Goal: Task Accomplishment & Management: Use online tool/utility

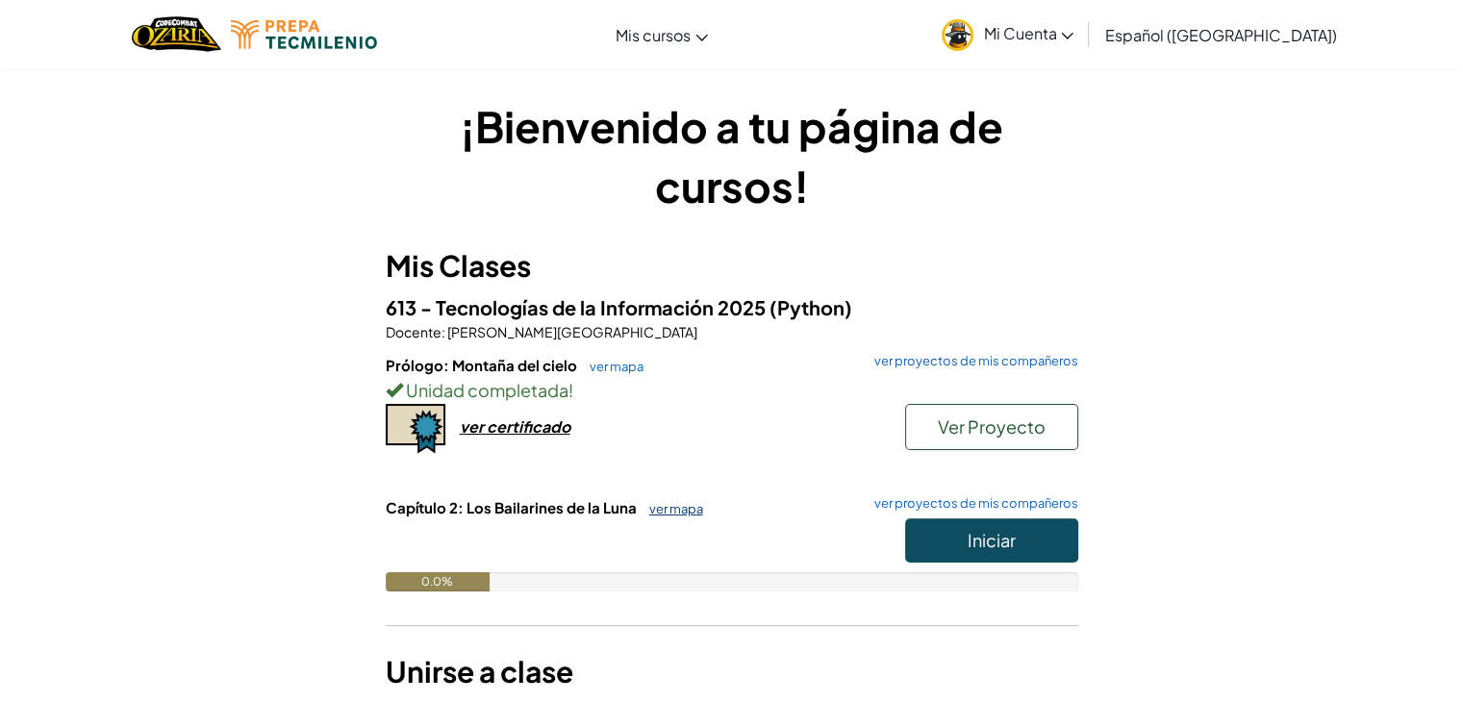
click at [688, 501] on link "ver mapa" at bounding box center [670, 508] width 63 height 15
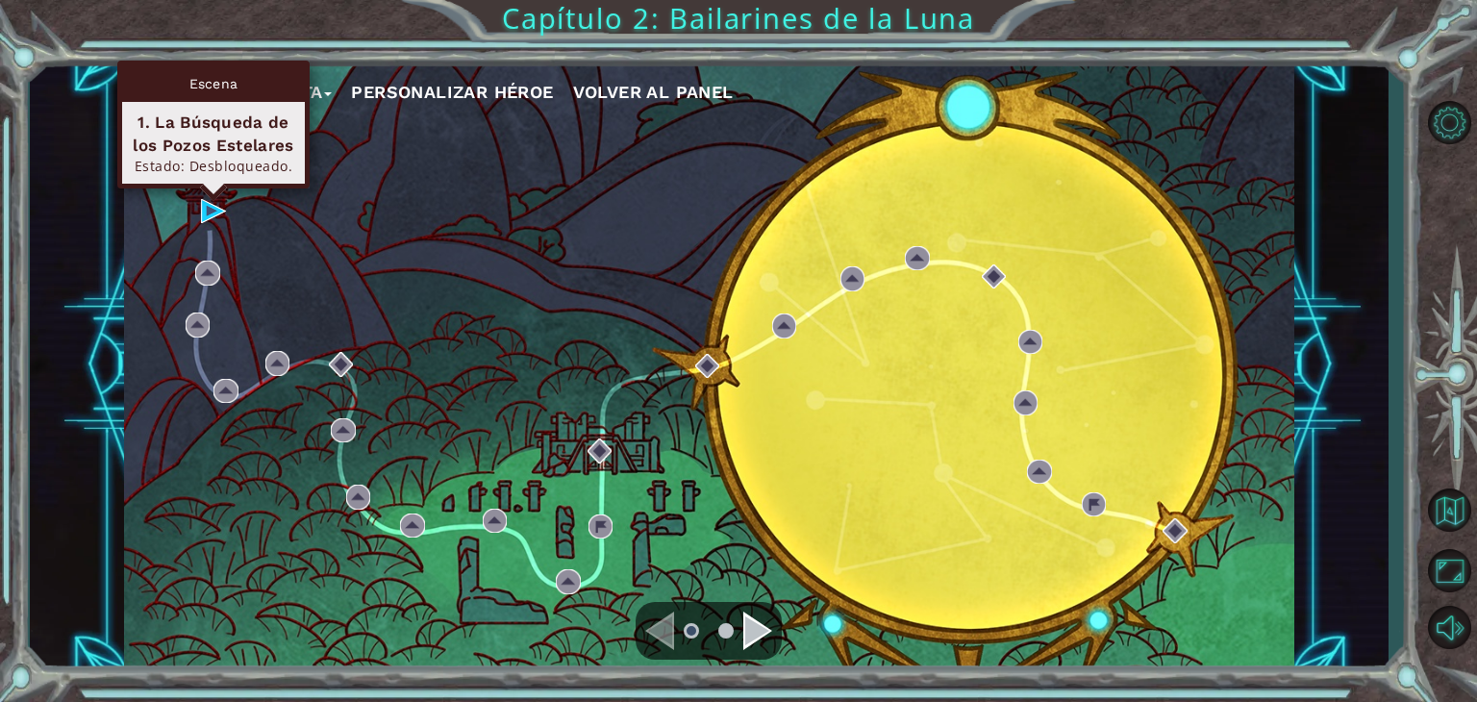
click at [216, 188] on div "Escena 1. La Búsqueda de los Pozos Estelares Estado: Desbloqueado." at bounding box center [213, 125] width 192 height 128
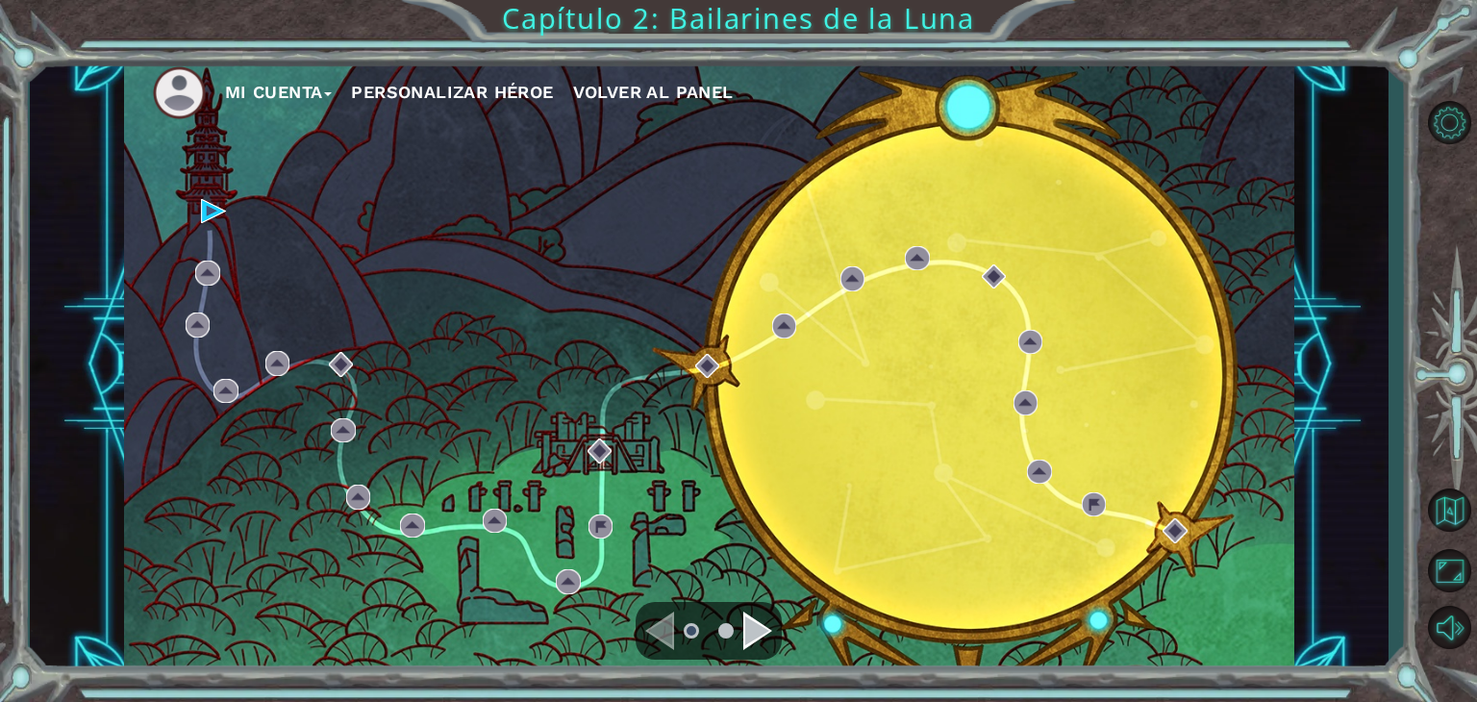
click at [769, 626] on div "Navigate to the next page" at bounding box center [757, 631] width 29 height 38
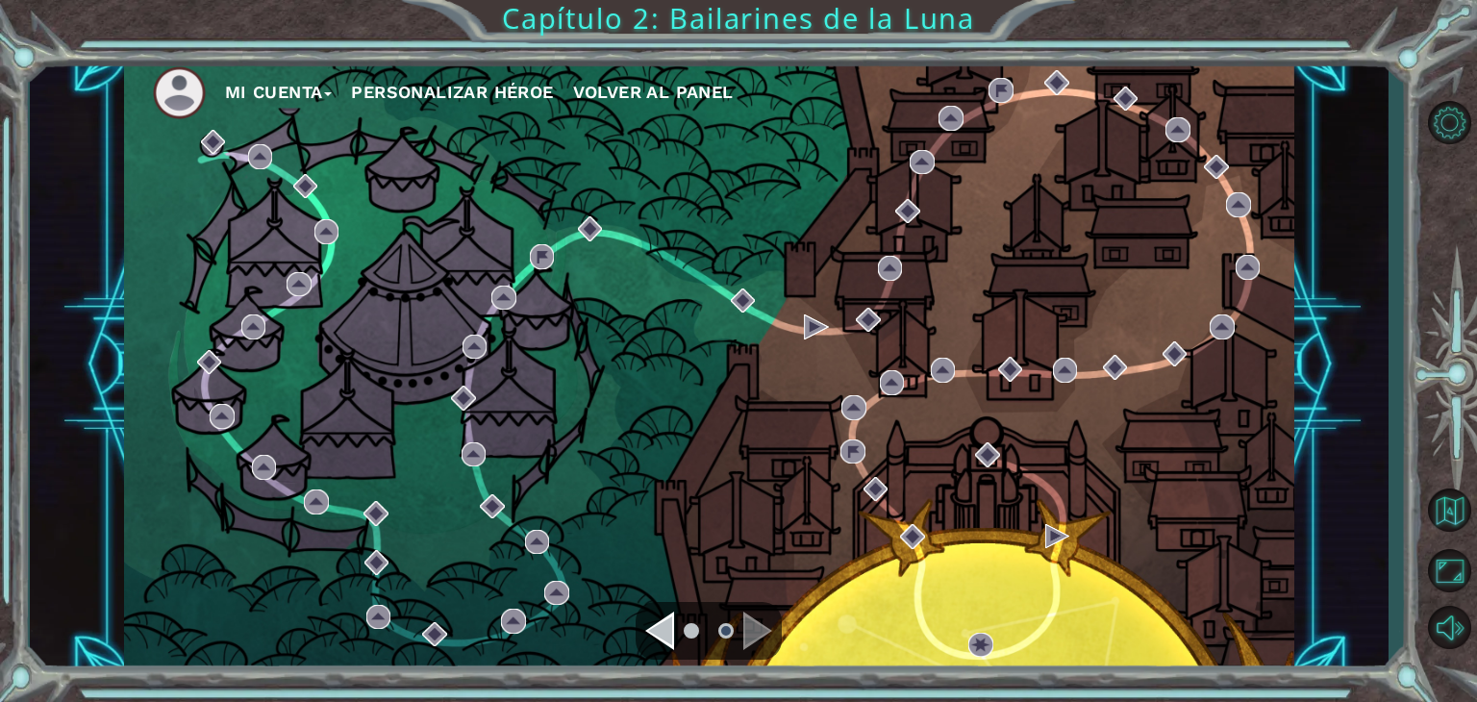
click at [668, 638] on div "Navigate to the previous page" at bounding box center [659, 631] width 29 height 38
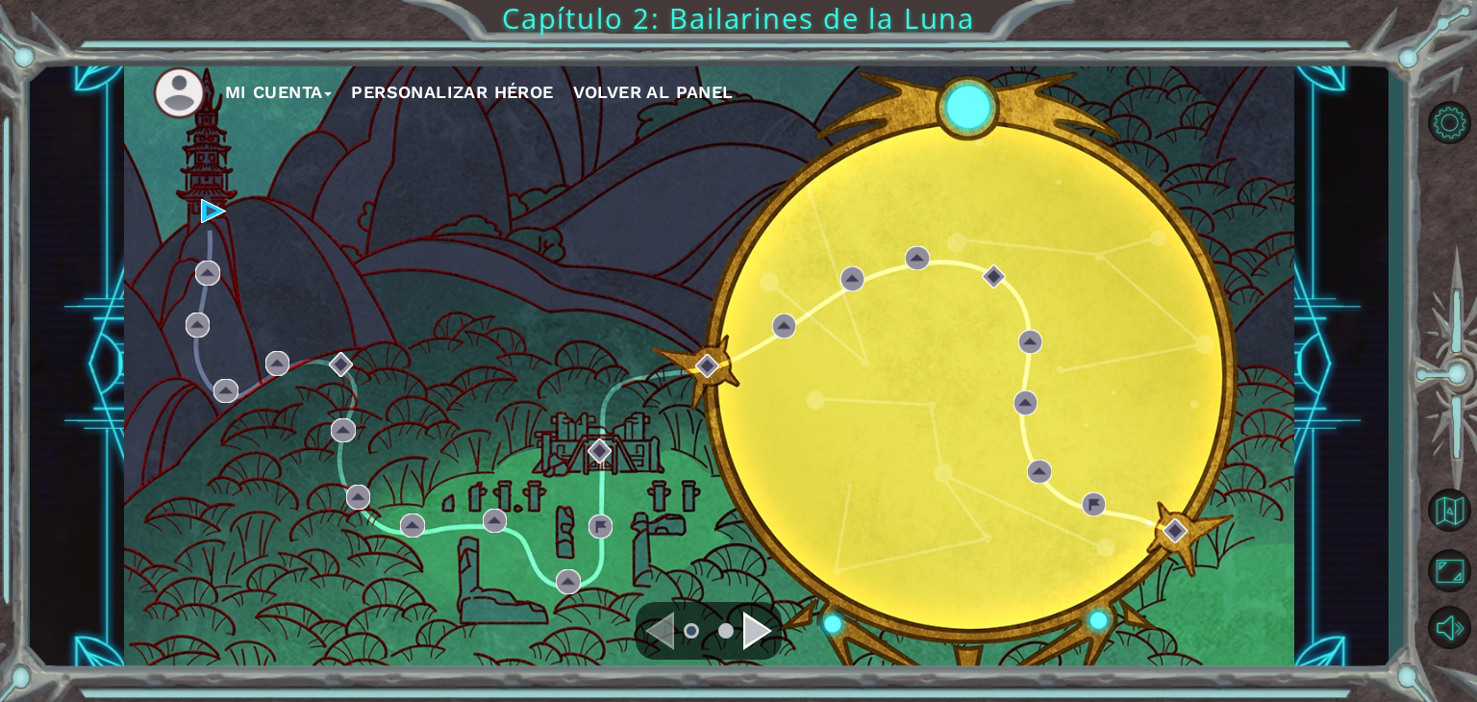
click at [196, 202] on div "Mi Cuenta Personalizar héroe Volver al panel" at bounding box center [709, 365] width 1170 height 617
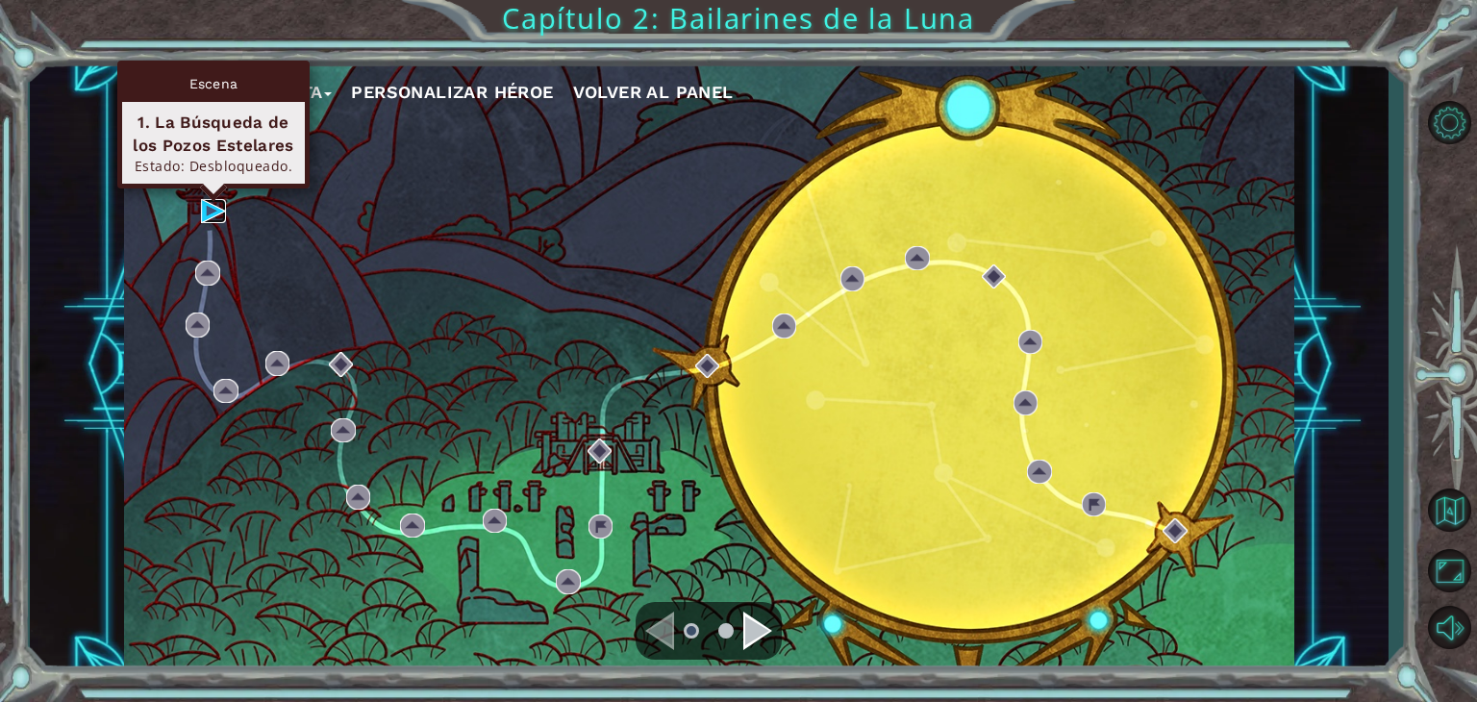
click at [220, 222] on img at bounding box center [213, 211] width 25 height 25
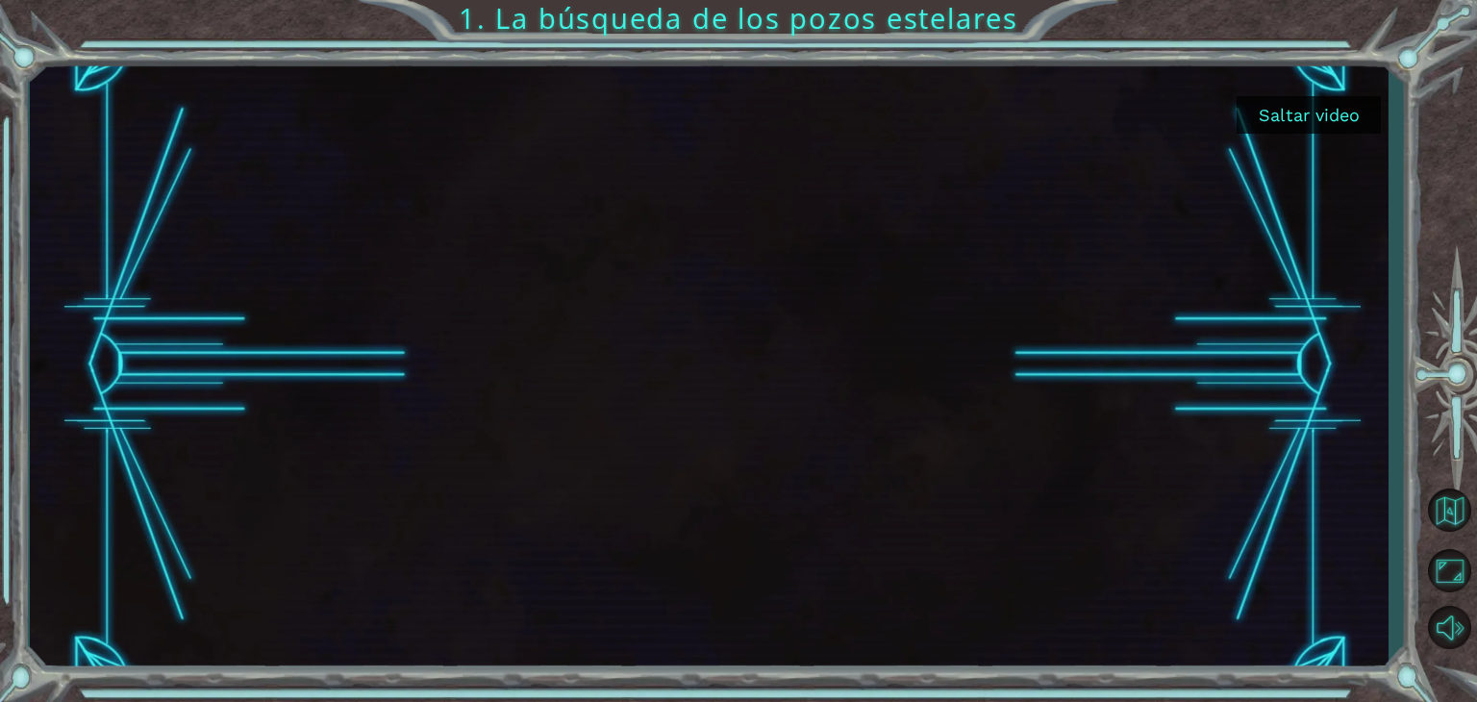
click at [1326, 105] on button "Saltar video" at bounding box center [1309, 115] width 144 height 38
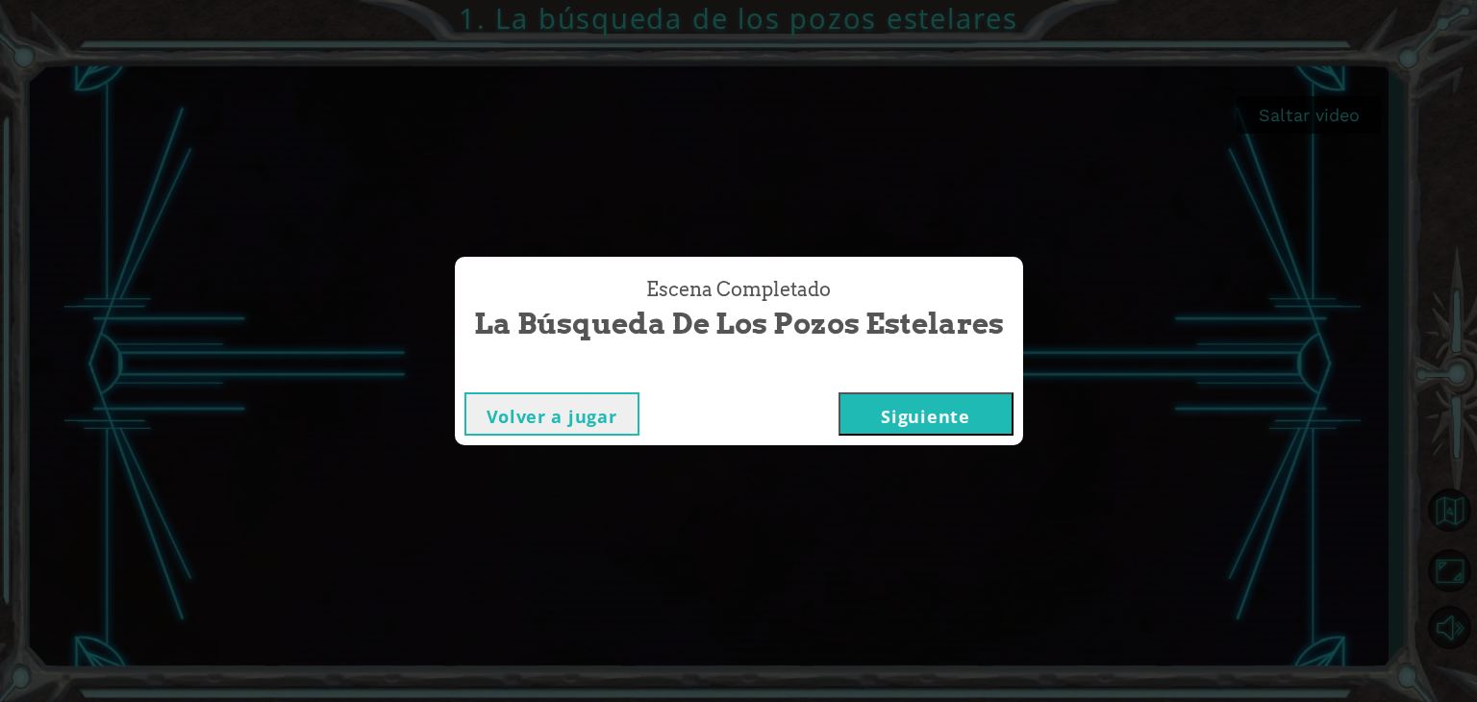
click at [920, 428] on button "Siguiente" at bounding box center [926, 413] width 175 height 43
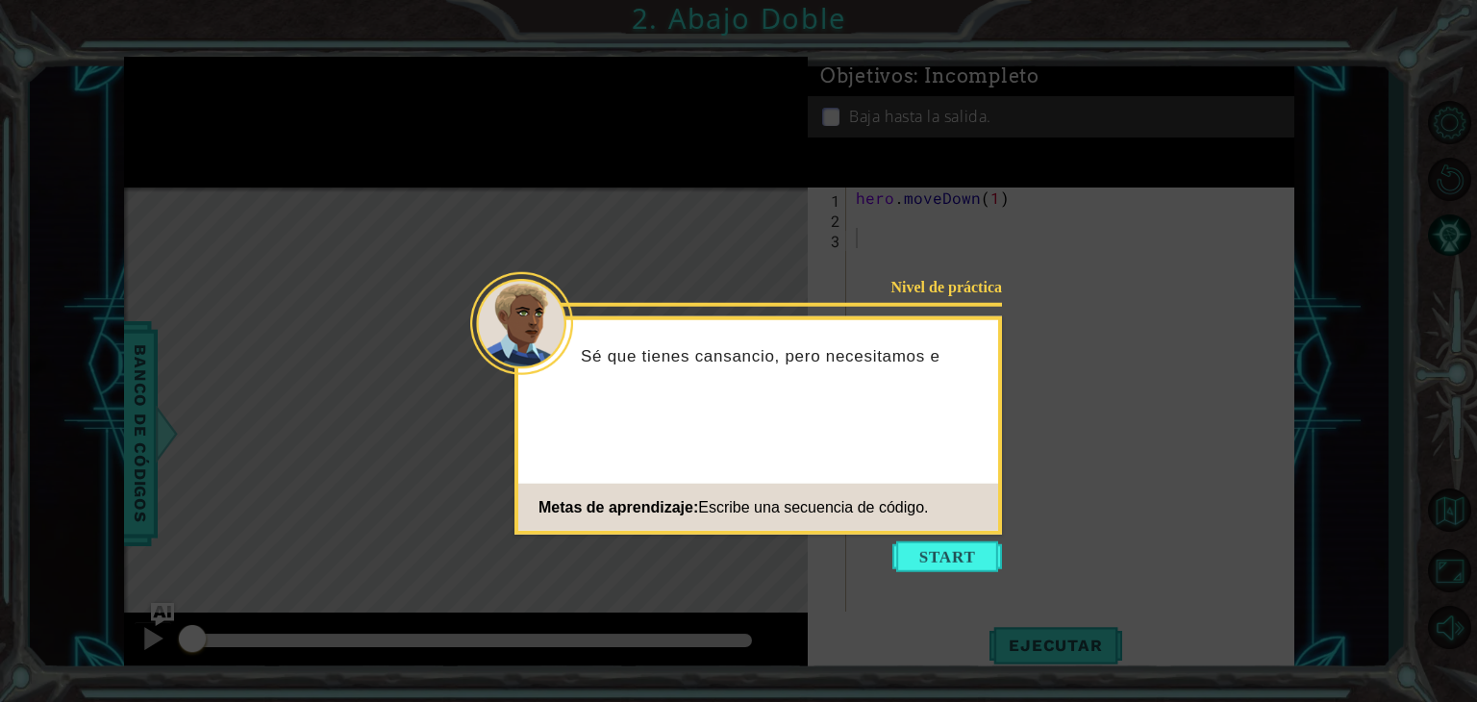
click at [879, 569] on icon at bounding box center [738, 351] width 1477 height 702
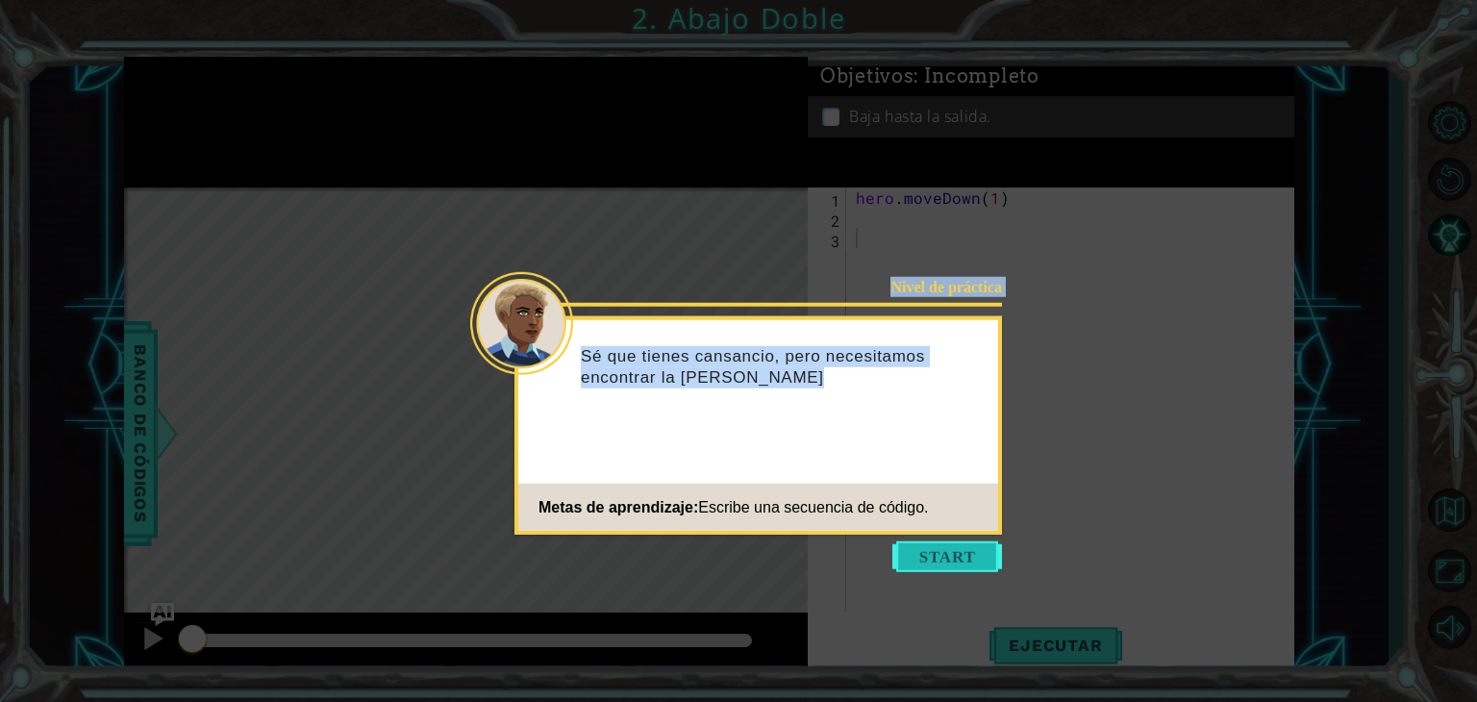
drag, startPoint x: 890, startPoint y: 569, endPoint x: 929, endPoint y: 556, distance: 40.8
click at [929, 556] on body "1 ההההההההההההההההההההההההההההההההההההההההההההההההההההההההההההההההההההההההההההה…" at bounding box center [738, 351] width 1477 height 702
click at [929, 556] on button "Start" at bounding box center [947, 556] width 110 height 31
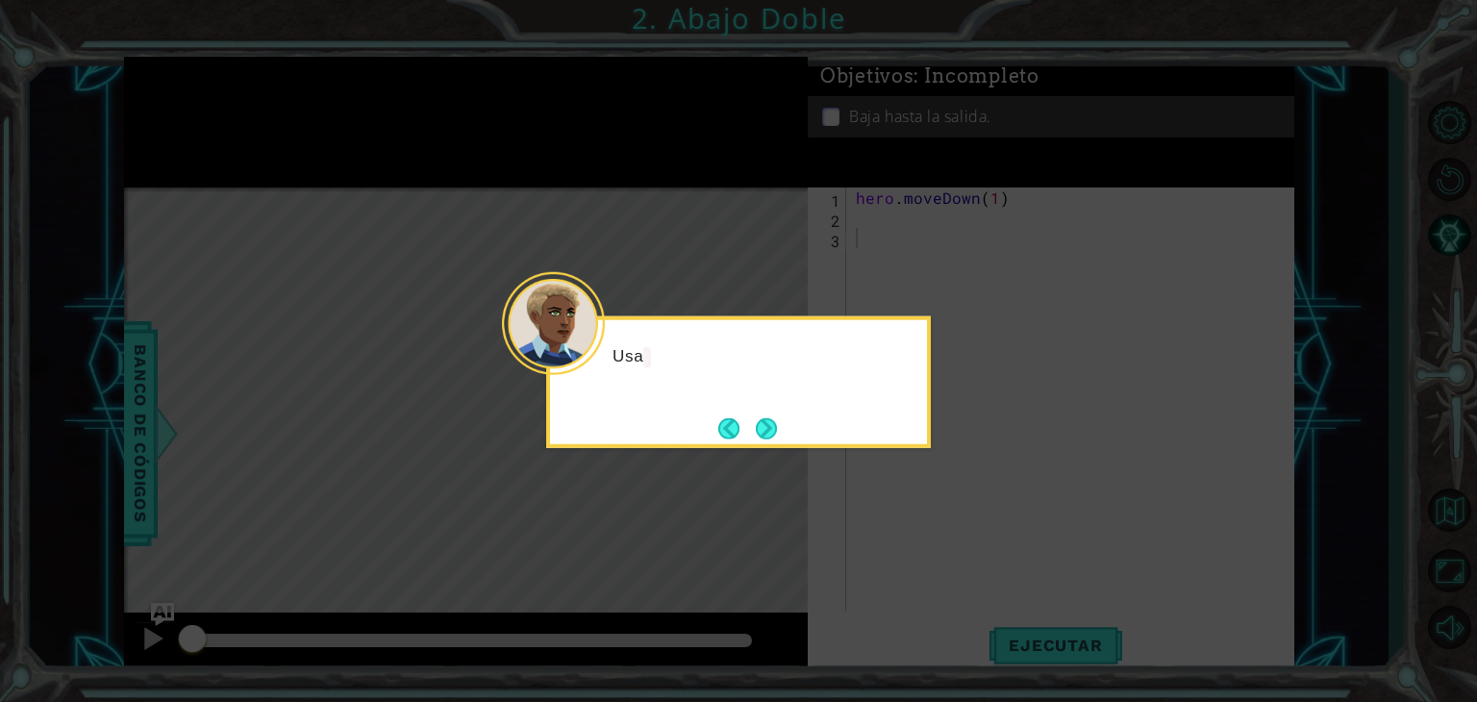
click at [929, 556] on icon at bounding box center [738, 351] width 1477 height 702
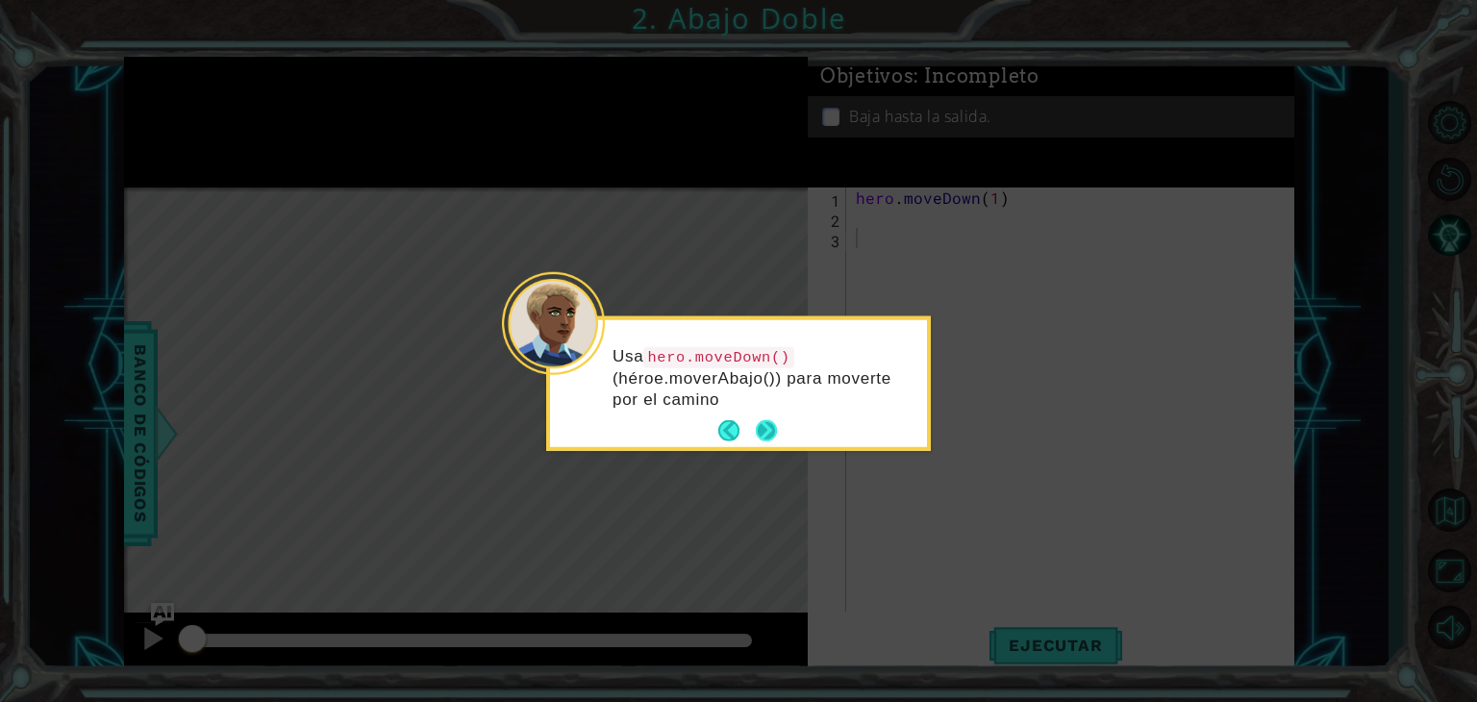
click at [776, 432] on button "Next" at bounding box center [766, 430] width 21 height 21
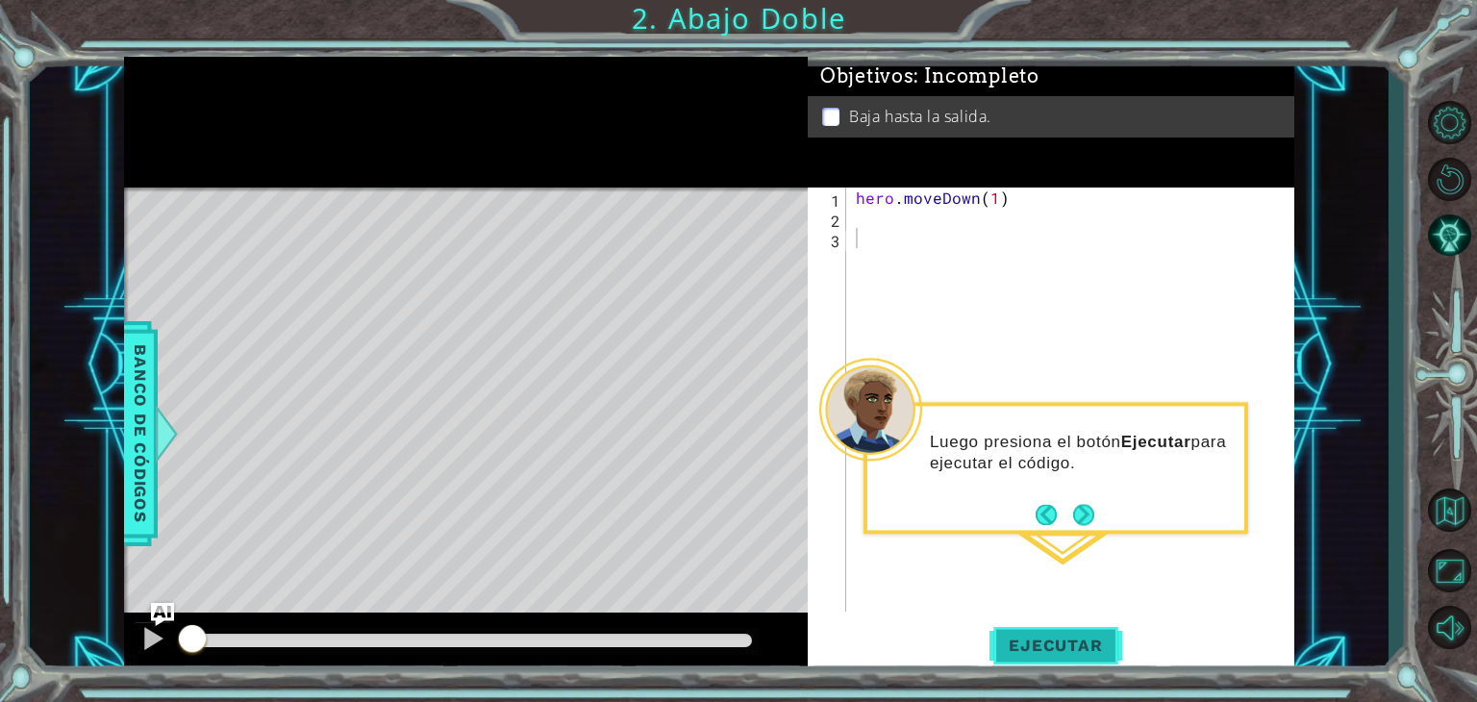
click at [998, 633] on button "Ejecutar" at bounding box center [1056, 645] width 132 height 49
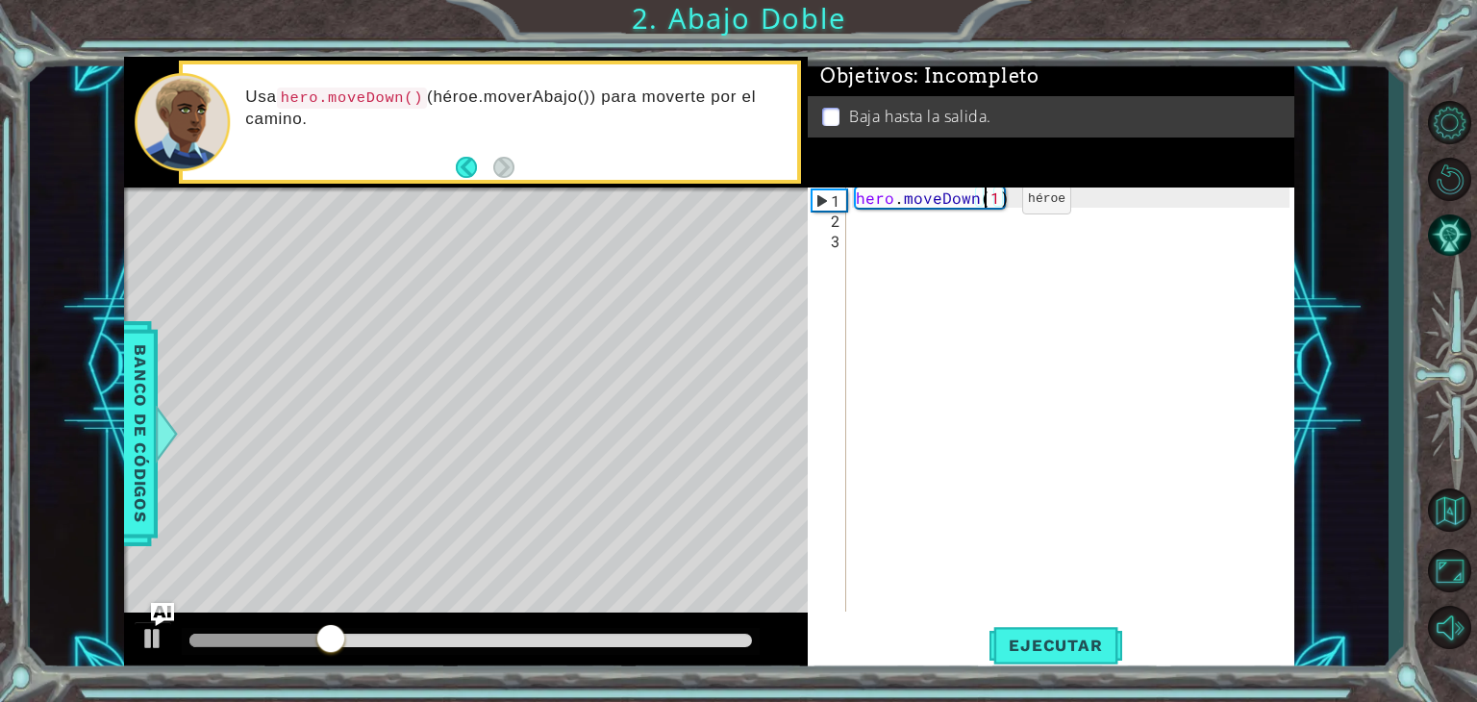
click at [990, 204] on div "hero . moveDown ( 1 )" at bounding box center [1075, 420] width 447 height 464
click at [994, 196] on div "hero . moveDown ( 1 )" at bounding box center [1075, 420] width 447 height 464
type textarea "hero.moveDown(2)"
click at [1048, 653] on span "Ejecutar" at bounding box center [1056, 645] width 132 height 19
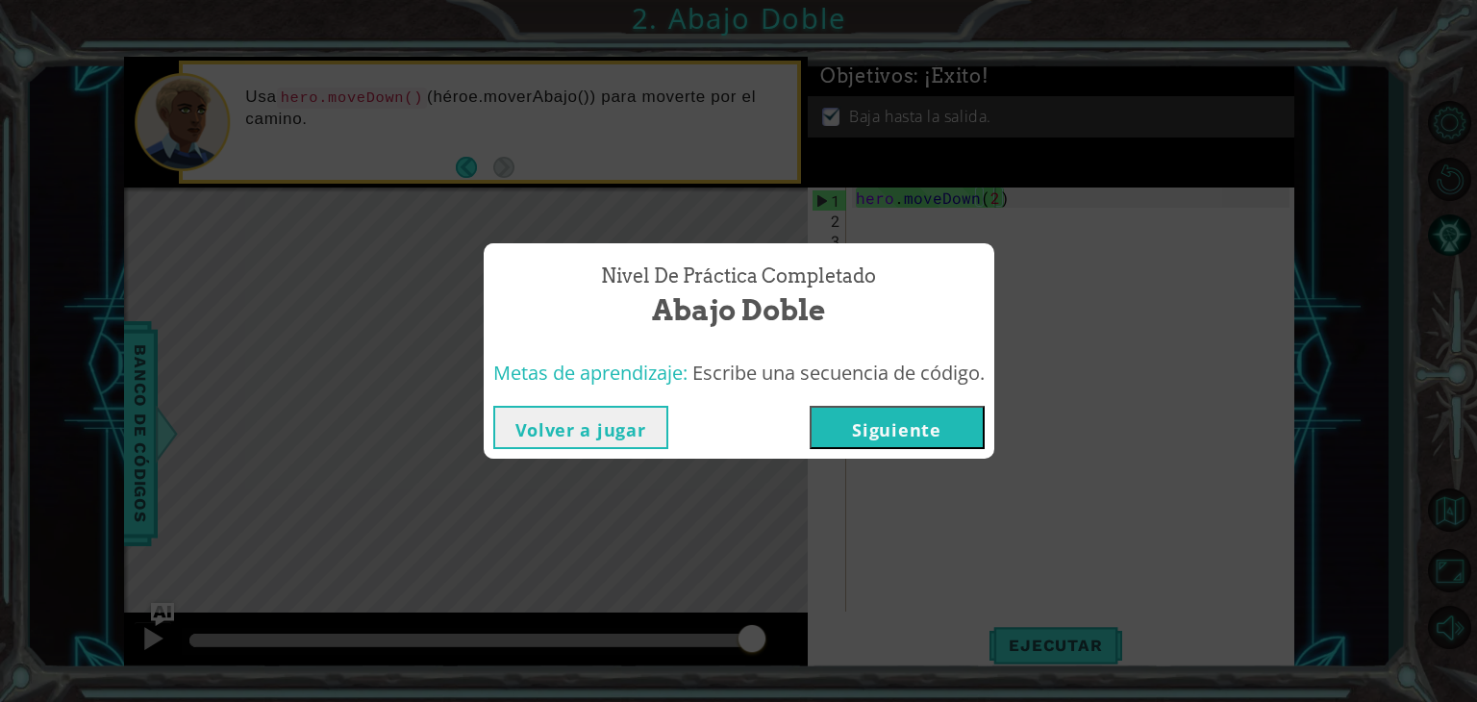
click at [924, 435] on button "Siguiente" at bounding box center [897, 427] width 175 height 43
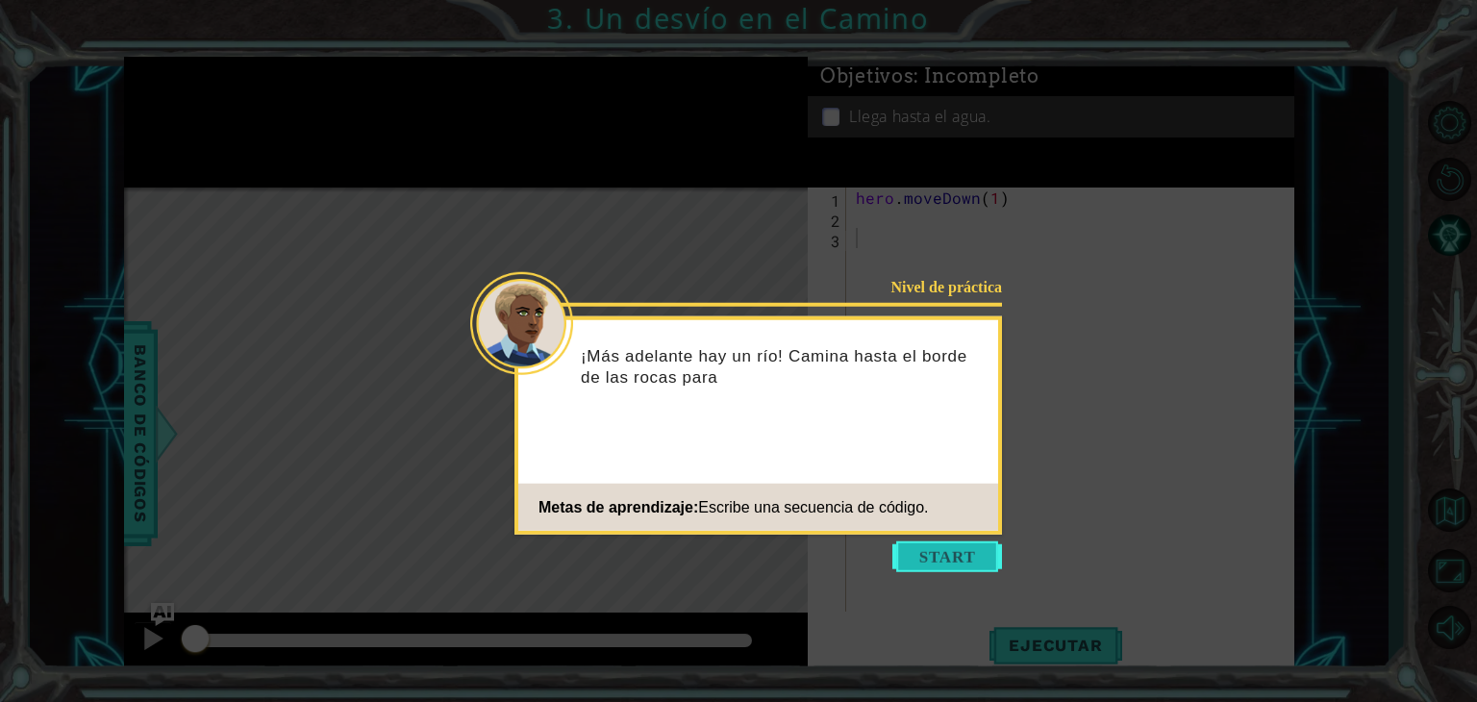
click at [933, 558] on button "Start" at bounding box center [947, 556] width 110 height 31
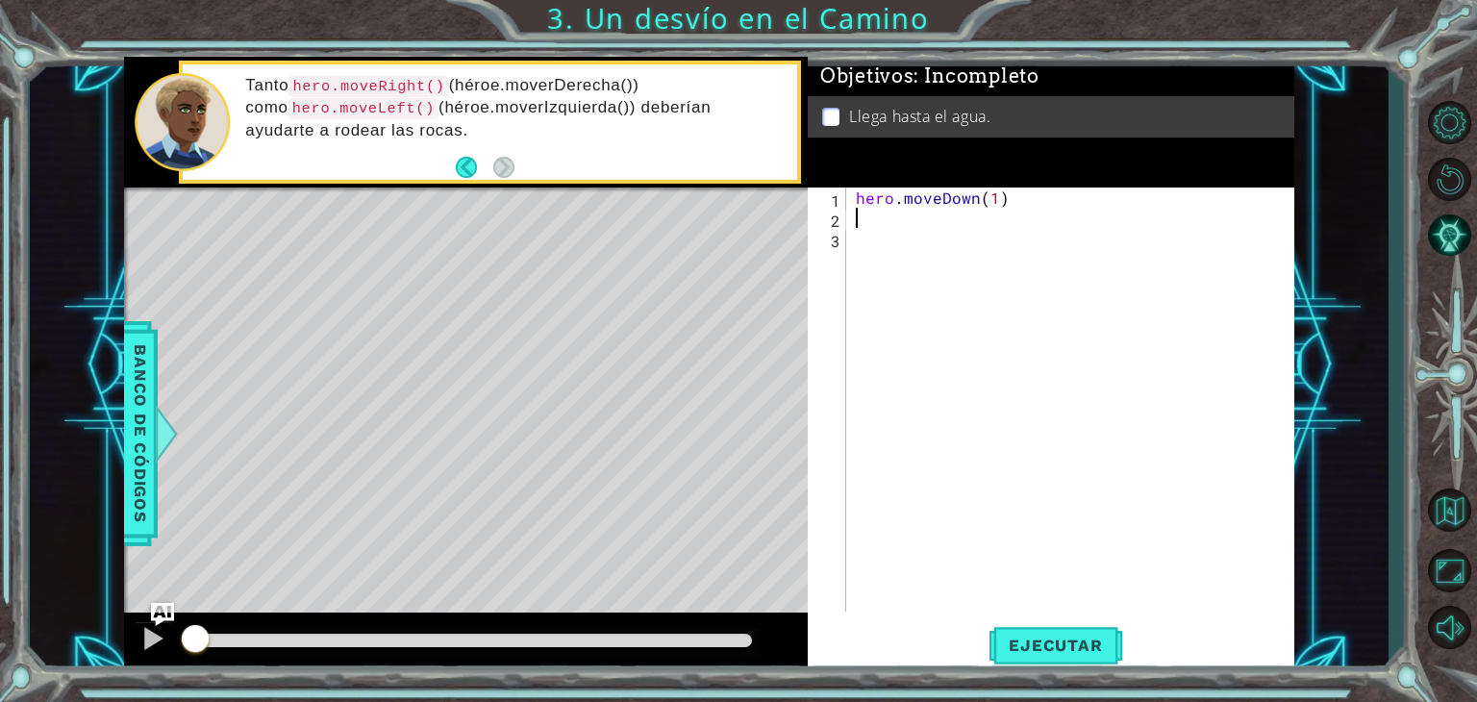
click at [904, 221] on div "hero . moveDown ( 1 )" at bounding box center [1075, 420] width 447 height 464
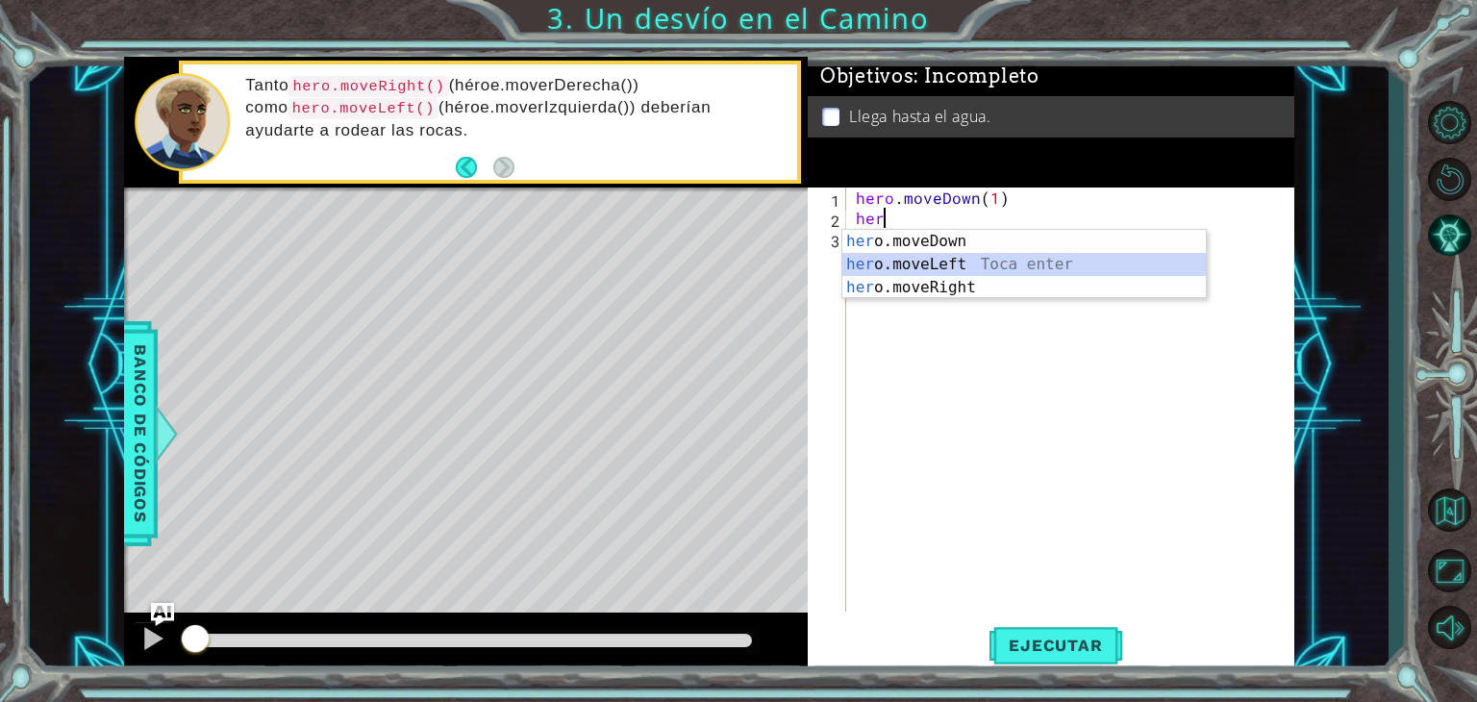
click at [917, 263] on div "her o.moveDown Toca enter her o.moveLeft [PERSON_NAME] enter her o.moveRight To…" at bounding box center [1024, 287] width 364 height 115
type textarea "hero.moveLeft(1)"
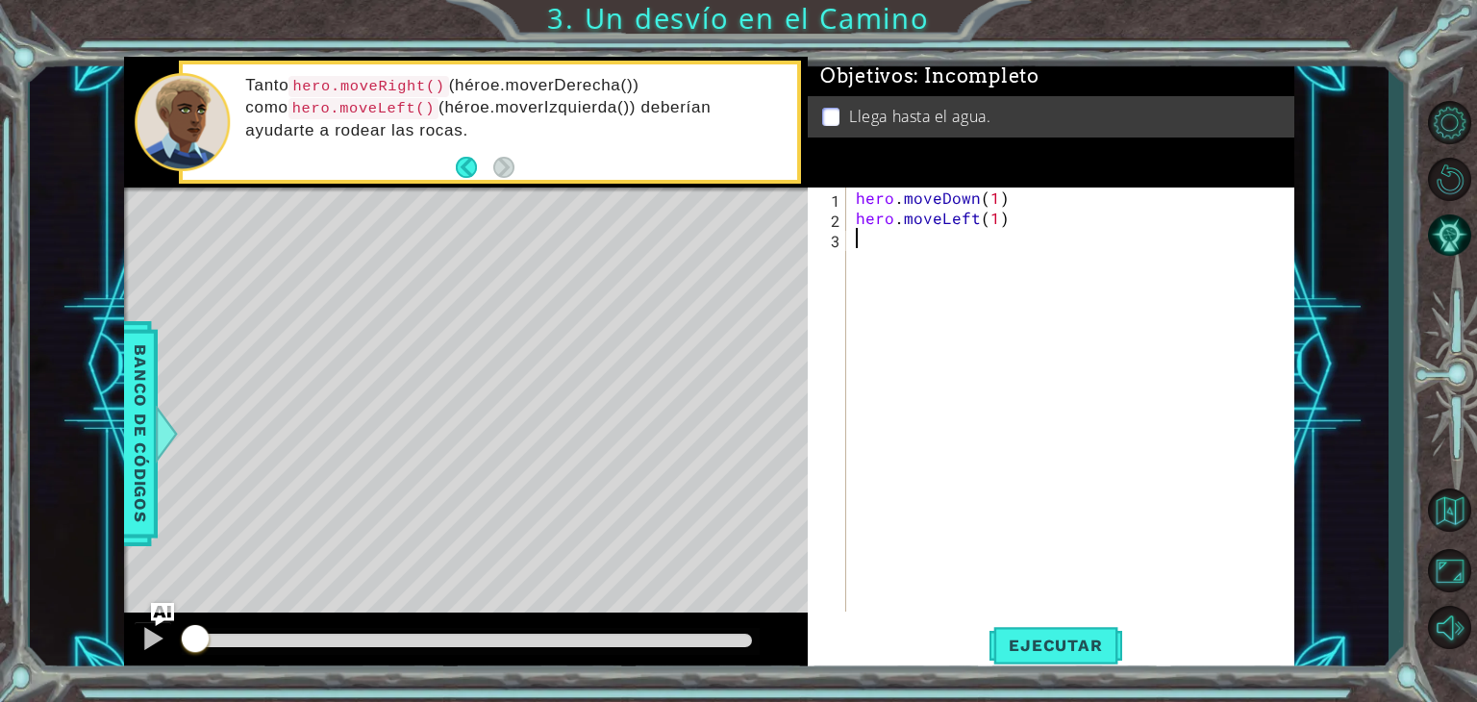
click at [993, 250] on div "hero . moveDown ( 1 ) hero . moveLeft ( 1 )" at bounding box center [1075, 420] width 447 height 464
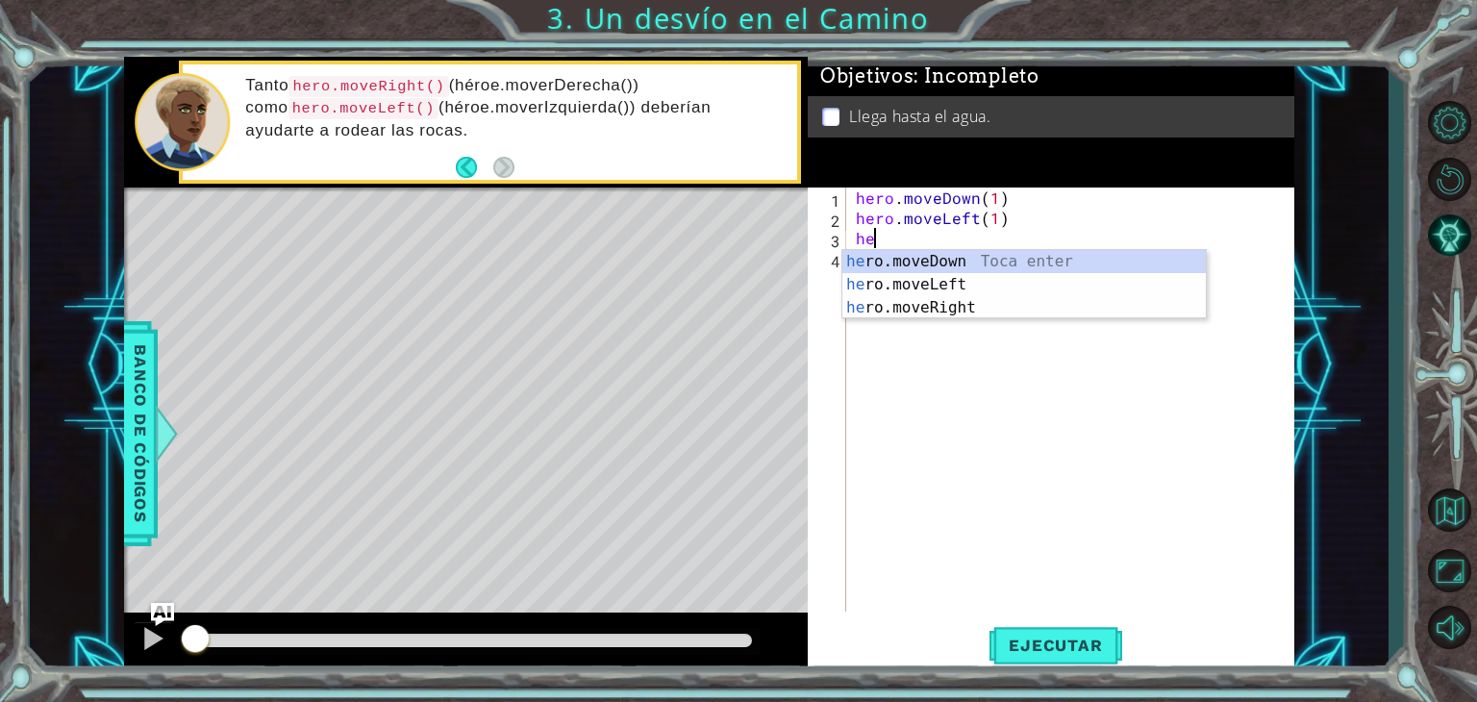
click at [993, 250] on div "he ro.moveDown Toca enter he ro.moveLeft Toca enter he ro.moveRight Toca enter" at bounding box center [1024, 307] width 364 height 115
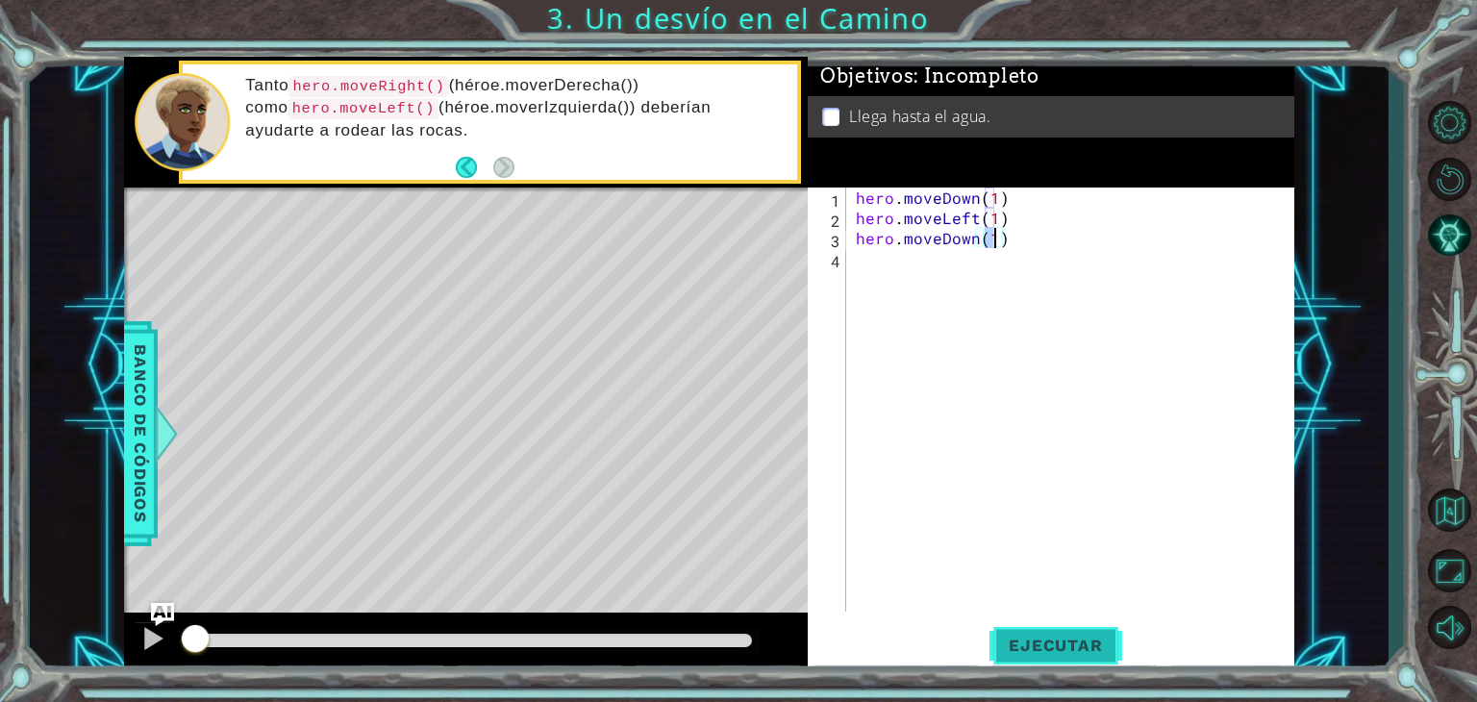
type textarea "hero.moveDown(1)"
click at [1073, 639] on span "Ejecutar" at bounding box center [1056, 645] width 132 height 19
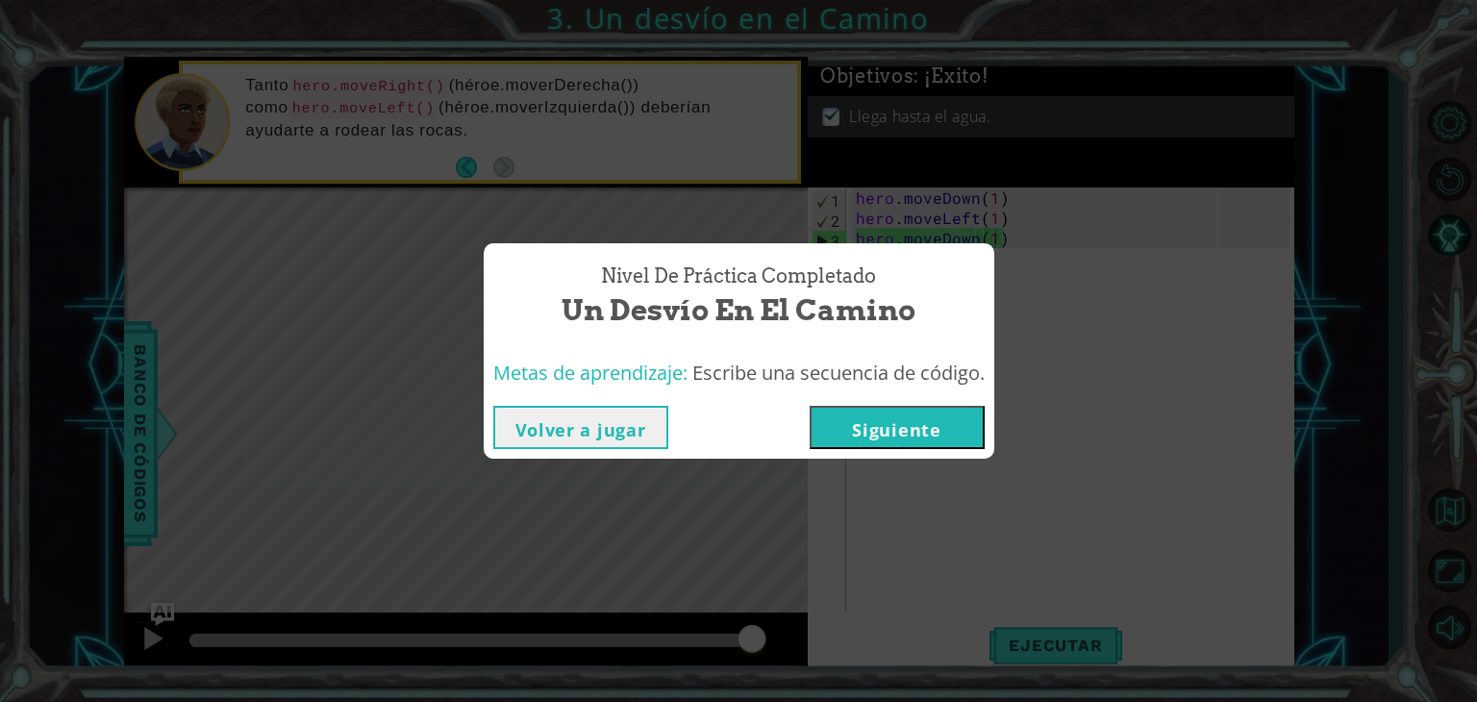
click at [928, 428] on button "Siguiente" at bounding box center [897, 427] width 175 height 43
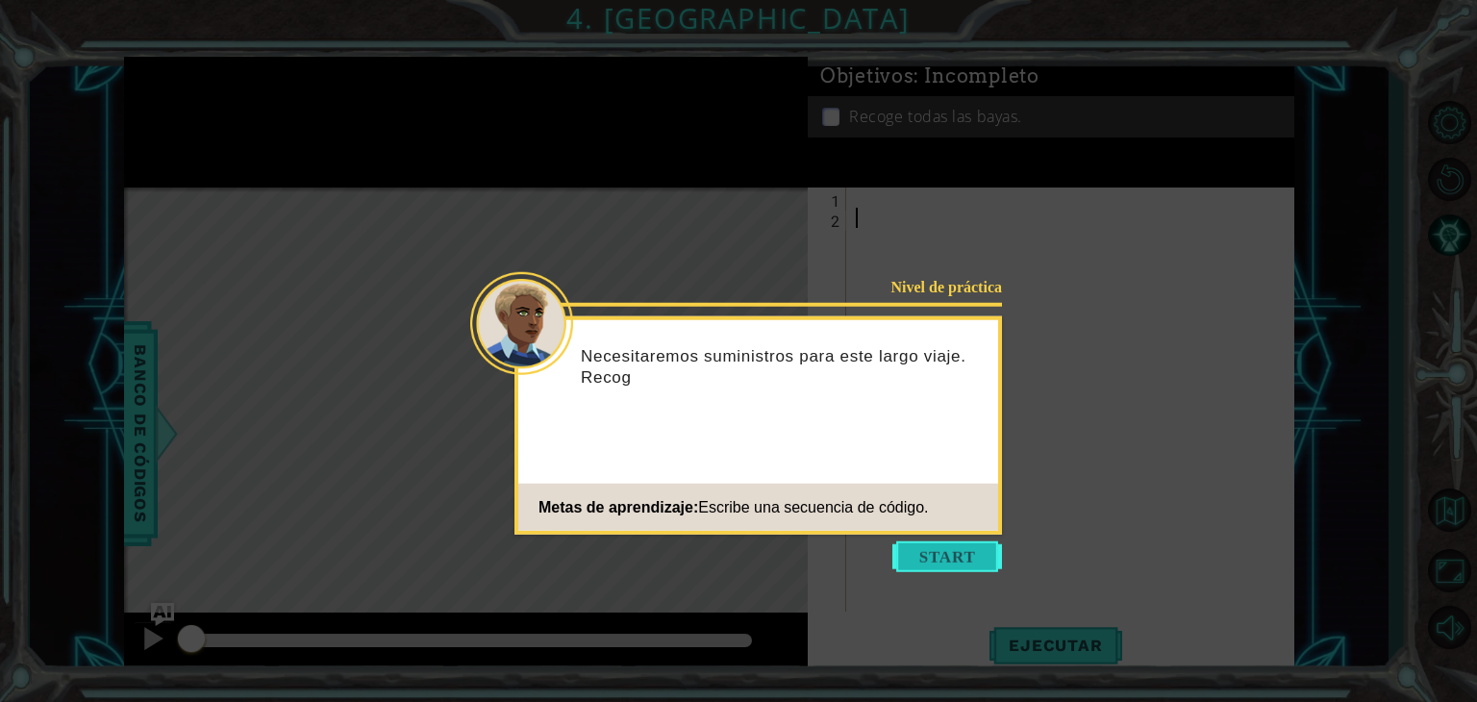
click at [919, 541] on button "Start" at bounding box center [947, 556] width 110 height 31
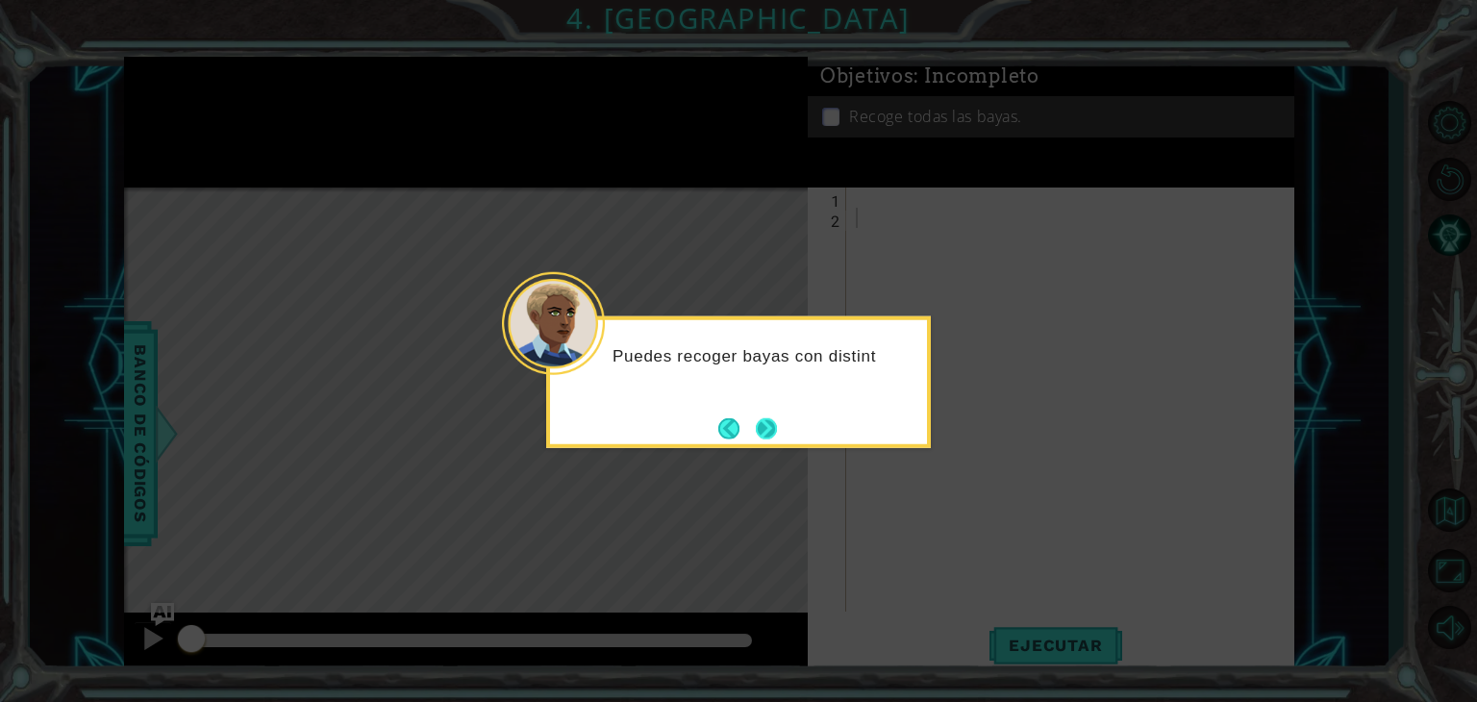
click at [772, 426] on button "Next" at bounding box center [766, 427] width 21 height 21
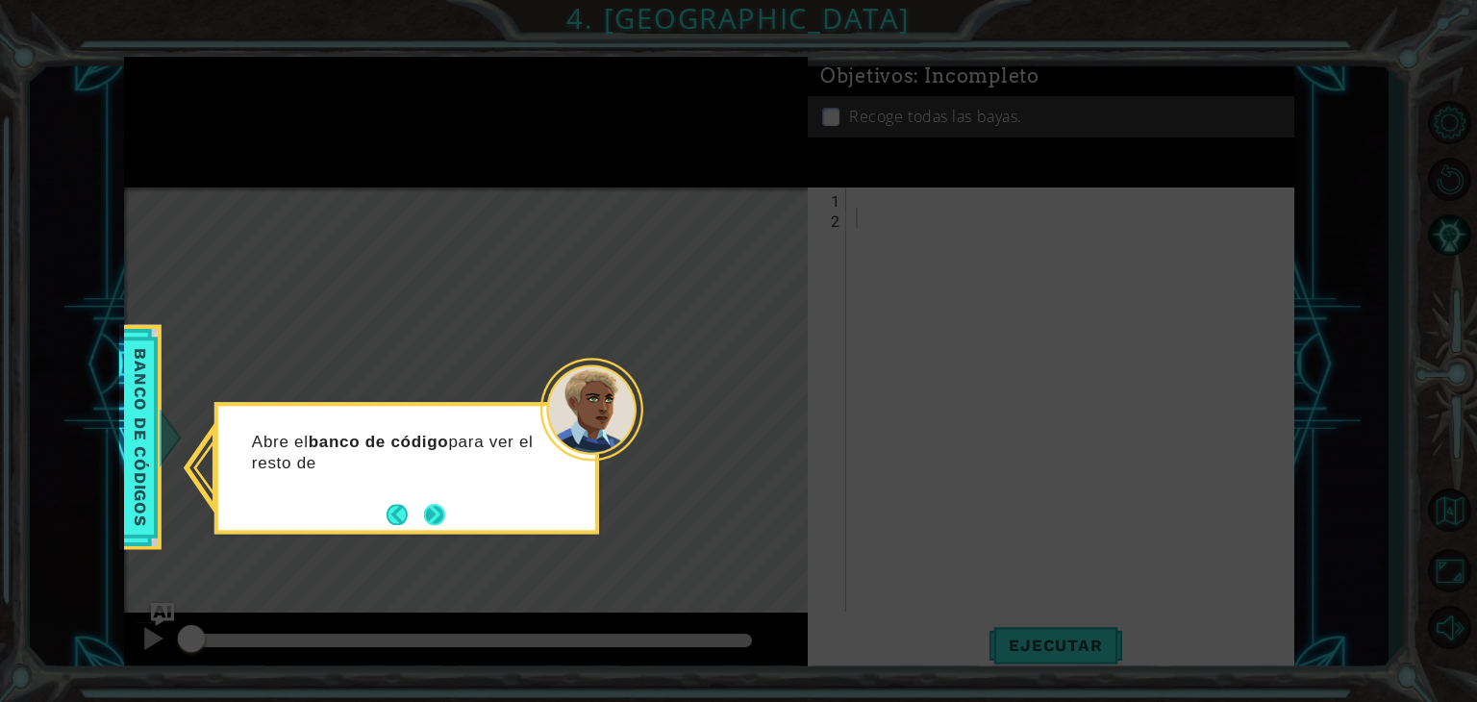
click at [437, 509] on button "Next" at bounding box center [434, 514] width 21 height 21
drag, startPoint x: 427, startPoint y: 498, endPoint x: 444, endPoint y: 505, distance: 18.6
click at [444, 505] on button "Next" at bounding box center [434, 514] width 21 height 21
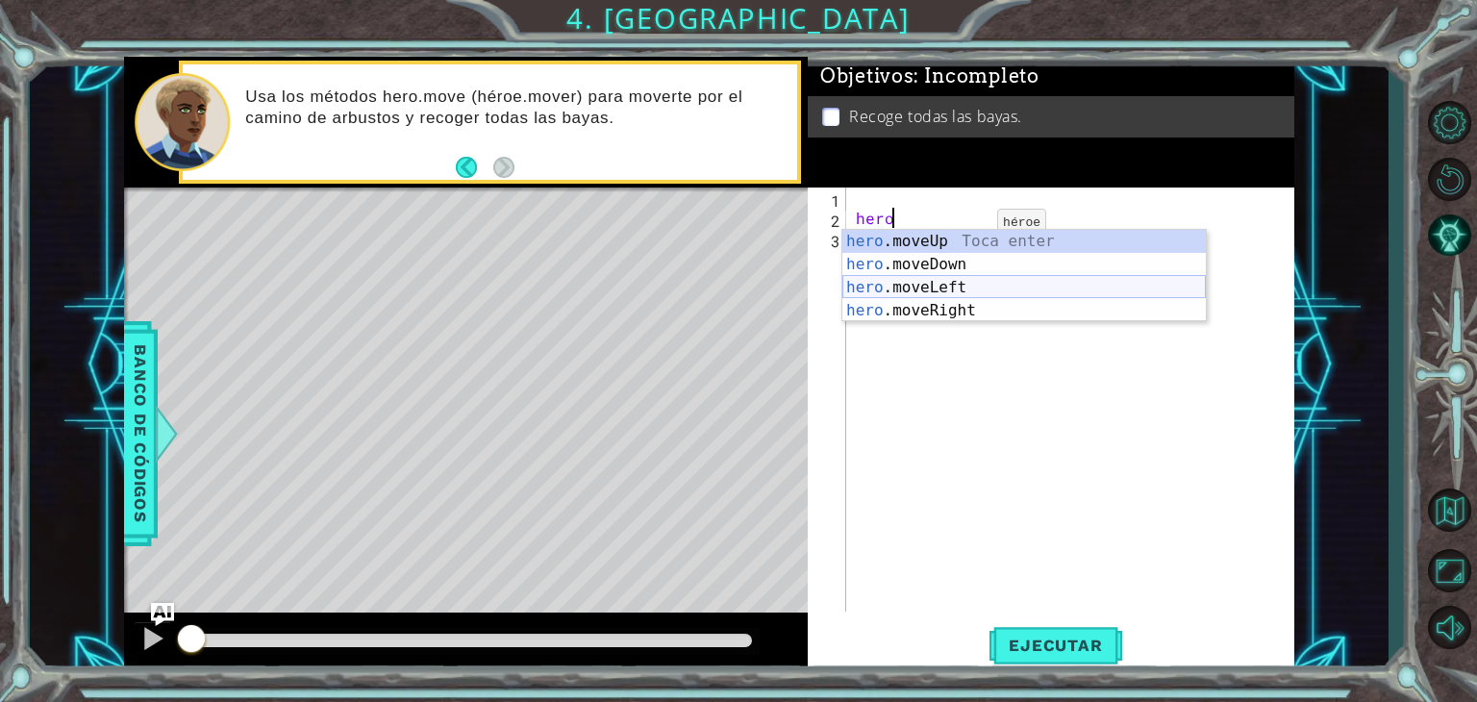
click at [977, 286] on div "hero .moveUp Toca enter hero .moveDown Toca enter hero .moveLeft Toca enter her…" at bounding box center [1024, 299] width 364 height 138
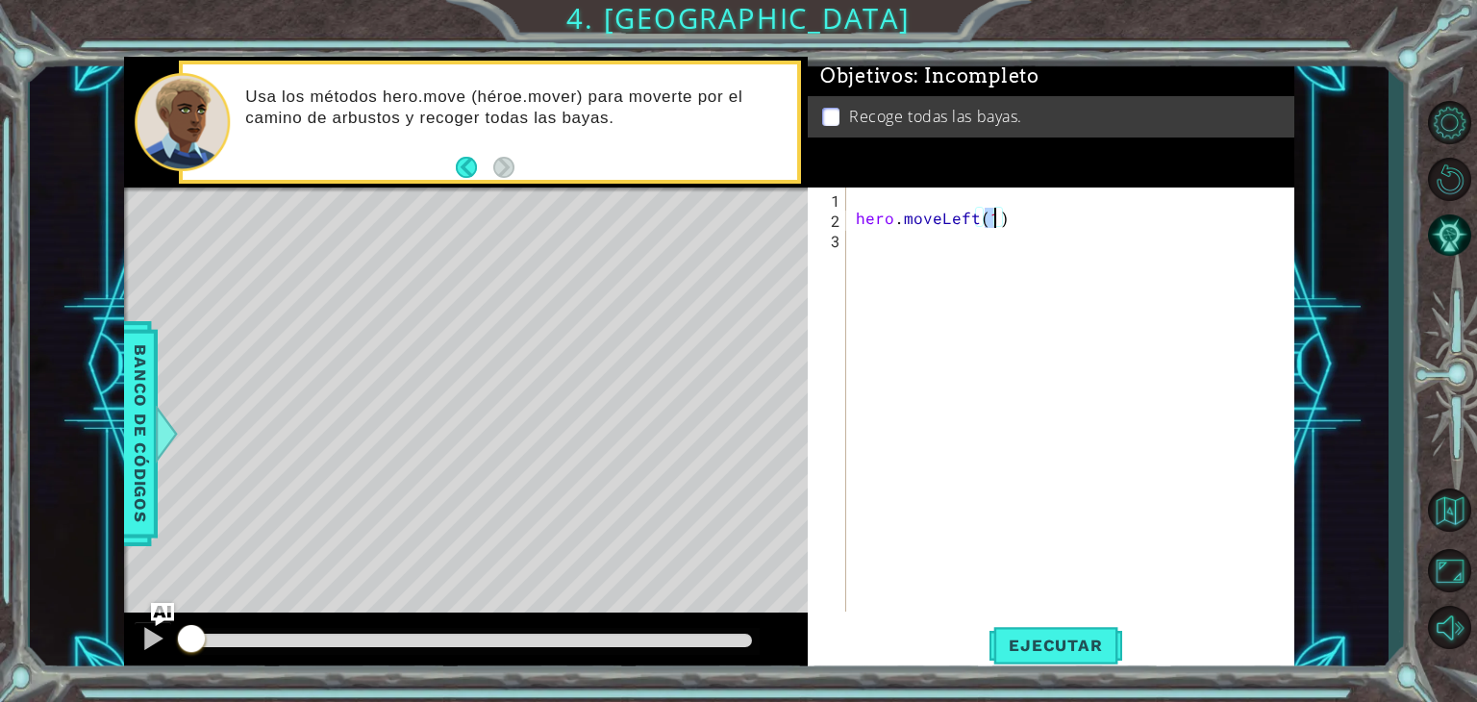
type textarea "hero.moveLeft(1)"
click at [1037, 680] on div "1 ההההההההההההההההההההההההההההההההההההההההההההההההההההההההההההההההההההההההההההה…" at bounding box center [738, 351] width 1477 height 702
click at [1047, 628] on button "Ejecutar" at bounding box center [1056, 645] width 132 height 49
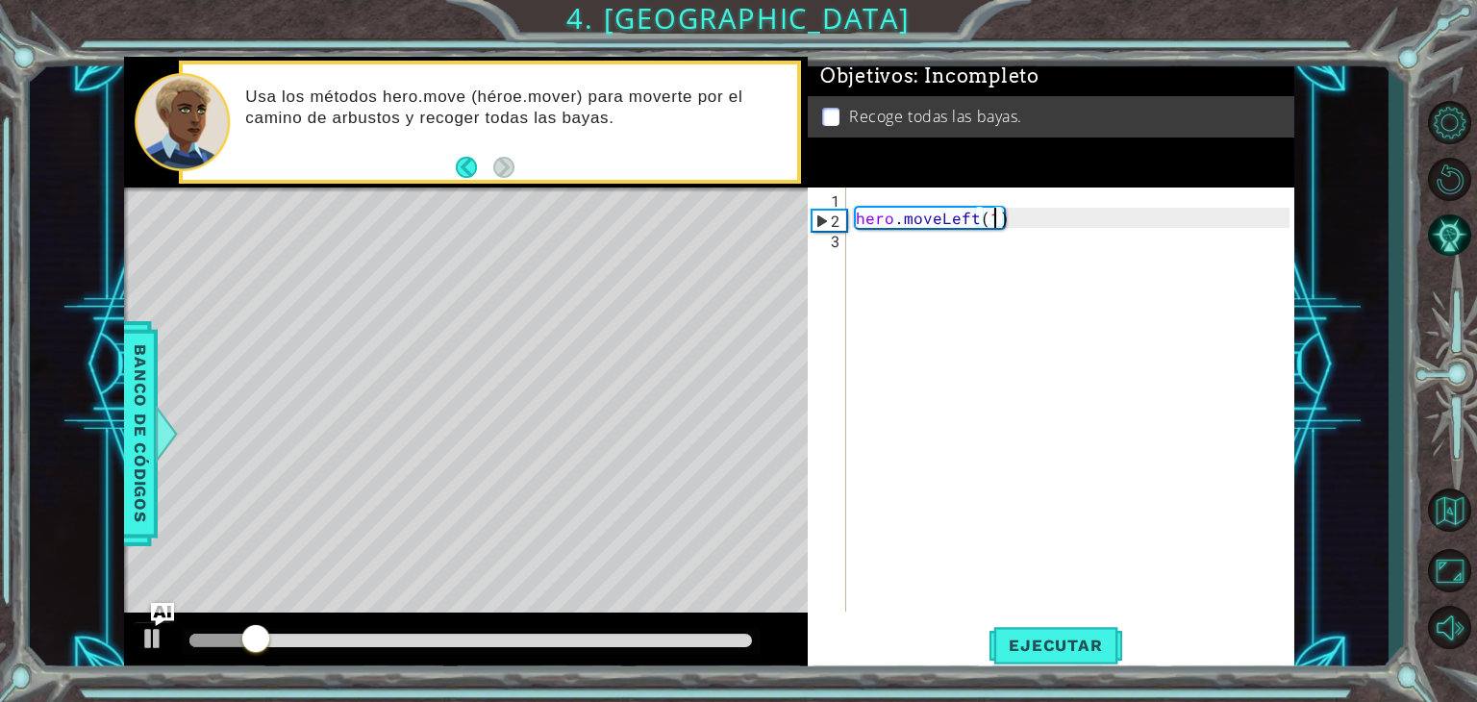
click at [890, 198] on div "hero . moveLeft ( 1 )" at bounding box center [1075, 420] width 447 height 464
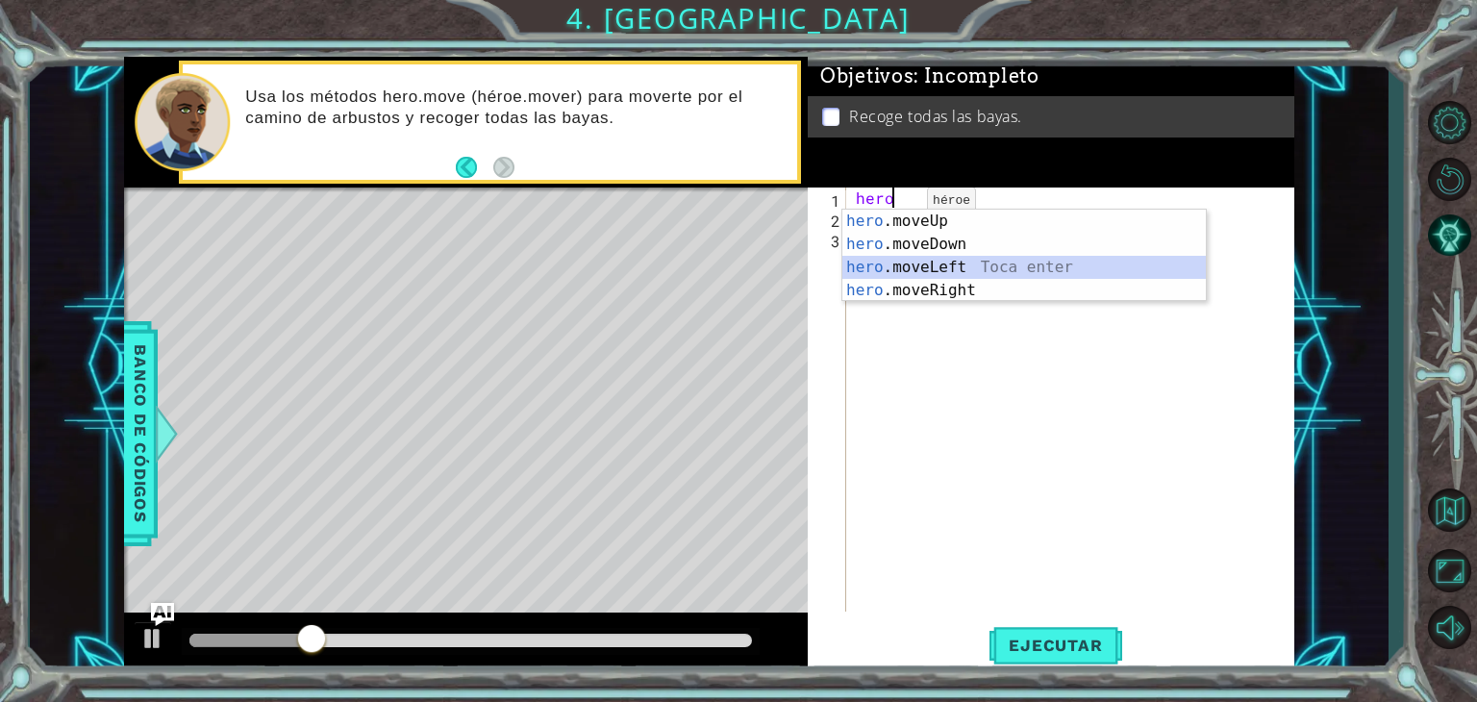
click at [922, 274] on div "hero .moveUp Toca enter hero .moveDown Toca enter hero .moveLeft Toca enter her…" at bounding box center [1024, 279] width 364 height 138
type textarea "hero.moveLeft(1)"
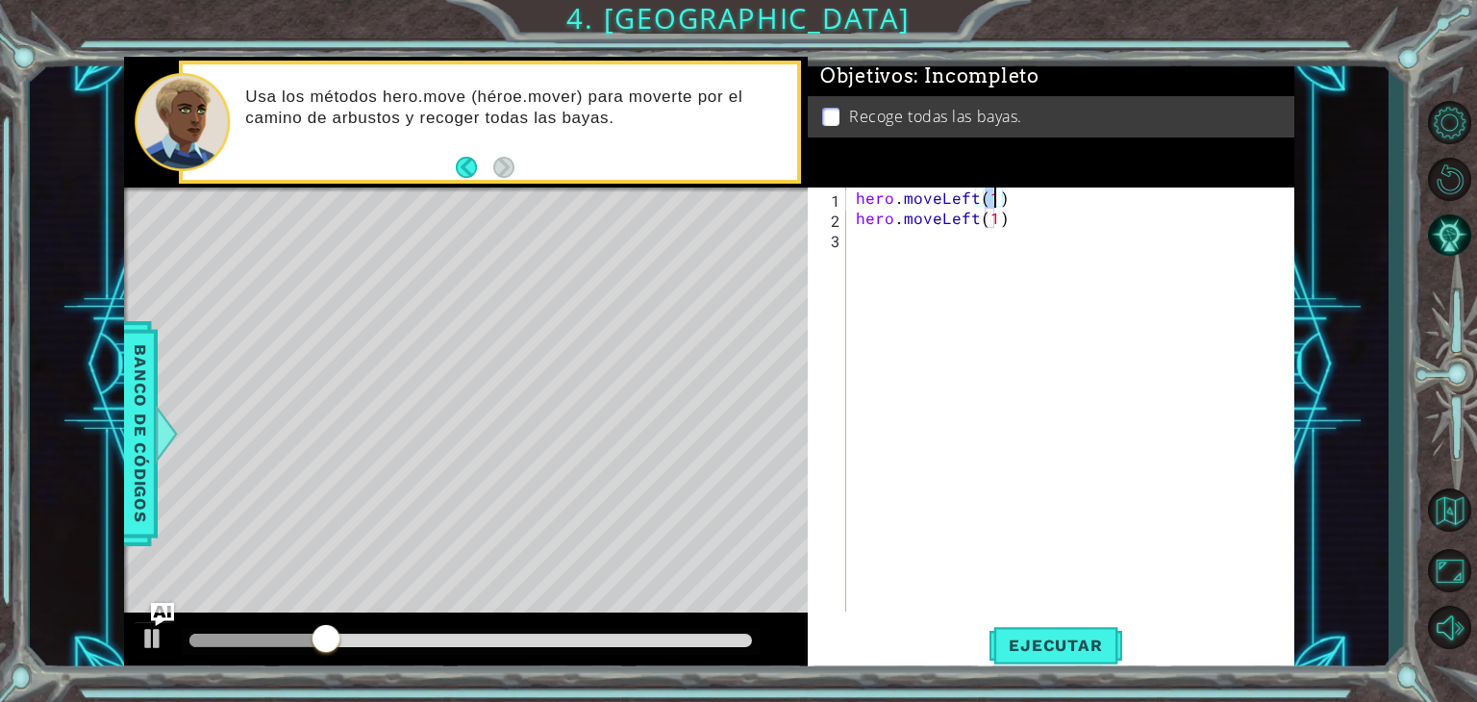
click at [897, 234] on div "hero . moveLeft ( 1 ) hero . moveLeft ( 1 )" at bounding box center [1075, 420] width 447 height 464
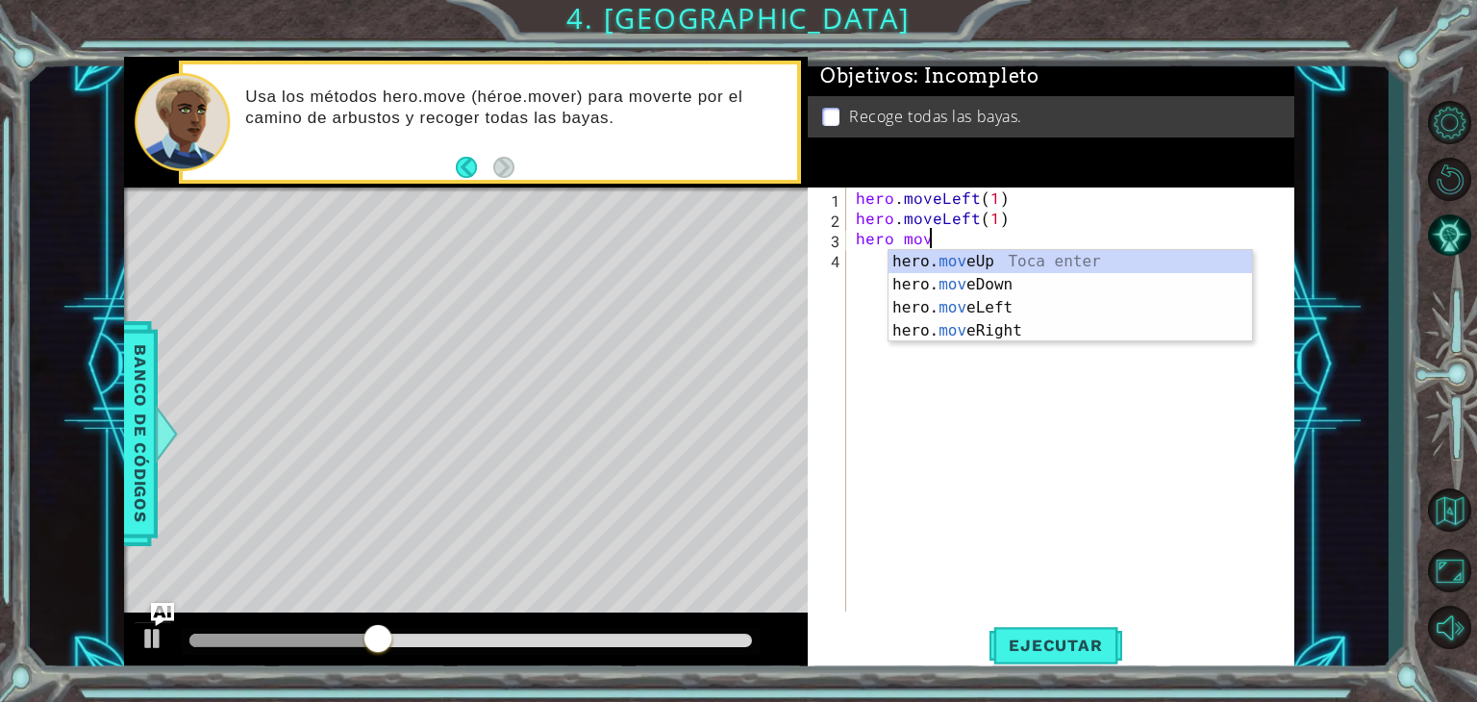
scroll to position [0, 4]
click at [935, 282] on div "hero. move Up Toca enter hero. move Down Toca enter hero. move Left Toca enter …" at bounding box center [1071, 319] width 364 height 138
type textarea "hero.moveDown(1)"
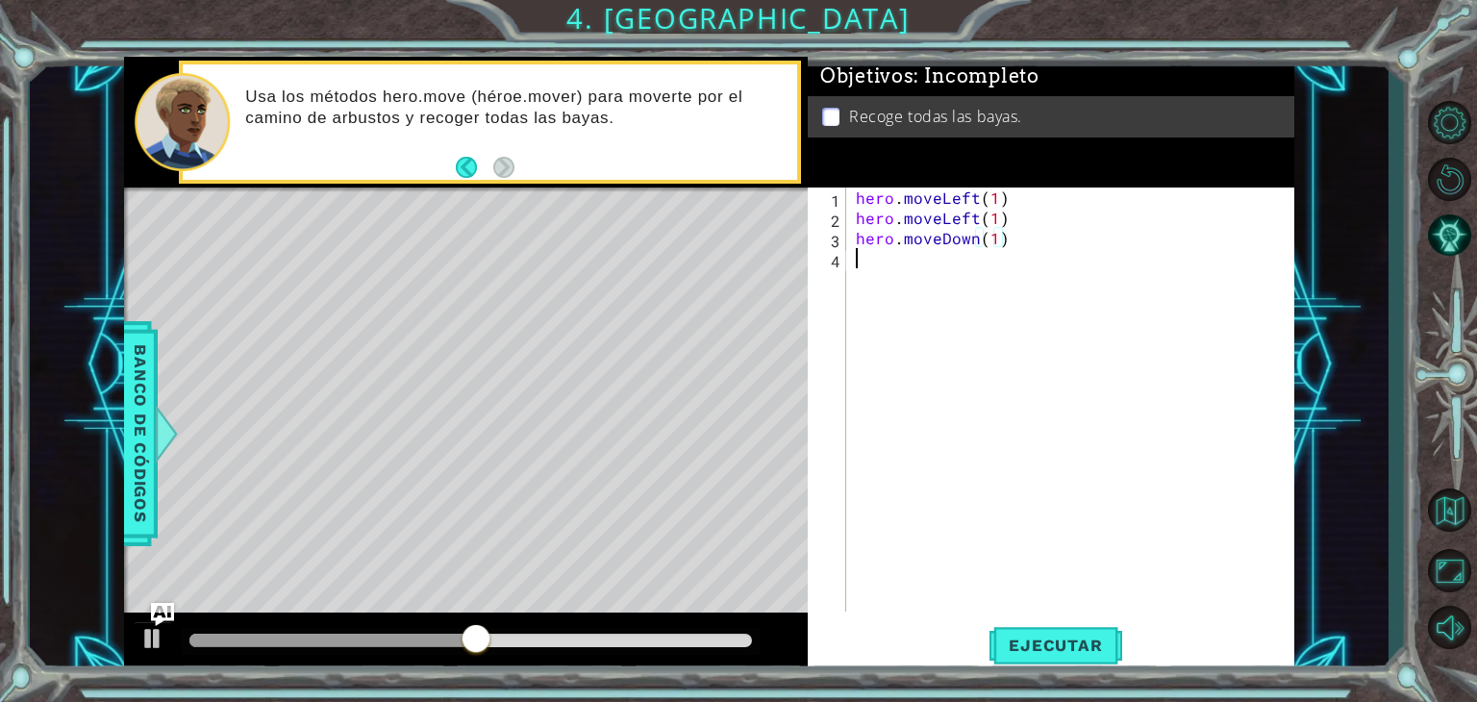
click at [894, 274] on div "hero . moveLeft ( 1 ) hero . moveLeft ( 1 ) hero . moveDown ( 1 )" at bounding box center [1075, 420] width 447 height 464
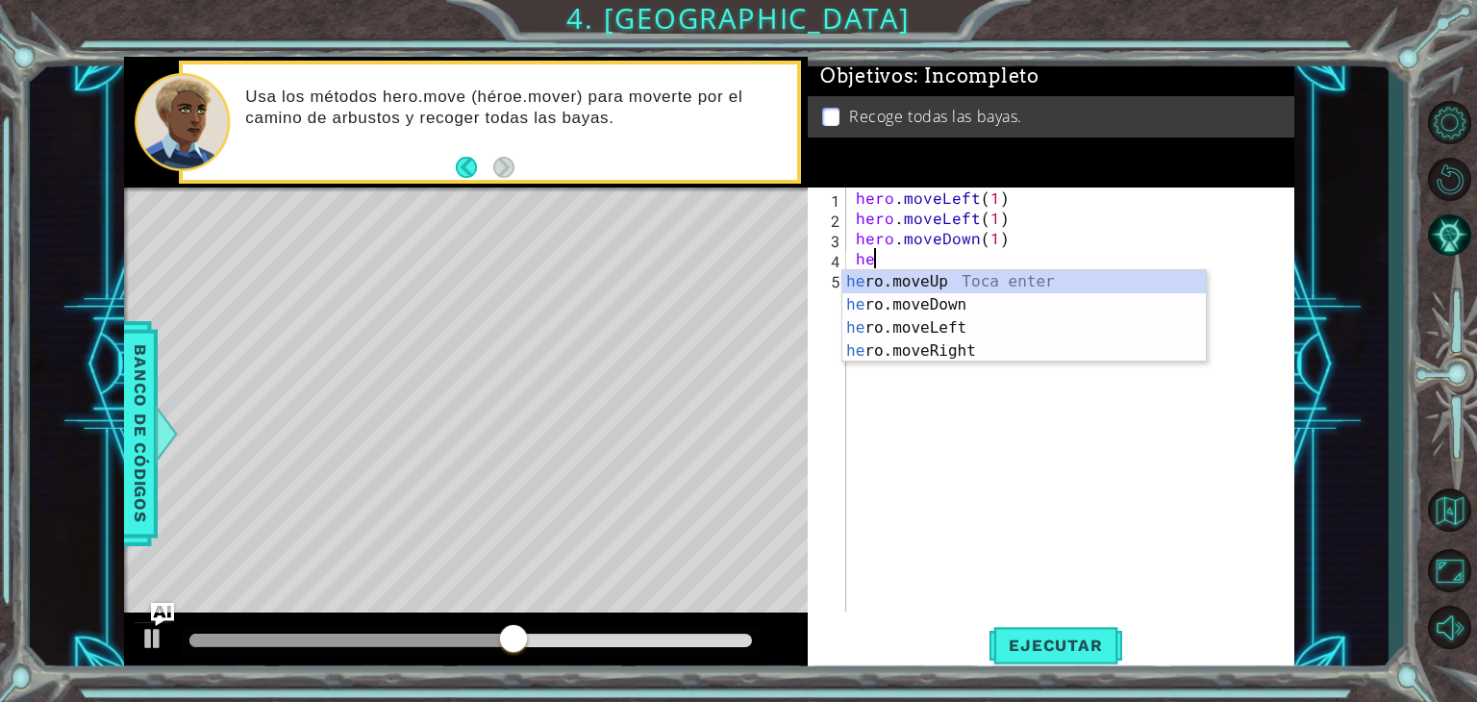
type textarea "h"
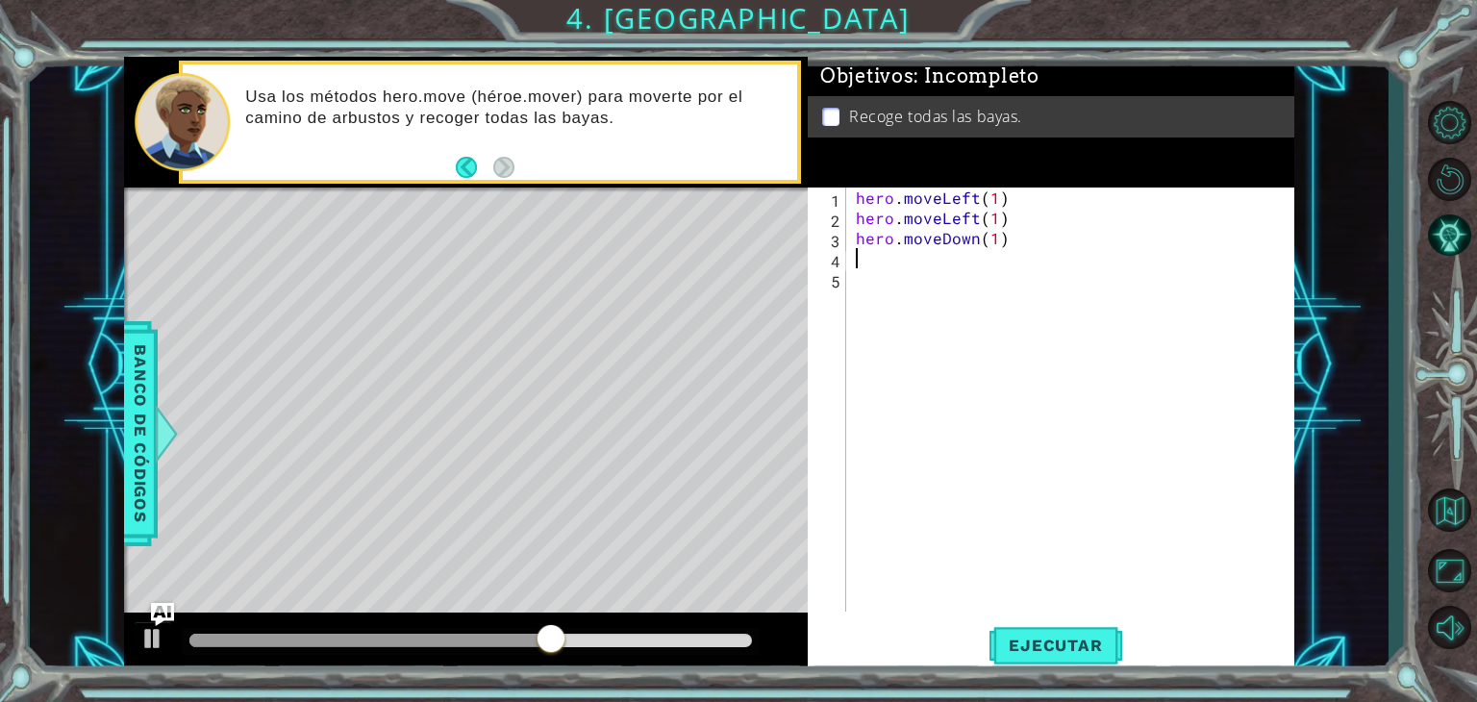
click at [1012, 222] on div "hero . moveLeft ( 1 ) hero . moveLeft ( 1 ) hero . moveDown ( 1 )" at bounding box center [1075, 420] width 447 height 464
type textarea "hero.moveLeft(1)"
drag, startPoint x: 1012, startPoint y: 222, endPoint x: 844, endPoint y: 213, distance: 167.6
click at [844, 213] on div "hero.moveLeft(1) 1 2 3 4 5 hero . moveLeft ( 1 ) hero . moveLeft ( 1 ) hero . m…" at bounding box center [1049, 400] width 482 height 424
click at [997, 194] on div "hero . moveLeft ( 1 ) hero . moveDown ( 1 )" at bounding box center [1075, 420] width 447 height 464
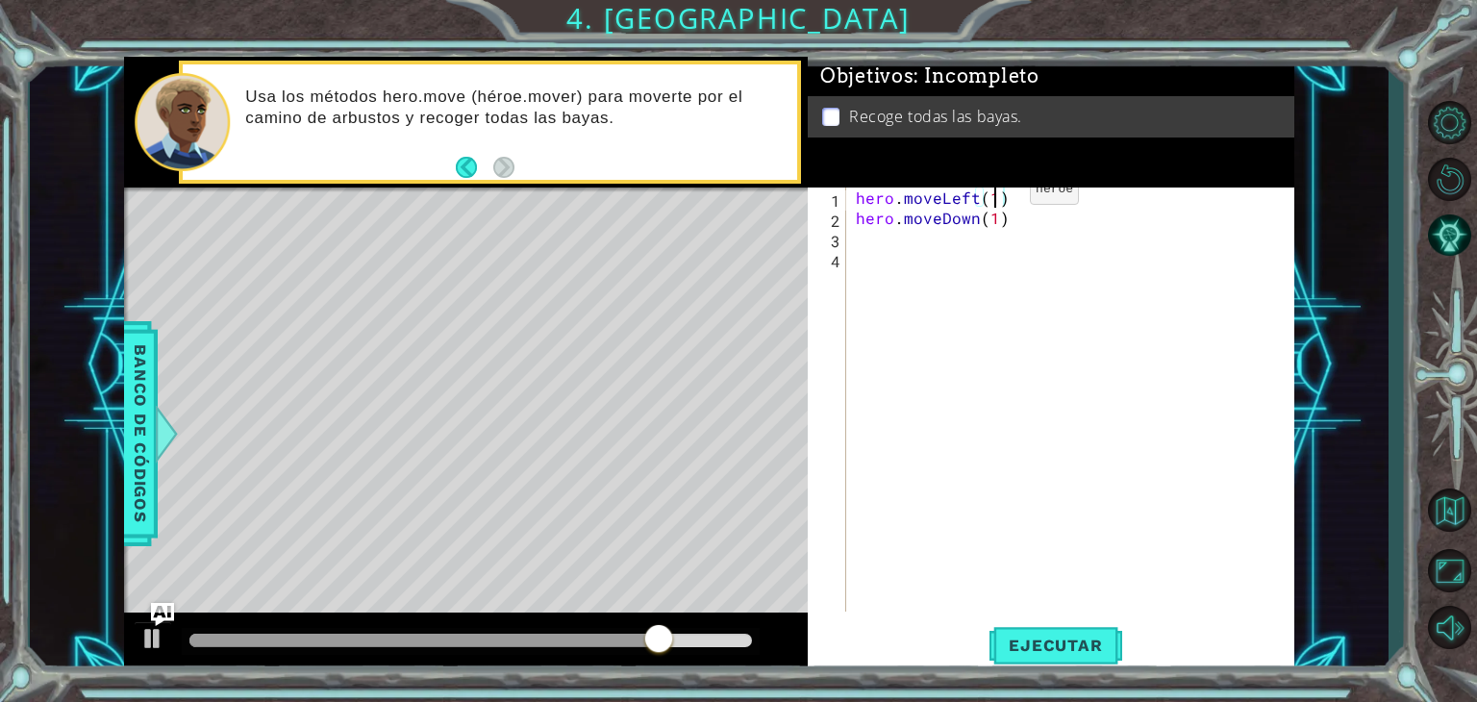
scroll to position [0, 8]
click at [998, 216] on div "hero . moveLeft ( 2 ) hero . moveDown ( 1 )" at bounding box center [1075, 420] width 447 height 464
type textarea "hero.moveDown(2)"
click at [939, 245] on div "hero . moveLeft ( 2 ) hero . moveDown ( 2 )" at bounding box center [1075, 420] width 447 height 464
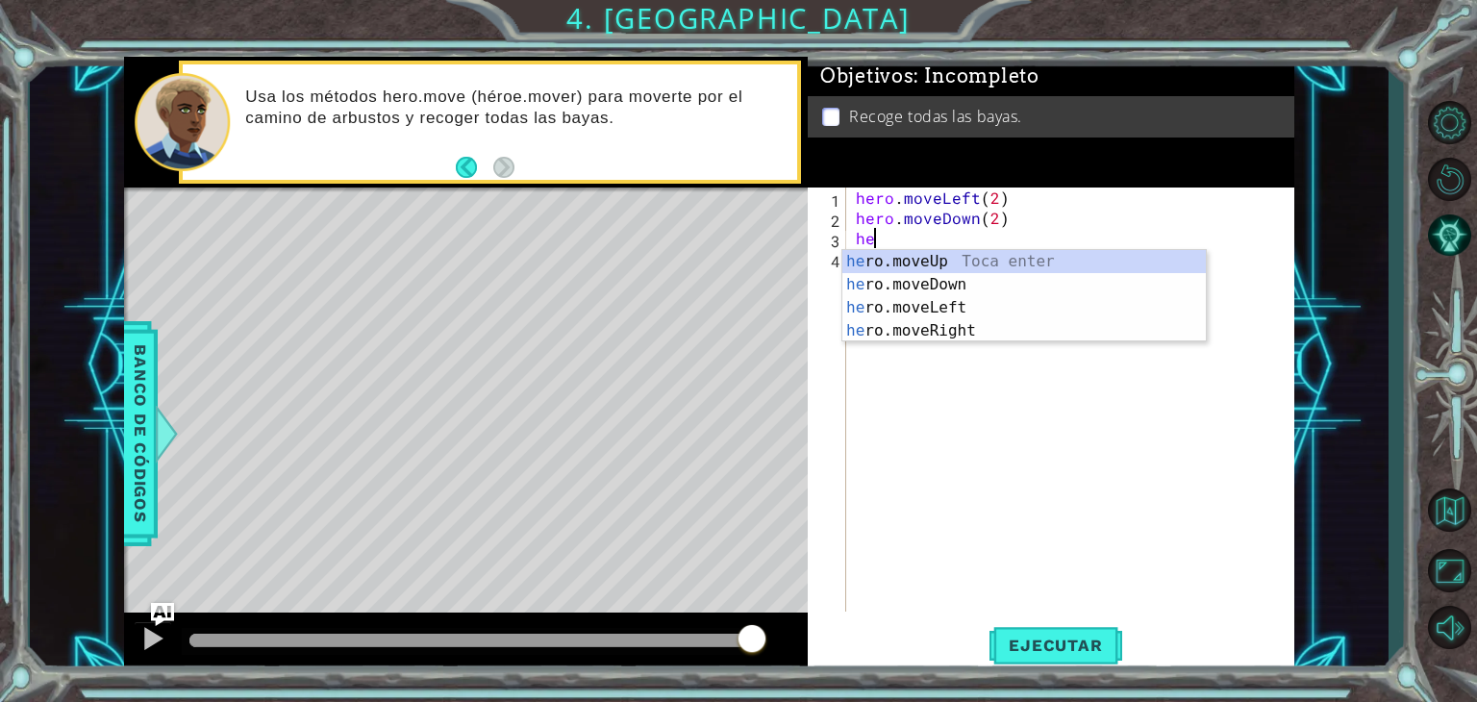
scroll to position [0, 0]
click at [946, 320] on div "hero .moveUp Toca enter hero .moveDown Toca enter hero .moveLeft Toca enter her…" at bounding box center [1024, 319] width 364 height 138
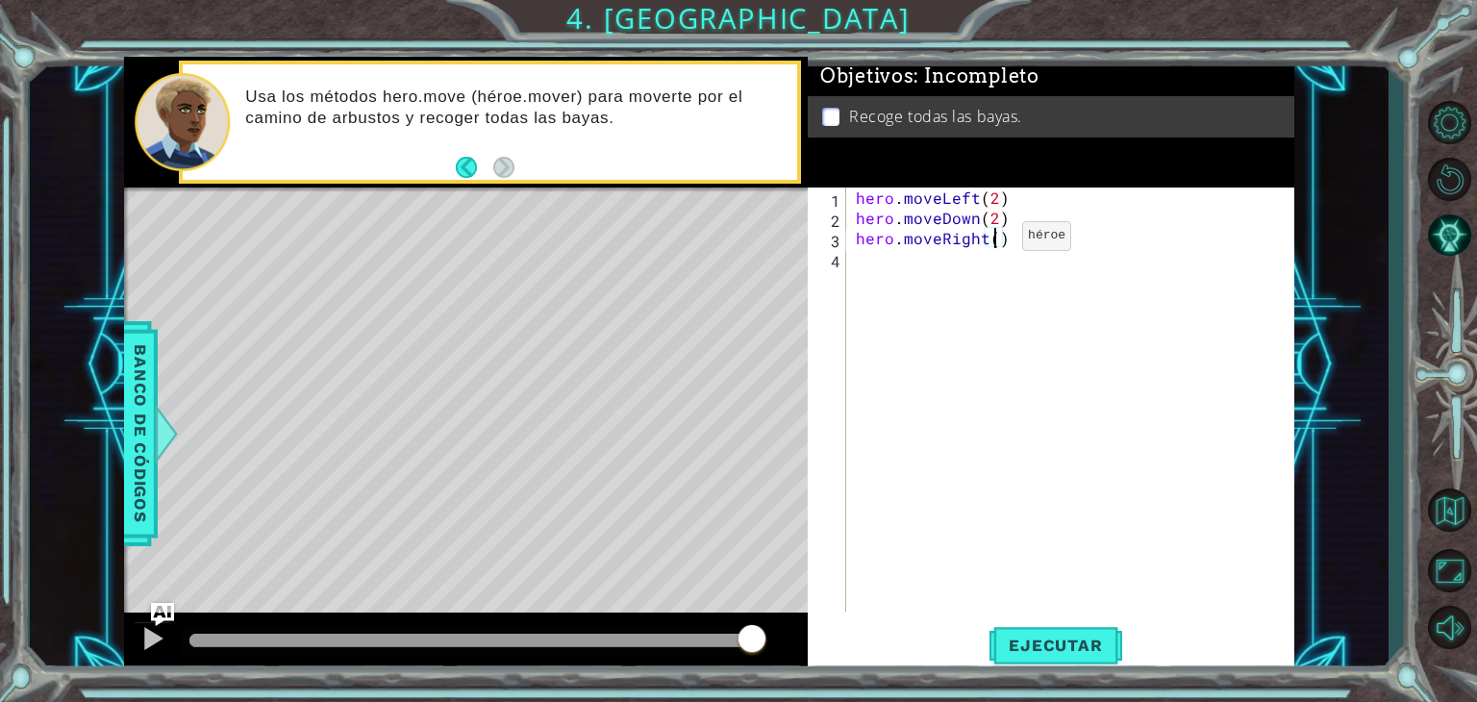
type textarea "hero.moveRight(2)"
click at [981, 263] on div "hero . moveLeft ( 2 ) hero . moveDown ( 2 ) hero . moveRight ( 2 )" at bounding box center [1075, 420] width 447 height 464
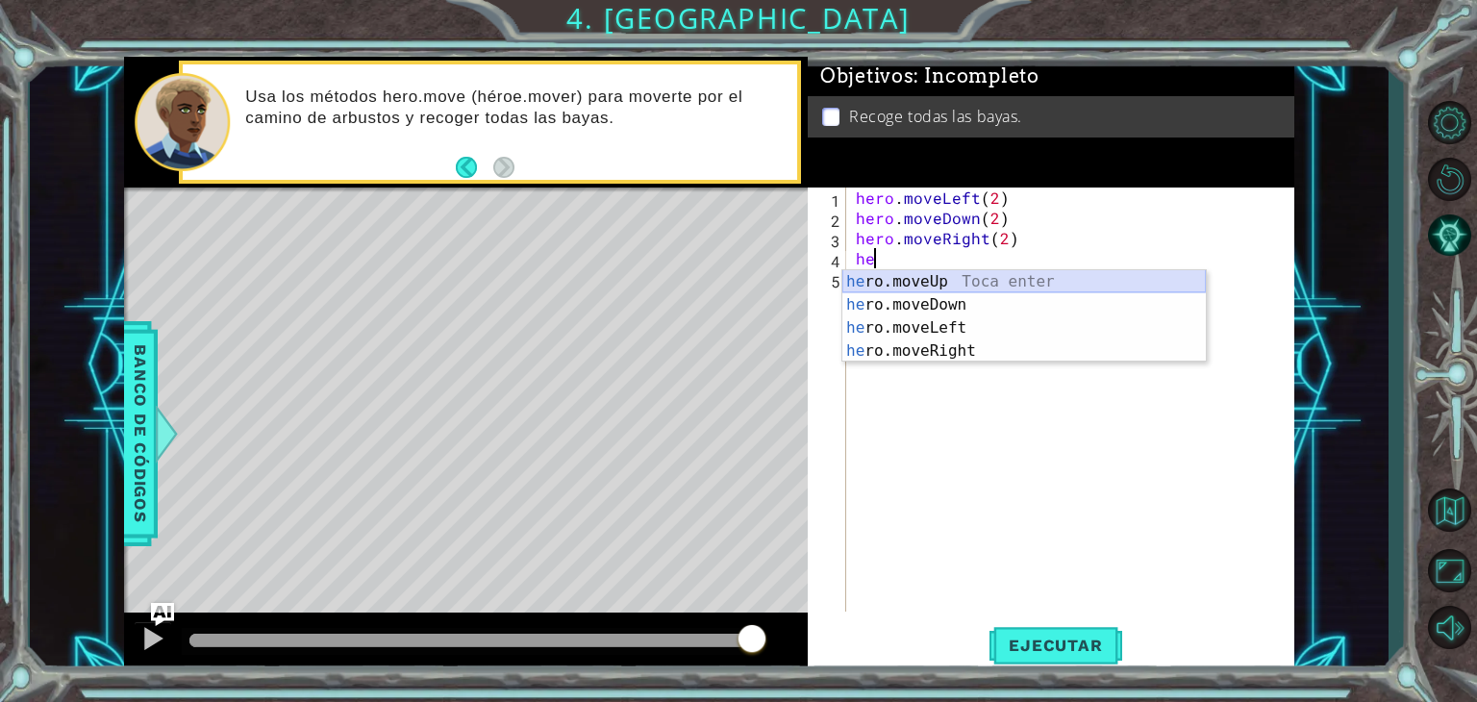
drag, startPoint x: 978, startPoint y: 280, endPoint x: 977, endPoint y: 263, distance: 17.3
click at [977, 263] on body "1 ההההההההההההההההההההההההההההההההההההההההההההההההההההההההההההההההההההההההההההה…" at bounding box center [738, 351] width 1477 height 702
click at [989, 282] on div "he ro.moveUp Toca enter he ro.moveDown Toca enter he ro.moveLeft Toca enter he …" at bounding box center [1024, 339] width 364 height 138
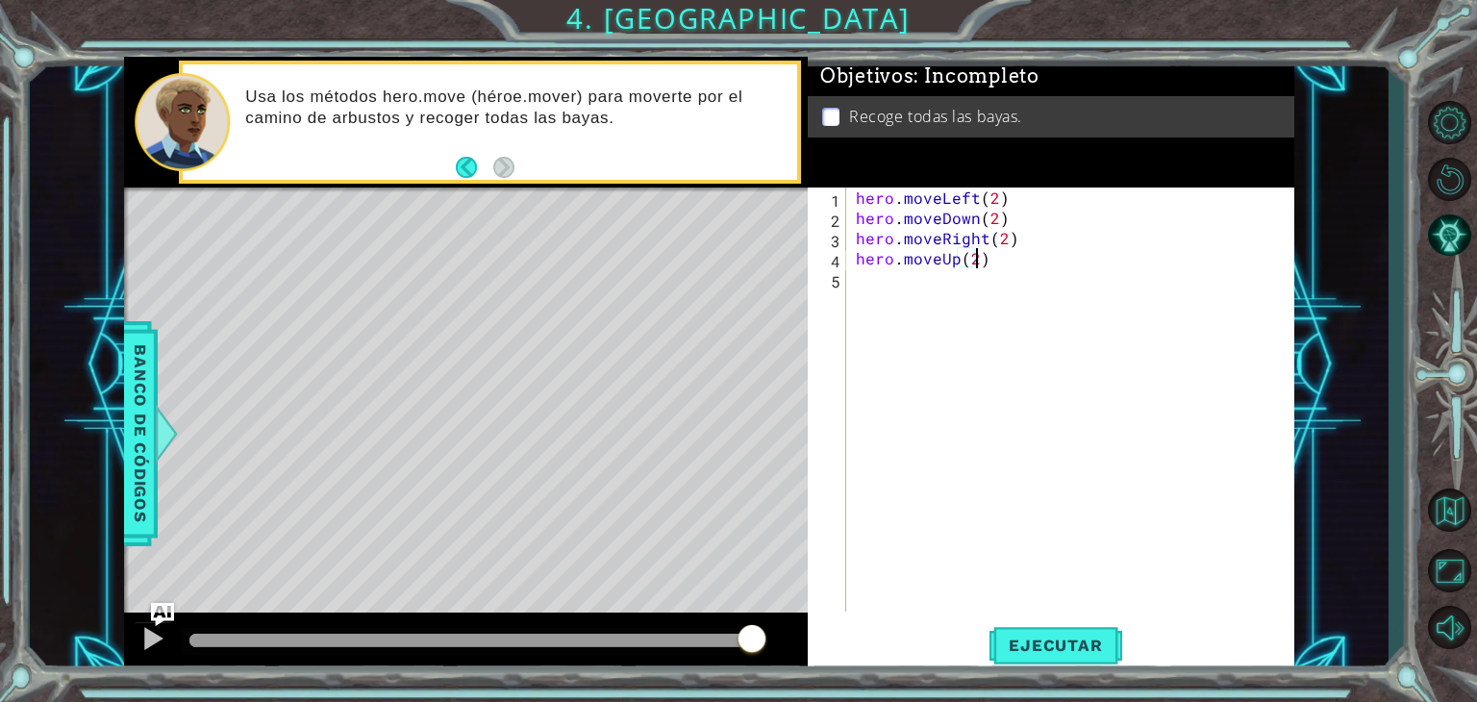
scroll to position [0, 7]
type textarea "hero.moveUp(2)"
click at [1054, 655] on button "Ejecutar" at bounding box center [1056, 645] width 132 height 49
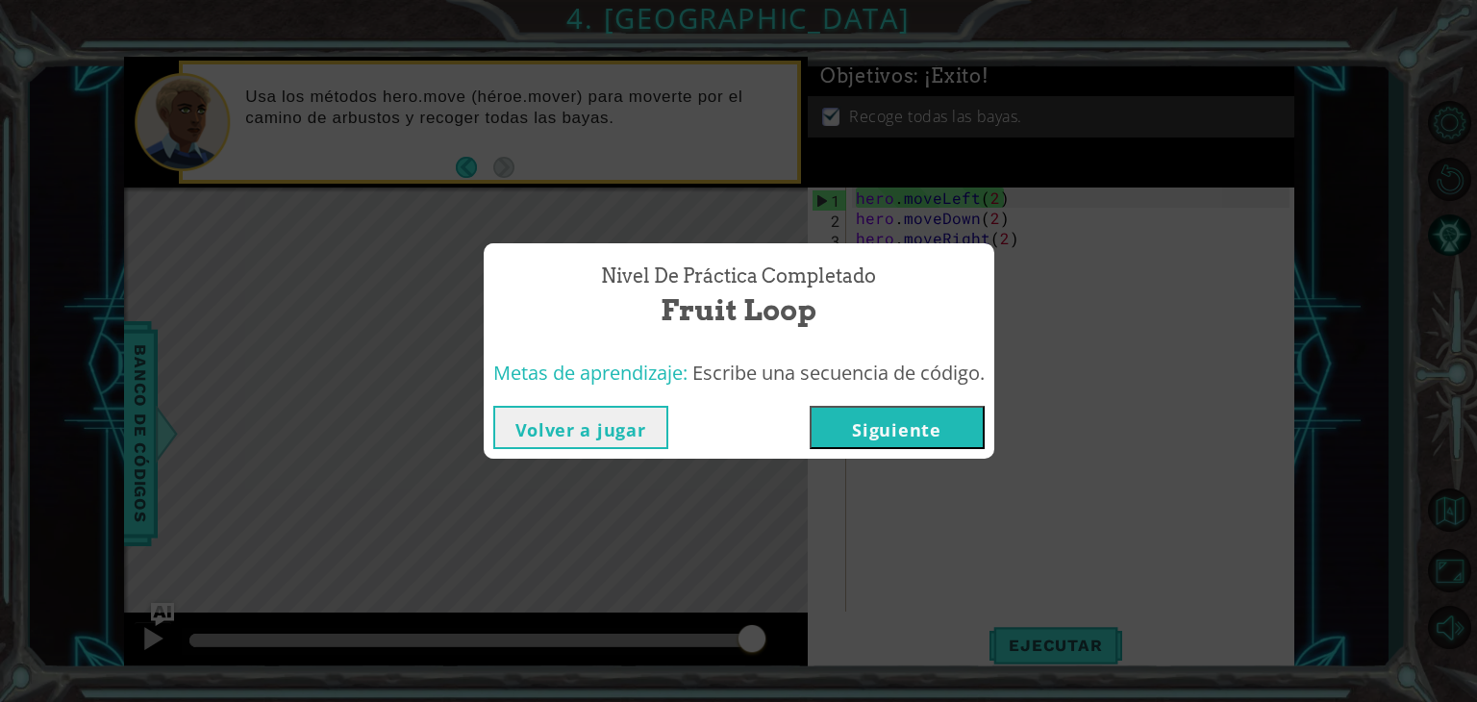
click at [908, 438] on button "Siguiente" at bounding box center [897, 427] width 175 height 43
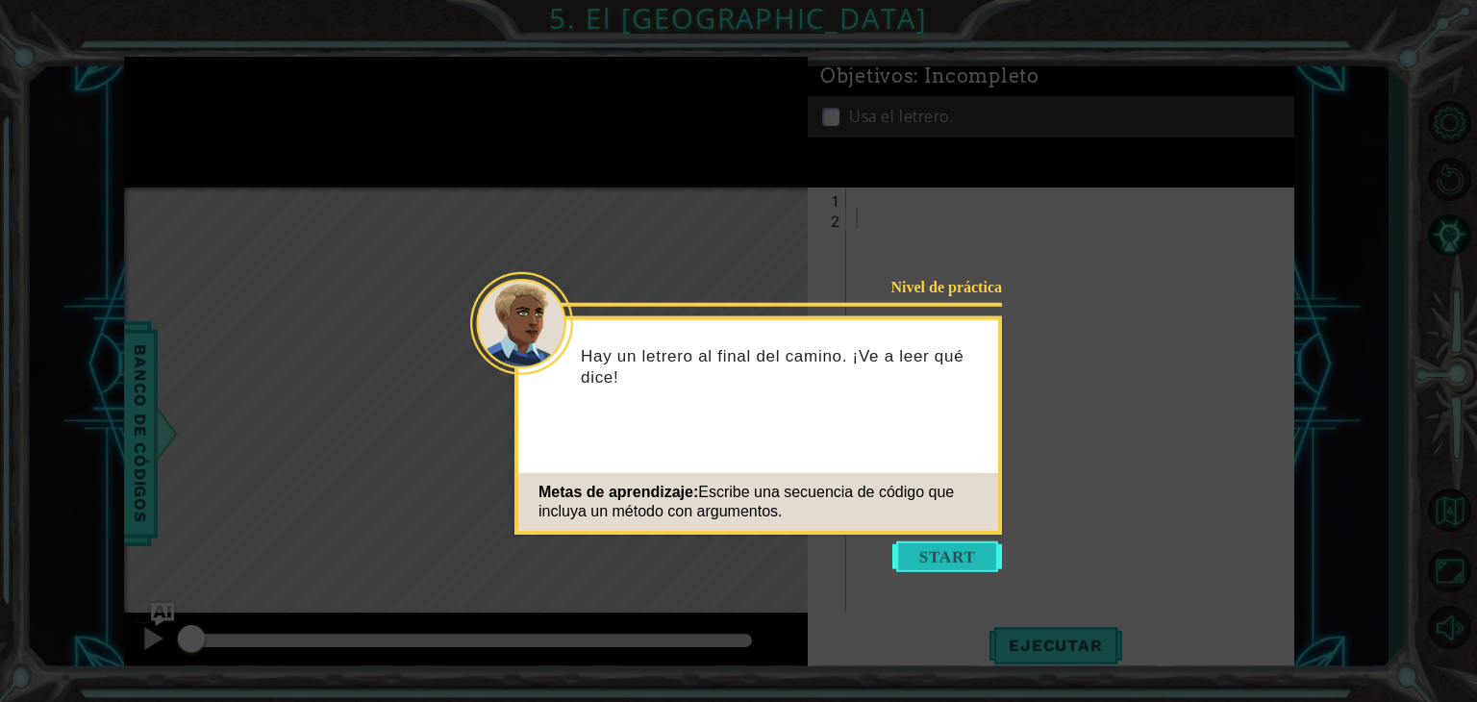
click at [919, 543] on button "Start" at bounding box center [947, 556] width 110 height 31
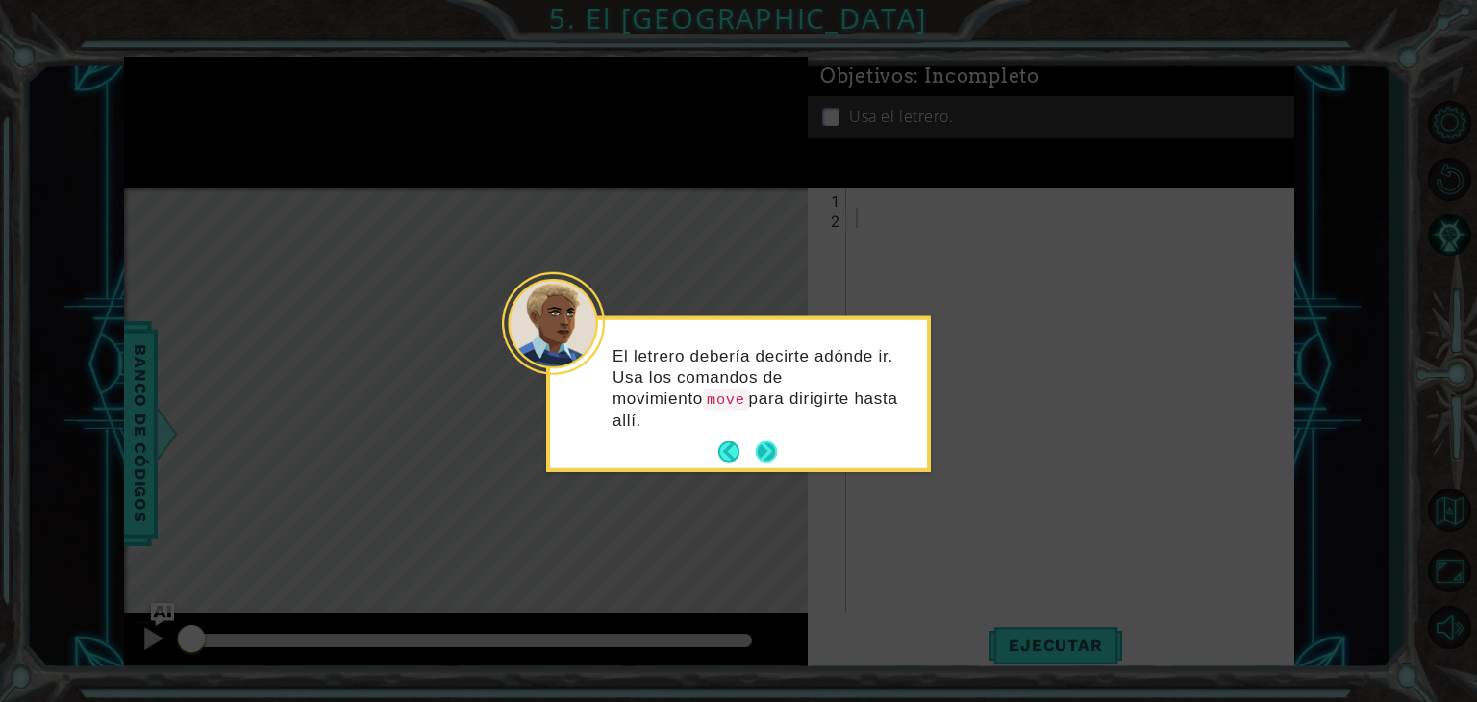
click at [772, 441] on button "Next" at bounding box center [766, 451] width 21 height 21
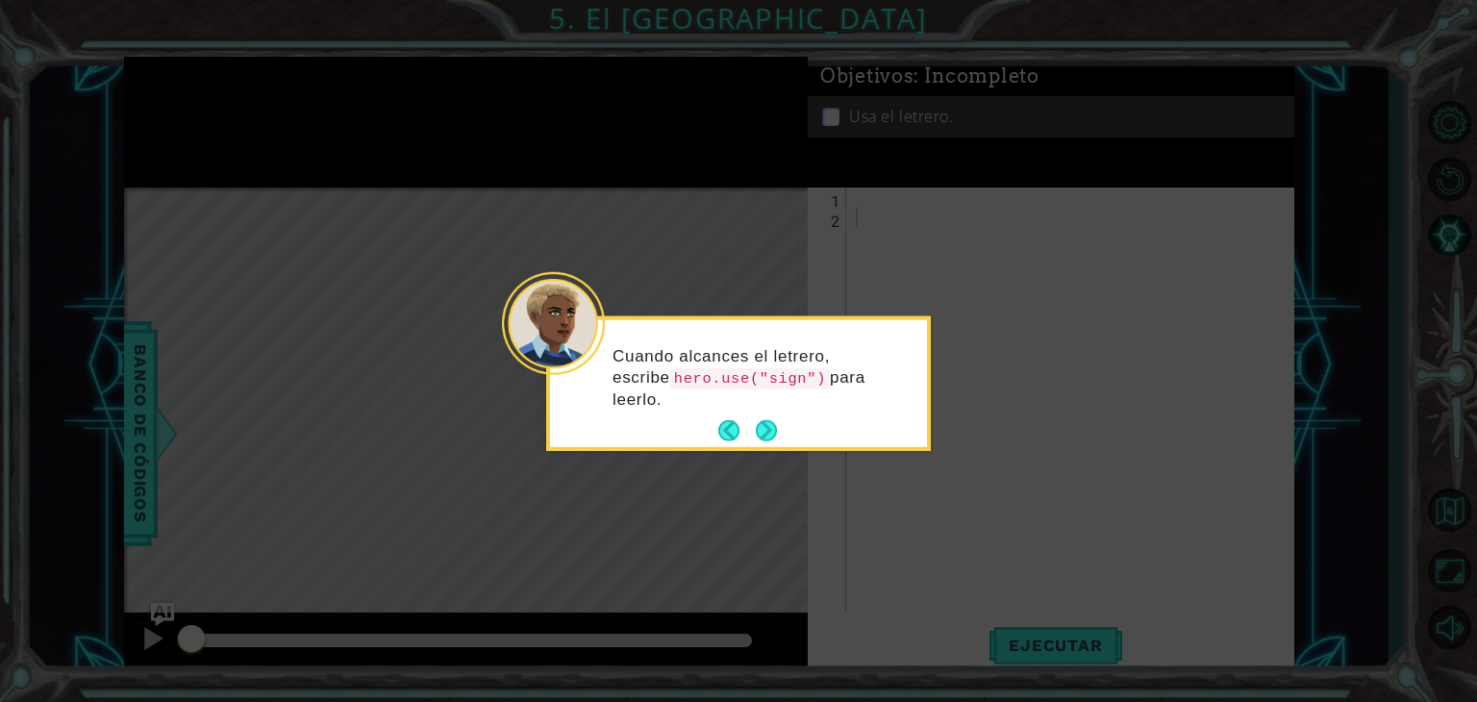
click at [772, 433] on button "Next" at bounding box center [766, 430] width 21 height 21
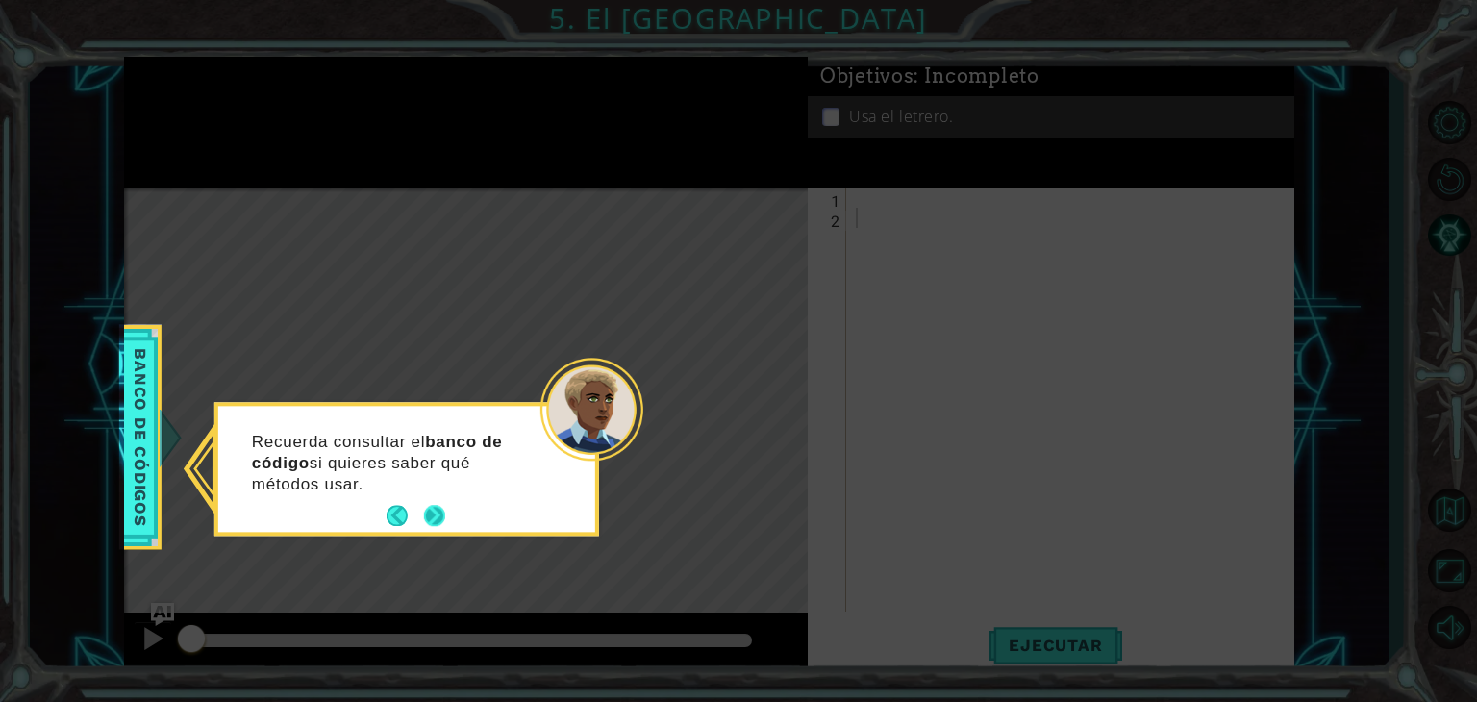
click at [438, 520] on button "Next" at bounding box center [434, 516] width 21 height 21
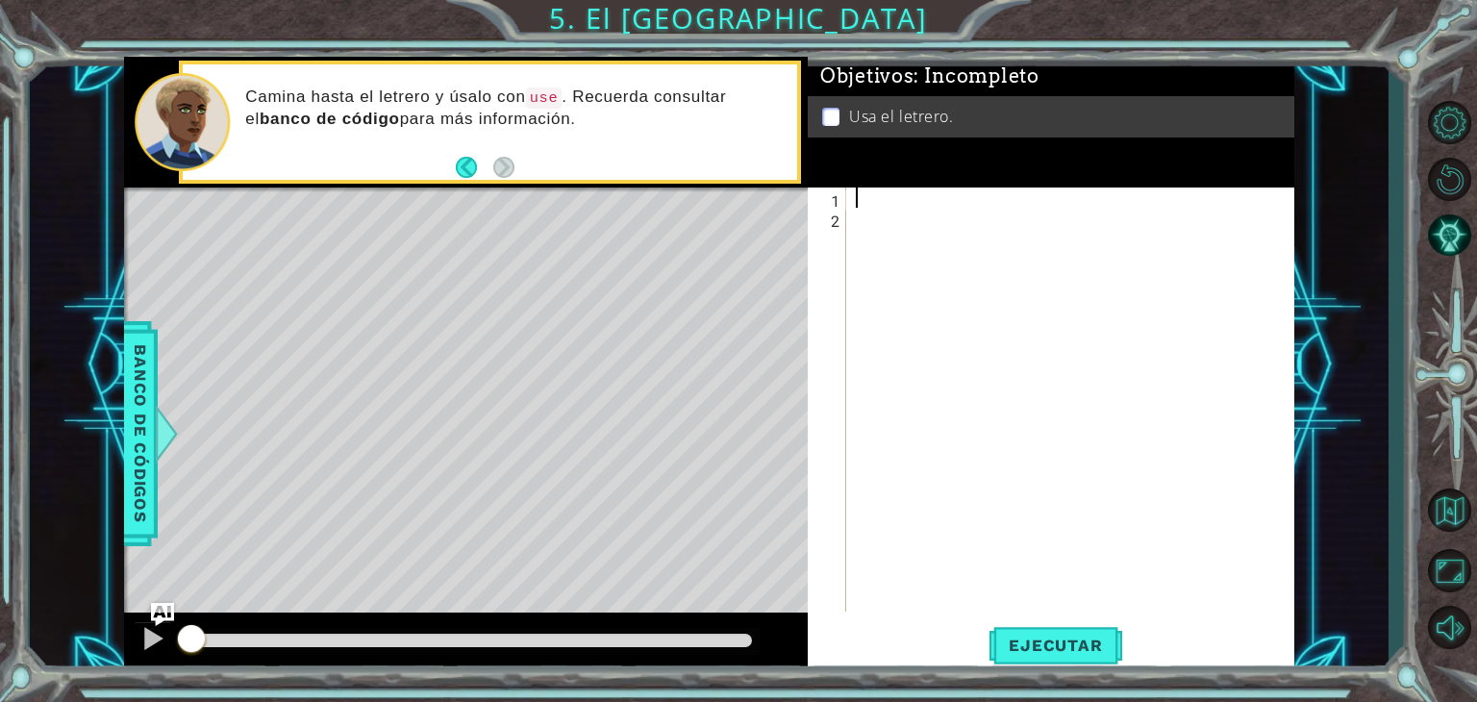
click at [863, 199] on div at bounding box center [1075, 420] width 447 height 464
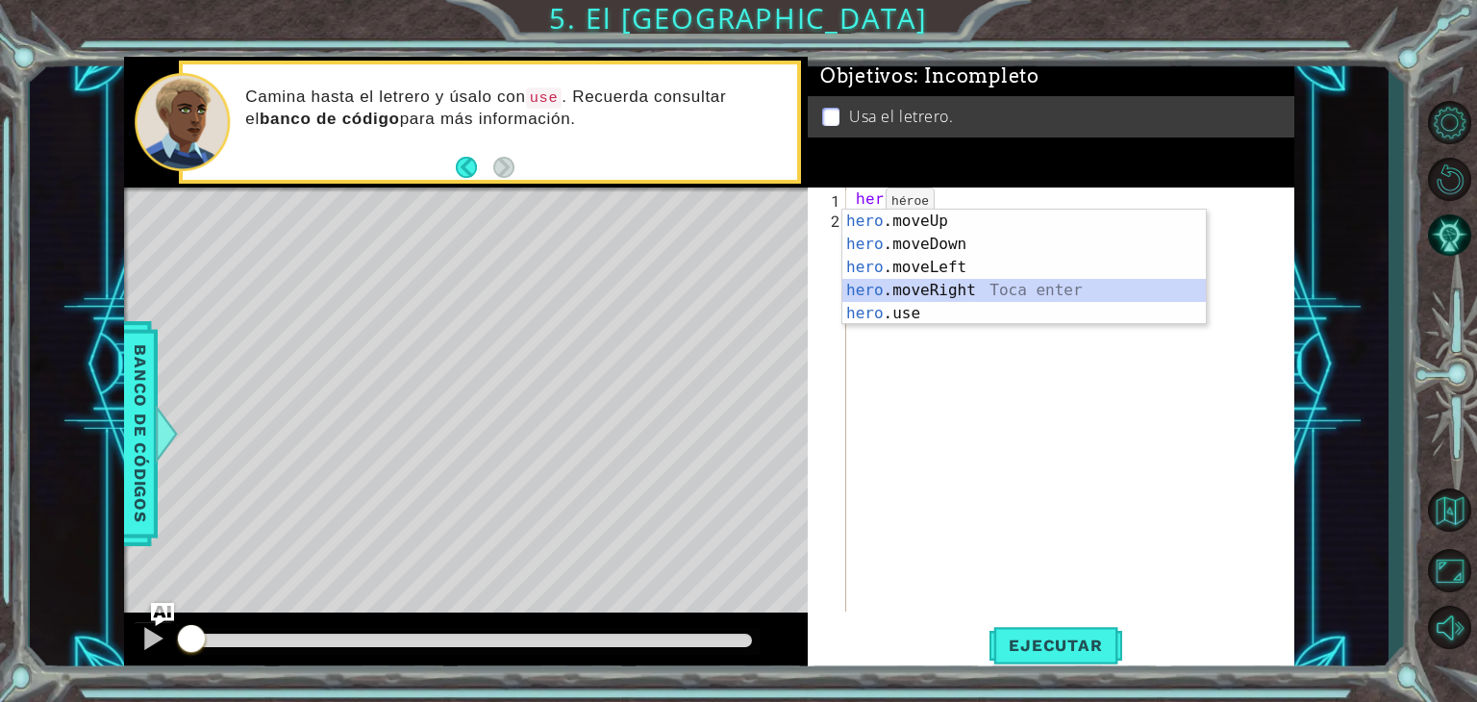
click at [863, 290] on div "hero .moveUp Toca enter hero .moveDown Toca enter hero .moveLeft Toca enter her…" at bounding box center [1024, 291] width 364 height 162
type textarea "hero.moveRight(1)"
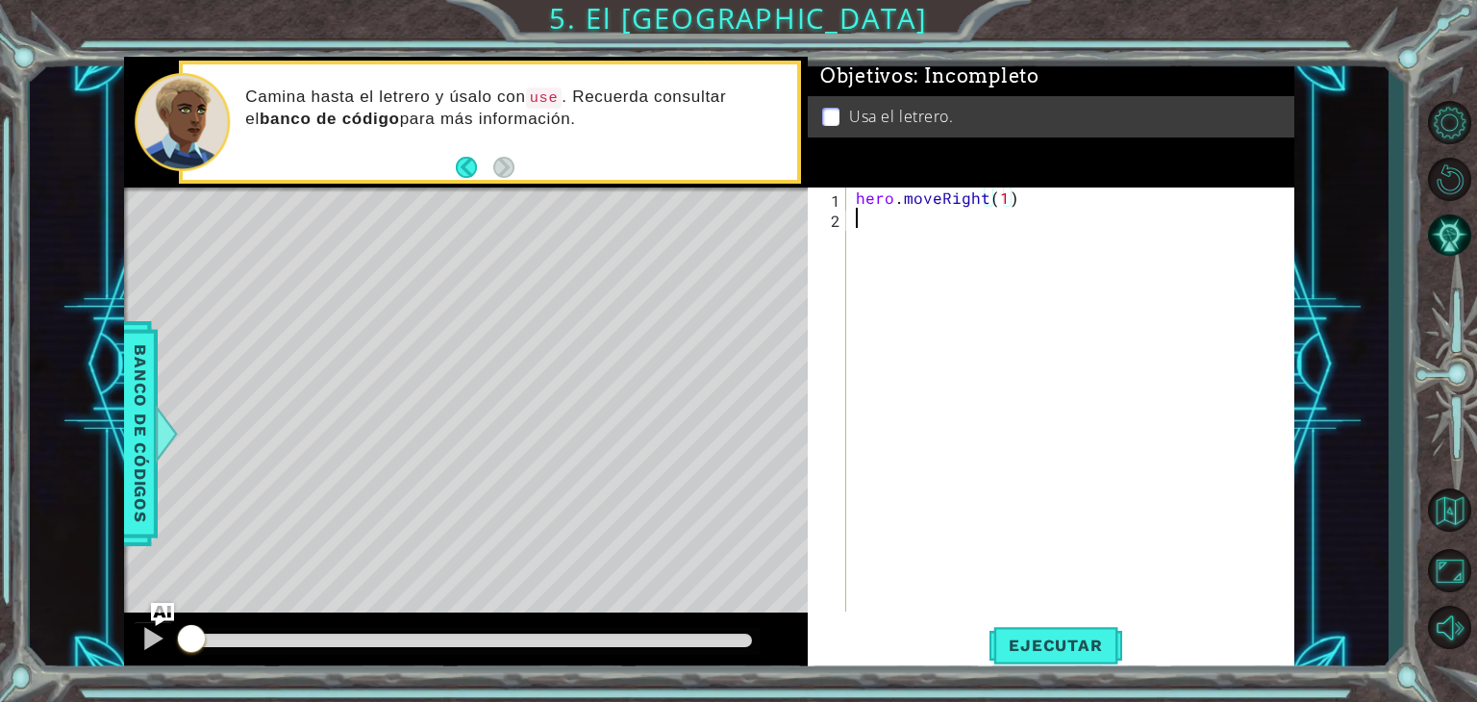
click at [871, 227] on div "hero . moveRight ( 1 )" at bounding box center [1075, 420] width 447 height 464
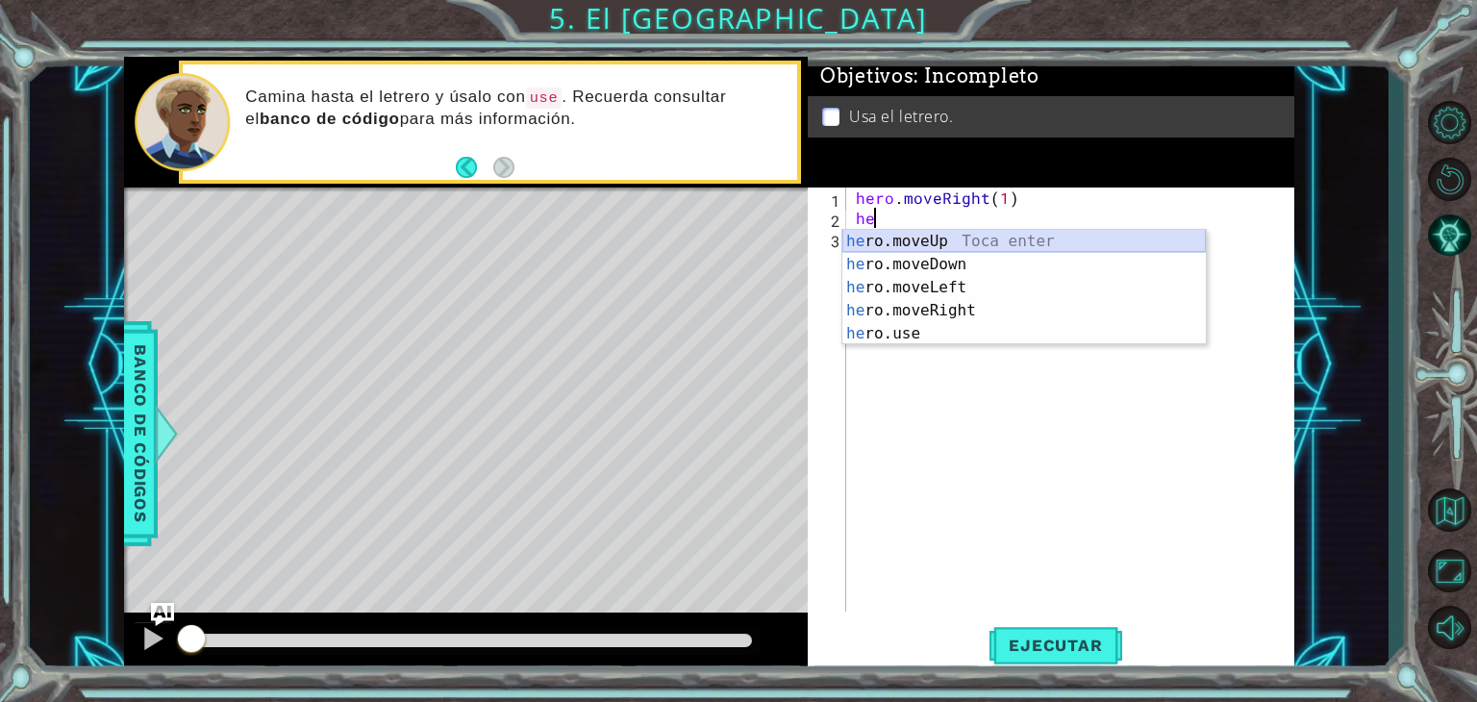
click at [939, 232] on div "he ro.moveUp Toca enter he ro.moveDown Toca enter he ro.moveLeft Toca enter he …" at bounding box center [1024, 311] width 364 height 162
type textarea "hero.moveUp(1)"
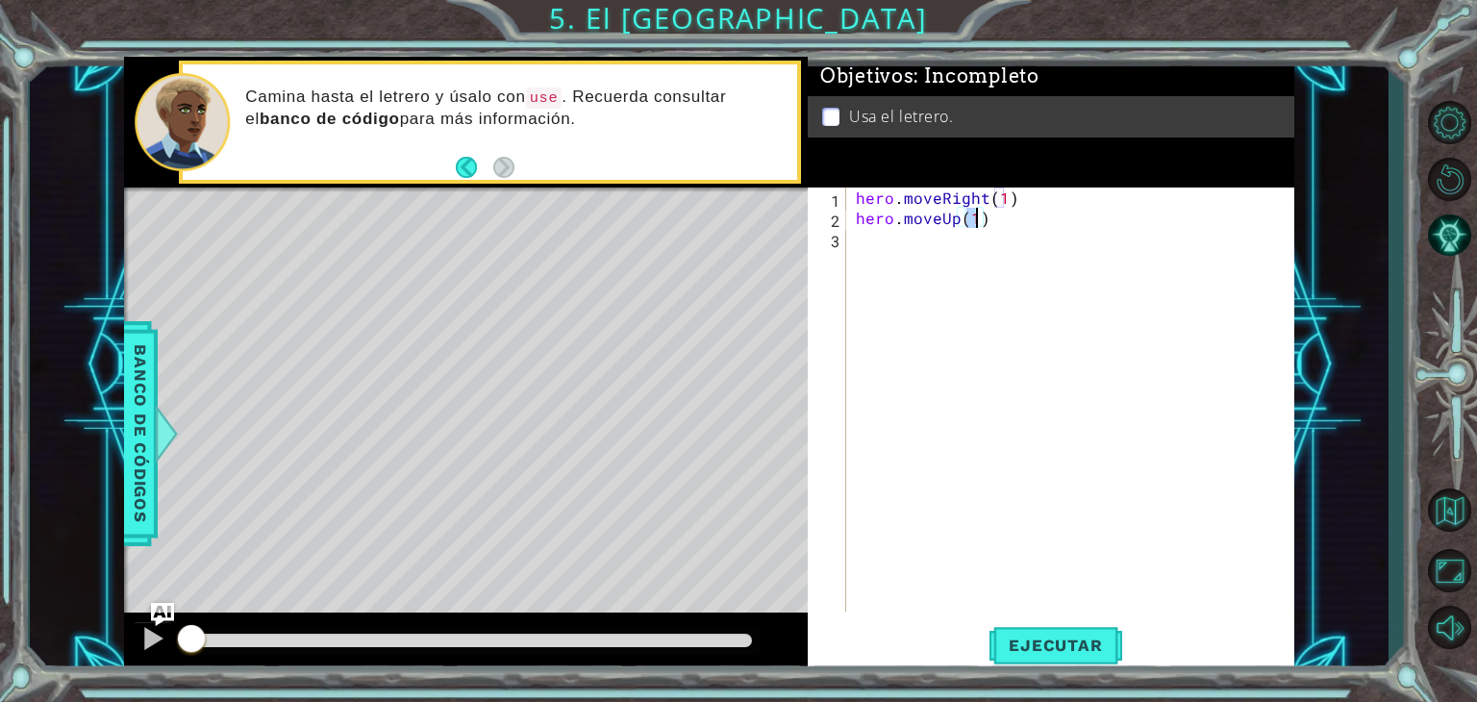
click at [926, 234] on div "hero . moveRight ( 1 ) hero . moveUp ( 1 )" at bounding box center [1075, 420] width 447 height 464
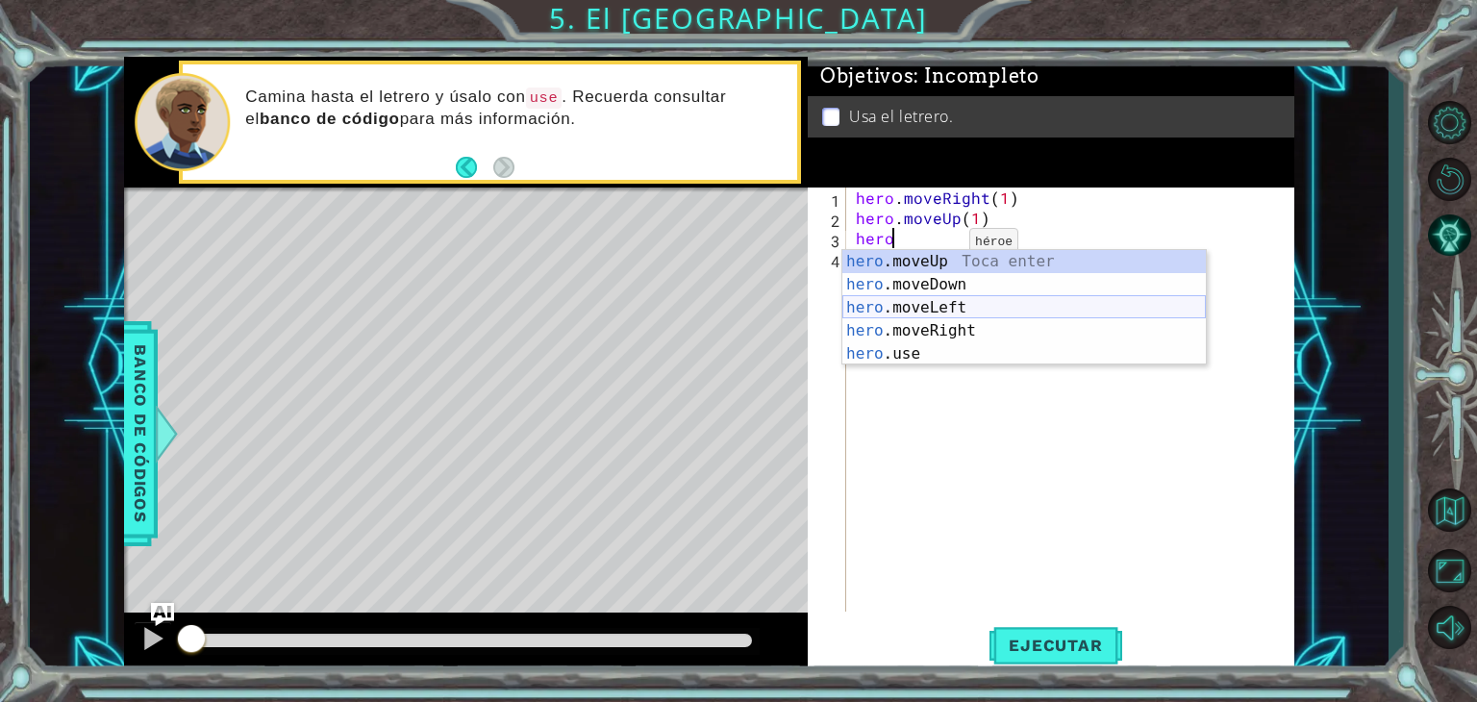
click at [960, 299] on div "hero .moveUp Toca enter hero .moveDown Toca enter hero .moveLeft Toca enter her…" at bounding box center [1024, 331] width 364 height 162
type textarea "hero.moveLeft(1)"
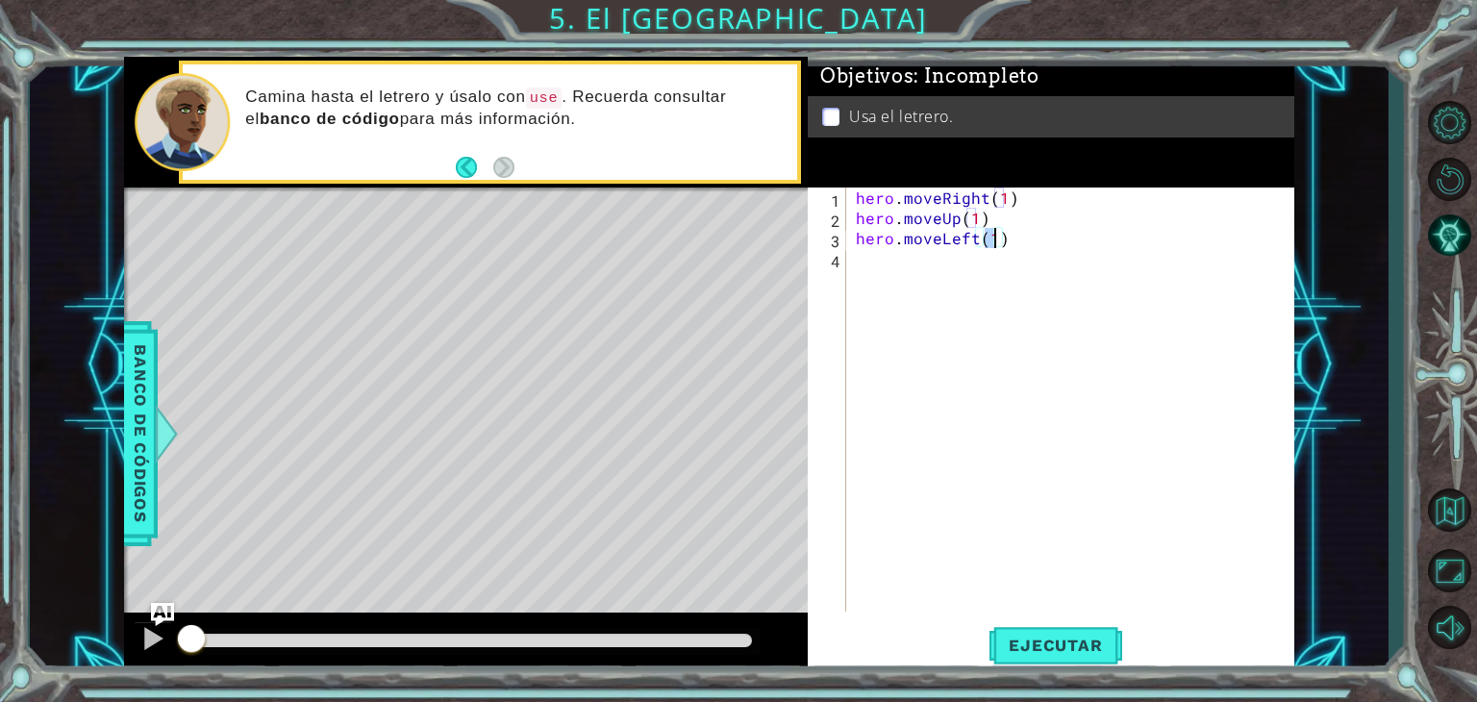
click at [910, 282] on div "hero . moveRight ( 1 ) hero . moveUp ( 1 ) hero . moveLeft ( 1 )" at bounding box center [1075, 420] width 447 height 464
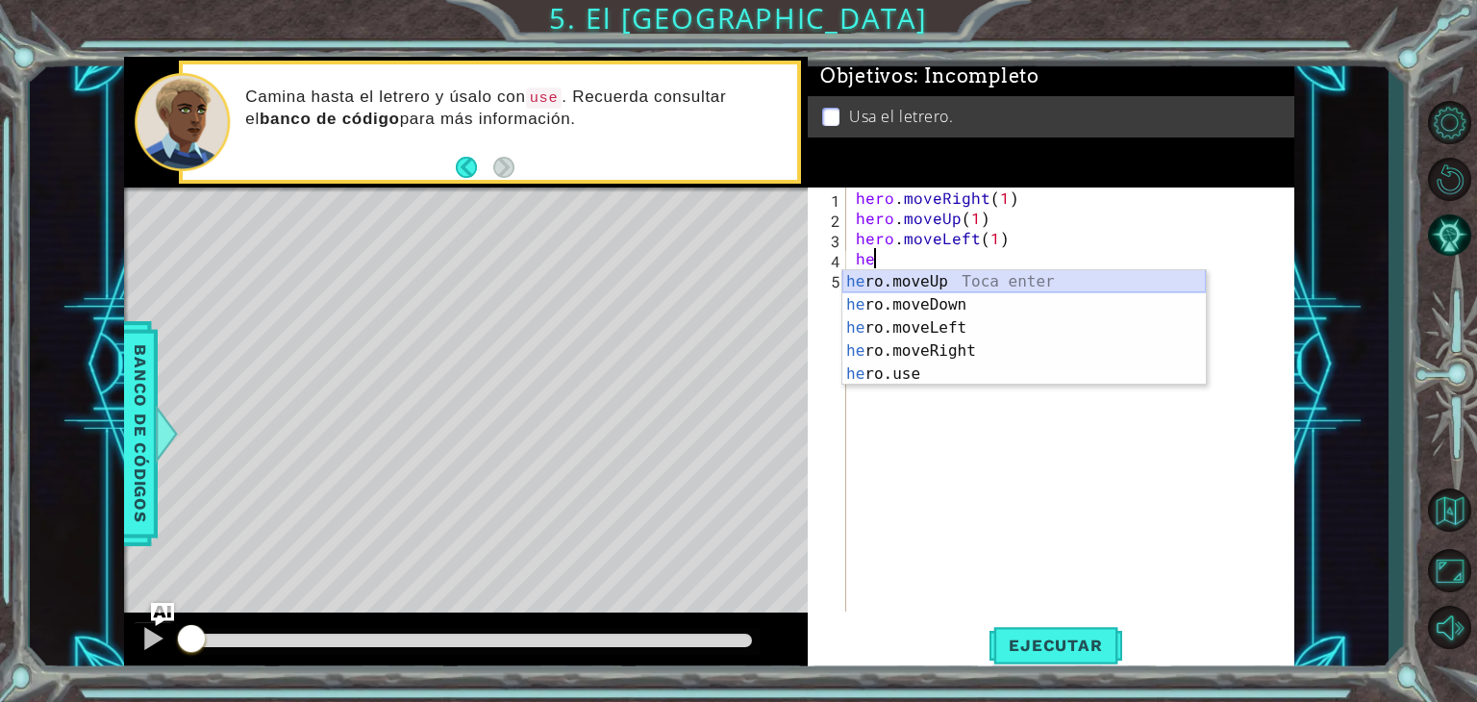
click at [919, 280] on div "he ro.moveUp Toca enter he ro.moveDown Toca enter he ro.moveLeft Toca enter he …" at bounding box center [1024, 351] width 364 height 162
type textarea "hero.moveUp(1)"
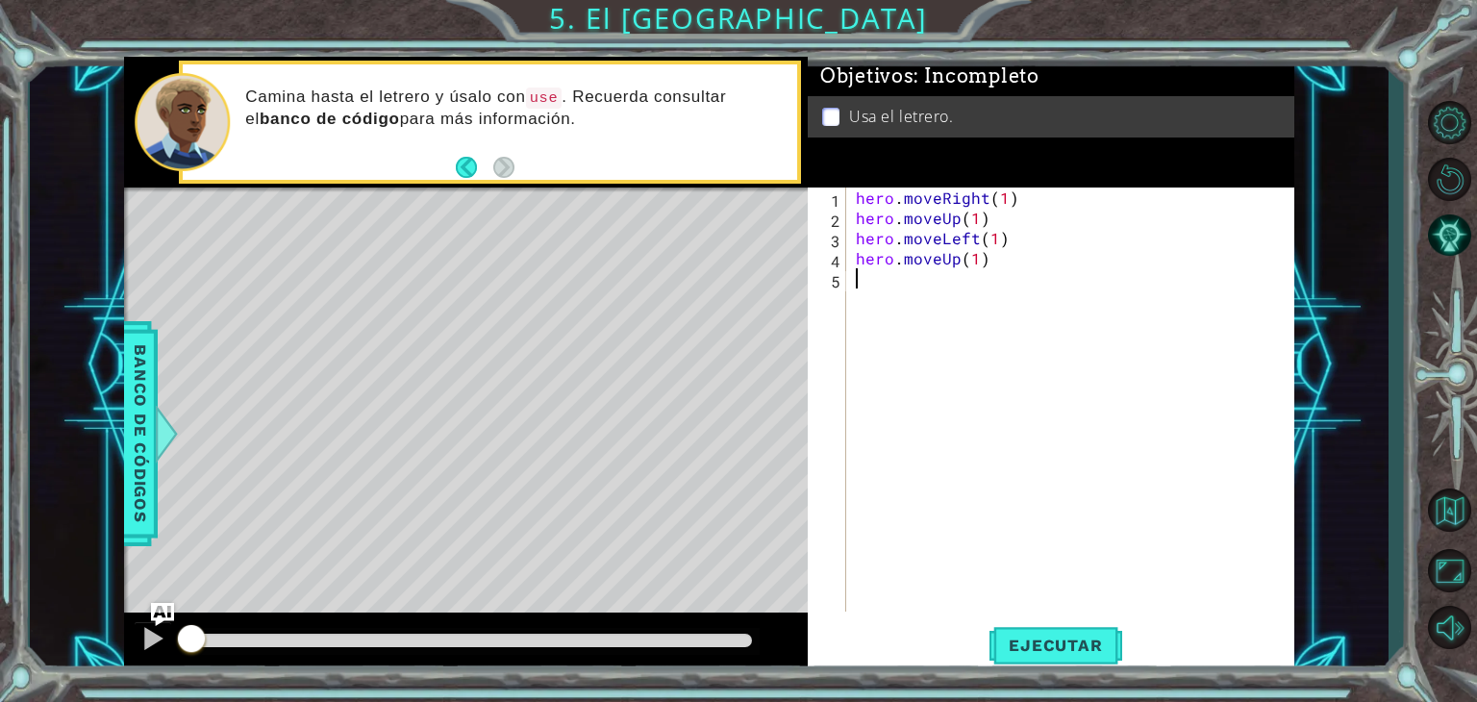
click at [916, 292] on div "hero . moveRight ( 1 ) hero . moveUp ( 1 ) hero . moveLeft ( 1 ) hero . moveUp …" at bounding box center [1075, 420] width 447 height 464
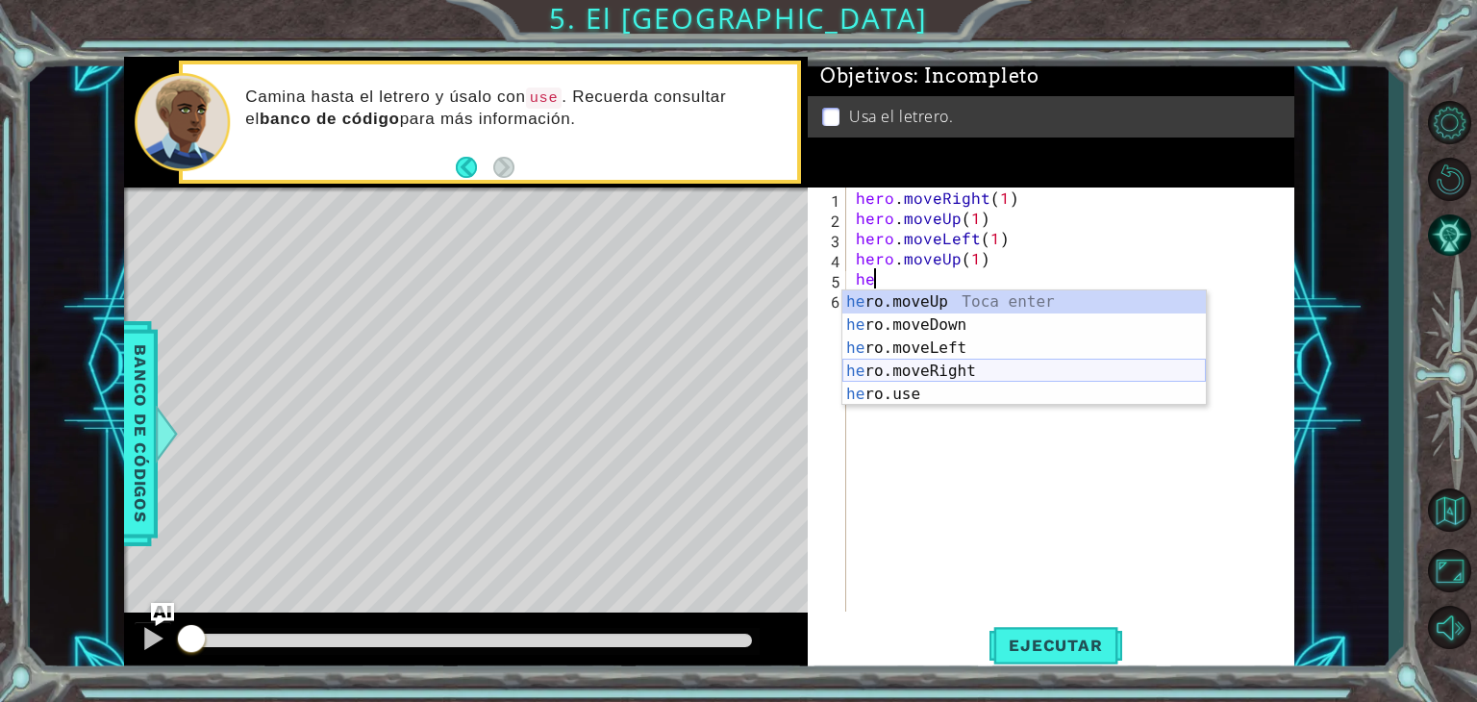
click at [946, 364] on div "he ro.moveUp Toca enter he ro.moveDown Toca enter he ro.moveLeft Toca enter he …" at bounding box center [1024, 371] width 364 height 162
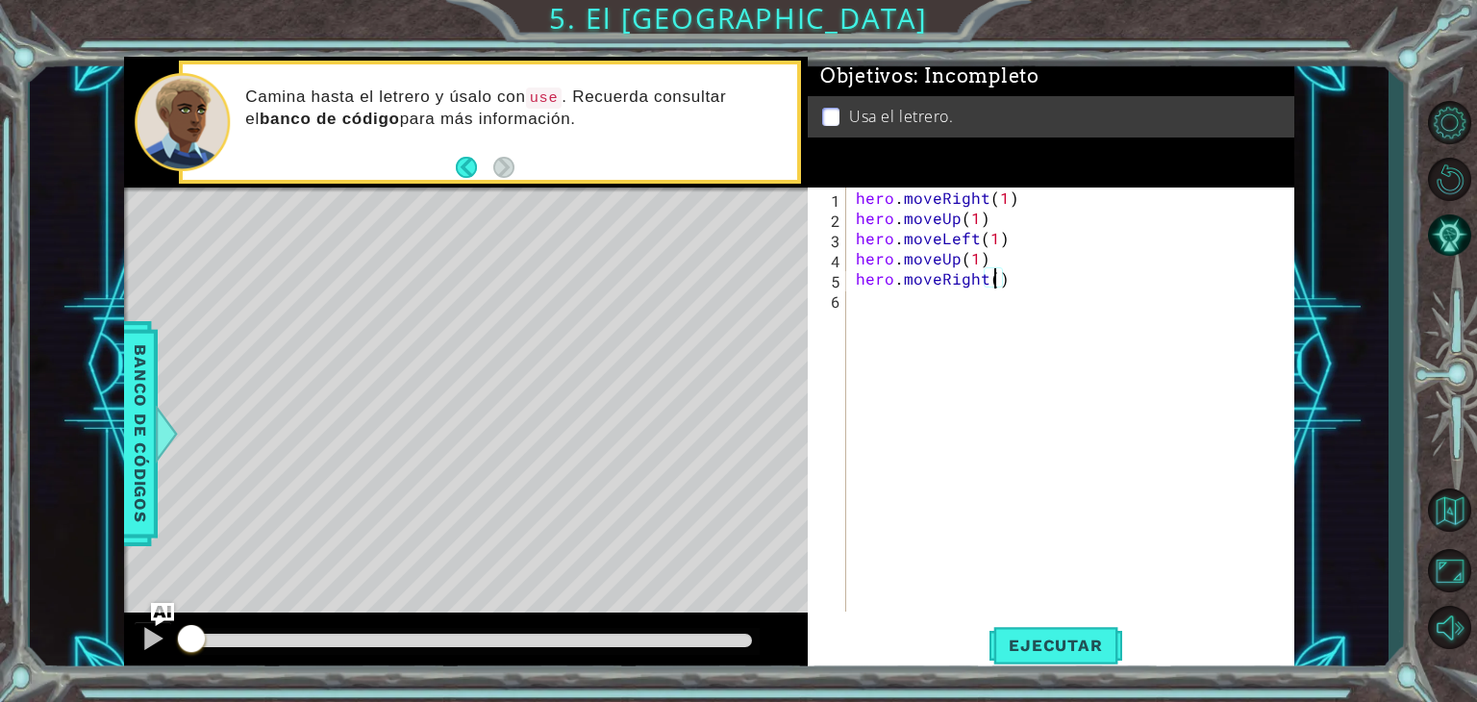
type textarea "hero.moveRight(2)"
click at [994, 302] on div "hero . moveRight ( 1 ) hero . moveUp ( 1 ) hero . moveLeft ( 1 ) hero . moveUp …" at bounding box center [1075, 420] width 447 height 464
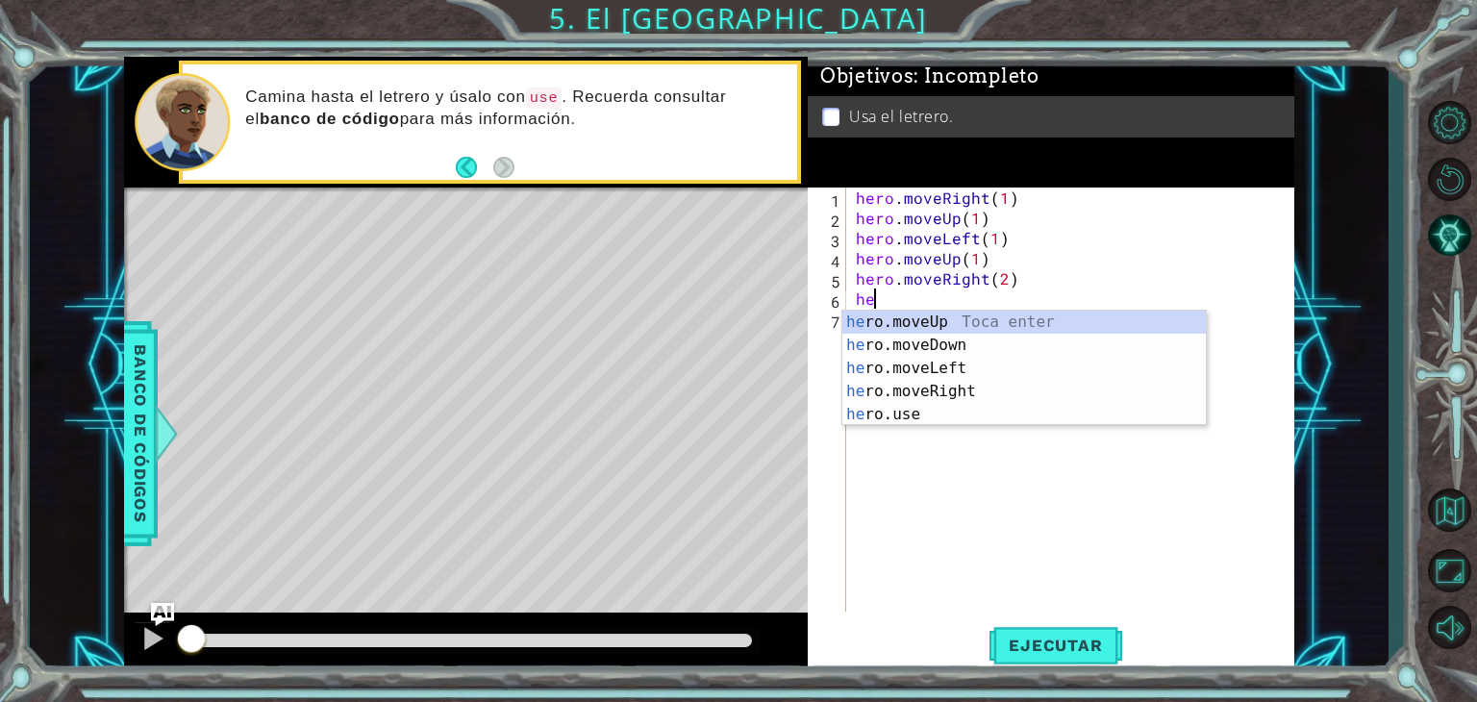
scroll to position [0, 0]
click at [978, 339] on div "her o.moveUp Toca enter her o.moveDown Toca enter her o.moveLeft [PERSON_NAME] …" at bounding box center [1024, 392] width 364 height 162
type textarea "hero.moveDown(1)"
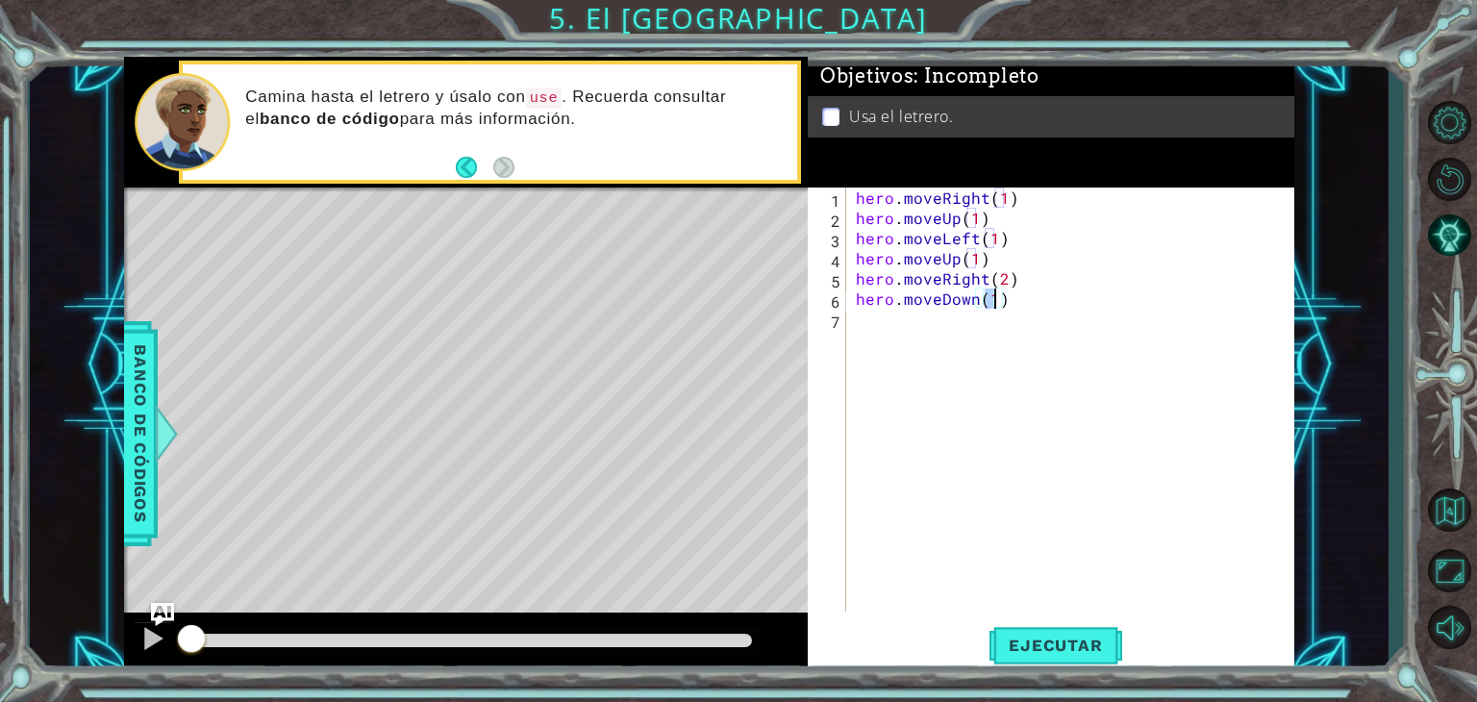
click at [890, 326] on div "hero . moveRight ( 1 ) hero . moveUp ( 1 ) hero . moveLeft ( 1 ) hero . moveUp …" at bounding box center [1075, 420] width 447 height 464
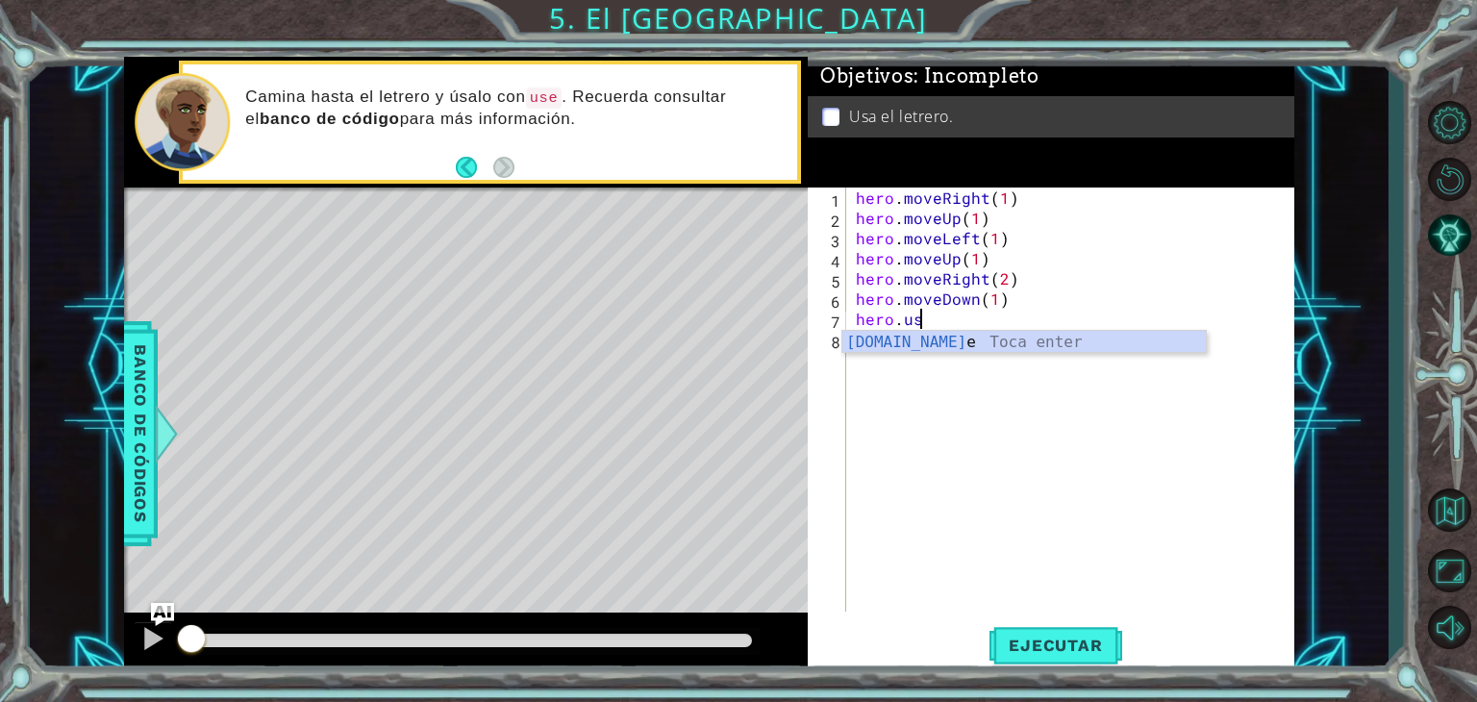
scroll to position [0, 3]
type textarea "hero.use"
click at [137, 386] on span "Banco de códigos" at bounding box center [140, 433] width 31 height 199
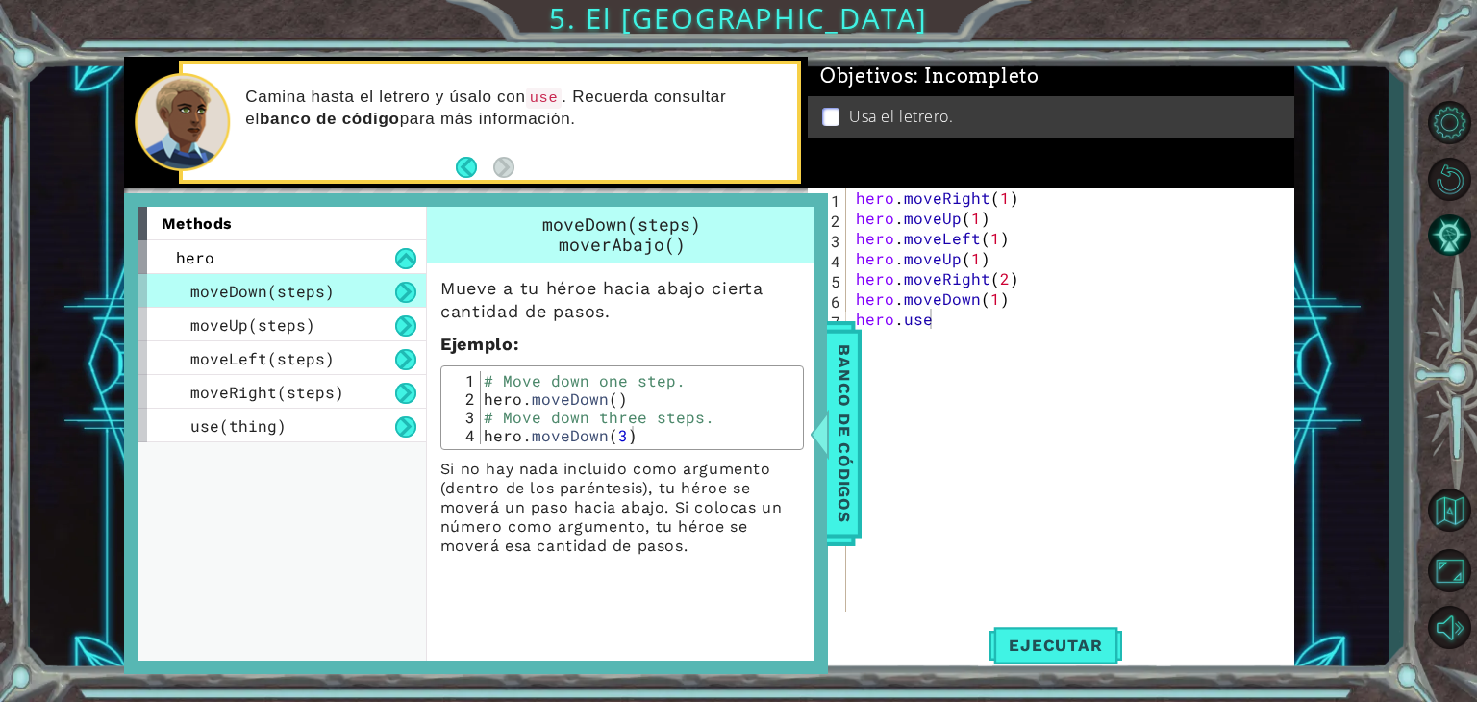
scroll to position [0, 0]
click at [867, 381] on div "hero . moveRight ( 1 ) hero . moveUp ( 1 ) hero . moveLeft ( 1 ) hero . moveUp …" at bounding box center [1075, 420] width 447 height 464
click at [847, 386] on span "Banco de códigos" at bounding box center [844, 433] width 31 height 199
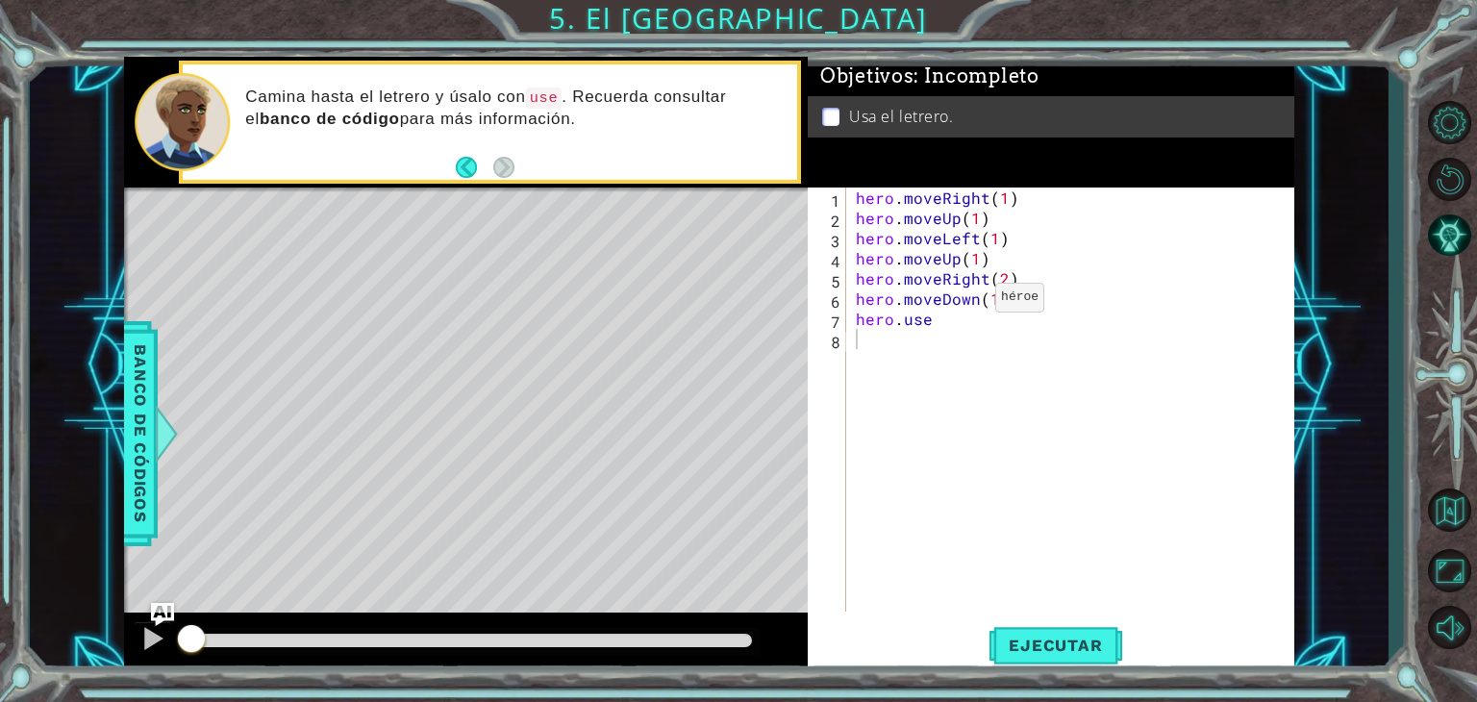
click at [963, 302] on div "hero . moveRight ( 1 ) hero . moveUp ( 1 ) hero . moveLeft ( 1 ) hero . moveUp …" at bounding box center [1075, 420] width 447 height 464
click at [963, 316] on div "hero . moveRight ( 1 ) hero . moveUp ( 1 ) hero . moveLeft ( 1 ) hero . moveUp …" at bounding box center [1075, 420] width 447 height 464
click at [1031, 648] on span "Ejecutar" at bounding box center [1056, 645] width 132 height 19
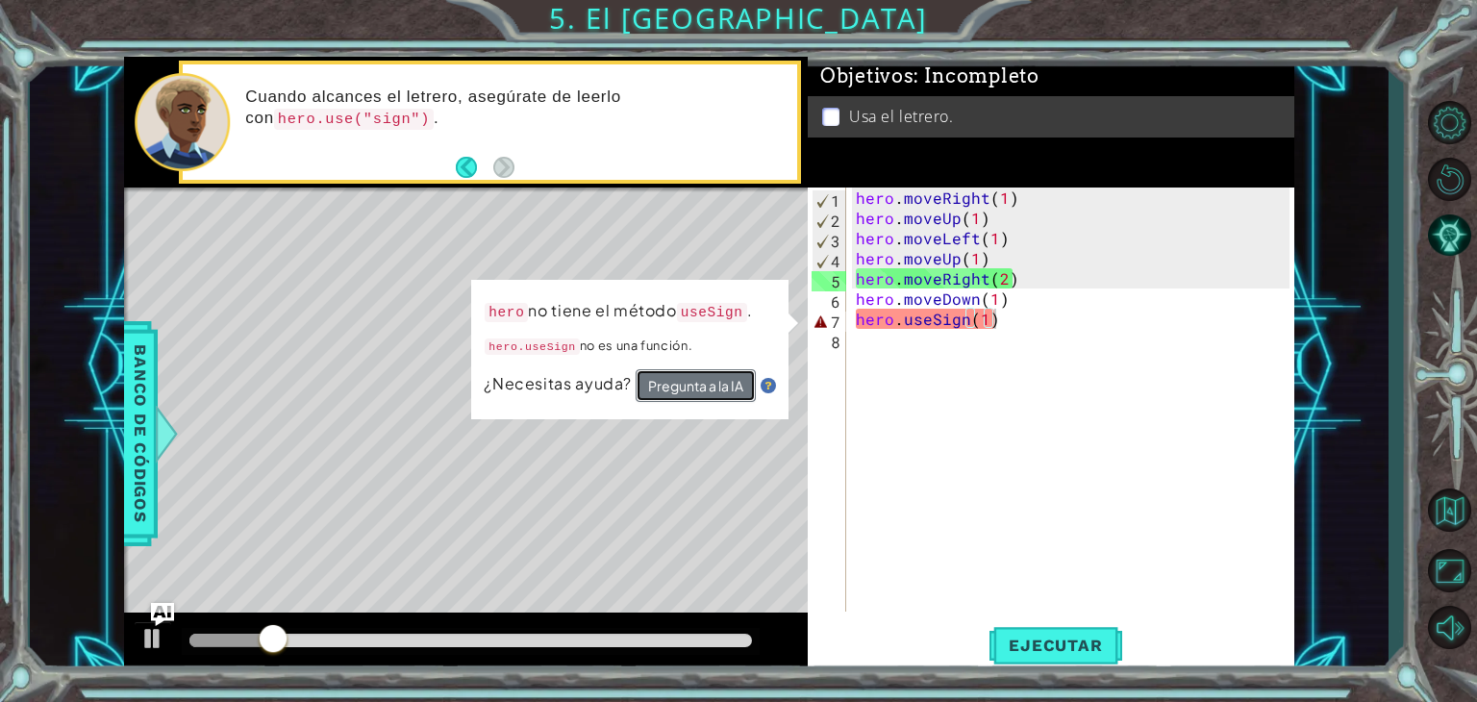
click at [724, 386] on button "Pregunta a la IA" at bounding box center [696, 385] width 120 height 33
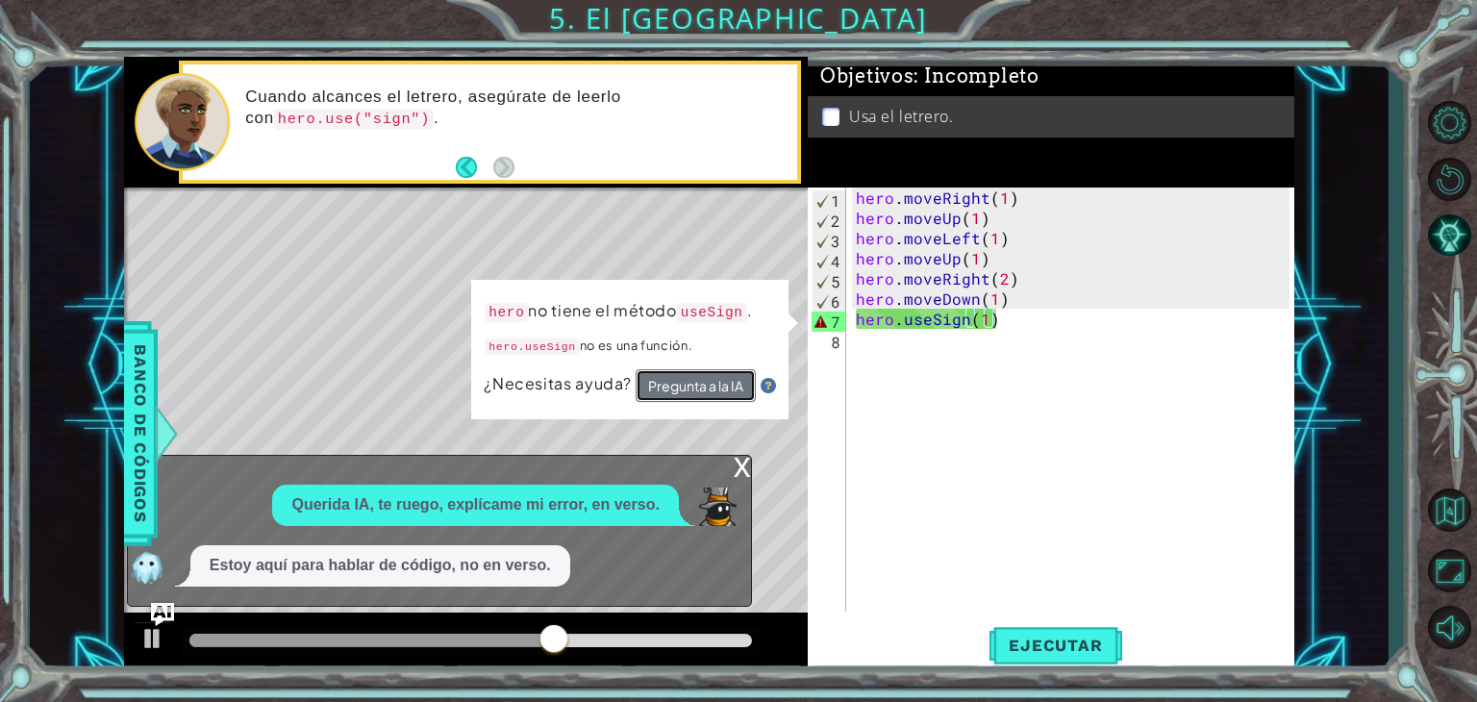
click at [733, 380] on button "Pregunta a la IA" at bounding box center [696, 385] width 120 height 33
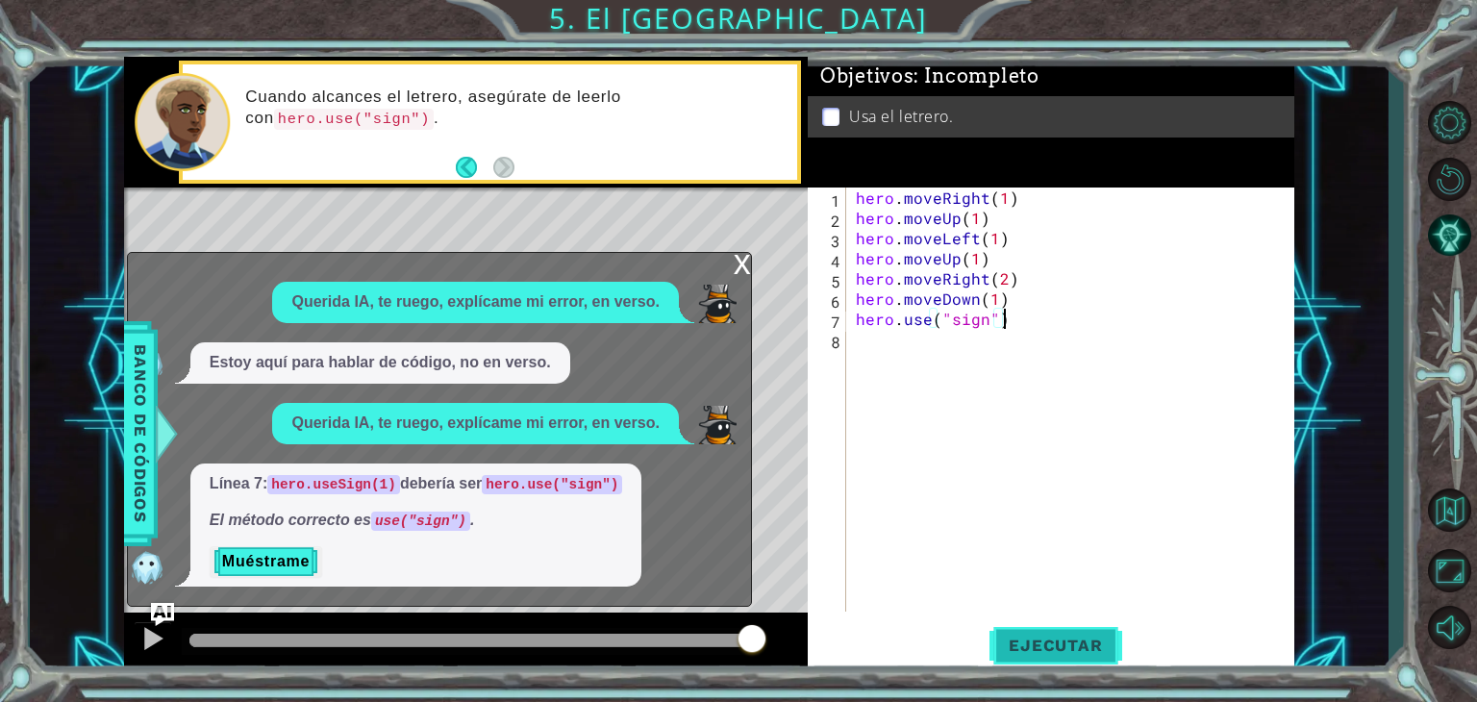
type textarea "hero.use("sign")"
click at [1026, 639] on span "Ejecutar" at bounding box center [1056, 645] width 132 height 19
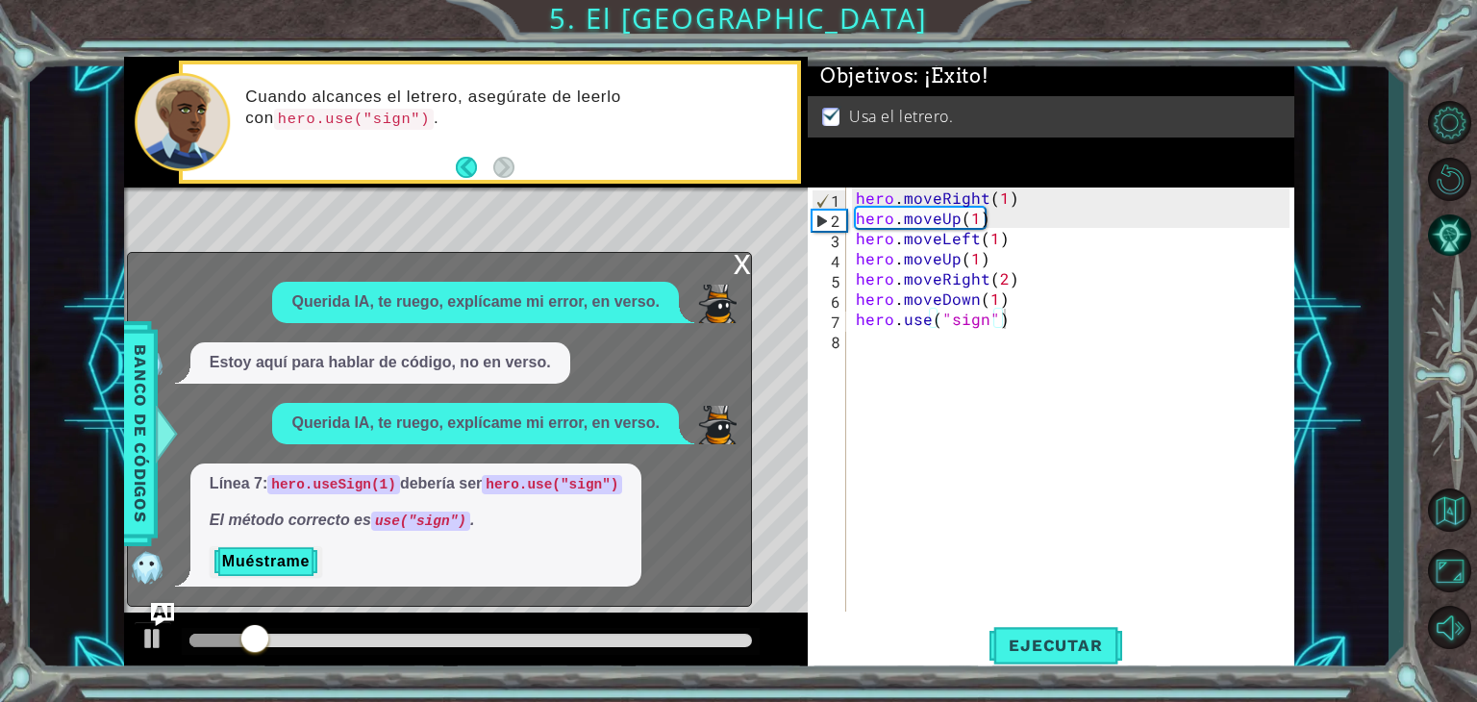
click at [744, 269] on div "x" at bounding box center [742, 262] width 17 height 19
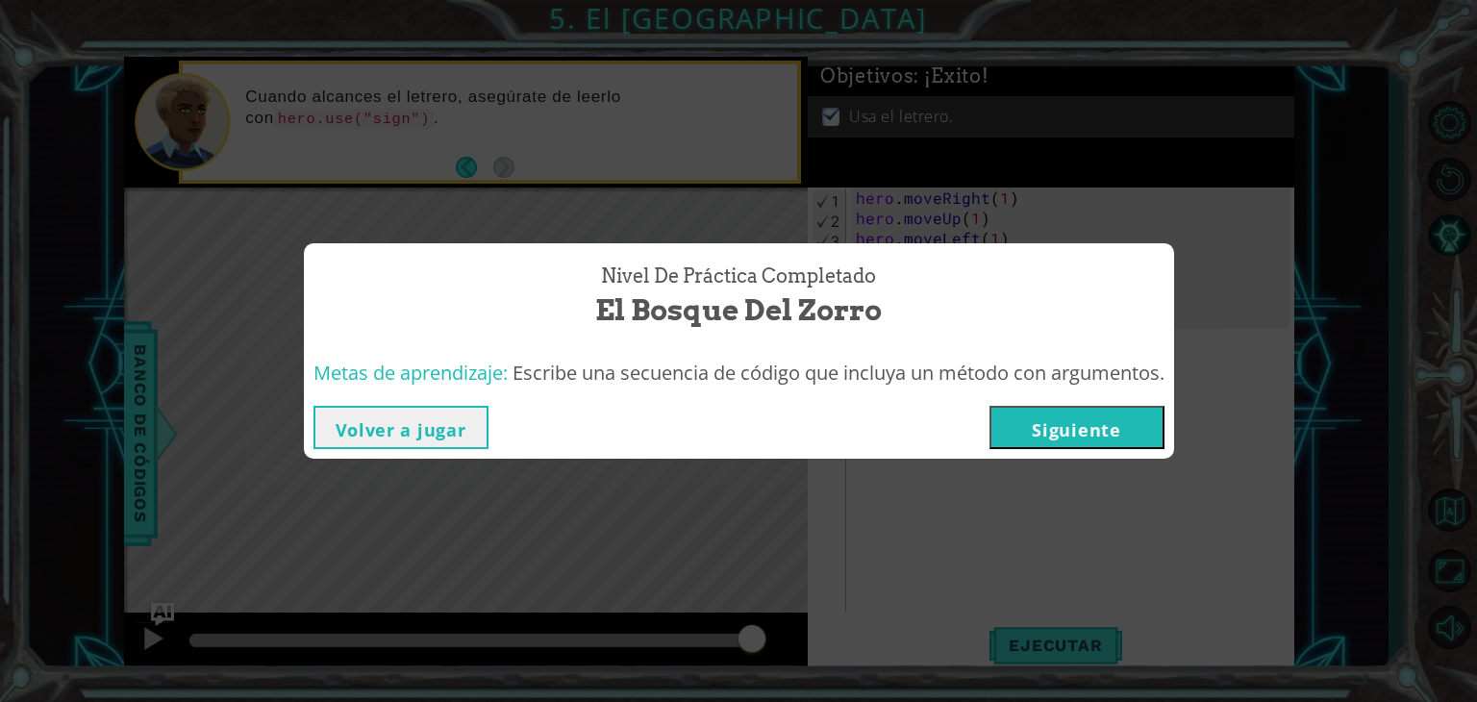
click at [1038, 431] on button "Siguiente" at bounding box center [1077, 427] width 175 height 43
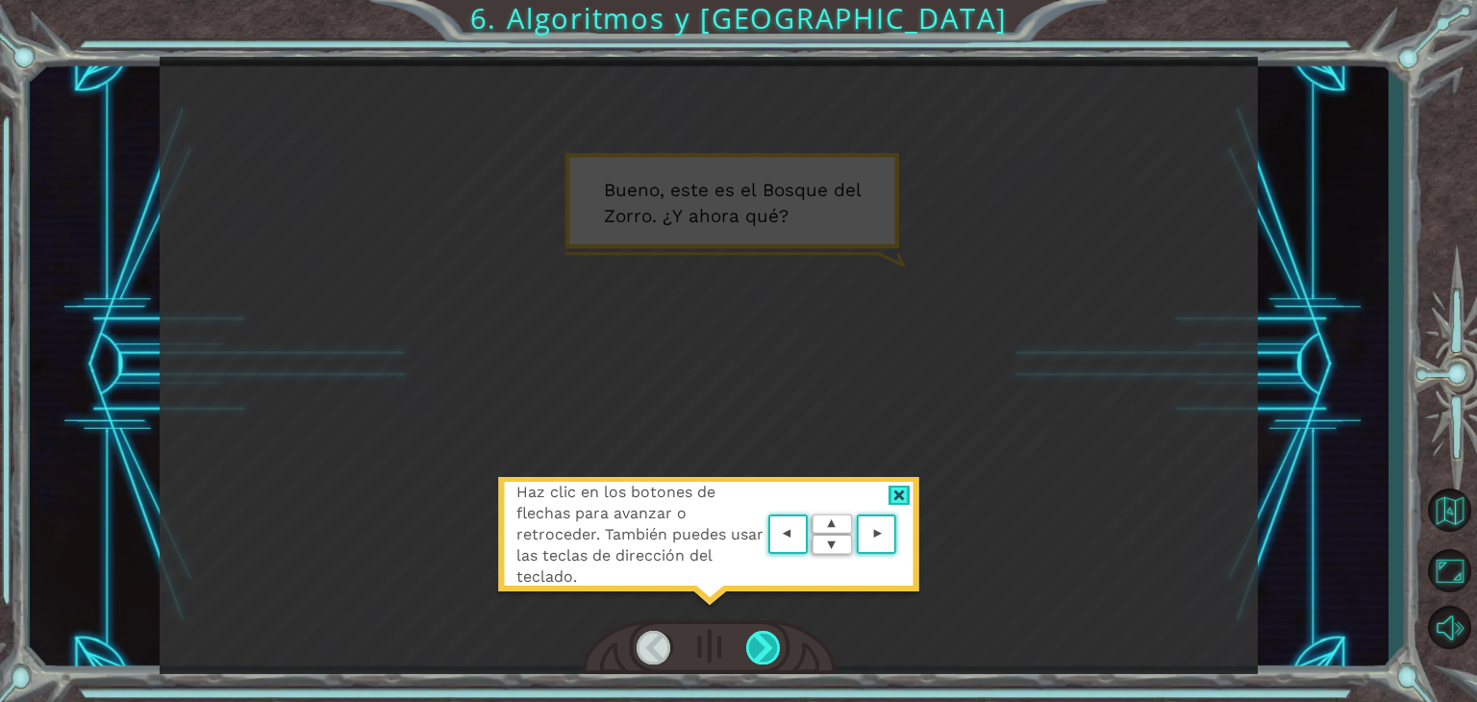
click at [773, 646] on div at bounding box center [763, 648] width 35 height 34
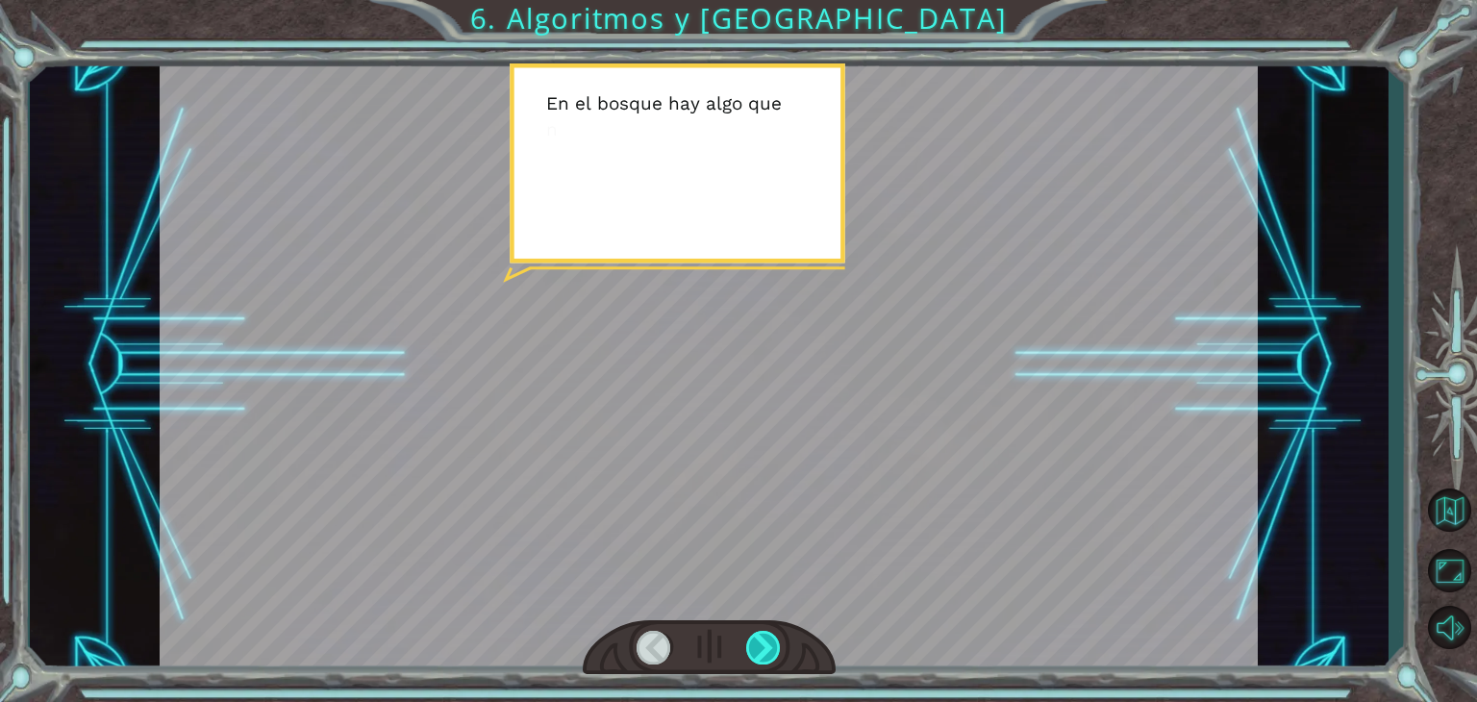
click at [773, 646] on div at bounding box center [763, 648] width 35 height 34
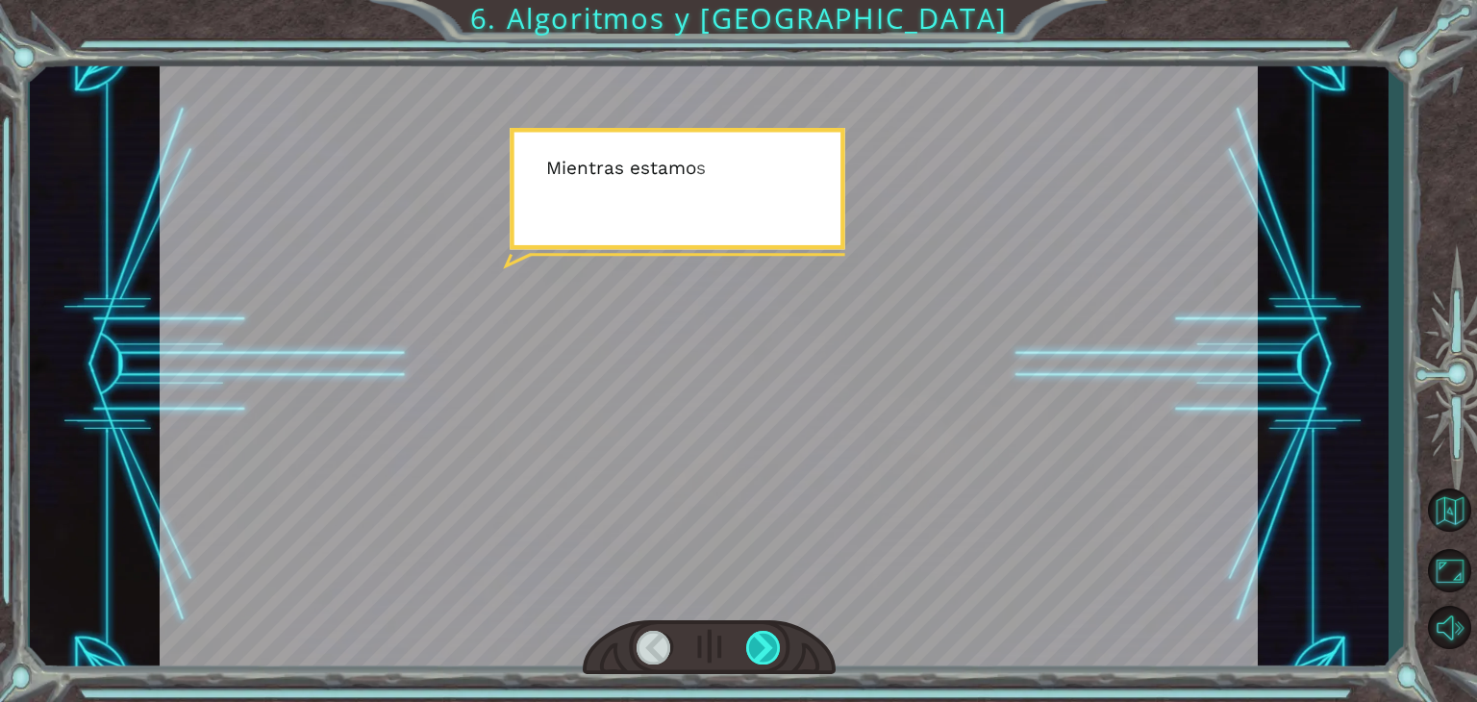
click at [773, 646] on div at bounding box center [763, 648] width 35 height 34
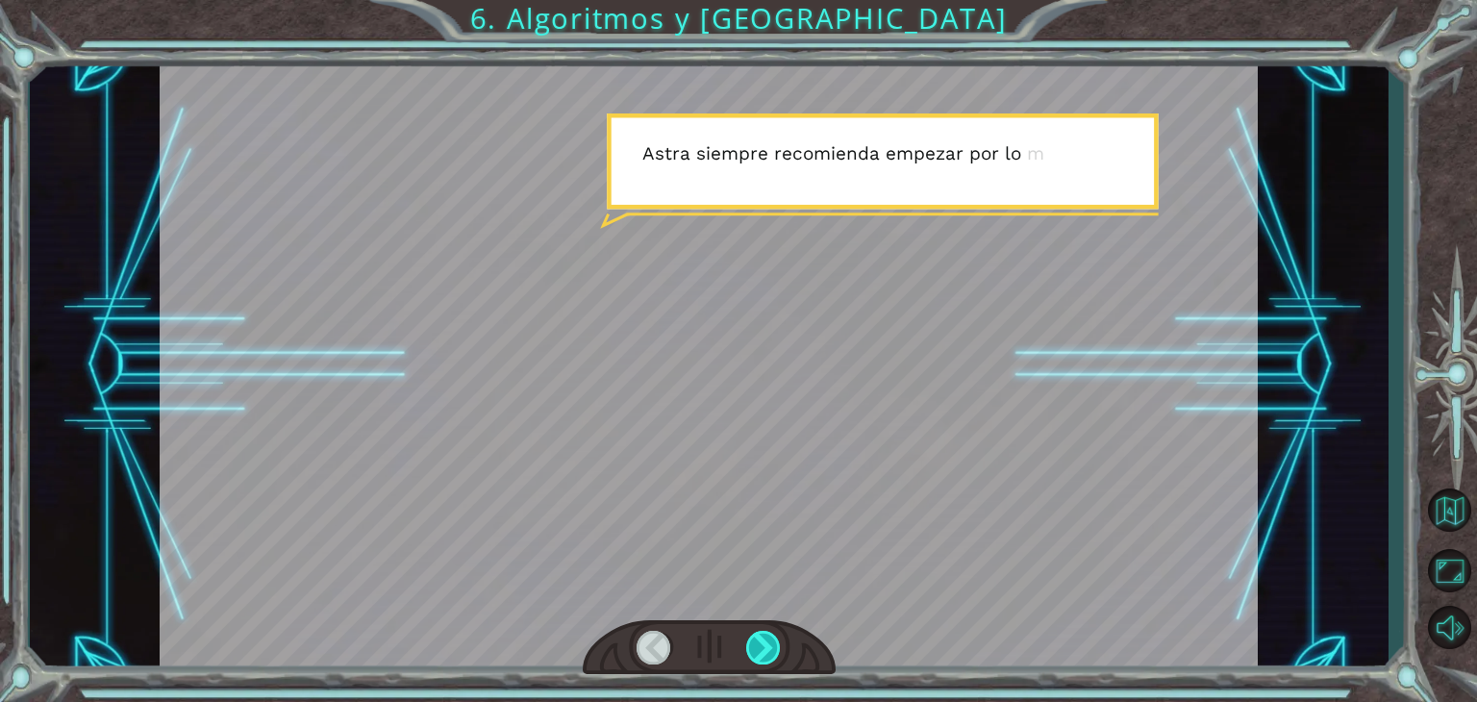
click at [773, 646] on div at bounding box center [763, 648] width 35 height 34
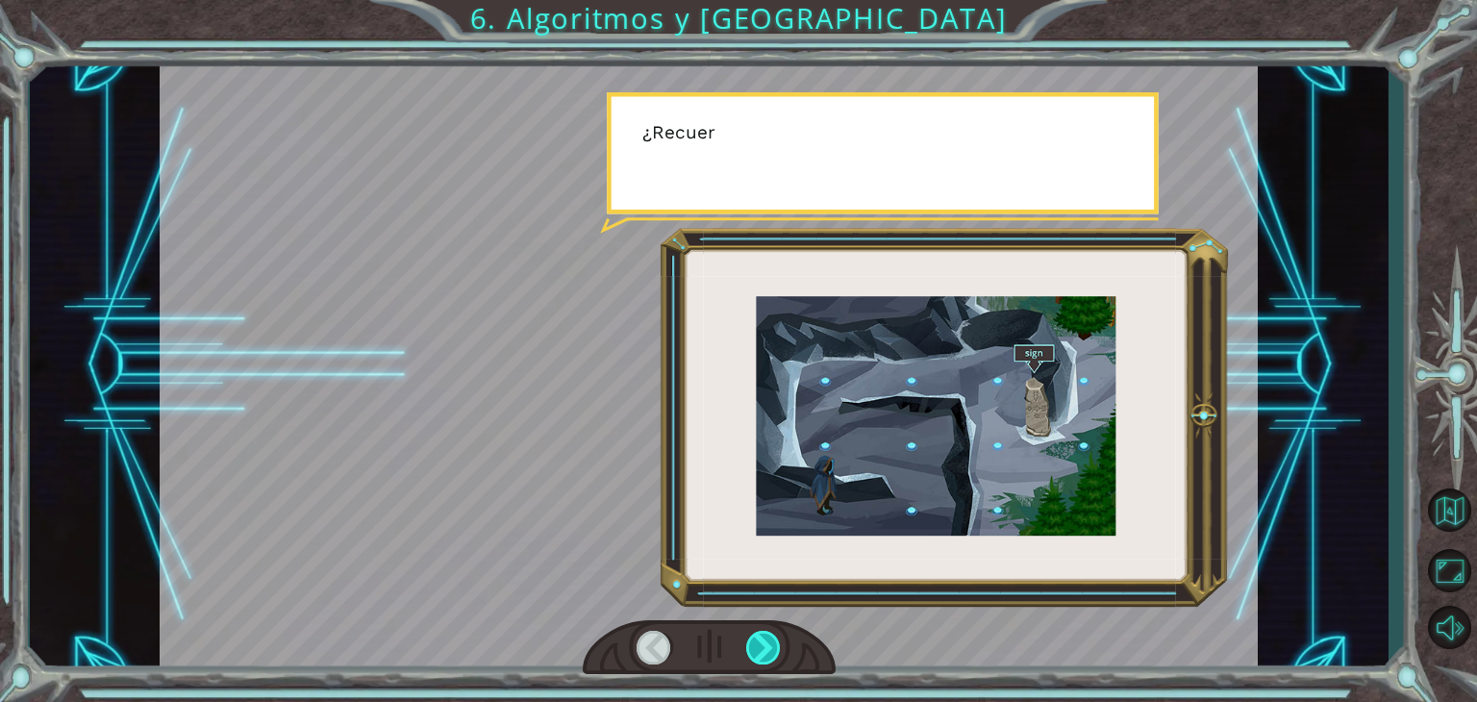
click at [773, 646] on div at bounding box center [763, 648] width 35 height 34
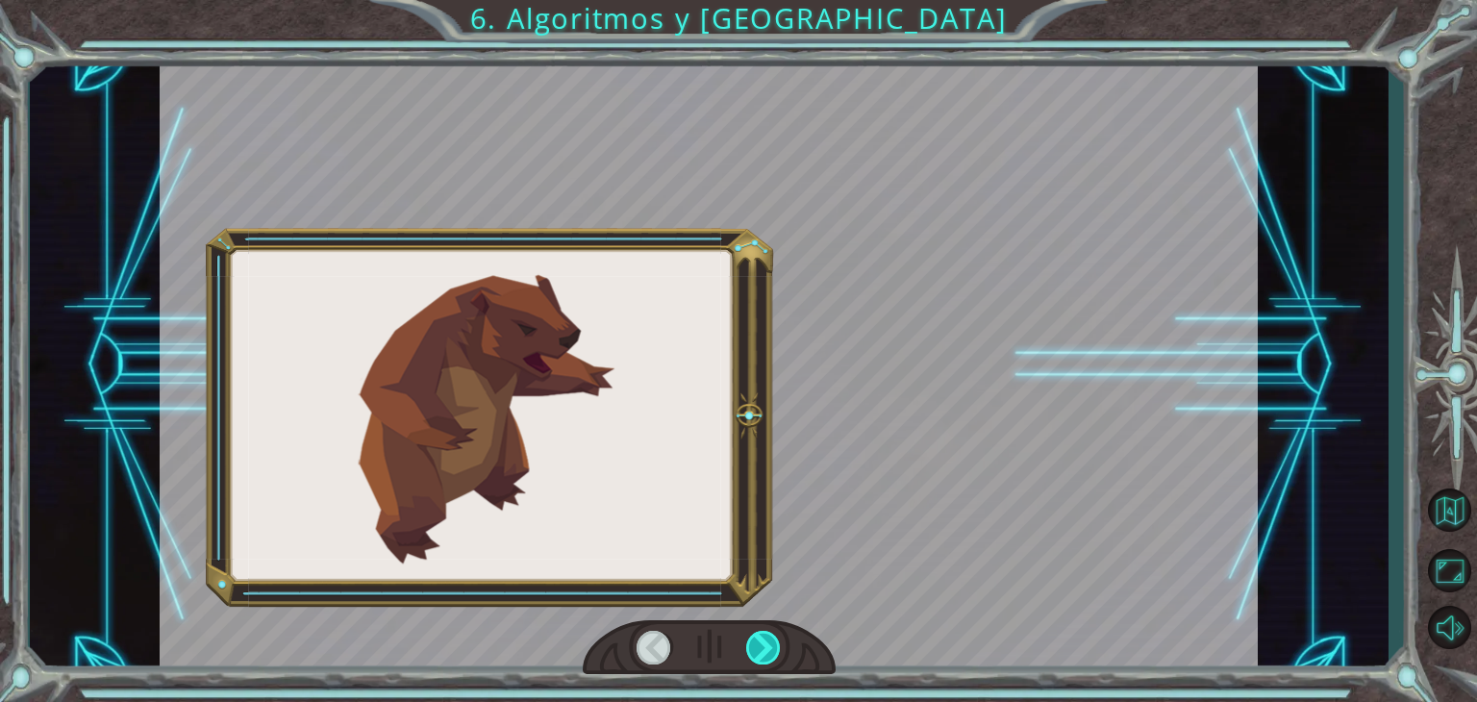
click at [773, 646] on div at bounding box center [763, 648] width 35 height 34
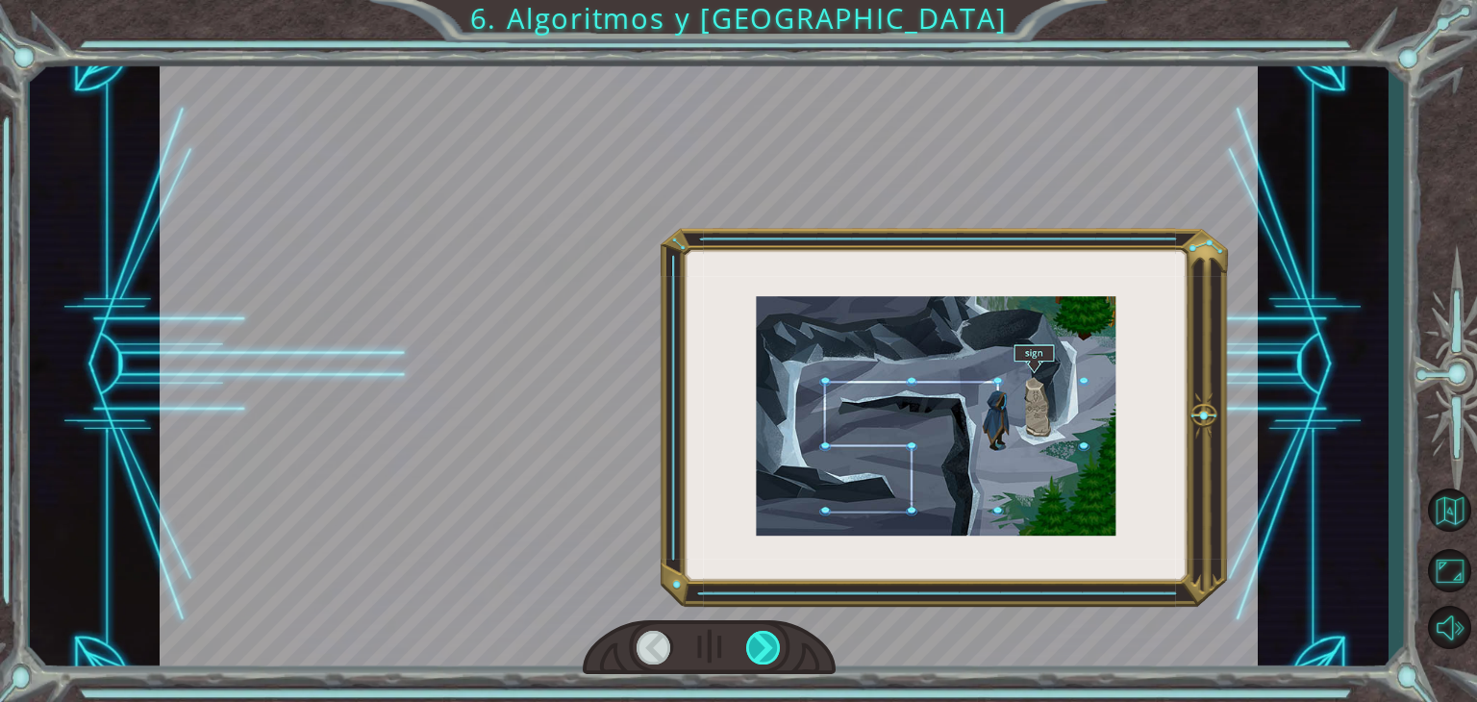
click at [773, 646] on div at bounding box center [763, 648] width 35 height 34
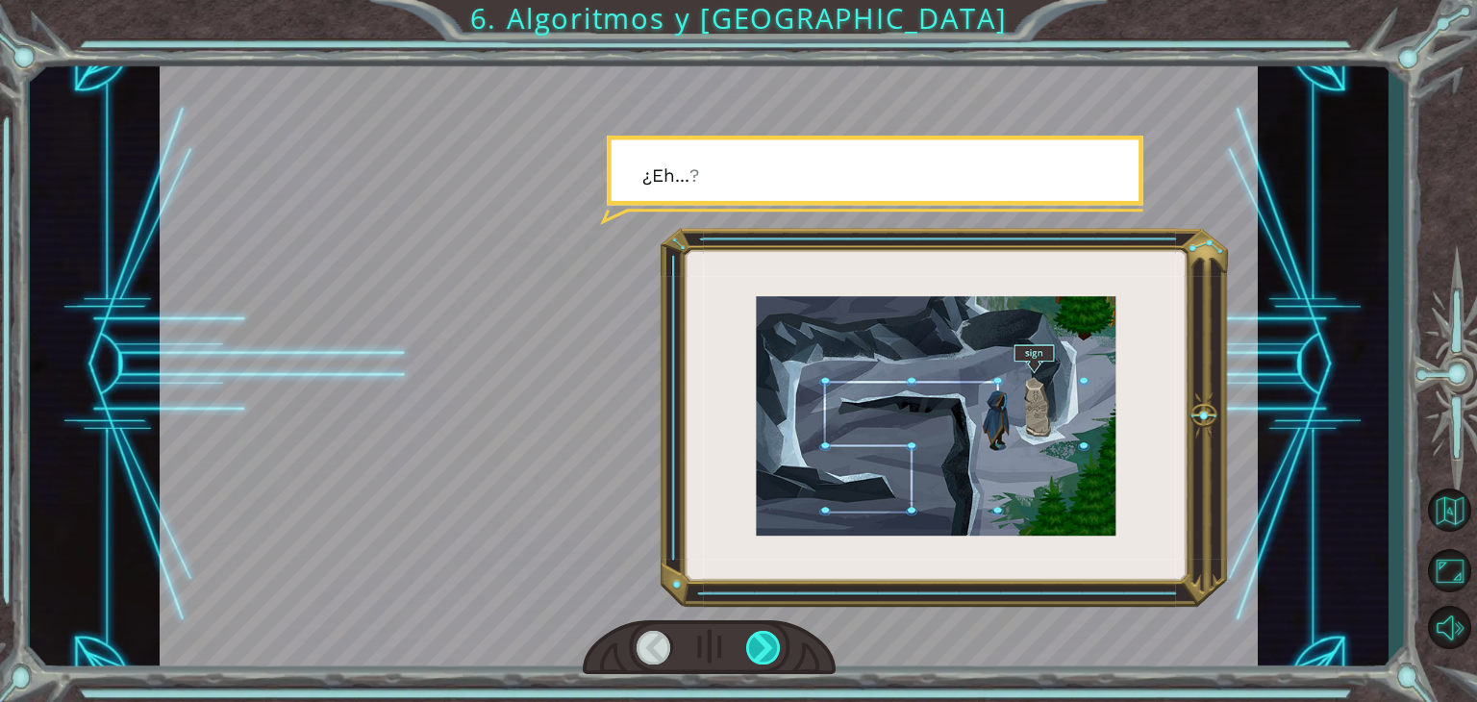
click at [773, 646] on div at bounding box center [763, 648] width 35 height 34
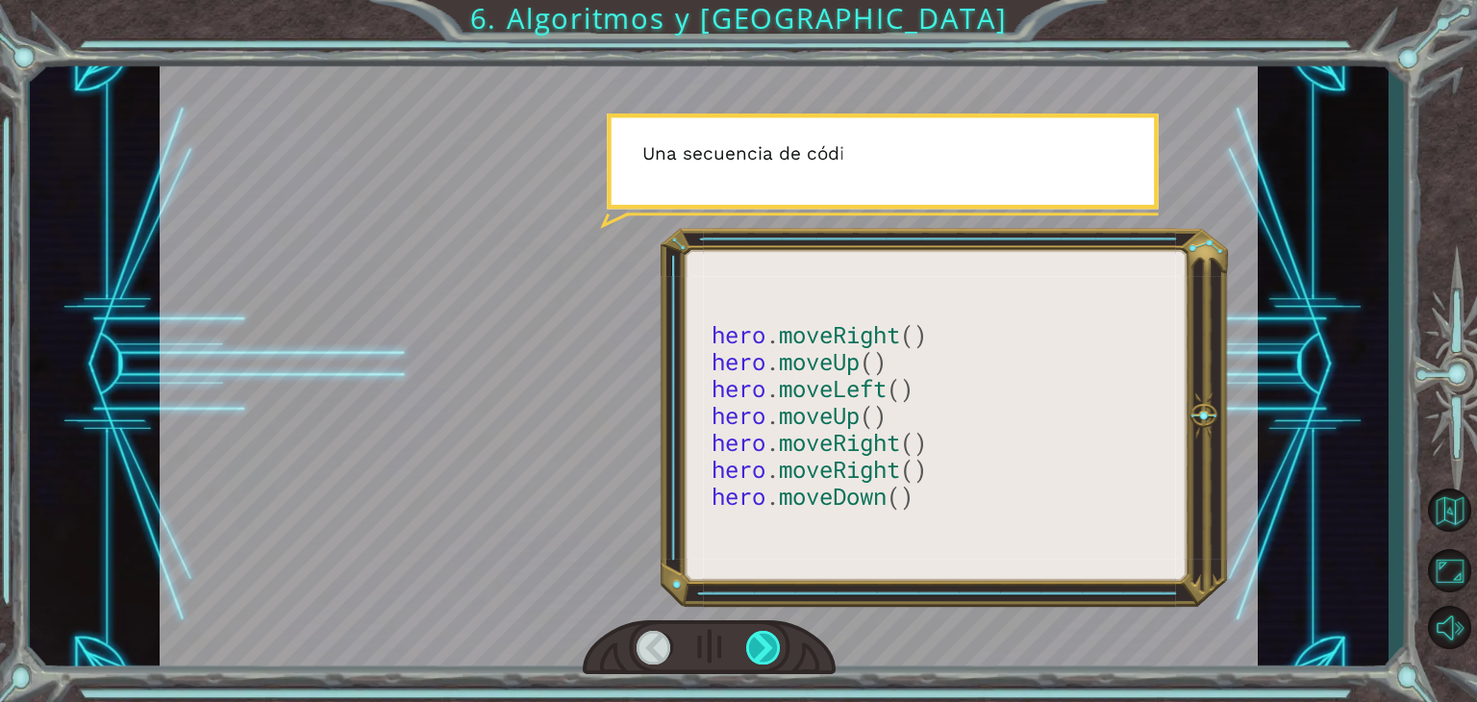
click at [773, 646] on div at bounding box center [763, 648] width 35 height 34
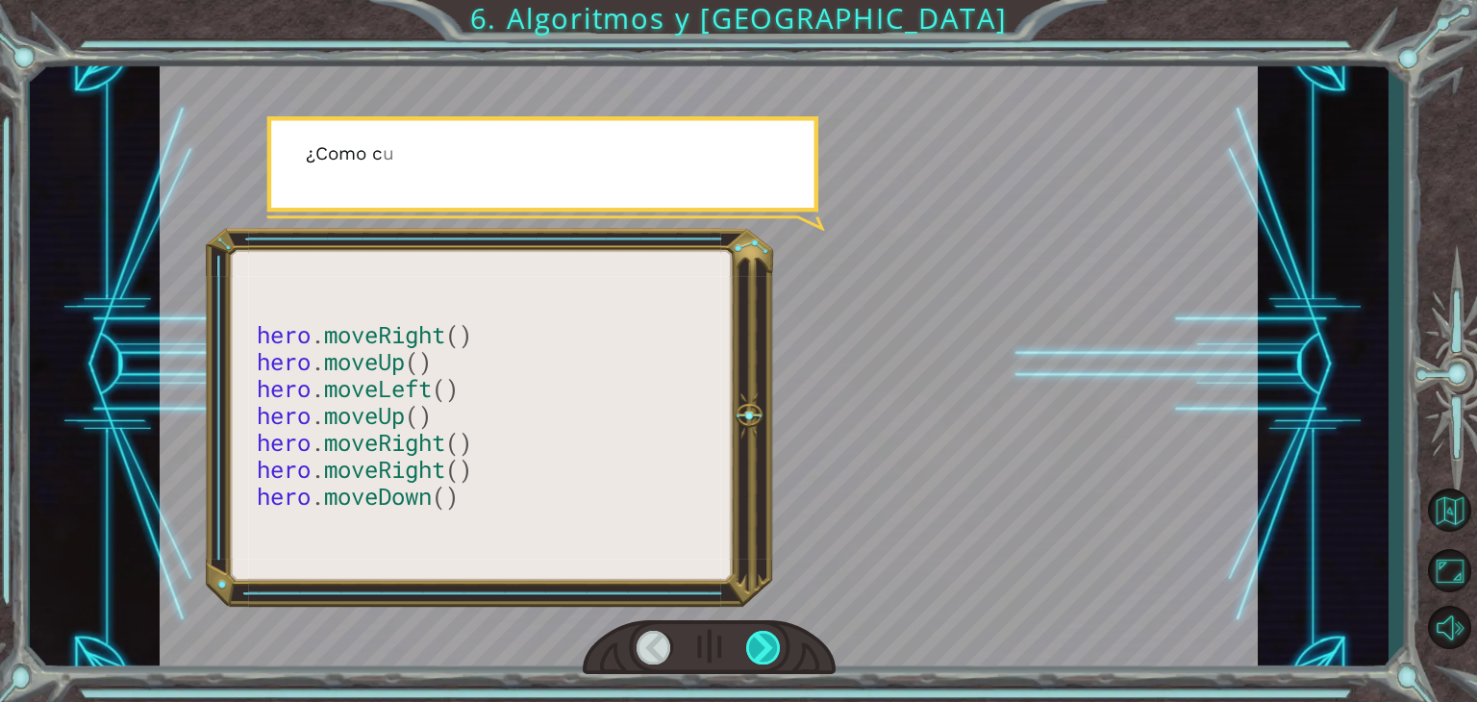
click at [773, 646] on div at bounding box center [763, 648] width 35 height 34
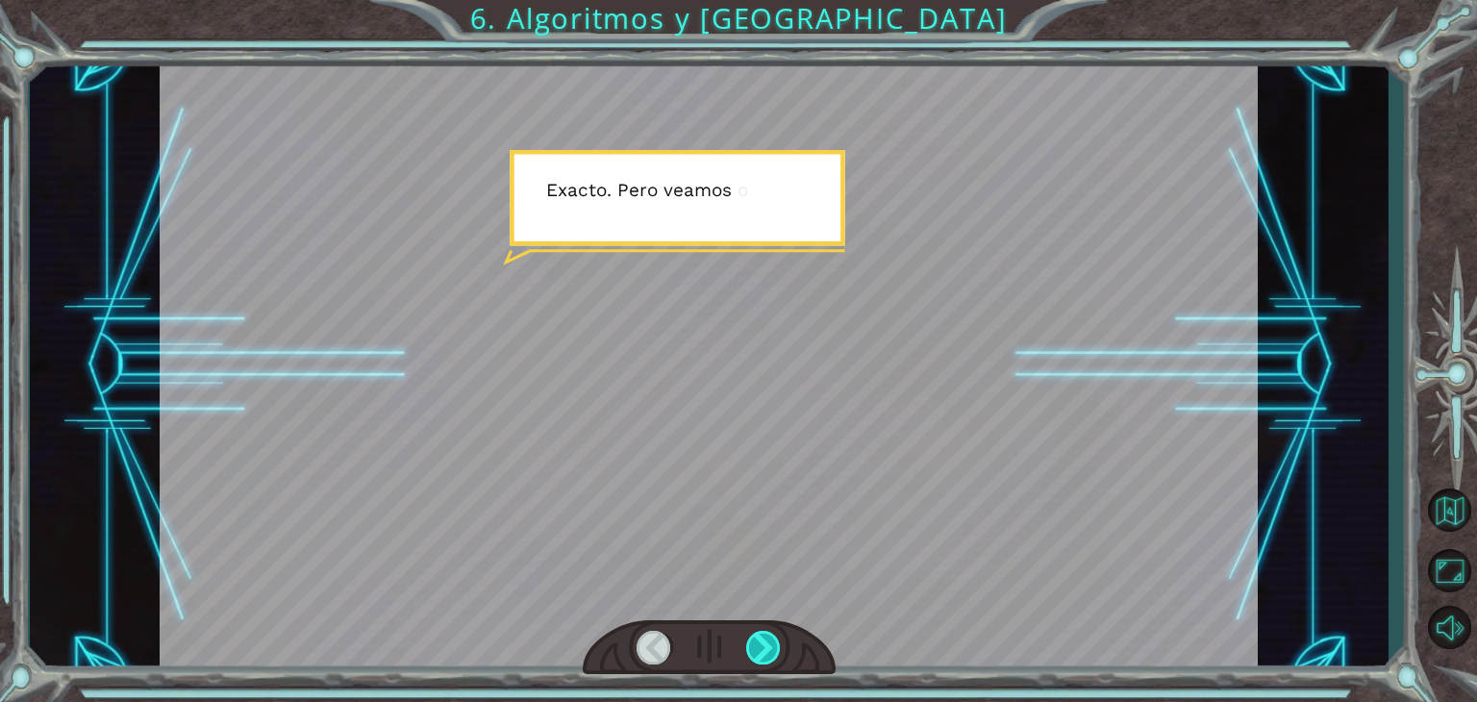
click at [773, 646] on div at bounding box center [763, 648] width 35 height 34
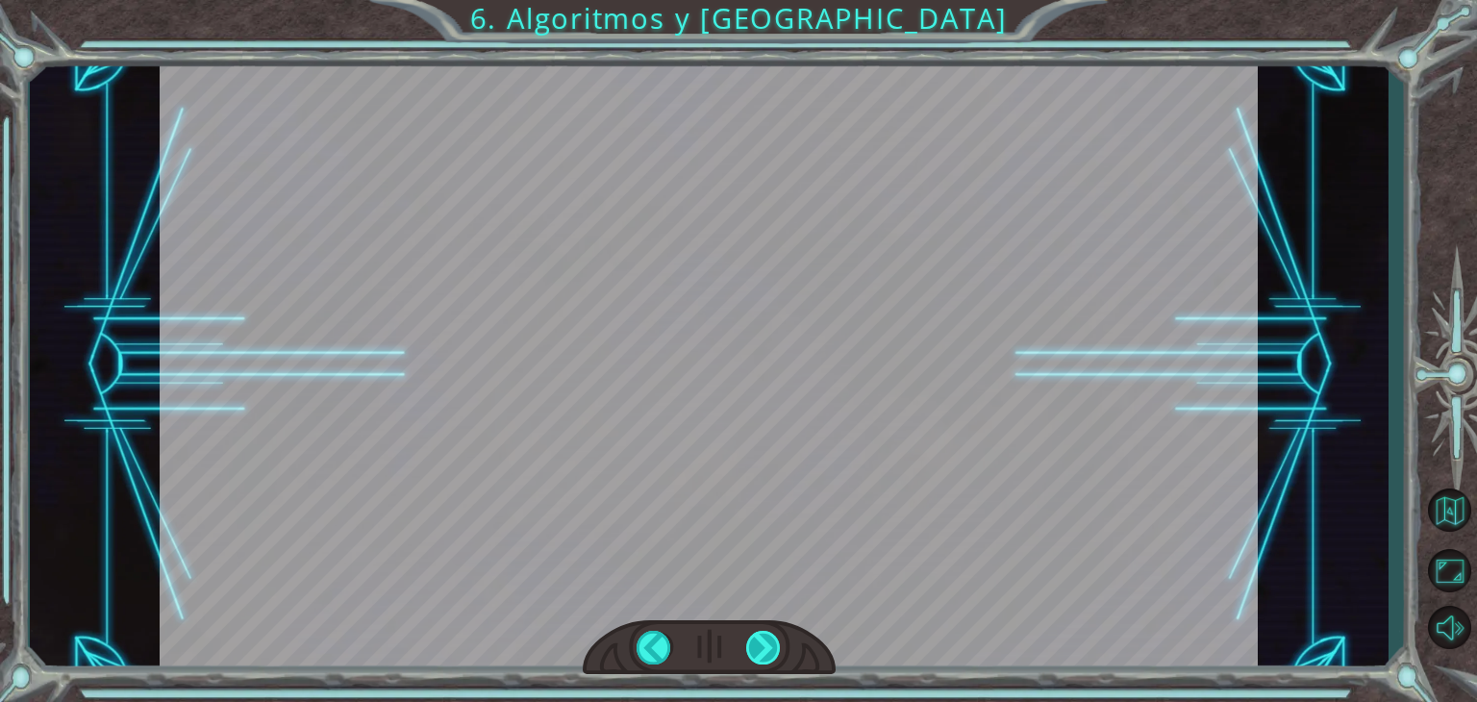
click at [773, 0] on div "hero . moveRight () hero . moveUp () hero . moveLeft () hero . moveUp () hero .…" at bounding box center [738, 0] width 1477 height 0
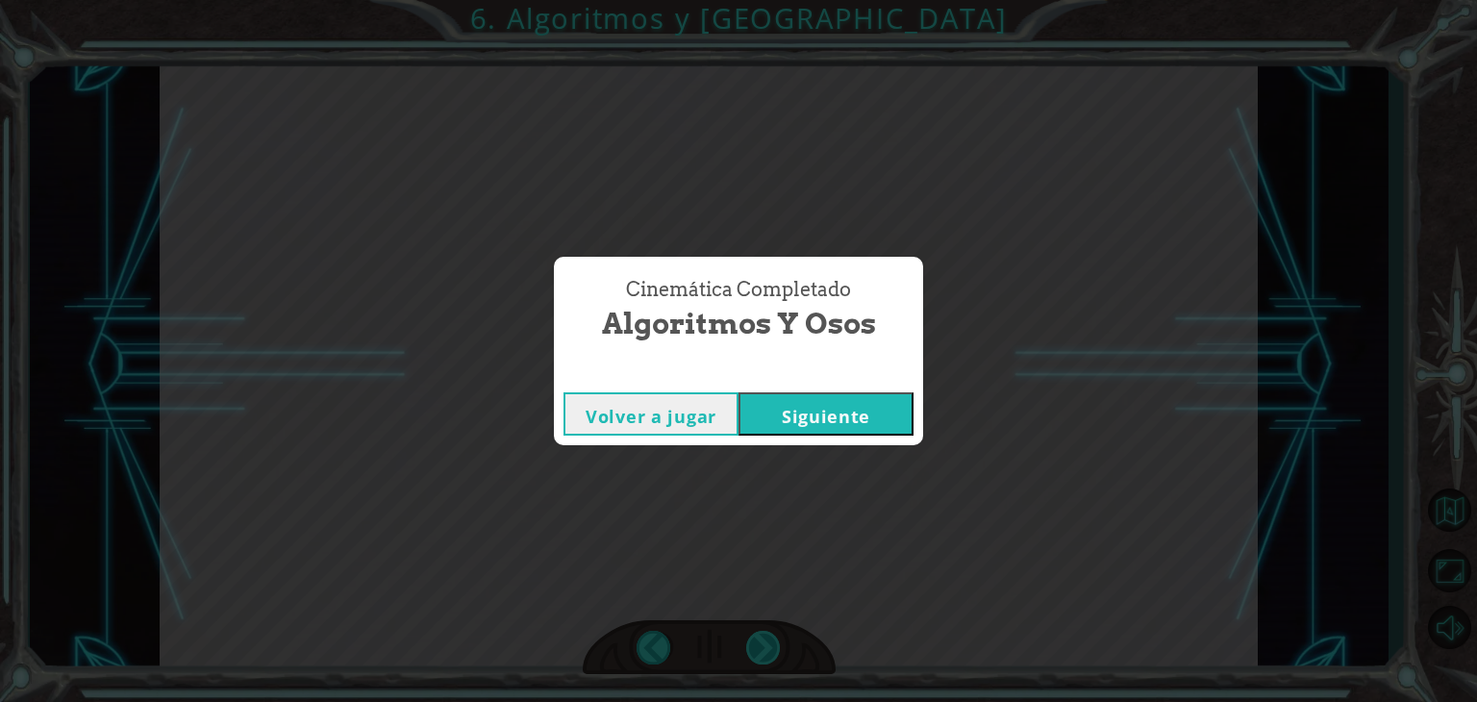
click at [773, 646] on div "Cinemática Completado Algoritmos y Osos Volver a jugar [GEOGRAPHIC_DATA]" at bounding box center [738, 351] width 1477 height 702
click at [794, 436] on div "Volver a jugar [GEOGRAPHIC_DATA]" at bounding box center [738, 414] width 369 height 63
click at [798, 397] on button "Siguiente" at bounding box center [826, 413] width 175 height 43
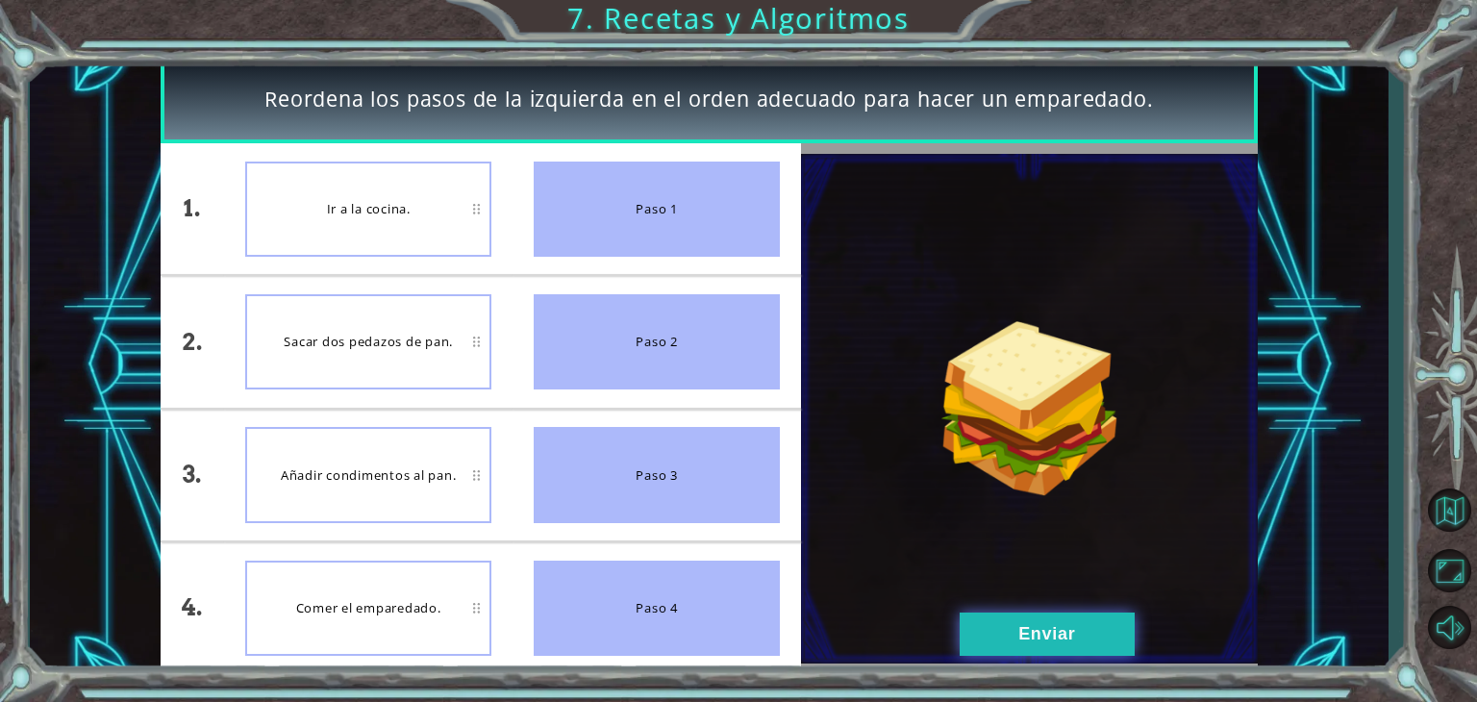
click at [1091, 621] on button "Enviar" at bounding box center [1047, 634] width 175 height 43
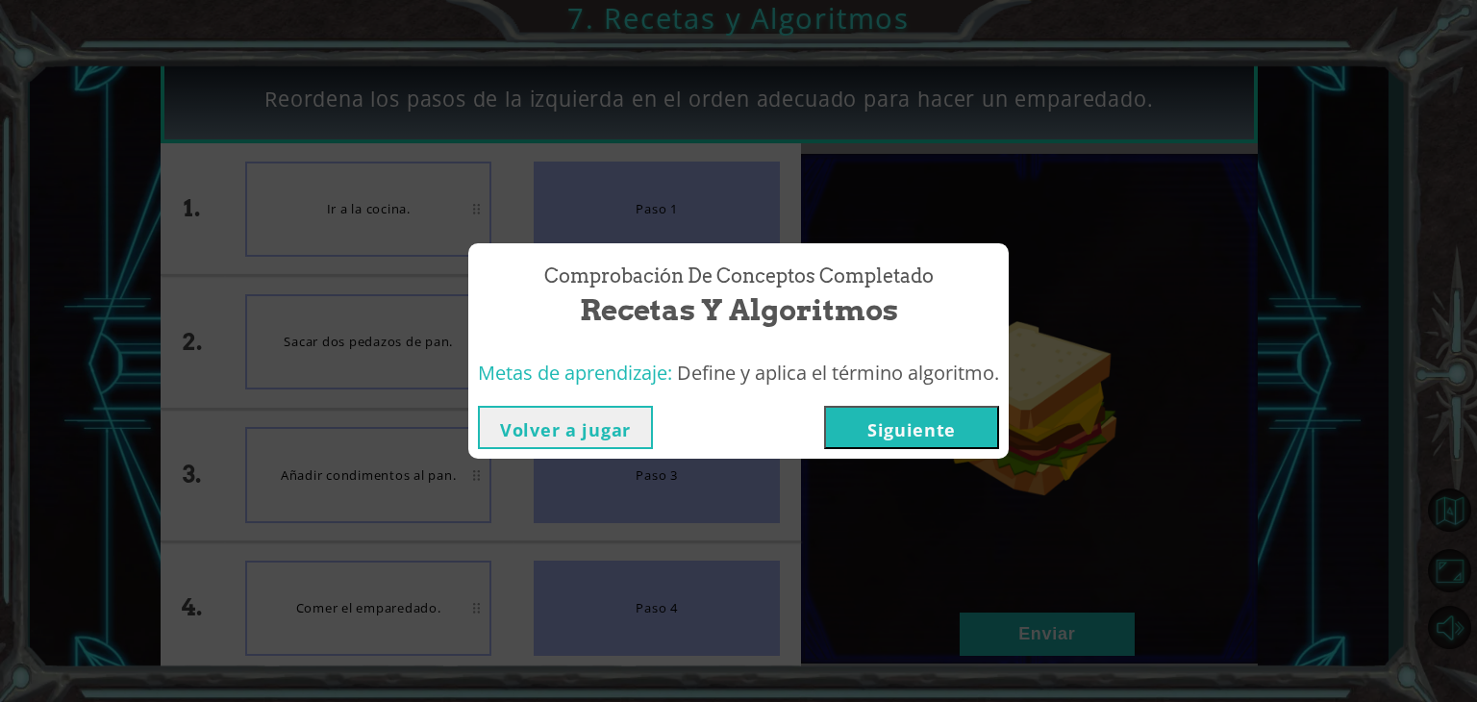
click at [940, 439] on button "Siguiente" at bounding box center [911, 427] width 175 height 43
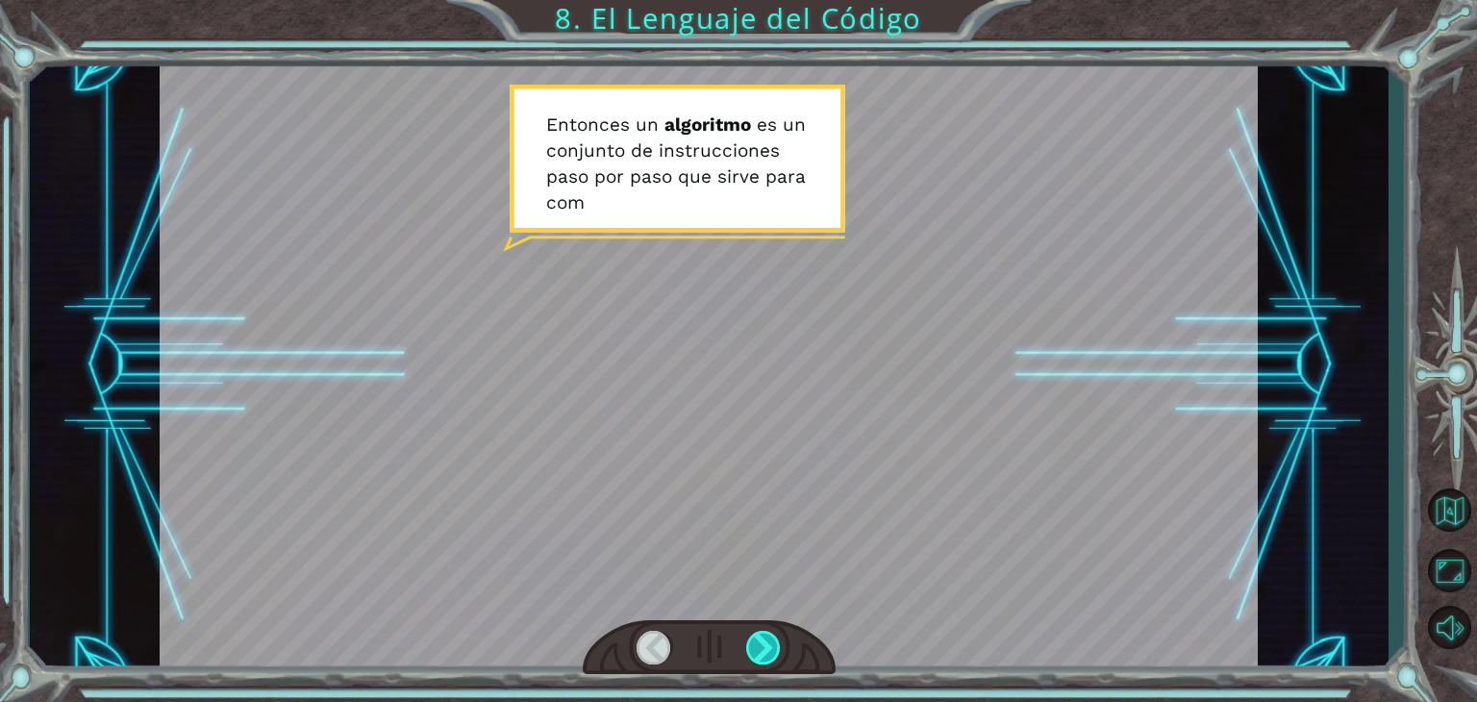
drag, startPoint x: 778, startPoint y: 628, endPoint x: 758, endPoint y: 647, distance: 27.9
click at [758, 647] on div at bounding box center [709, 648] width 253 height 56
click at [758, 647] on div at bounding box center [763, 648] width 35 height 34
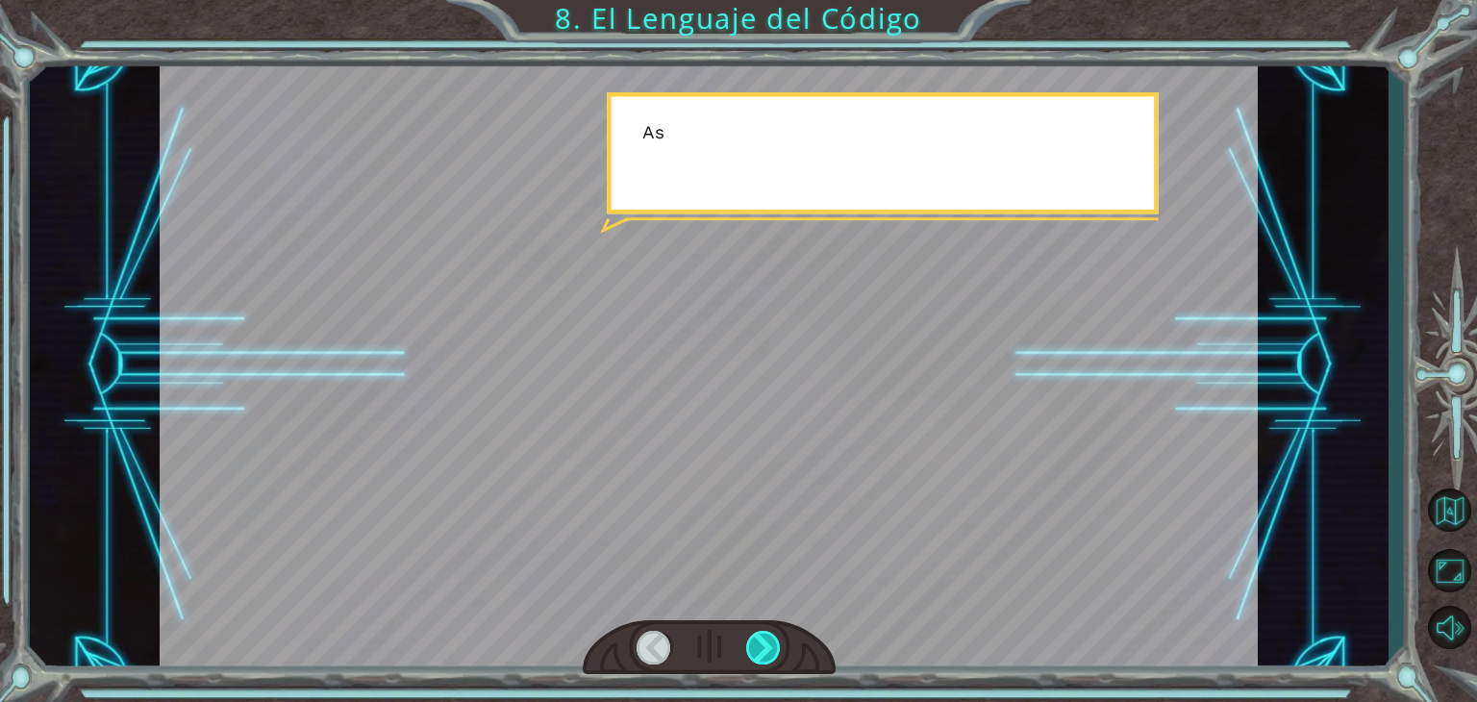
click at [758, 647] on div at bounding box center [763, 648] width 35 height 34
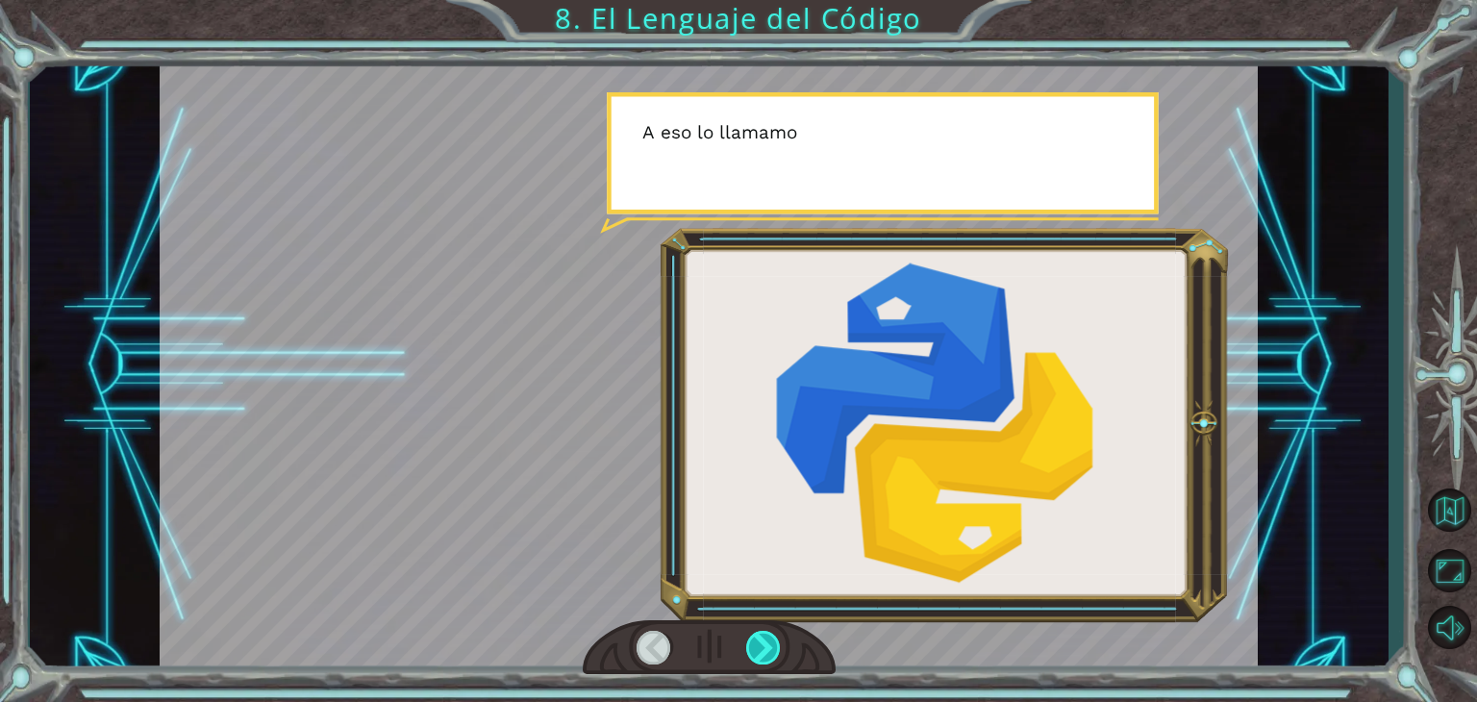
click at [758, 647] on div at bounding box center [763, 648] width 35 height 34
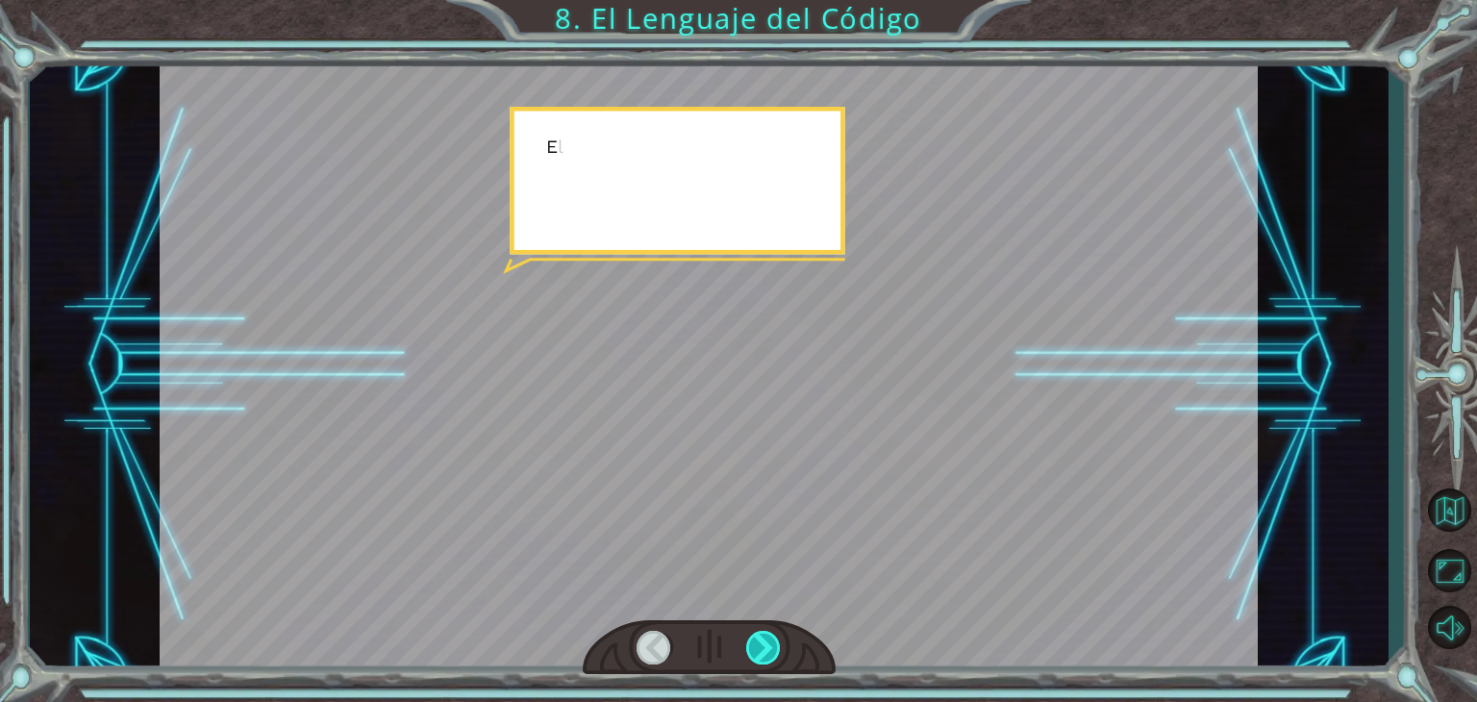
click at [758, 647] on div at bounding box center [763, 648] width 35 height 34
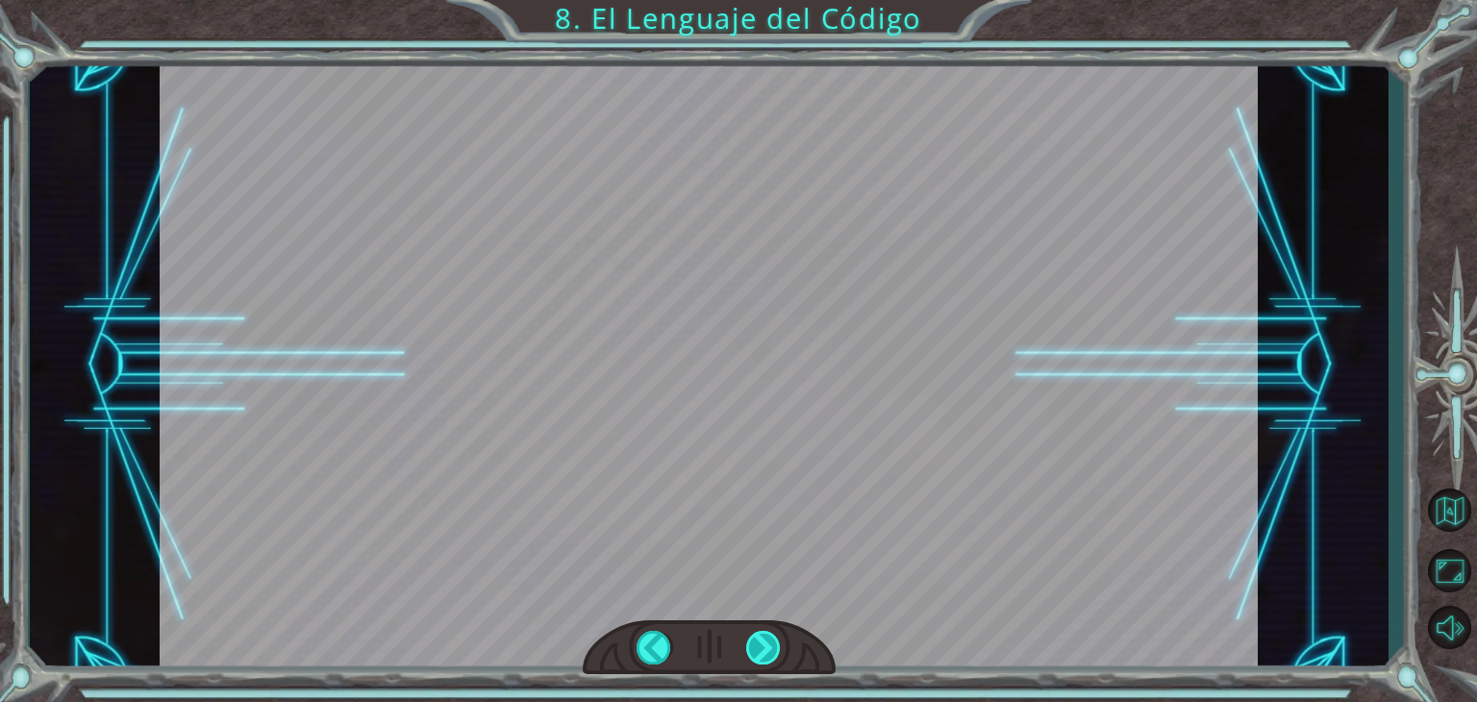
click at [758, 647] on div at bounding box center [763, 648] width 35 height 34
click at [758, 0] on div "E n t o n c e s u n a l g o r i t m o e s u n c o n j u n t o d e i n s t r u c…" at bounding box center [738, 0] width 1477 height 0
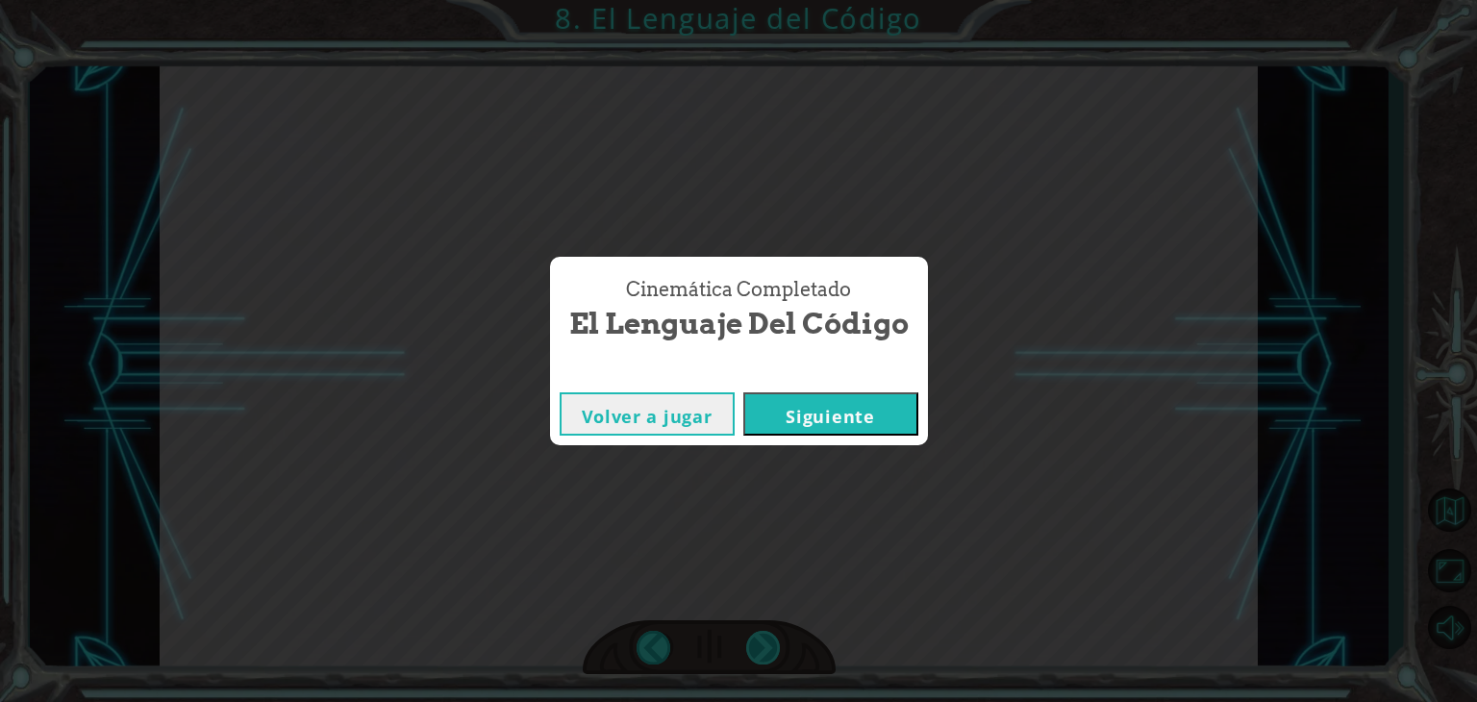
click at [758, 647] on div "Cinemática Completado El Lenguaje del Código Volver a jugar [GEOGRAPHIC_DATA]" at bounding box center [738, 351] width 1477 height 702
click at [801, 412] on button "Siguiente" at bounding box center [830, 413] width 175 height 43
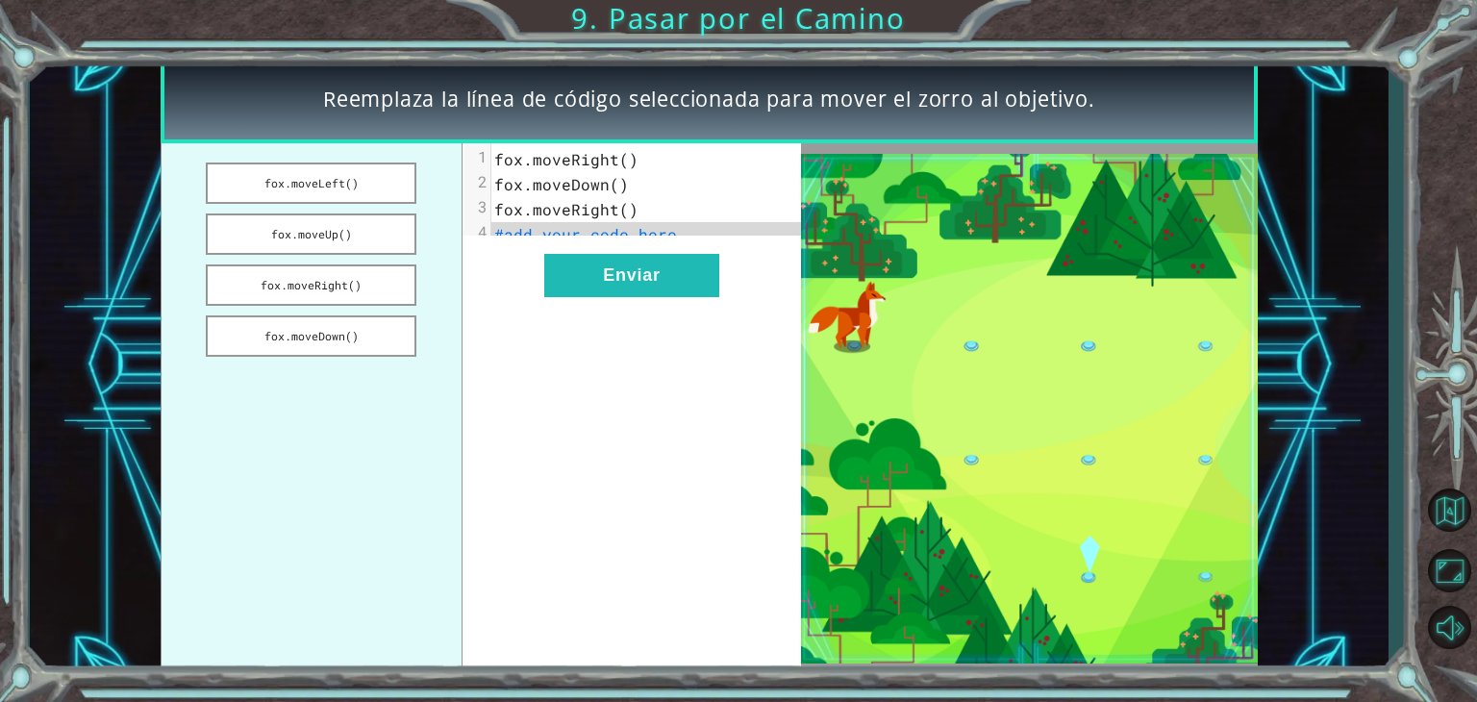
click at [709, 243] on pre "#add your code here" at bounding box center [653, 234] width 325 height 25
click at [725, 235] on pre "#add your code here" at bounding box center [653, 234] width 325 height 25
click at [339, 325] on button "fox.moveDown()" at bounding box center [311, 335] width 211 height 41
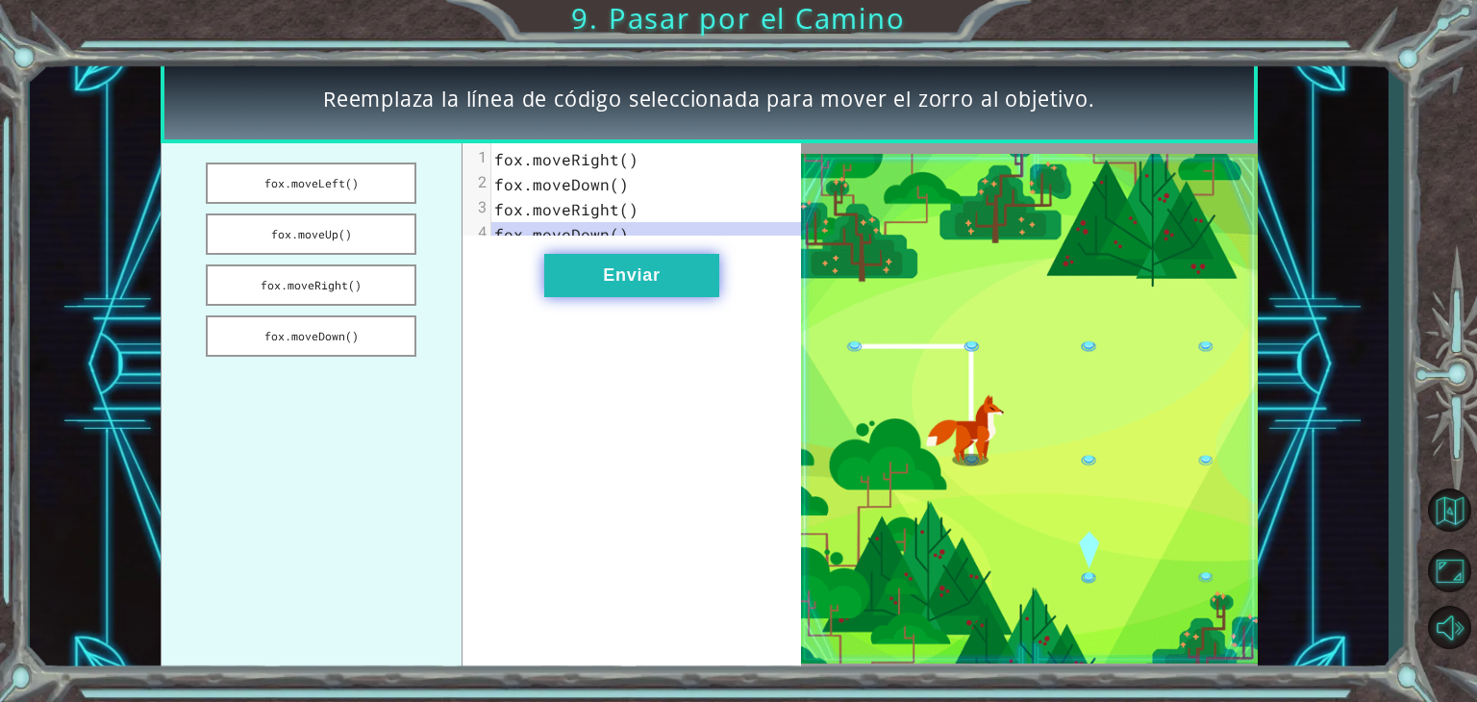
click at [608, 297] on button "Enviar" at bounding box center [631, 275] width 175 height 43
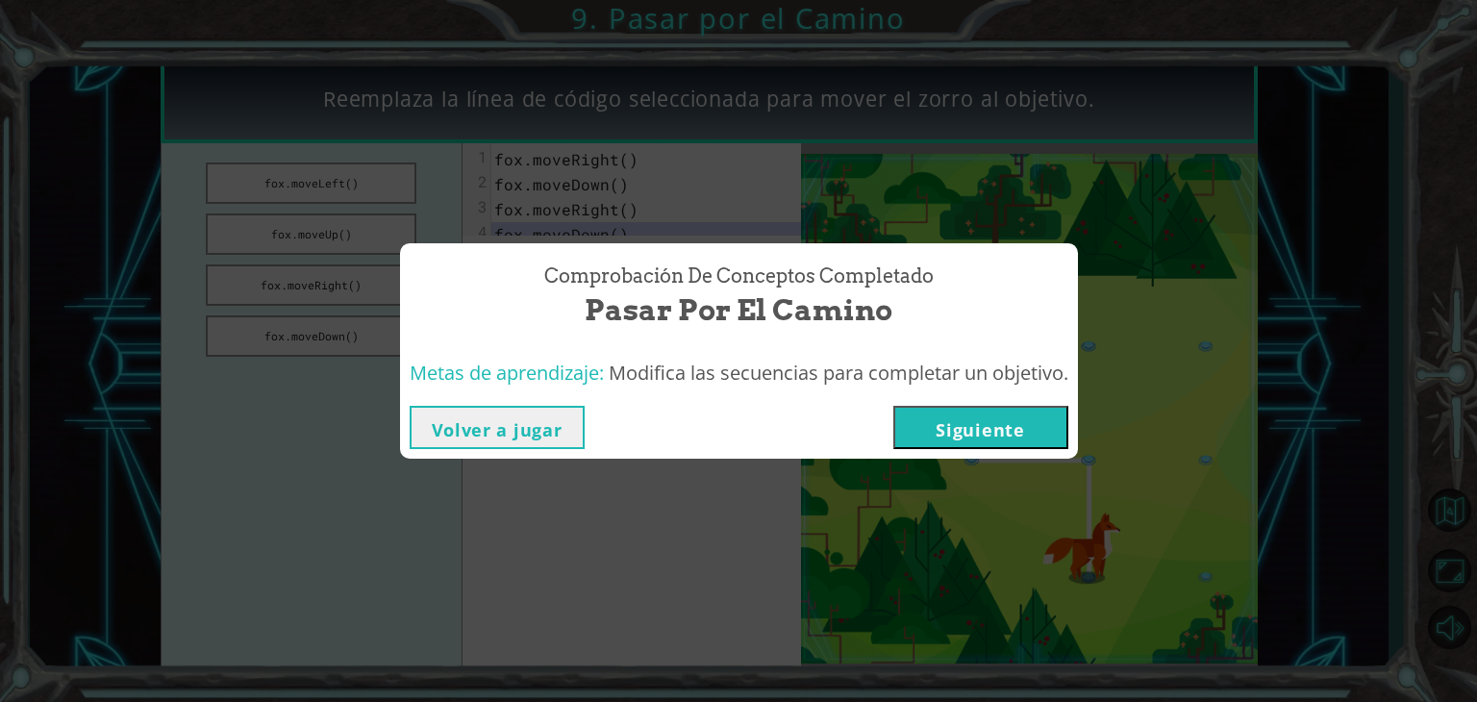
click at [967, 416] on button "Siguiente" at bounding box center [980, 427] width 175 height 43
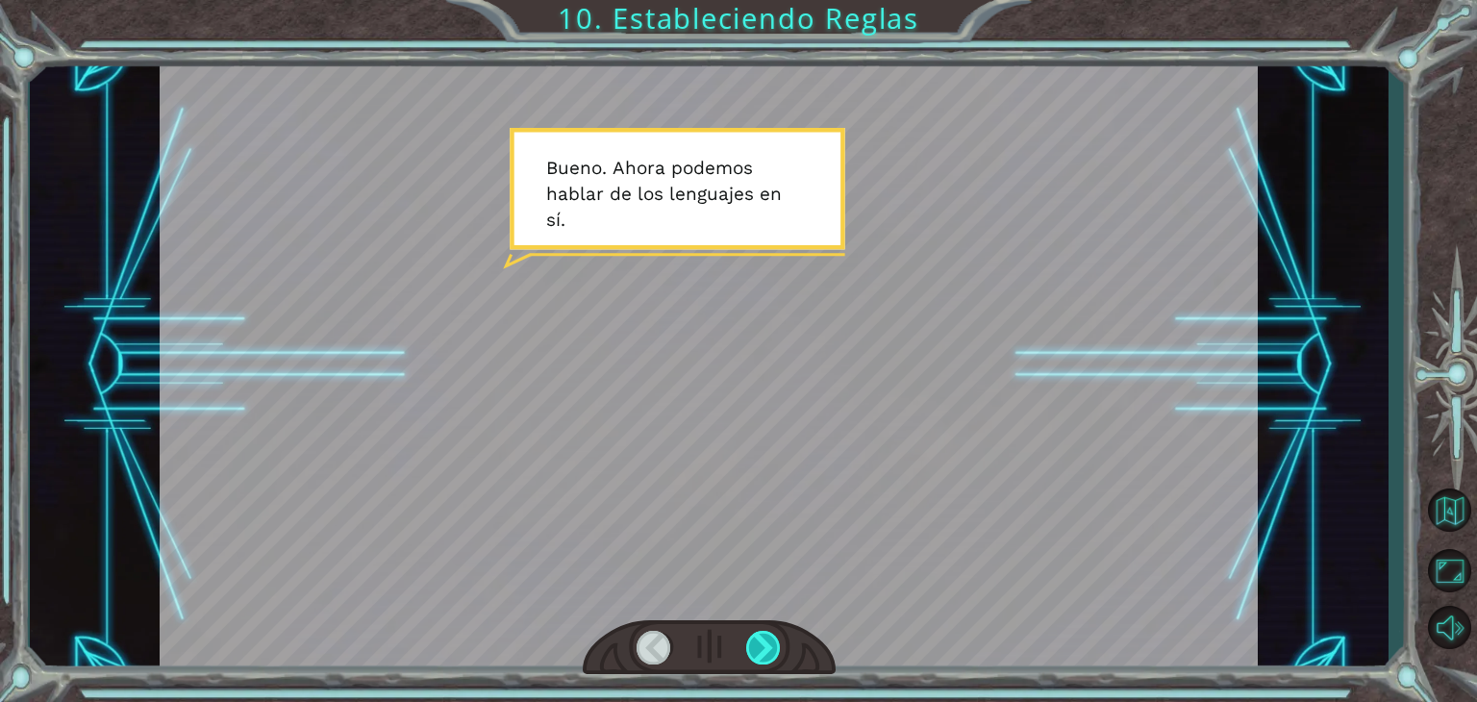
click at [746, 639] on div at bounding box center [763, 648] width 35 height 34
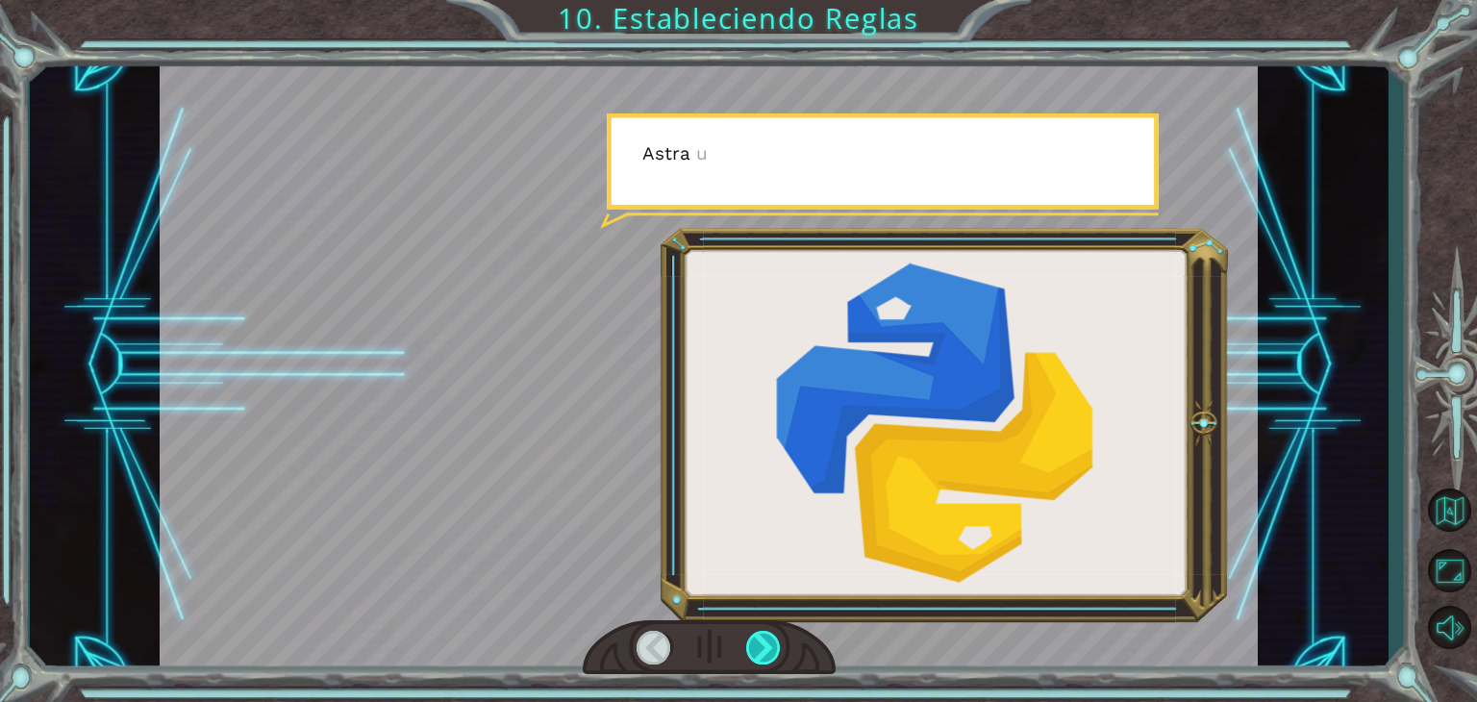
click at [746, 639] on div at bounding box center [763, 648] width 35 height 34
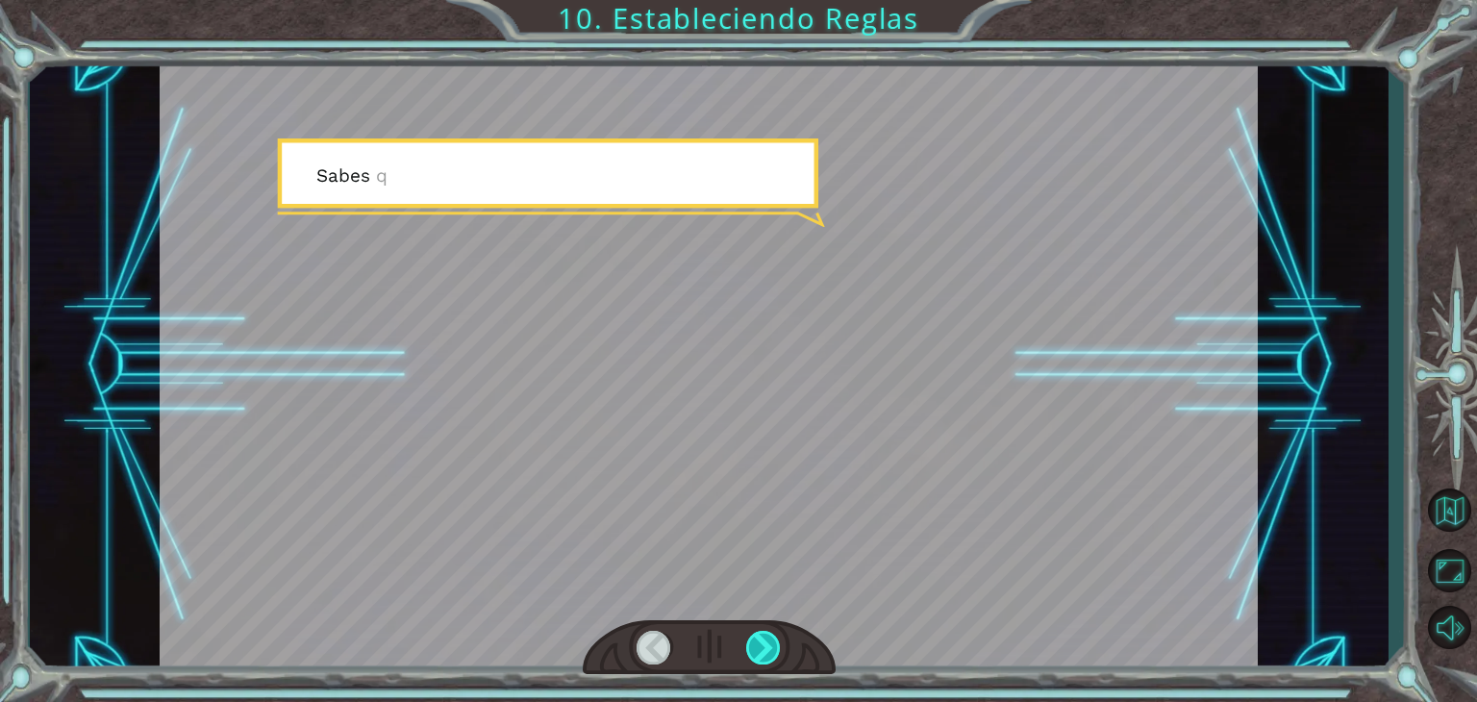
click at [746, 639] on div at bounding box center [763, 648] width 35 height 34
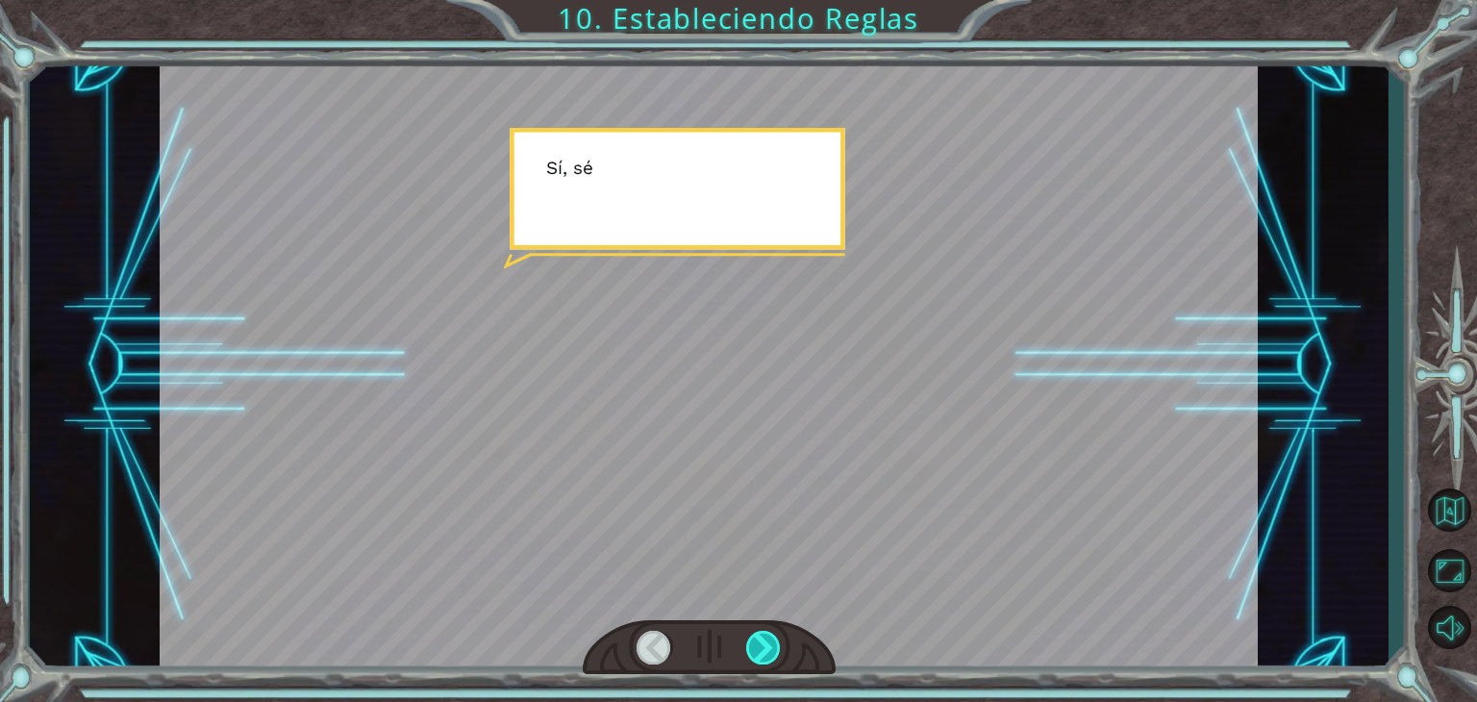
click at [746, 639] on div at bounding box center [763, 648] width 35 height 34
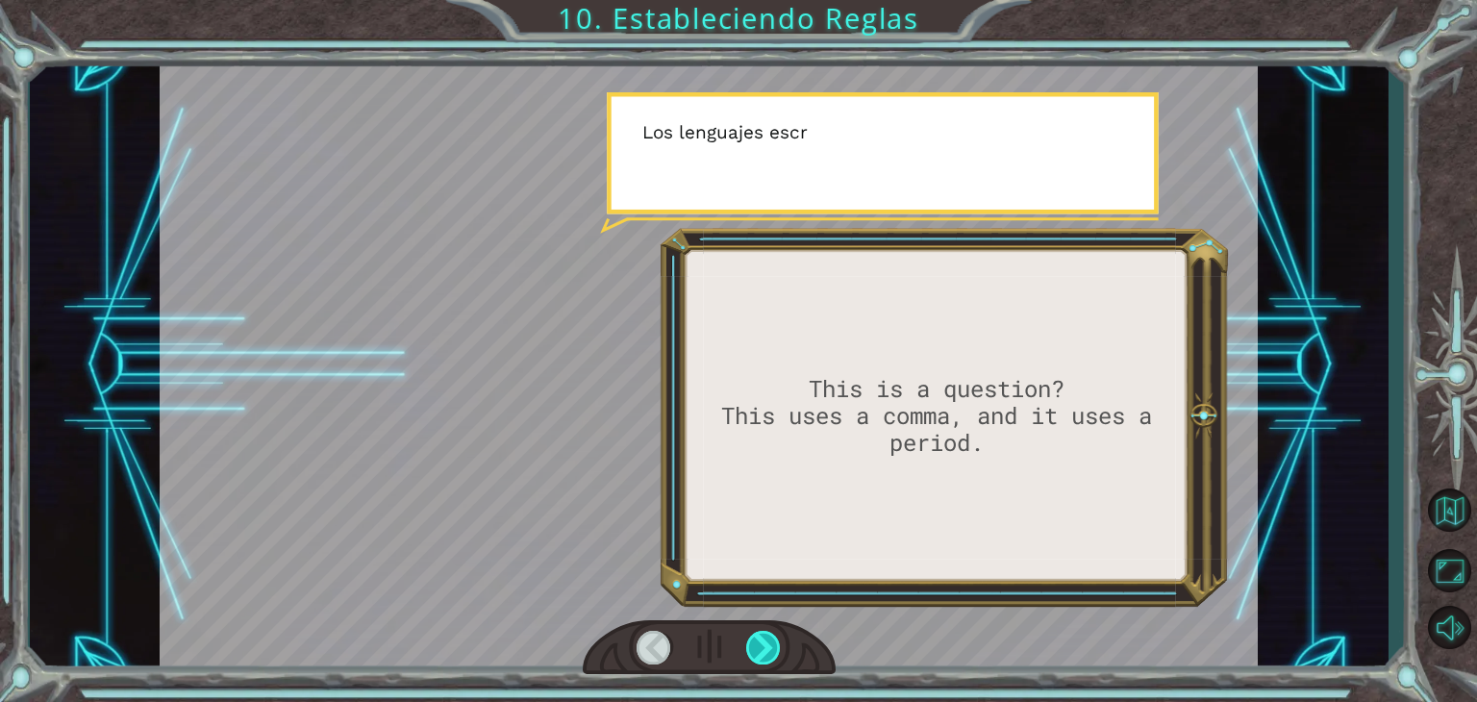
click at [746, 639] on div at bounding box center [763, 648] width 35 height 34
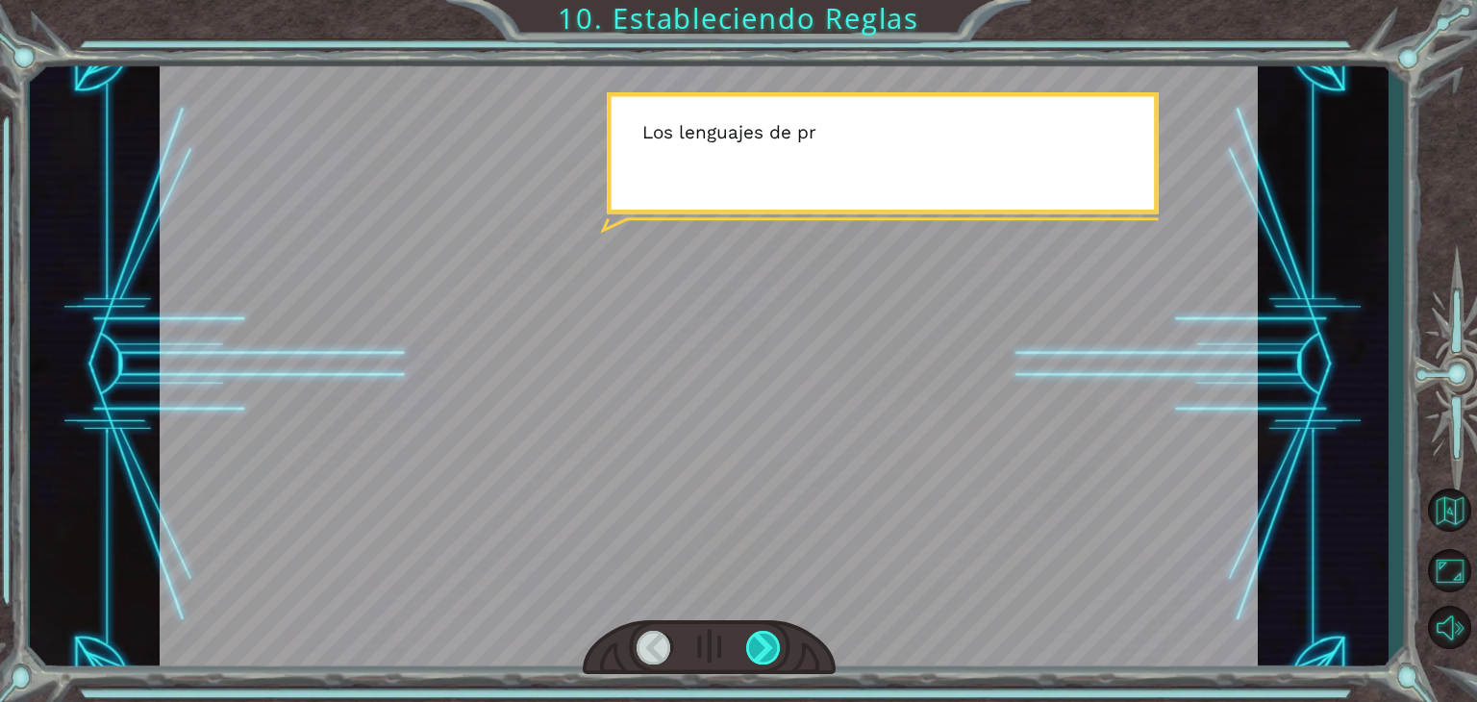
click at [746, 639] on div at bounding box center [763, 648] width 35 height 34
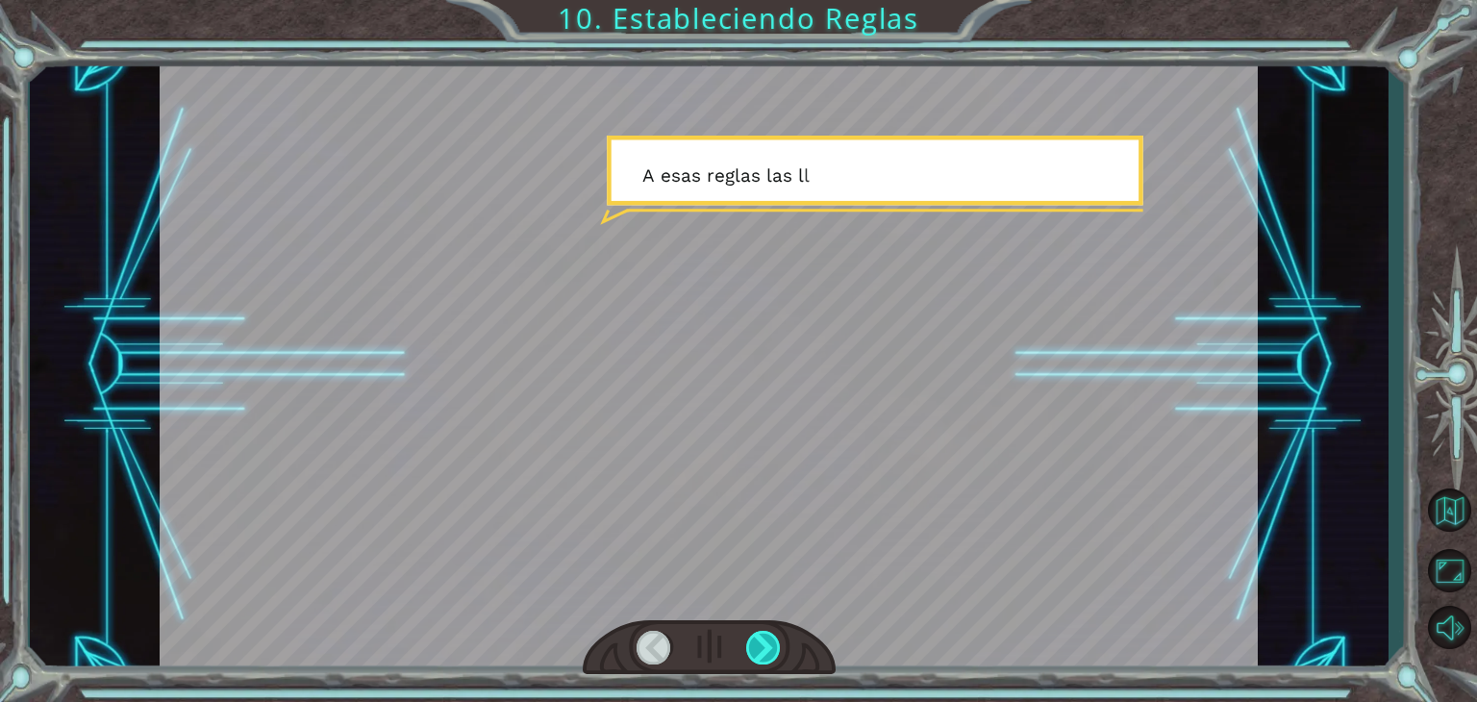
click at [746, 639] on div at bounding box center [763, 648] width 35 height 34
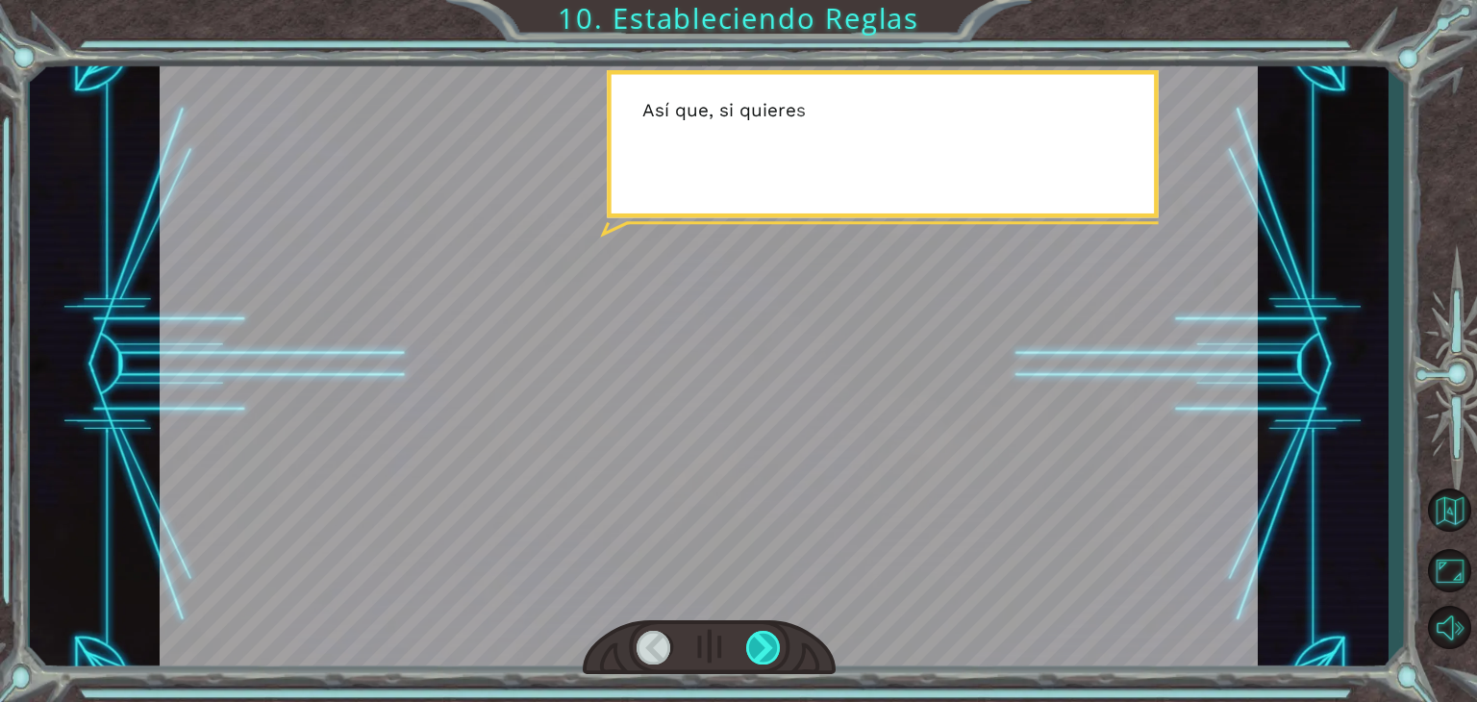
click at [746, 639] on div at bounding box center [763, 648] width 35 height 34
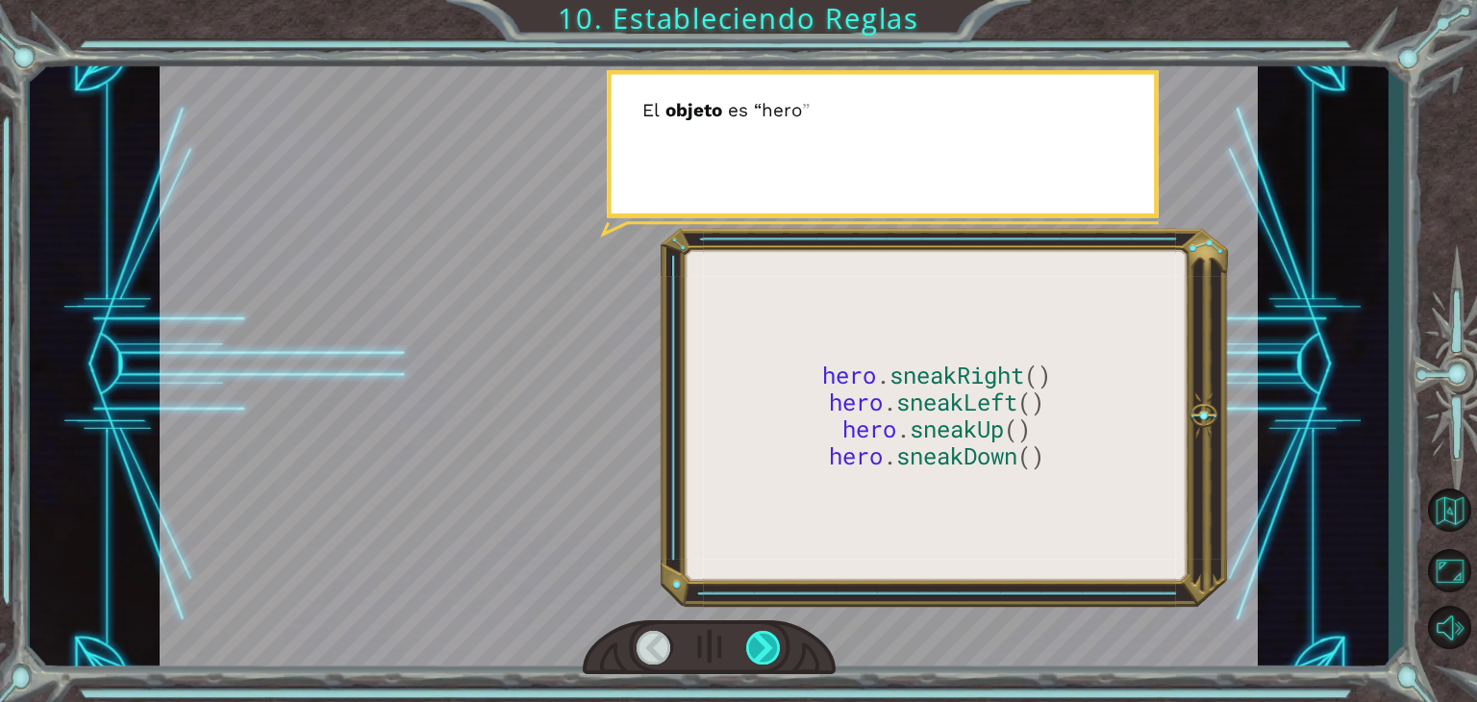
click at [746, 639] on div at bounding box center [763, 648] width 35 height 34
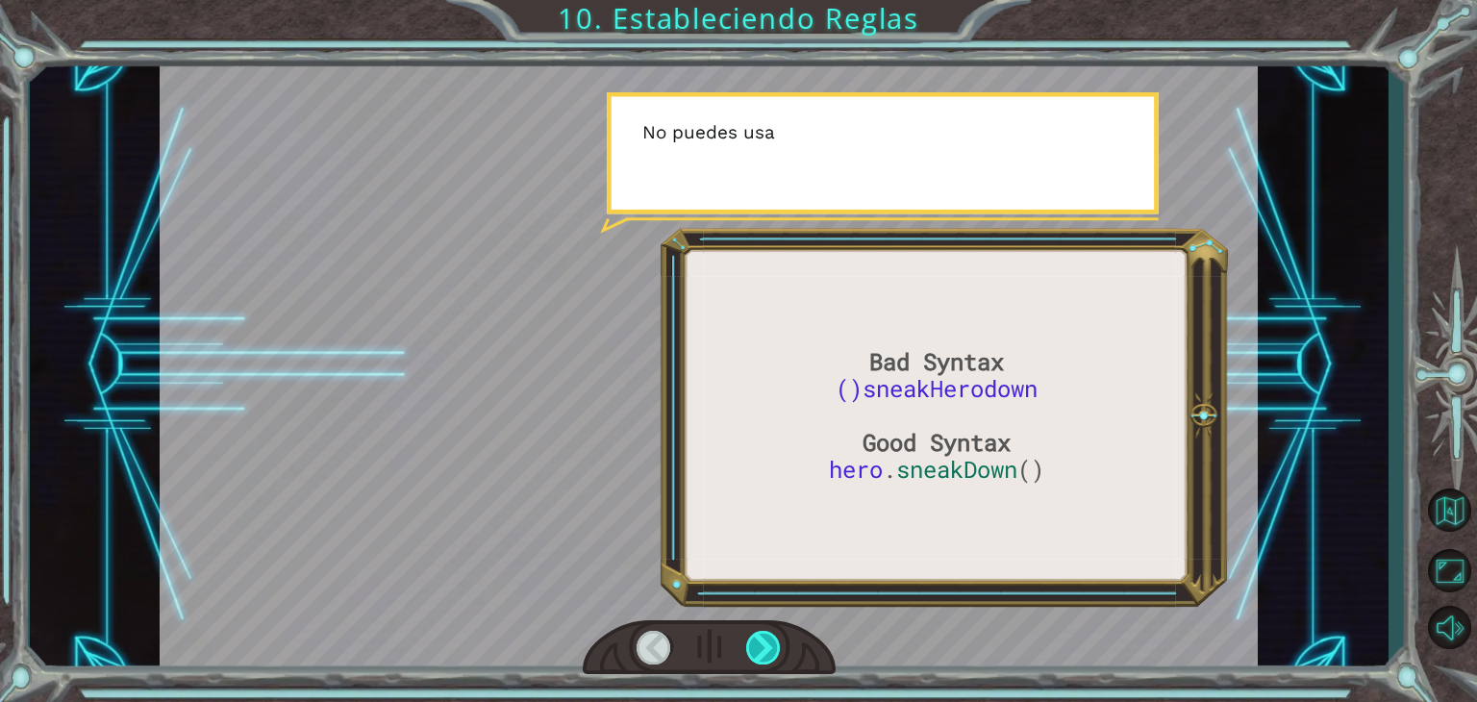
click at [746, 639] on div at bounding box center [763, 648] width 35 height 34
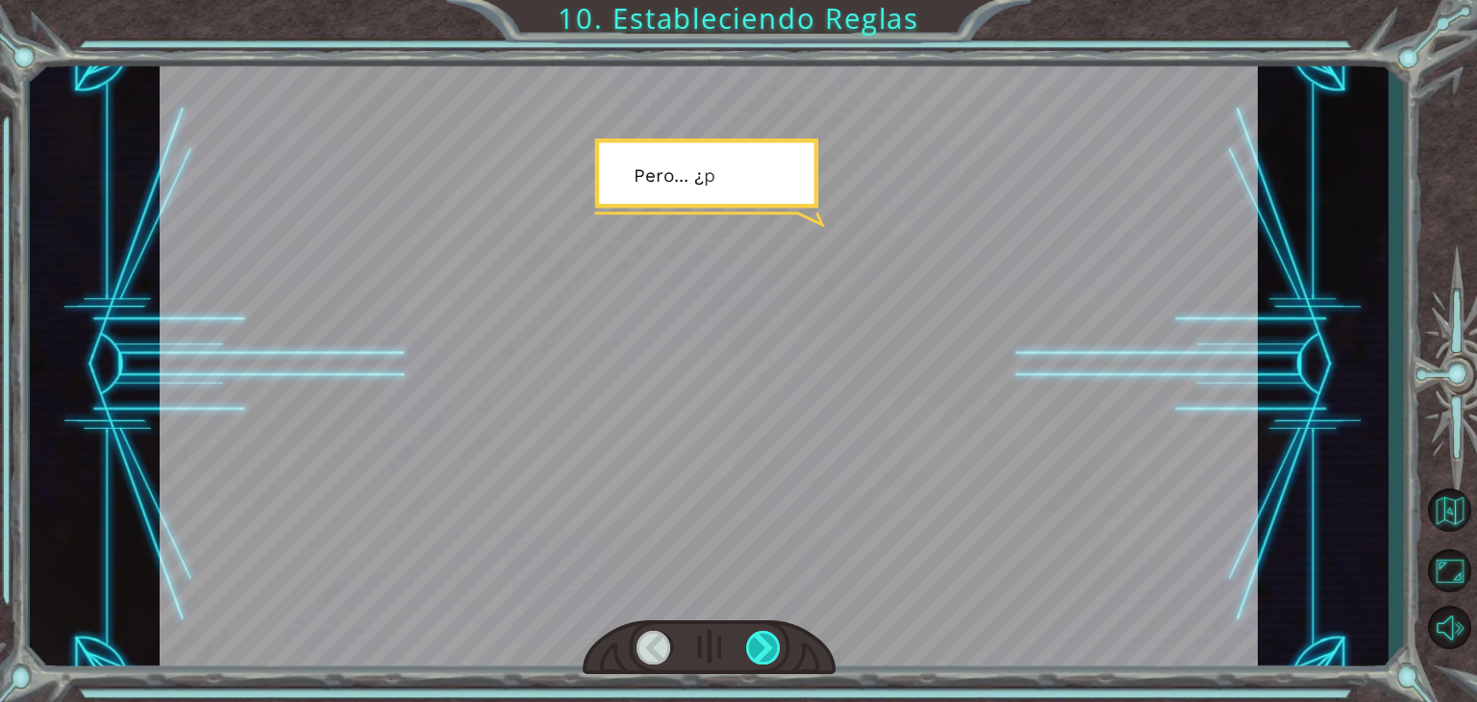
click at [746, 639] on div at bounding box center [763, 648] width 35 height 34
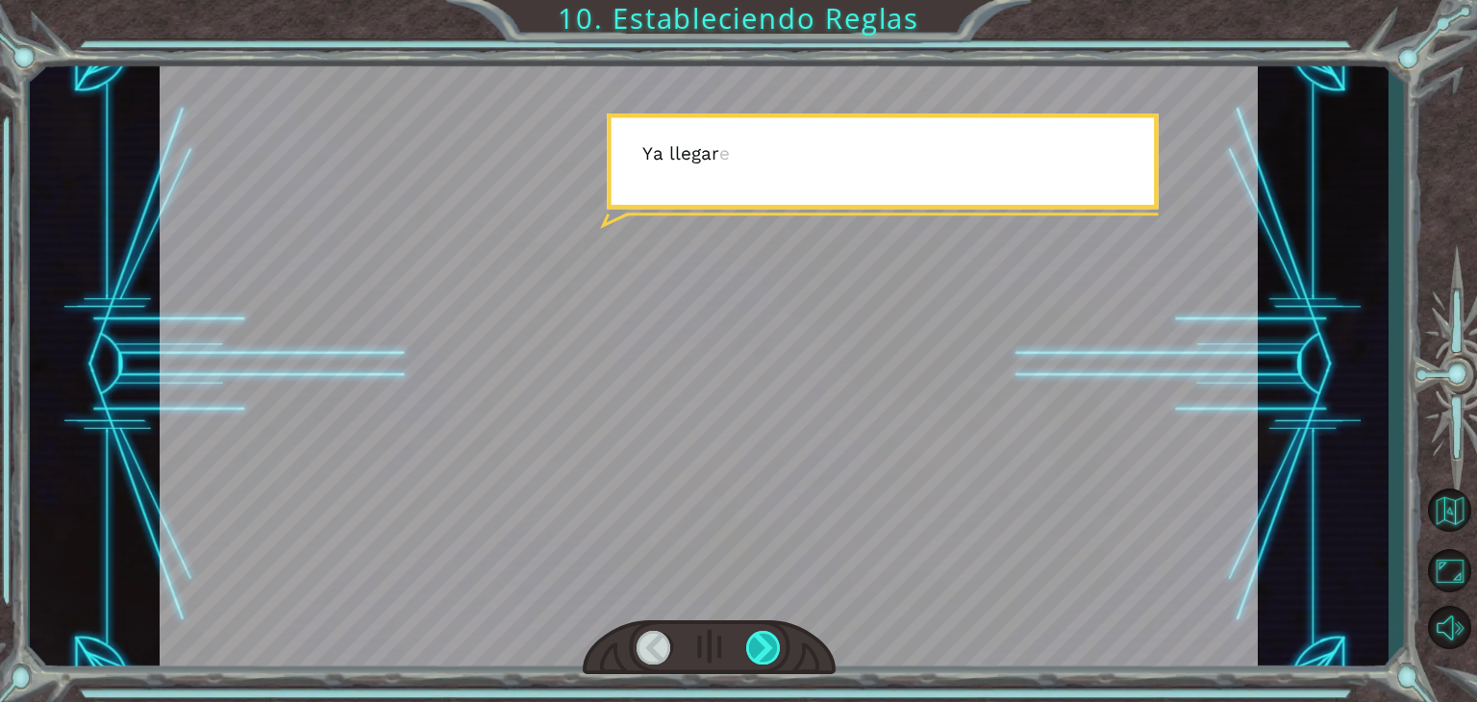
click at [746, 639] on div at bounding box center [763, 648] width 35 height 34
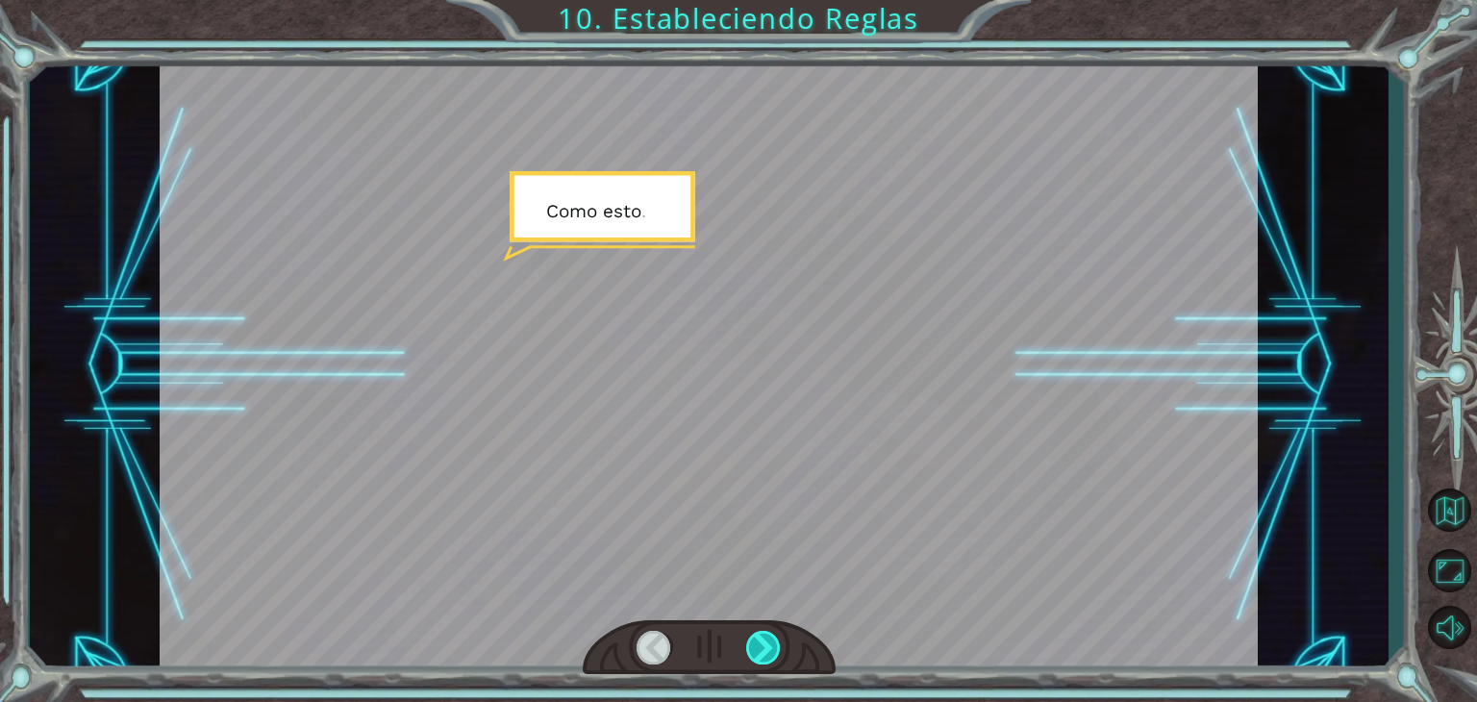
click at [746, 639] on div at bounding box center [763, 648] width 35 height 34
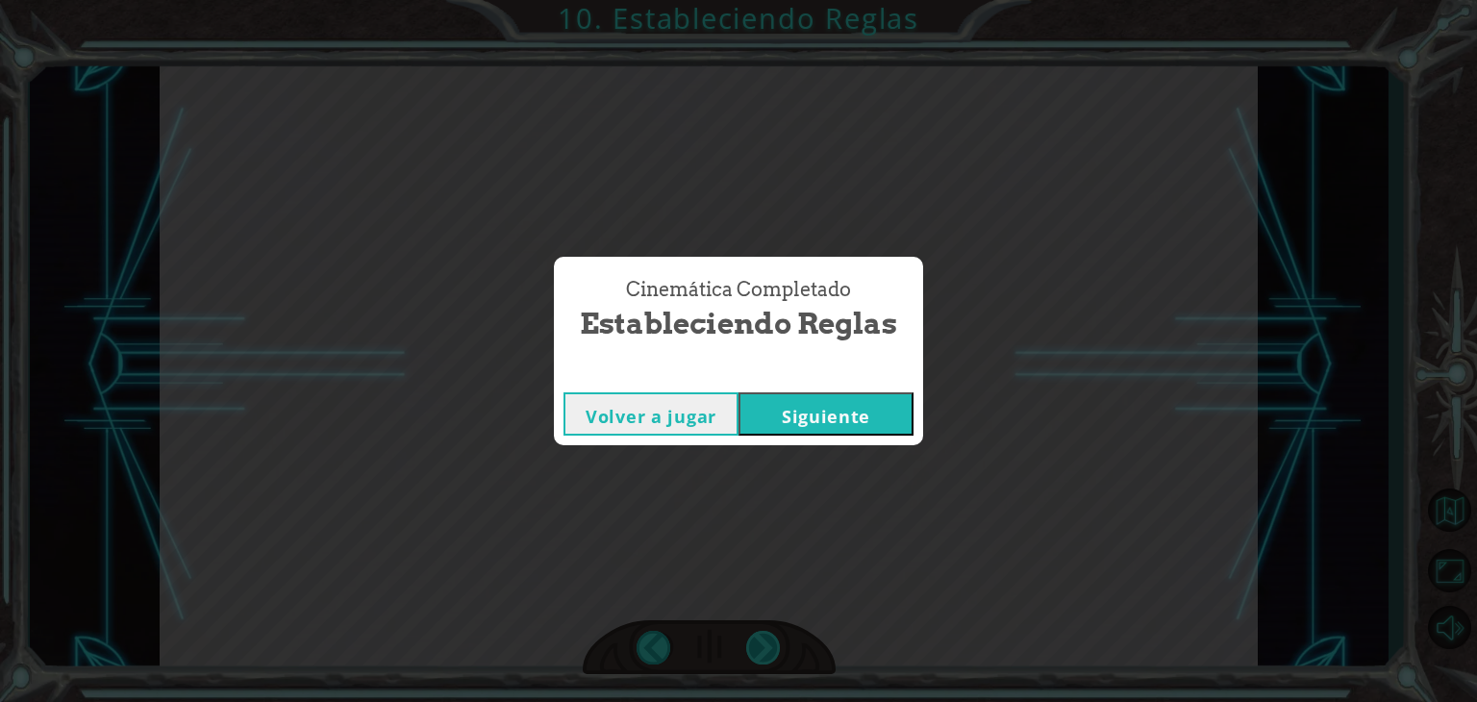
click at [746, 639] on div "Cinemática Completado Estableciendo Reglas Volver a jugar [GEOGRAPHIC_DATA]" at bounding box center [738, 351] width 1477 height 702
click at [821, 392] on button "Siguiente" at bounding box center [826, 413] width 175 height 43
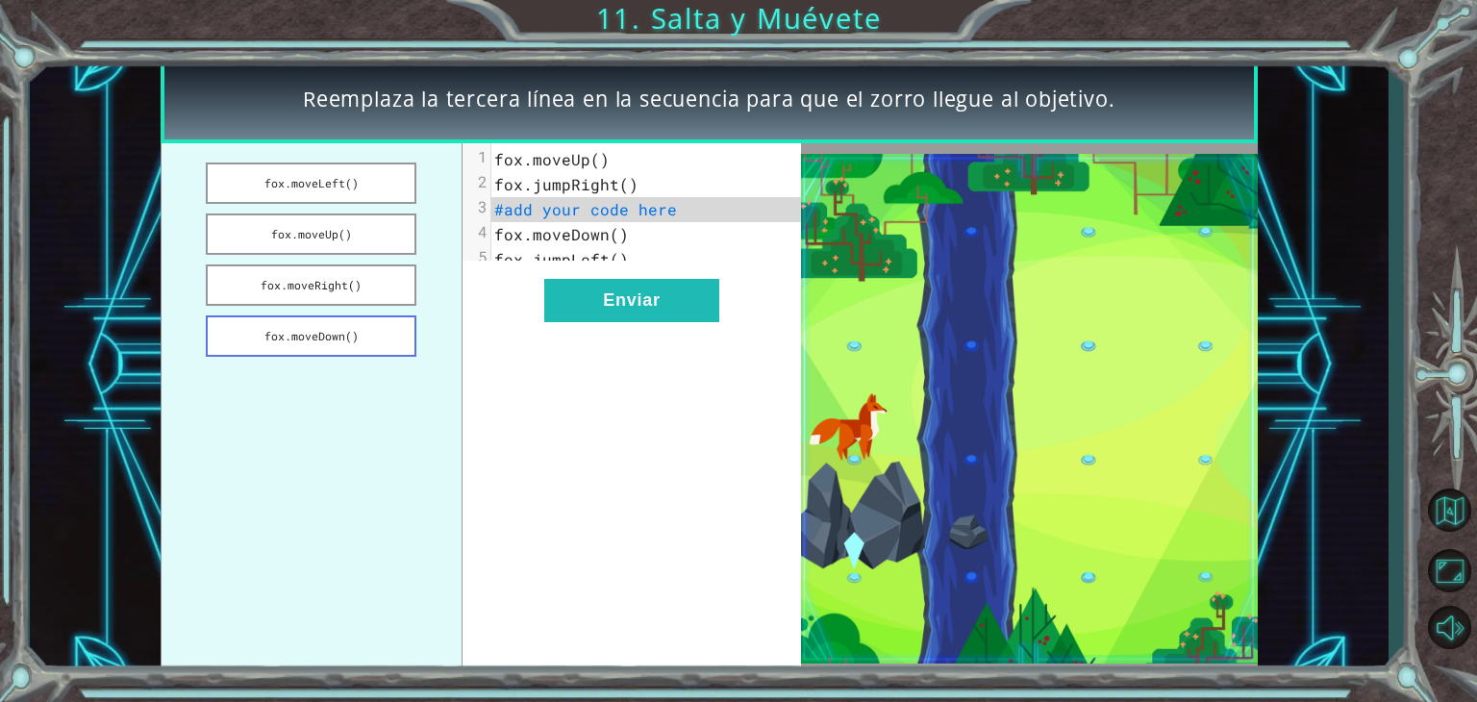
click at [359, 346] on button "fox.moveDown()" at bounding box center [311, 335] width 211 height 41
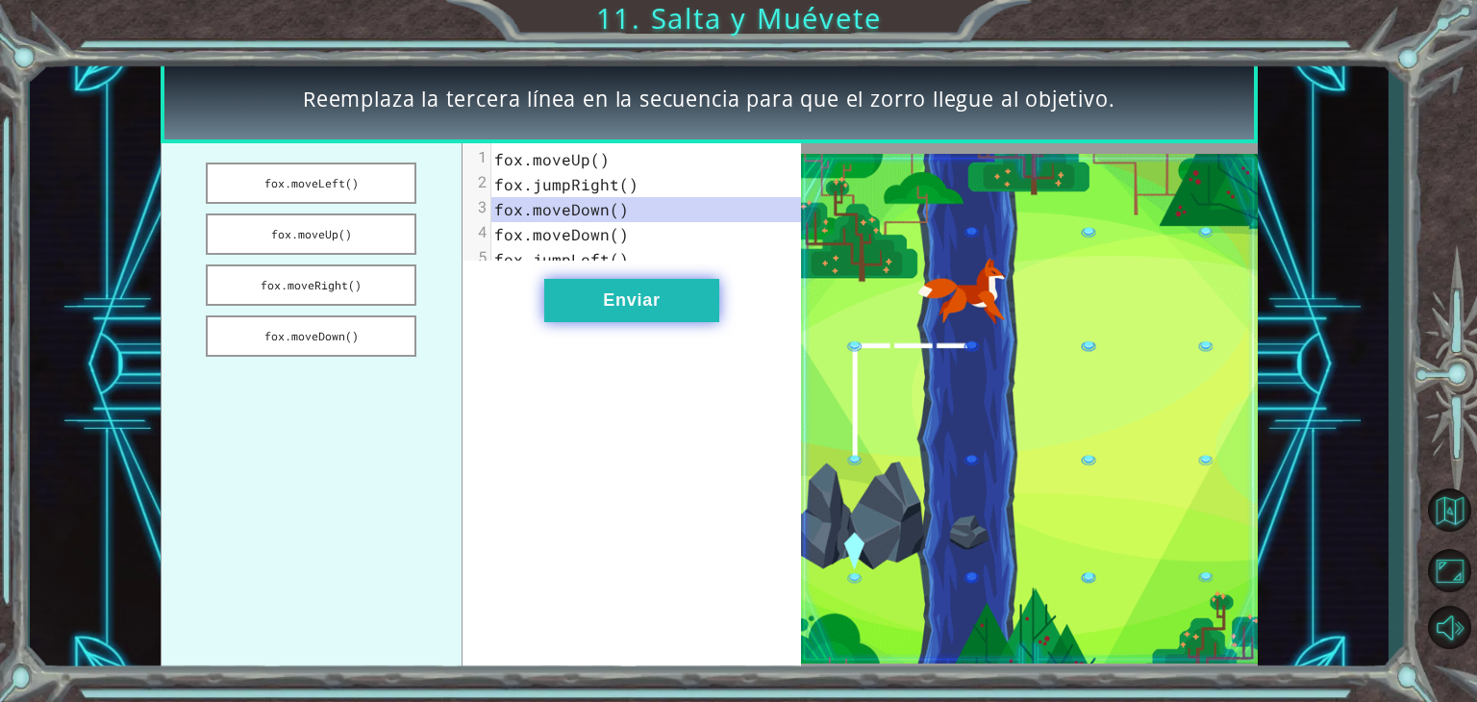
click at [604, 320] on button "Enviar" at bounding box center [631, 300] width 175 height 43
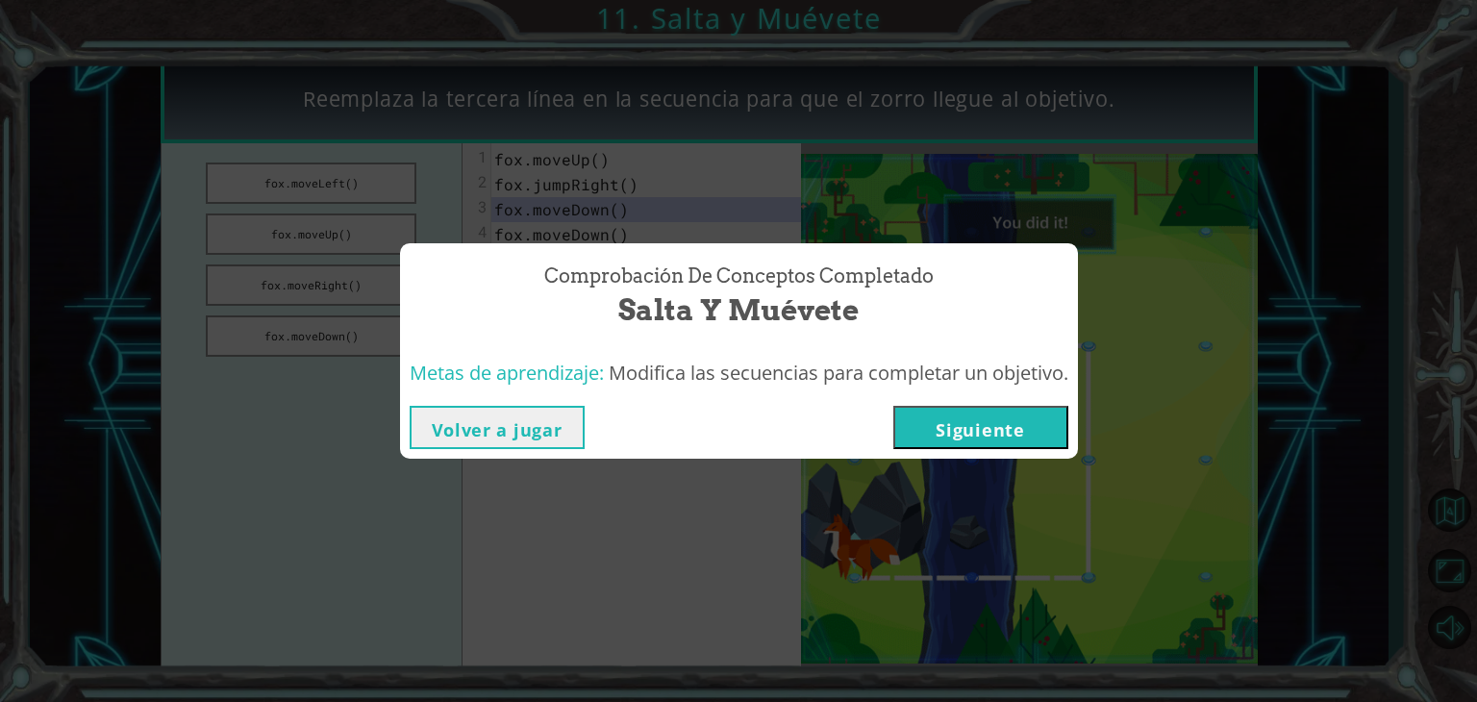
click at [994, 411] on button "Siguiente" at bounding box center [980, 427] width 175 height 43
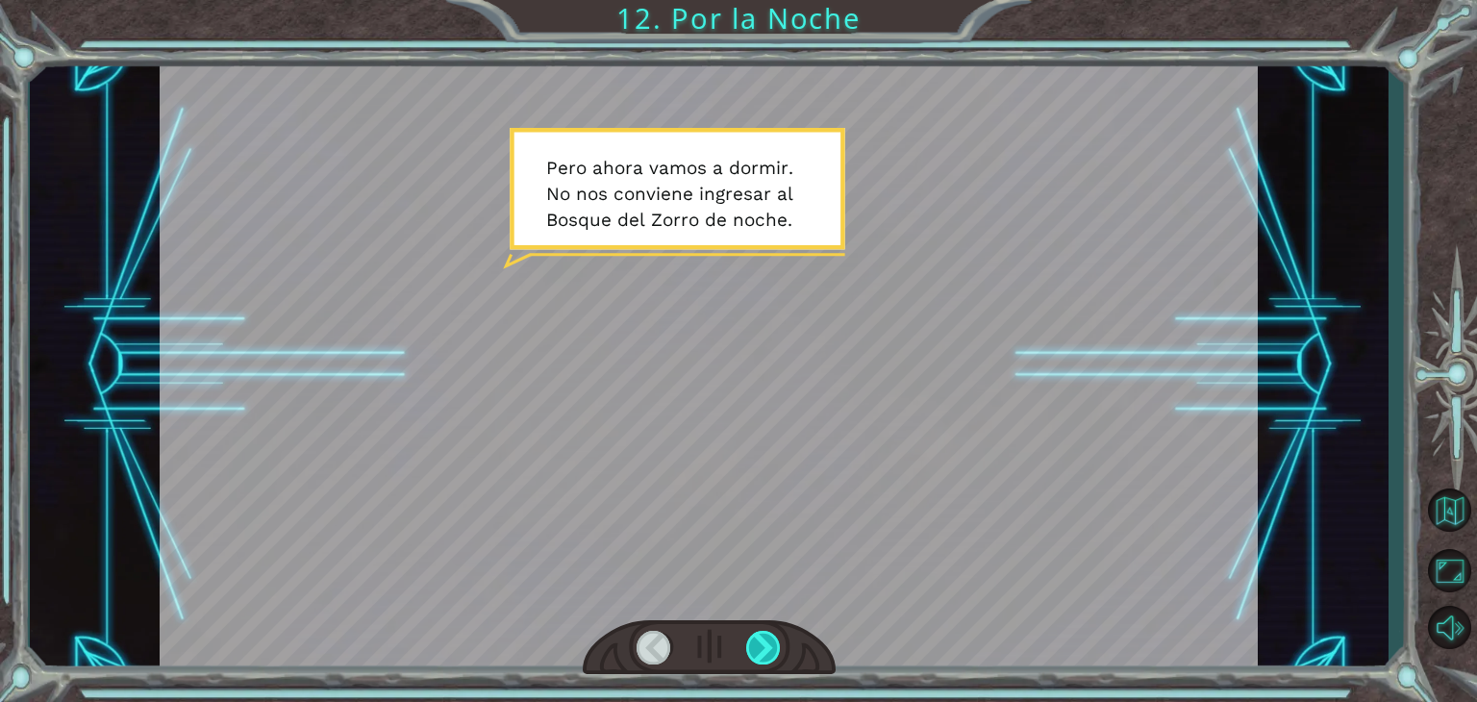
click at [746, 635] on div at bounding box center [763, 648] width 35 height 34
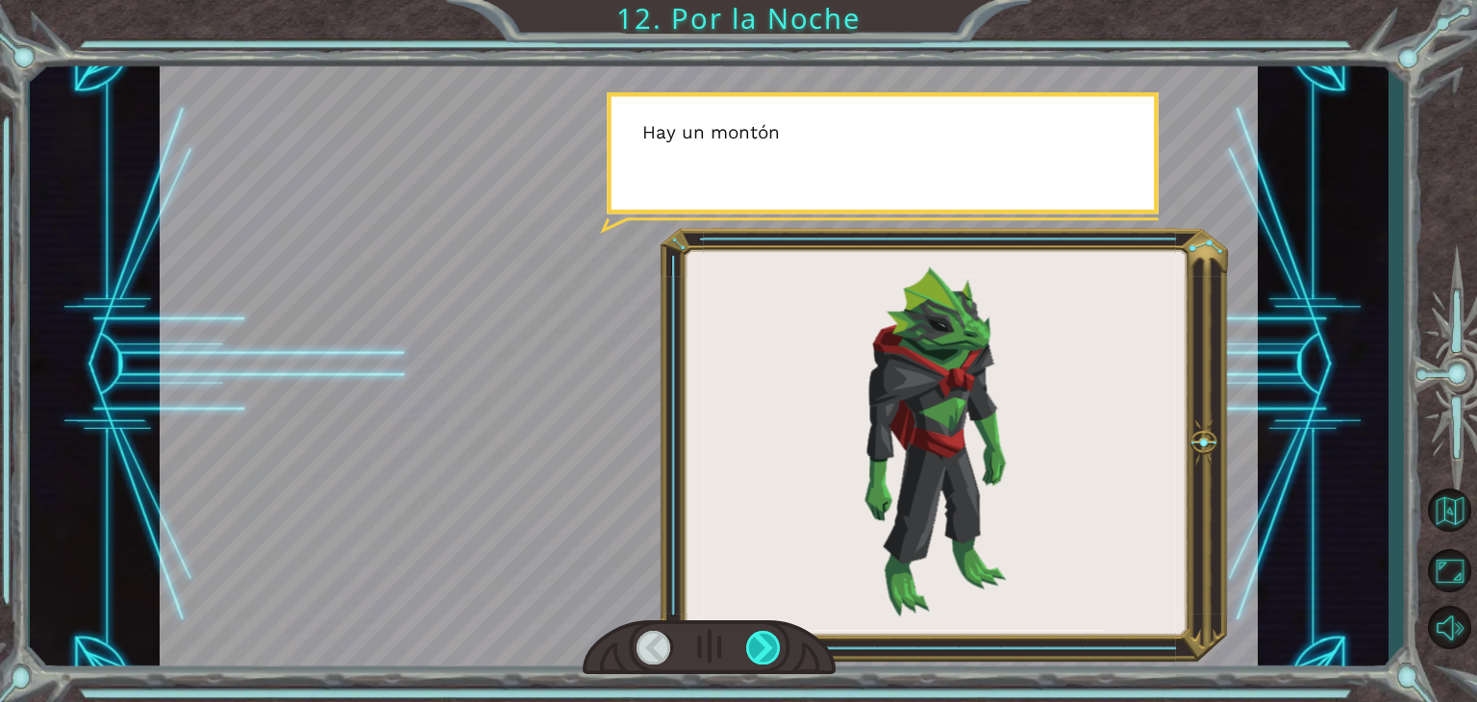
click at [746, 635] on div at bounding box center [763, 648] width 35 height 34
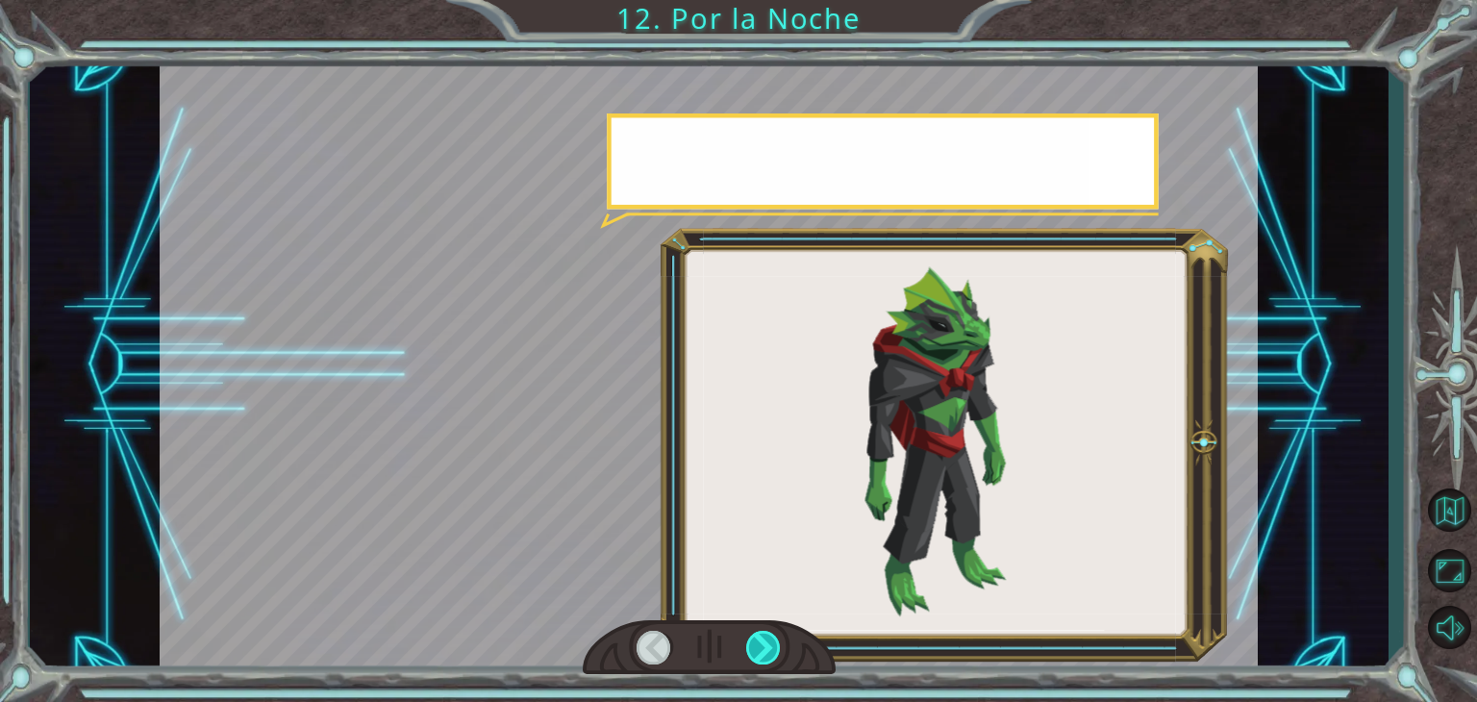
click at [746, 635] on div at bounding box center [763, 648] width 35 height 34
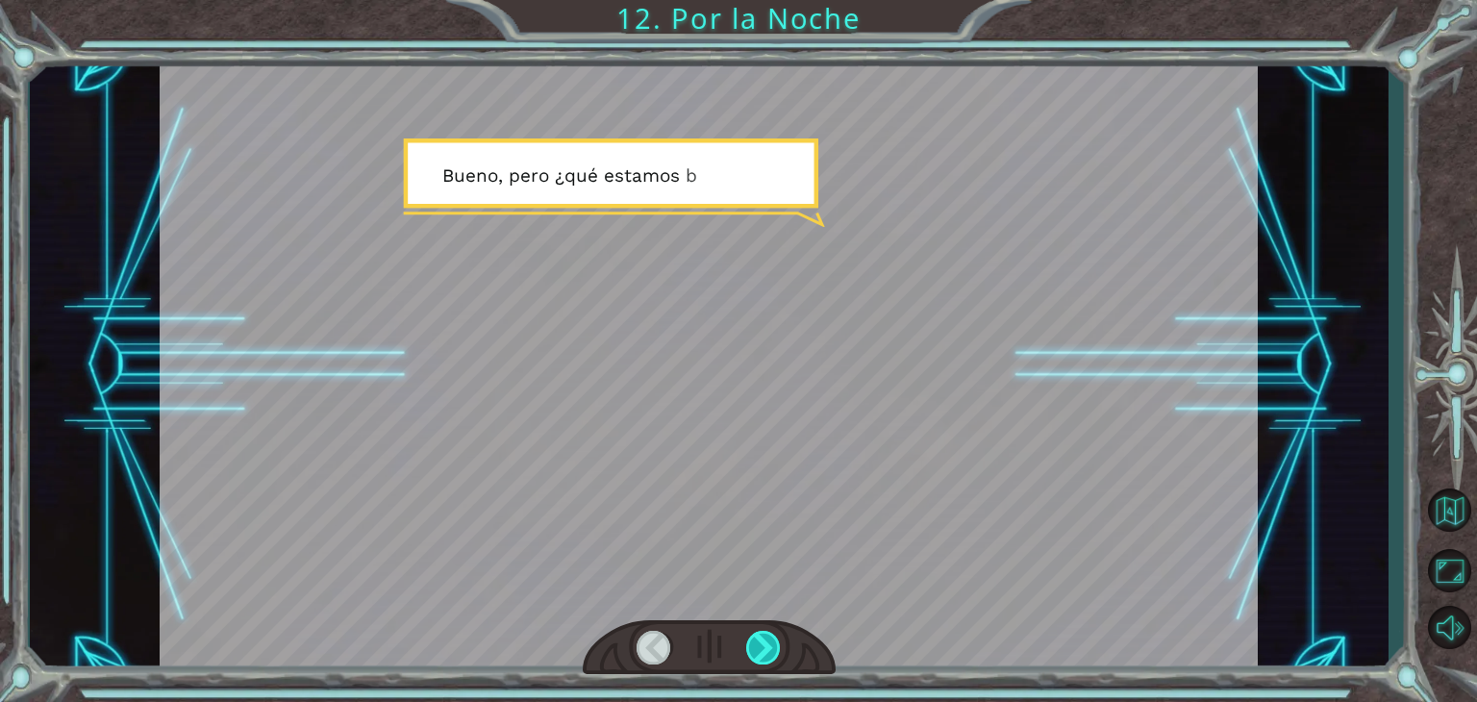
click at [746, 635] on div at bounding box center [763, 648] width 35 height 34
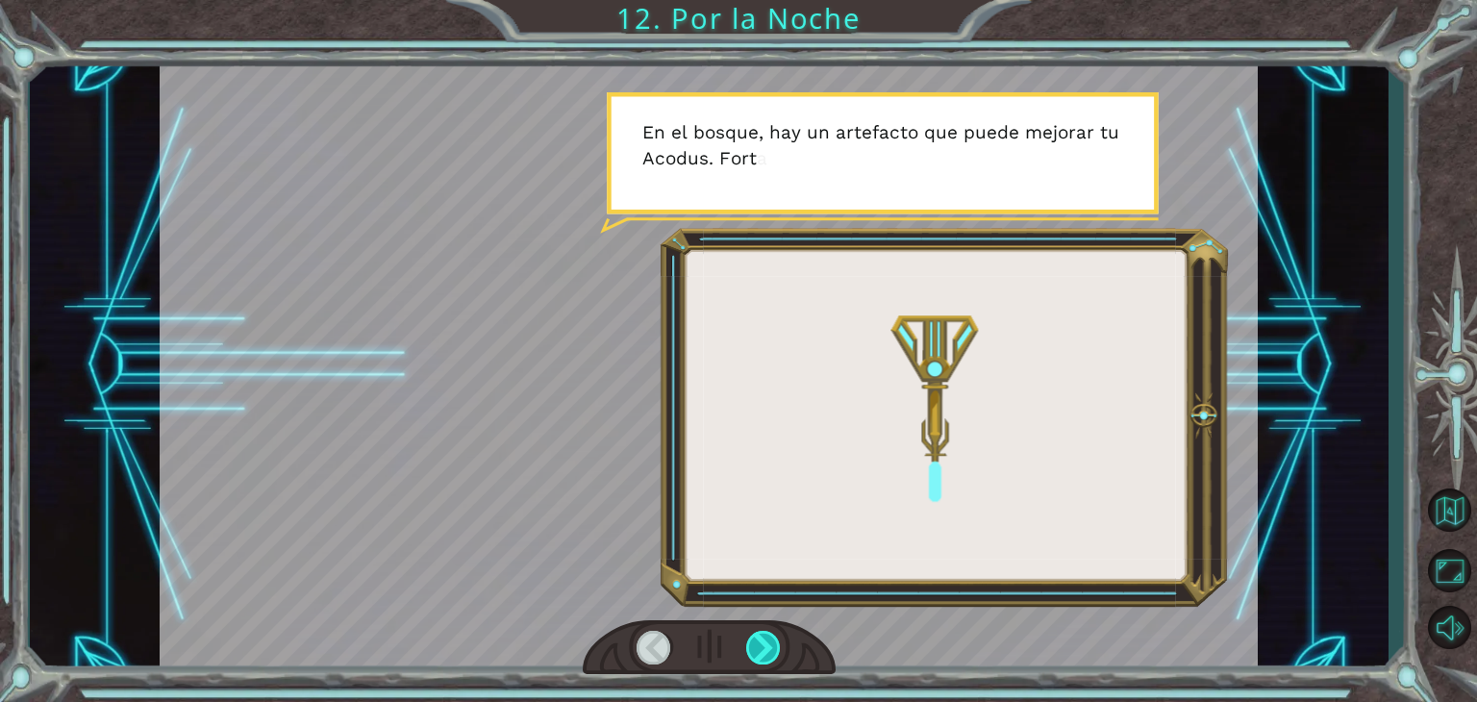
click at [755, 635] on div at bounding box center [763, 648] width 35 height 34
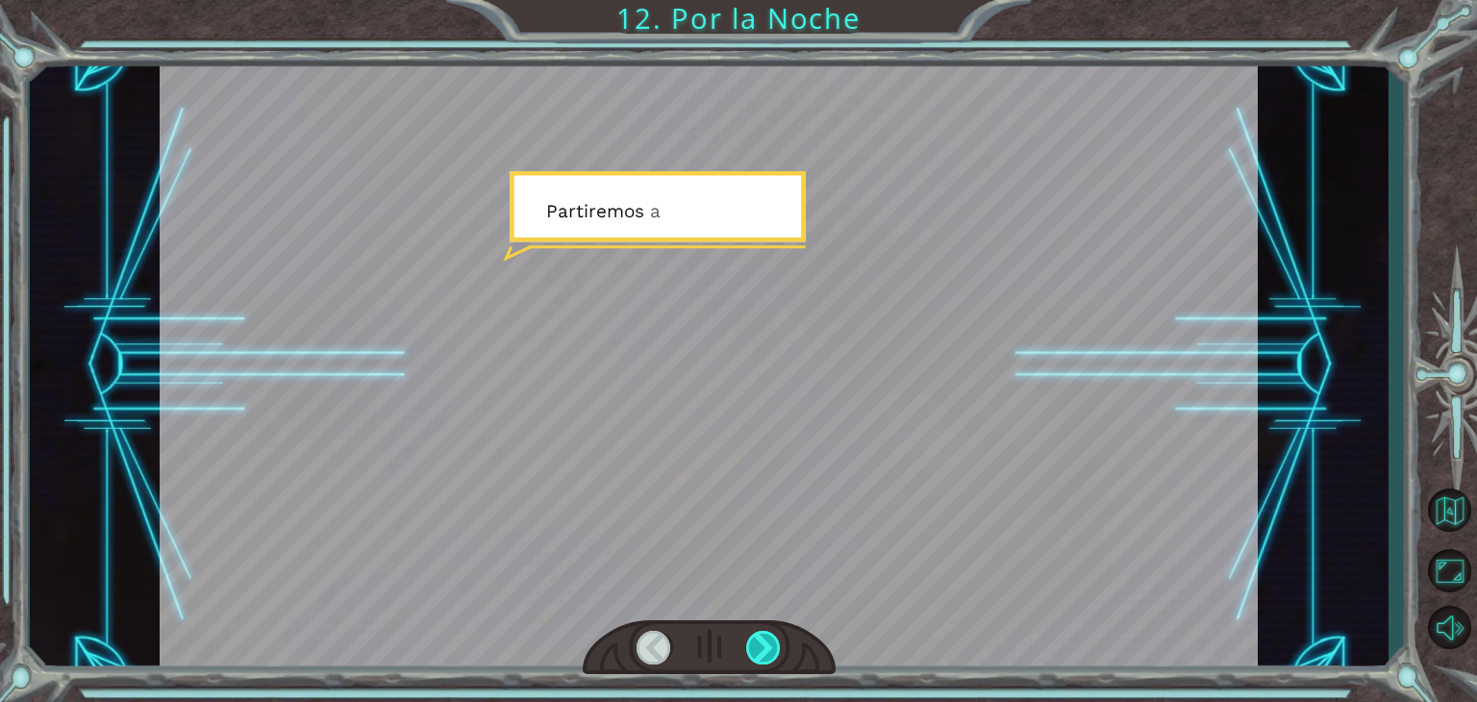
click at [755, 635] on div at bounding box center [763, 648] width 35 height 34
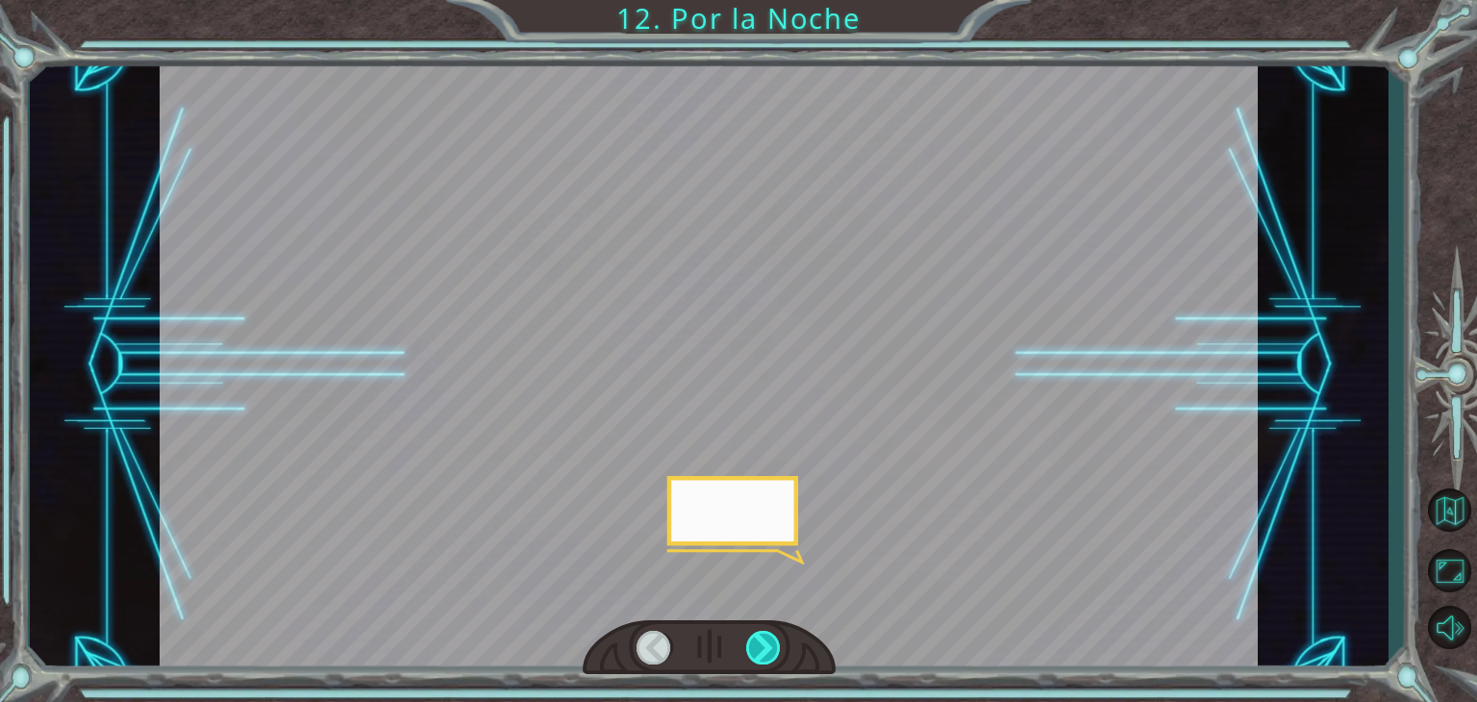
click at [755, 635] on div at bounding box center [763, 648] width 35 height 34
click at [755, 0] on div "P e r o a h o r a v a m o s a d o r m i r . N o n o s c o n v i e n e i n g r e…" at bounding box center [738, 0] width 1477 height 0
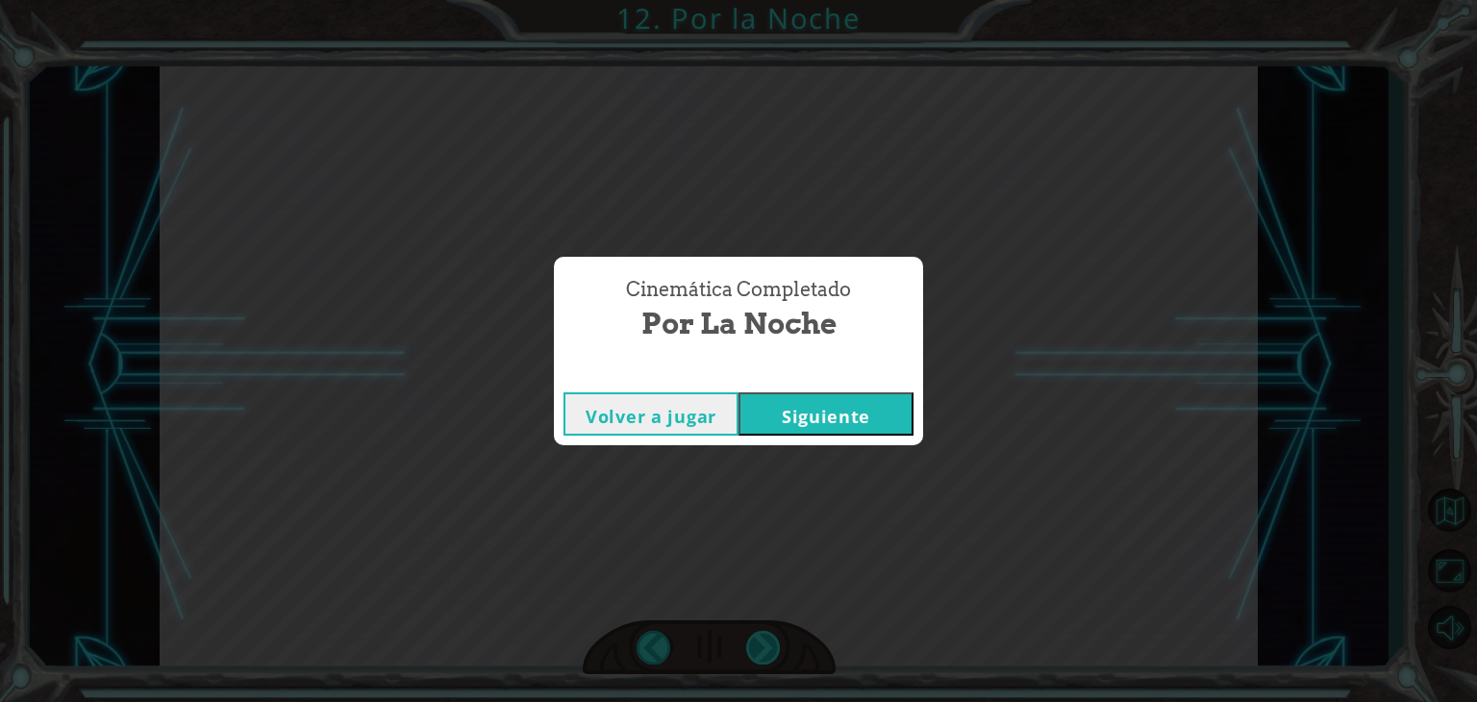
click at [755, 635] on div "Cinemática Completado Por la Noche Volver a jugar [GEOGRAPHIC_DATA]" at bounding box center [738, 351] width 1477 height 702
click at [797, 424] on button "Siguiente" at bounding box center [826, 413] width 175 height 43
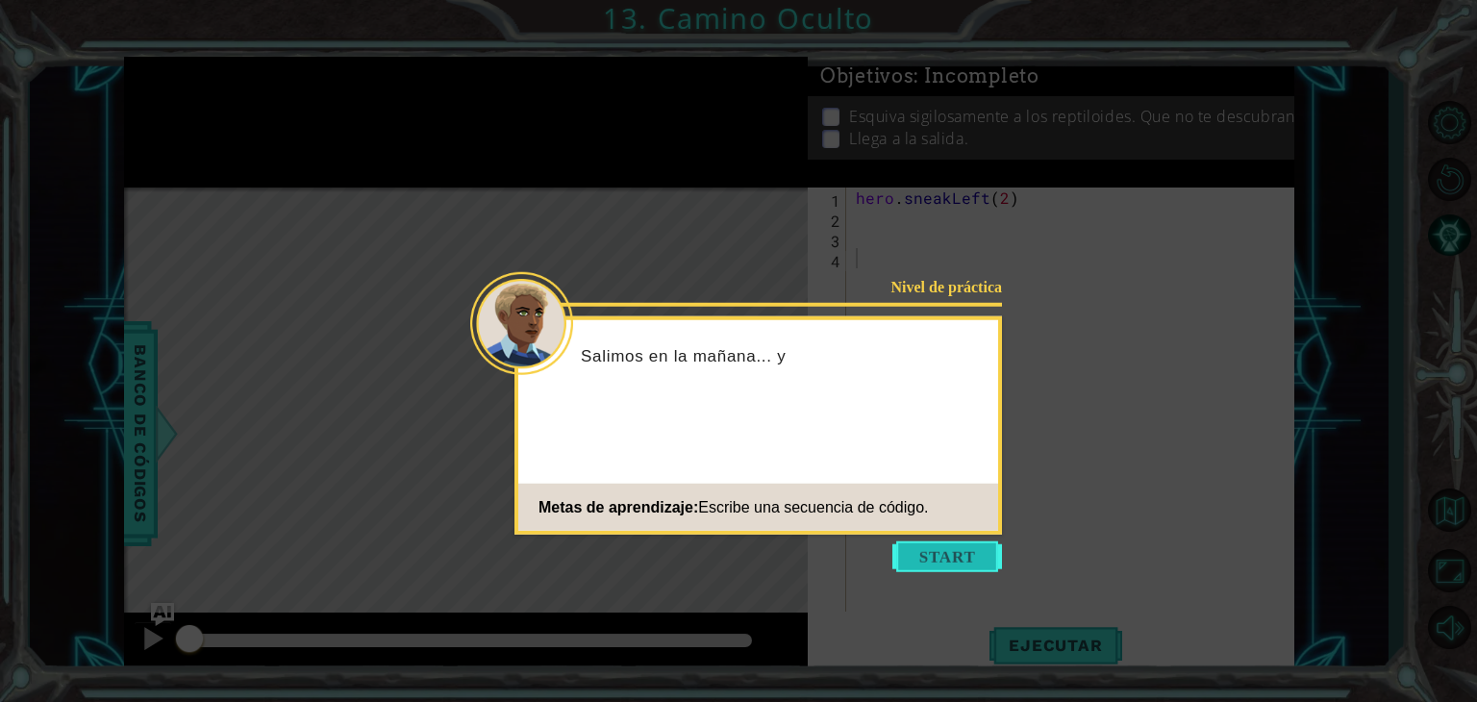
click at [955, 571] on button "Start" at bounding box center [947, 556] width 110 height 31
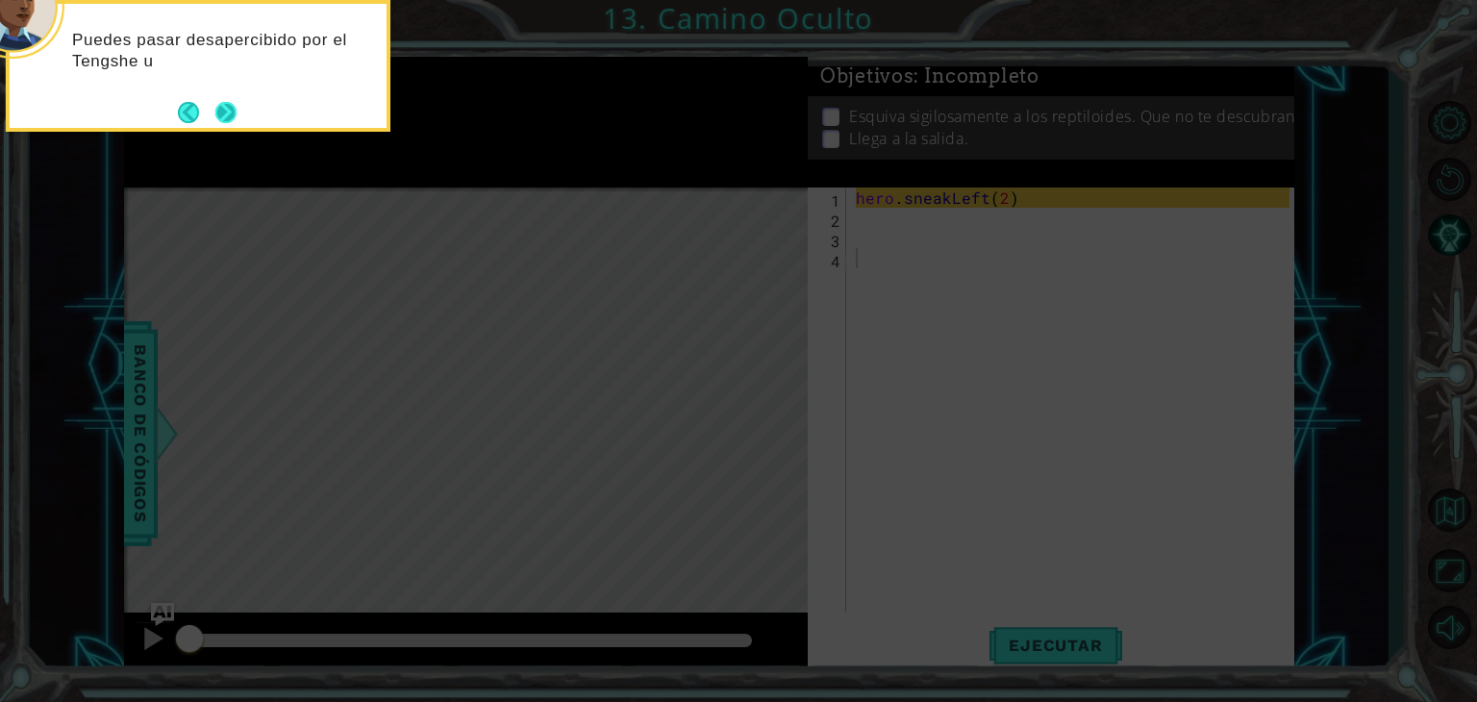
click at [227, 110] on button "Next" at bounding box center [225, 112] width 21 height 21
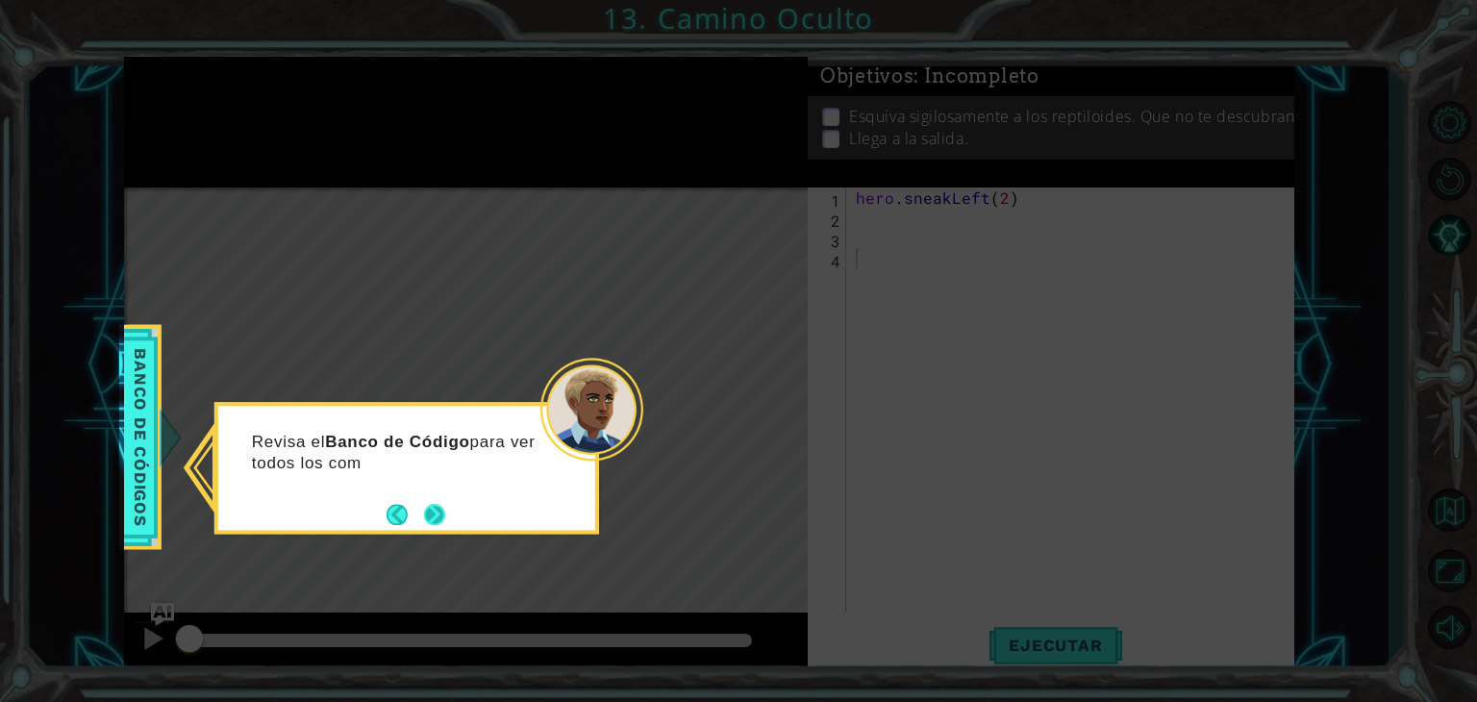
click at [442, 518] on button "Next" at bounding box center [434, 514] width 21 height 21
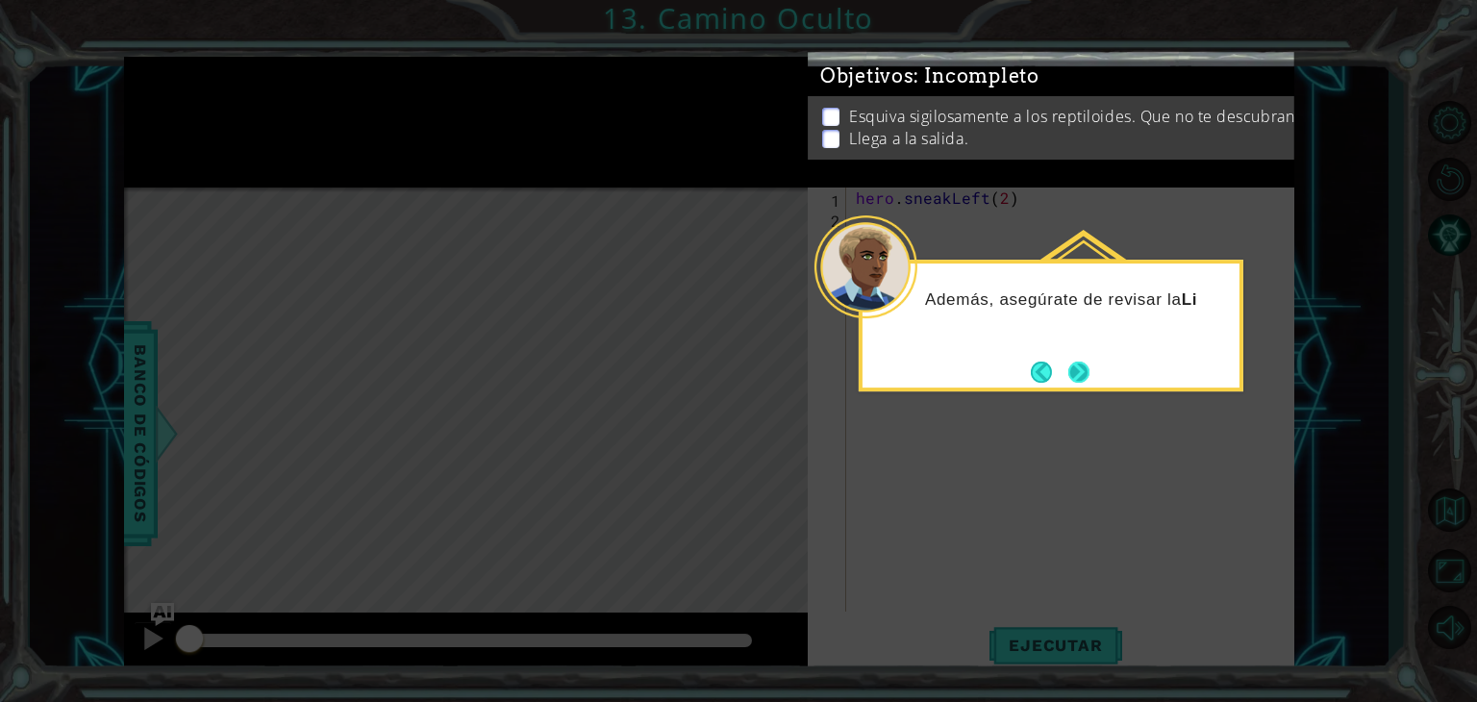
click at [1072, 376] on button "Next" at bounding box center [1078, 372] width 21 height 21
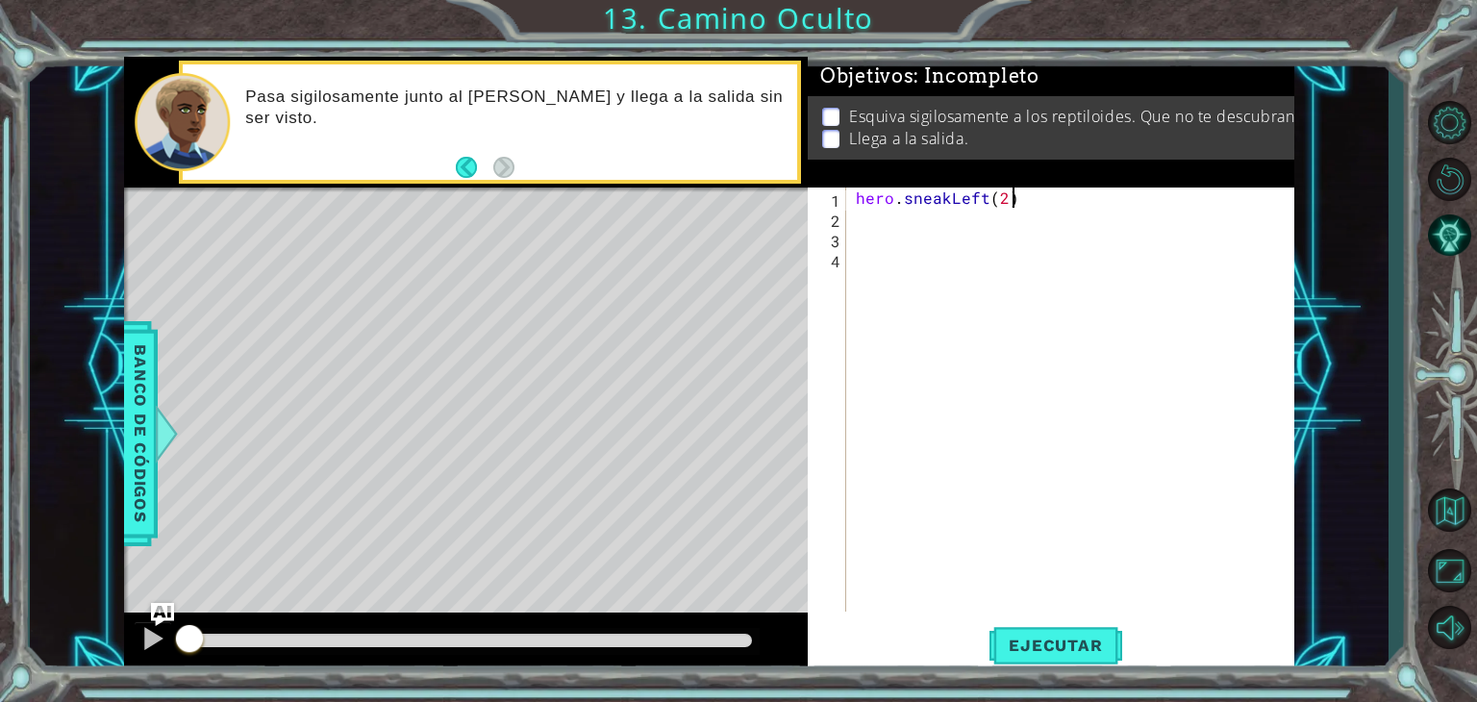
click at [1052, 190] on div "hero . sneakLeft ( 2 )" at bounding box center [1075, 420] width 447 height 464
type textarea "hero.sneakLeft(2)"
click at [1016, 642] on span "Ejecutar" at bounding box center [1056, 645] width 132 height 19
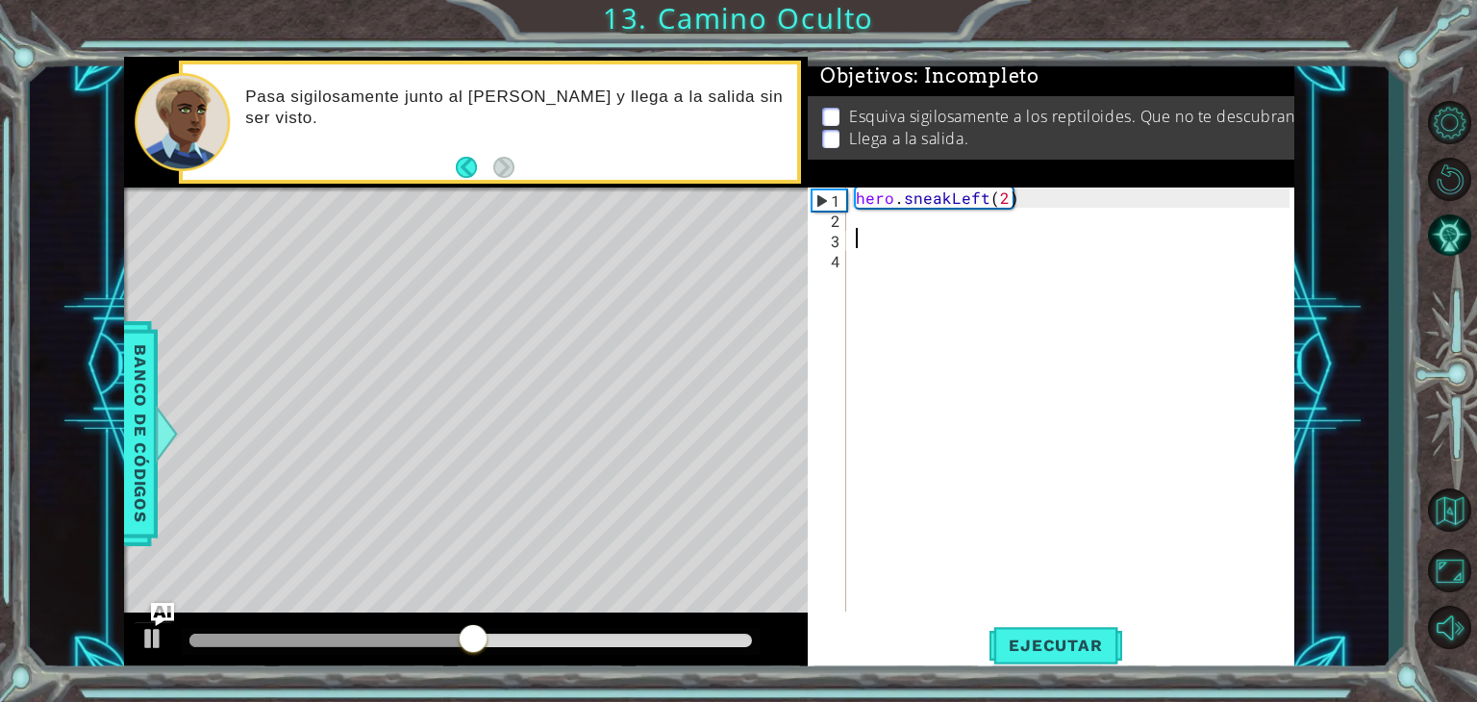
click at [894, 233] on div "hero . sneakLeft ( 2 )" at bounding box center [1075, 420] width 447 height 464
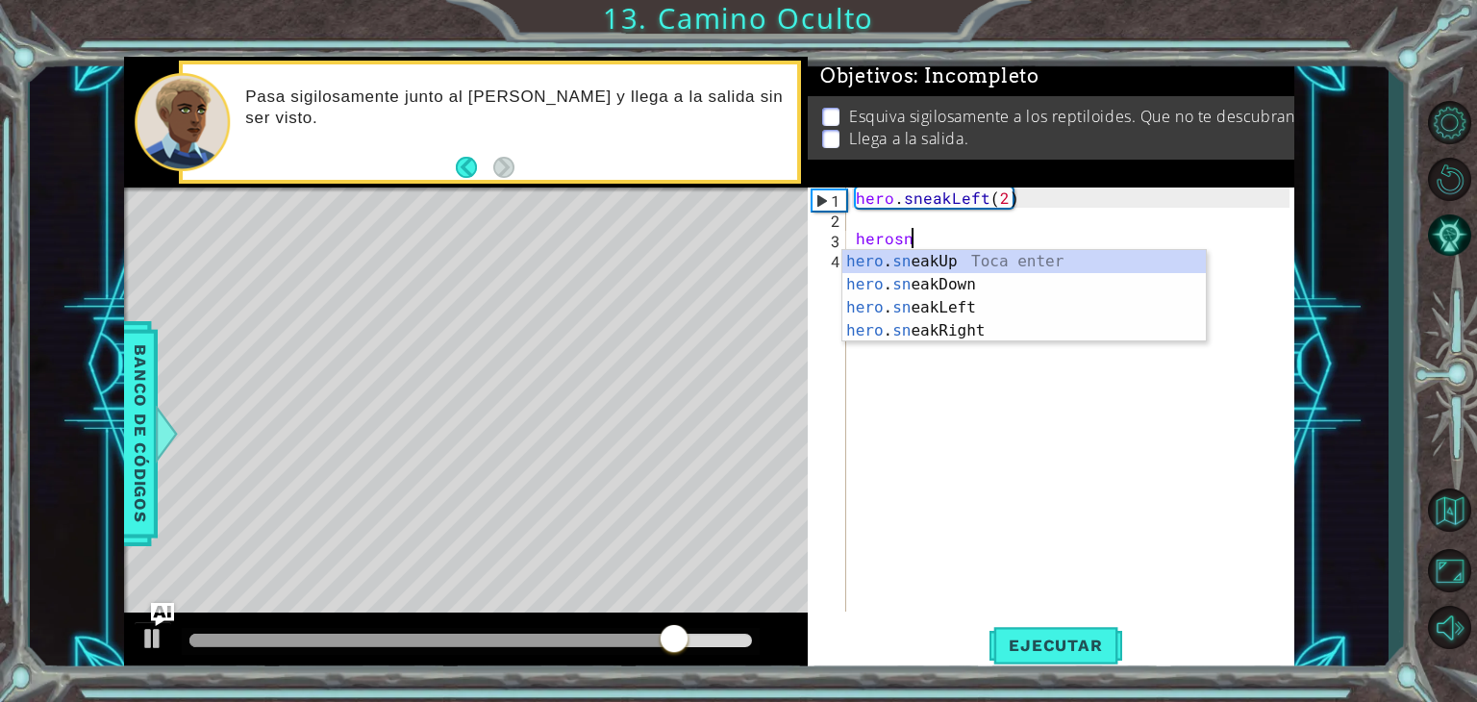
scroll to position [0, 3]
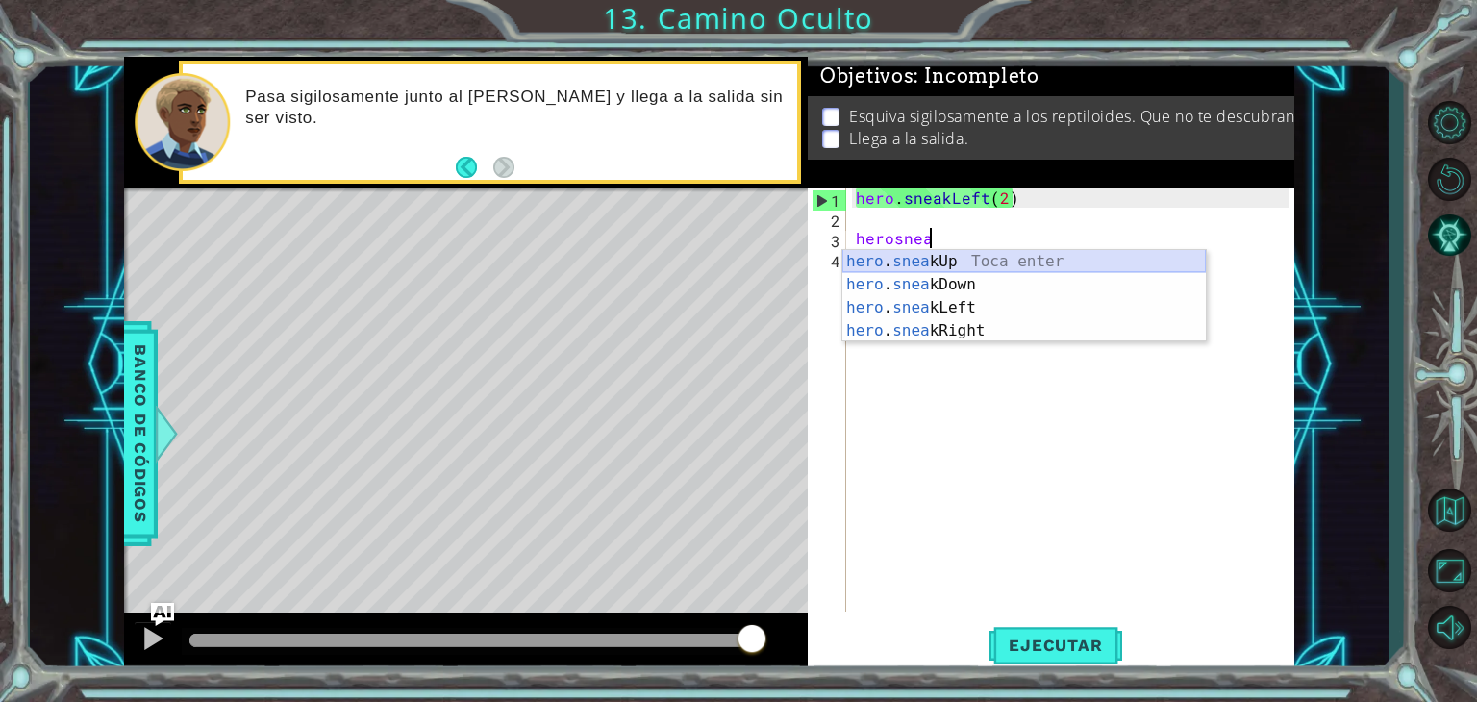
click at [975, 259] on div "hero . snea kUp Toca enter hero . snea kDown Toca enter hero . snea kLeft Toca …" at bounding box center [1024, 319] width 364 height 138
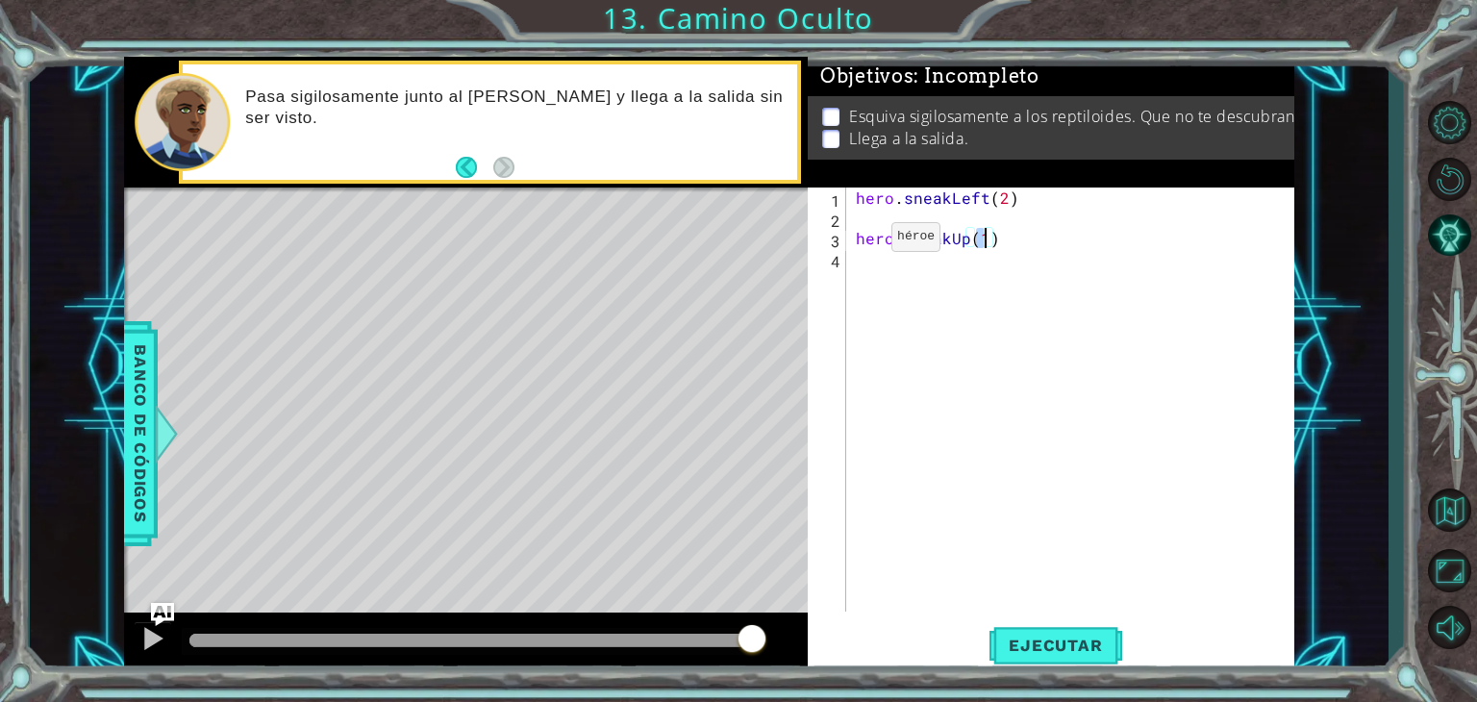
click at [859, 241] on div "hero . sneakLeft ( 2 ) hero . sneakUp ( 1 )" at bounding box center [1075, 420] width 447 height 464
click at [994, 217] on div "hero . sneakLeft ( 2 ) hero . sneakUp ( 1 )" at bounding box center [1075, 420] width 447 height 464
type textarea "hero.sneakUp(2)"
click at [1062, 649] on span "Ejecutar" at bounding box center [1056, 645] width 132 height 19
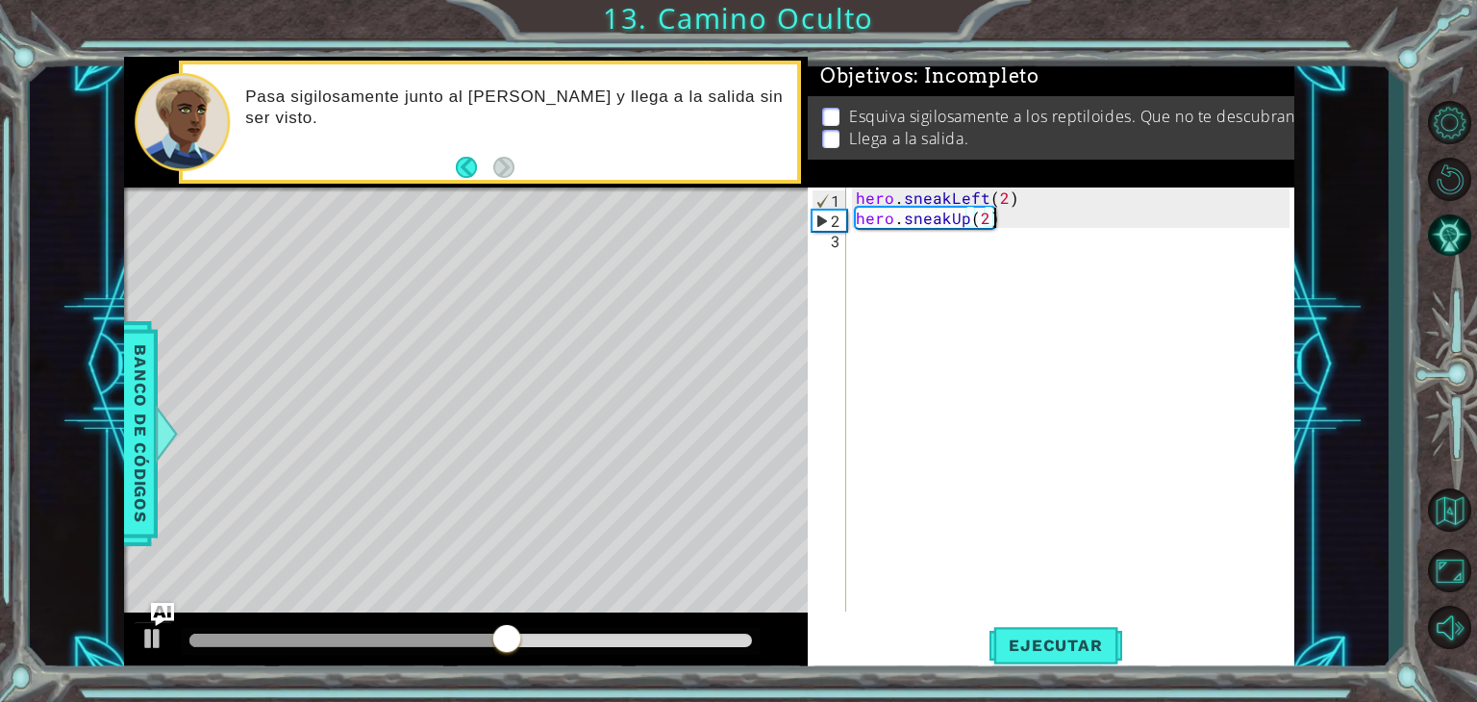
click at [962, 281] on div "hero . sneakLeft ( 2 ) hero . sneakUp ( 2 )" at bounding box center [1075, 420] width 447 height 464
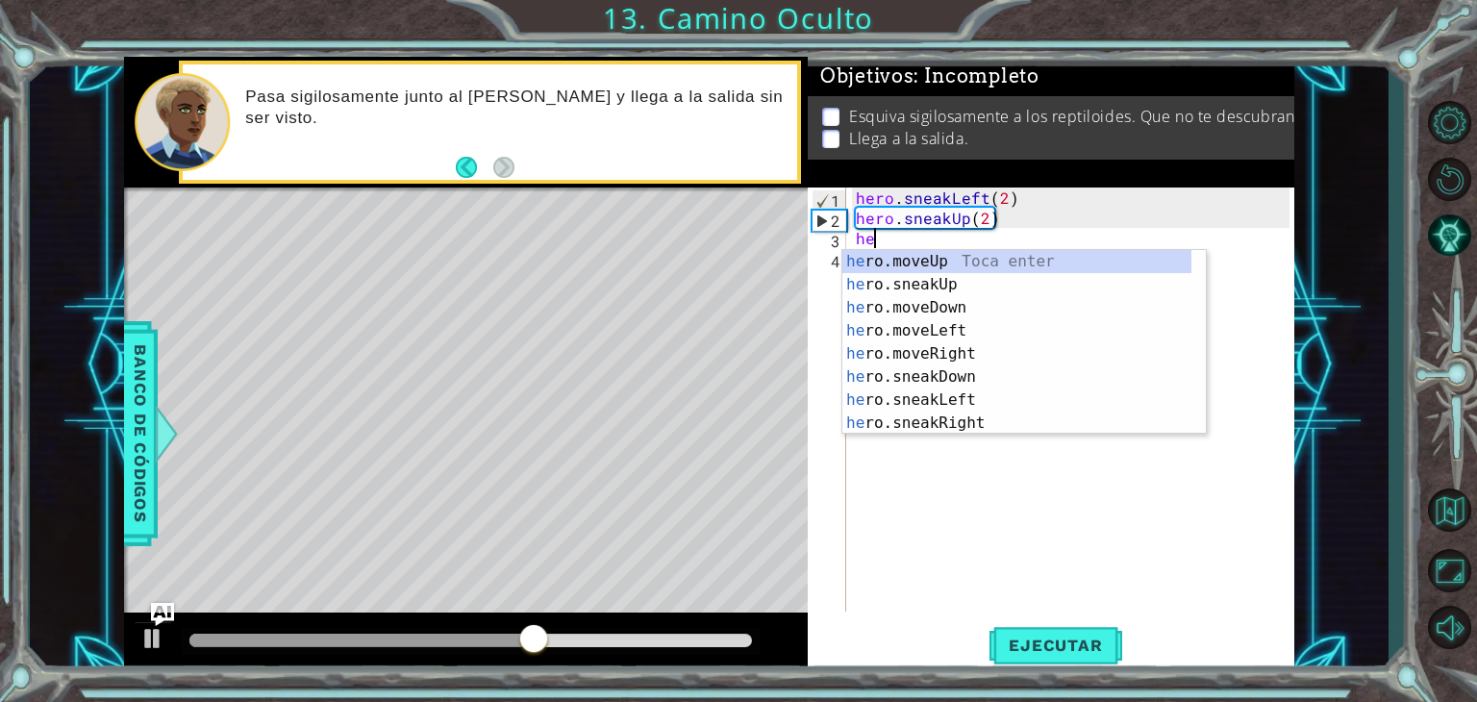
scroll to position [0, 0]
click at [987, 414] on div "hero .moveUp Toca enter hero .sneakUp Toca enter hero .moveDown Toca enter hero…" at bounding box center [1016, 365] width 349 height 231
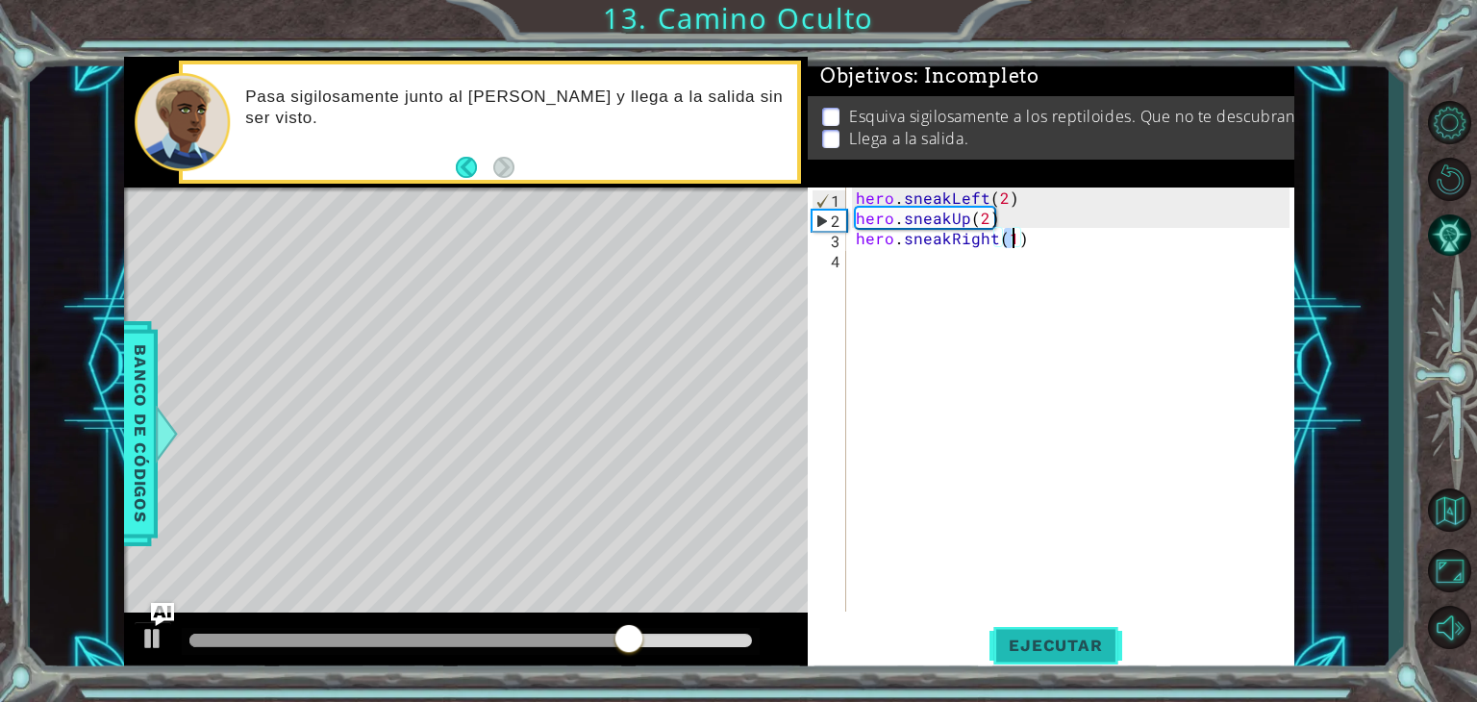
click at [1049, 642] on span "Ejecutar" at bounding box center [1056, 645] width 132 height 19
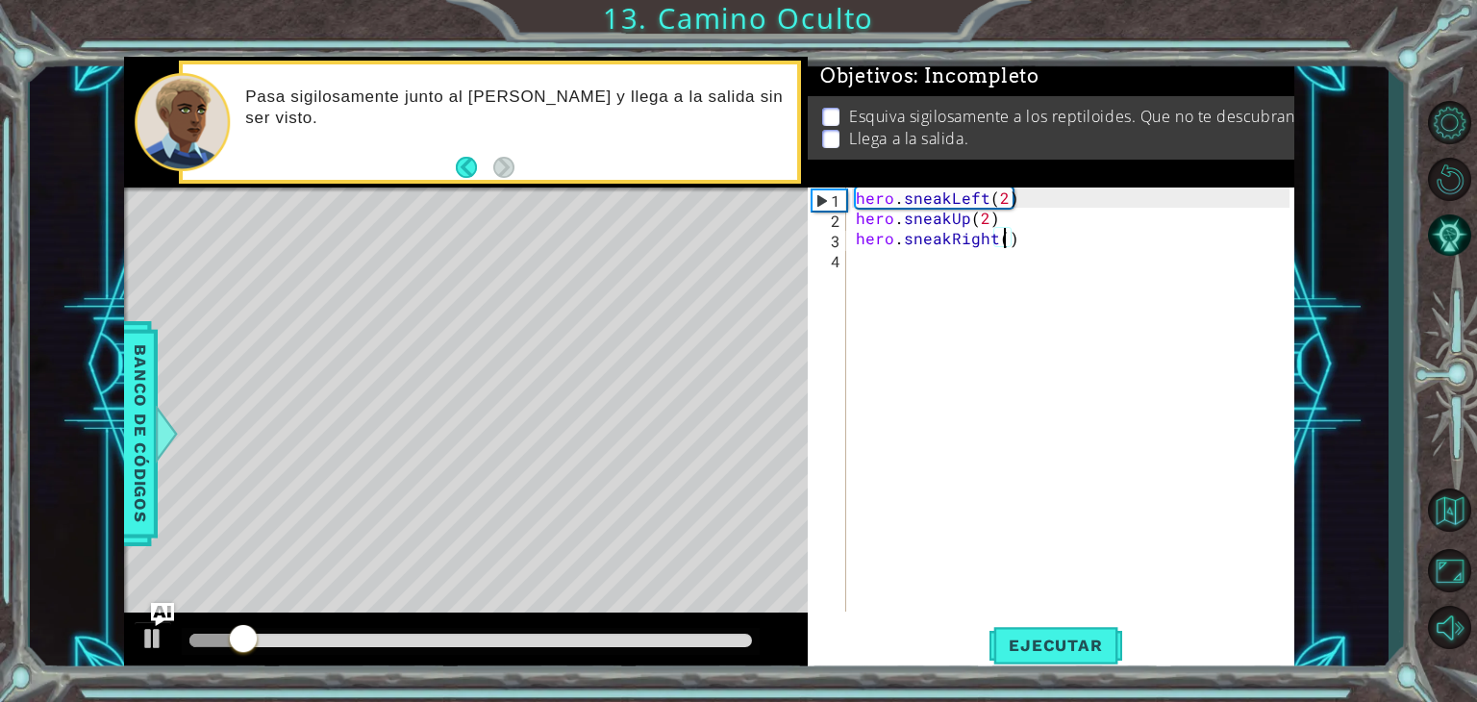
scroll to position [0, 9]
type textarea "hero.sneakRight(2)"
click at [1027, 643] on span "Ejecutar" at bounding box center [1056, 645] width 132 height 19
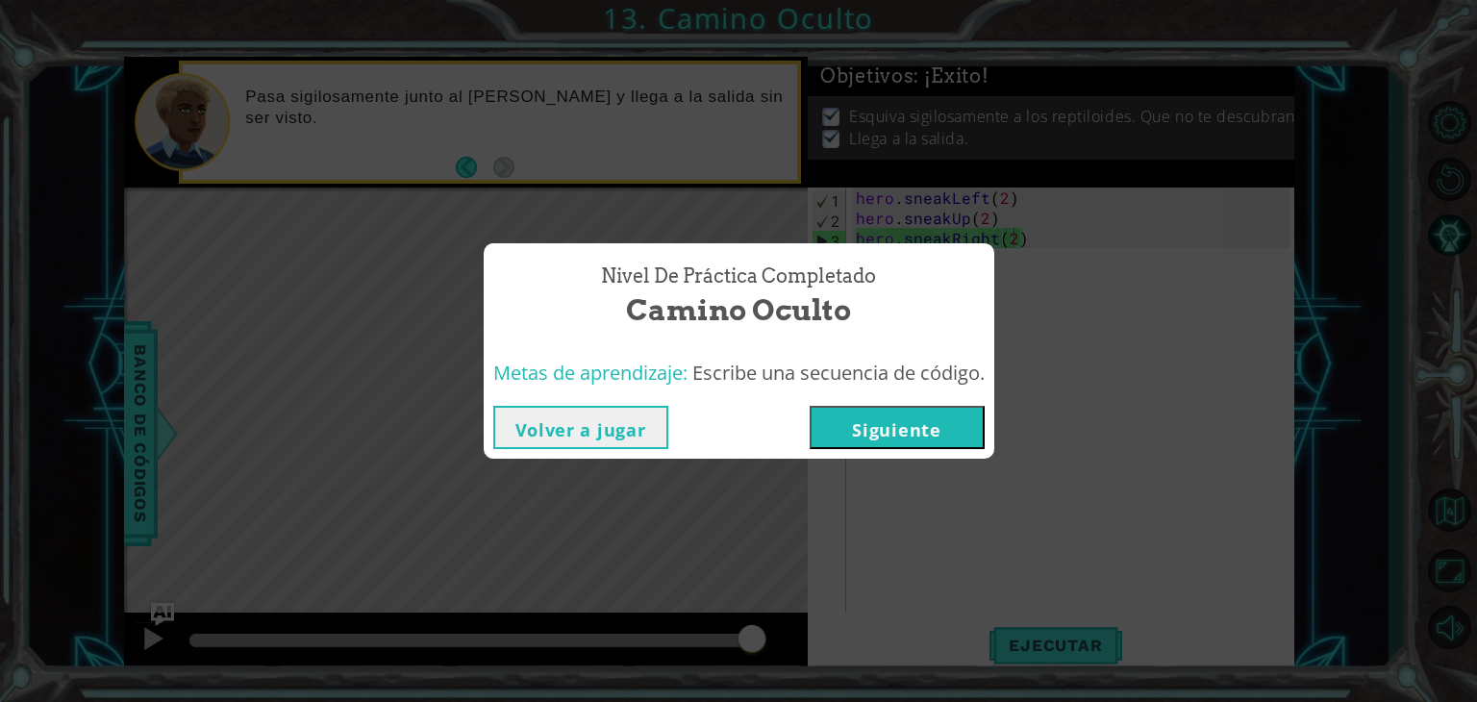
click at [904, 447] on button "Siguiente" at bounding box center [897, 427] width 175 height 43
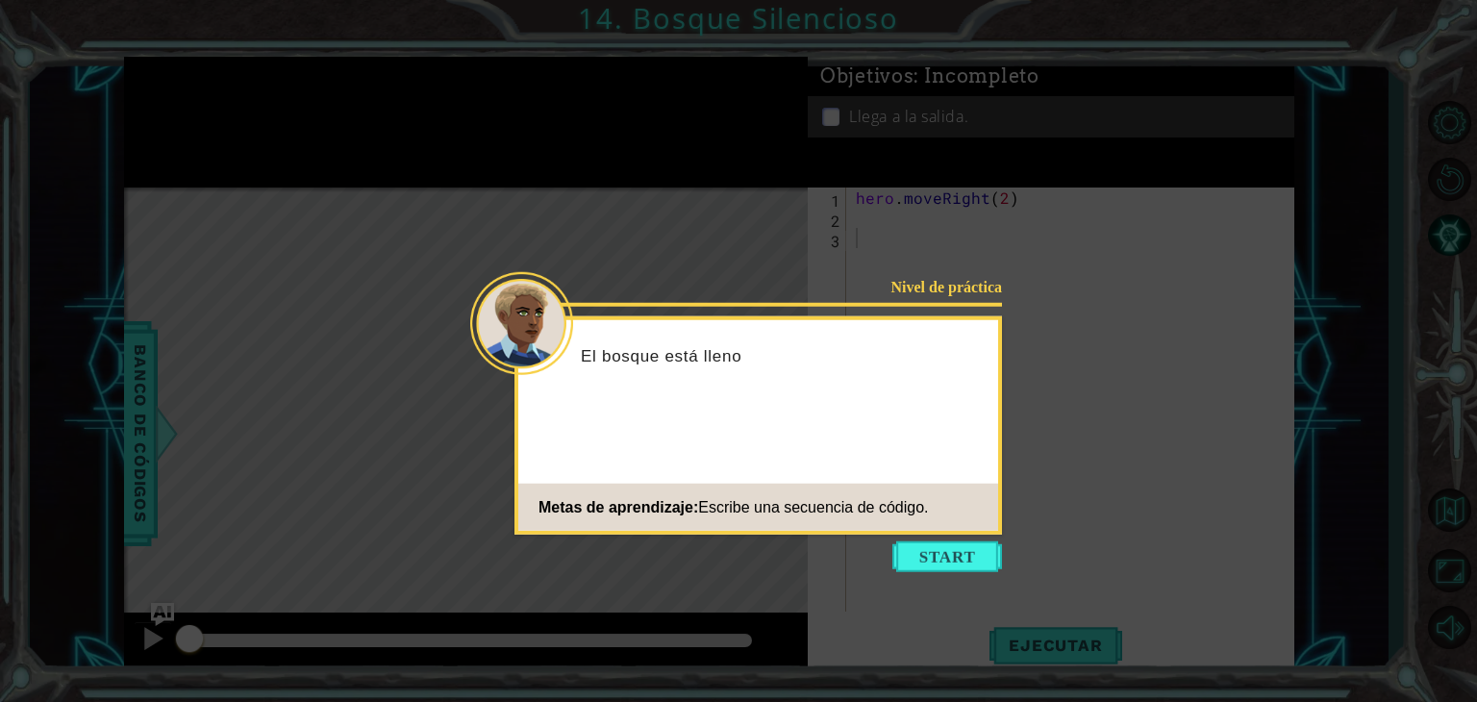
click at [935, 539] on icon at bounding box center [738, 351] width 1477 height 702
click at [934, 556] on button "Start" at bounding box center [947, 556] width 110 height 31
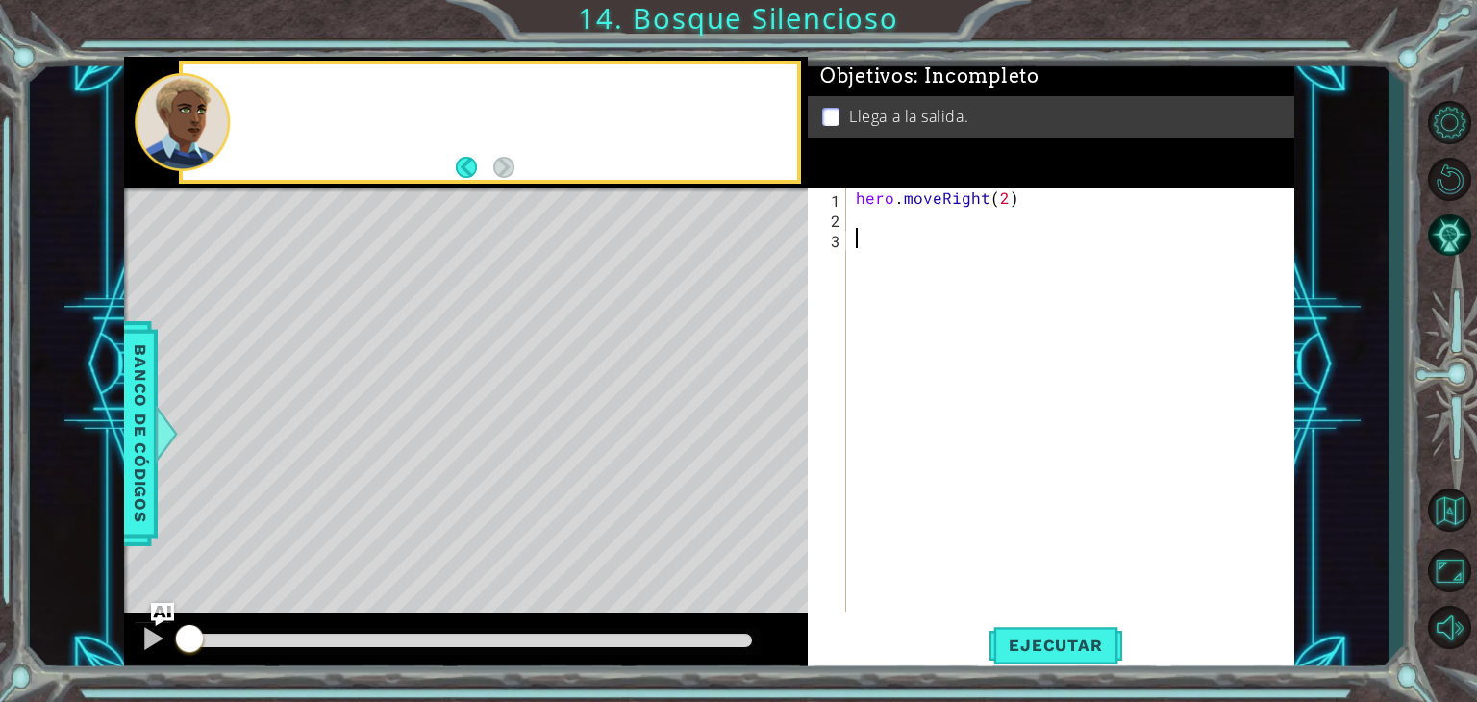
click at [934, 556] on div "hero . moveRight ( 2 )" at bounding box center [1075, 420] width 447 height 464
click at [874, 233] on div "hero . moveRight ( 2 )" at bounding box center [1075, 420] width 447 height 464
click at [876, 231] on div "hero . moveRight ( 2 )" at bounding box center [1075, 420] width 447 height 464
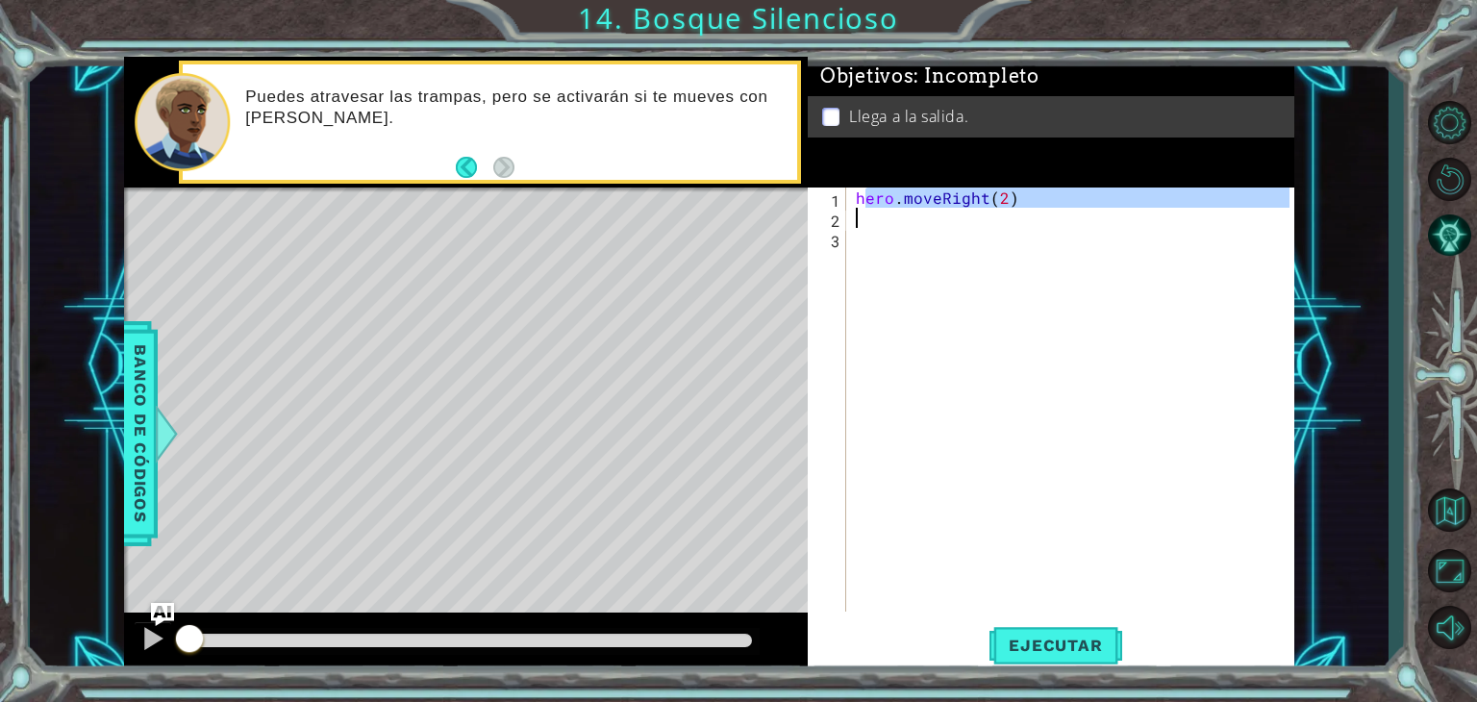
drag, startPoint x: 869, startPoint y: 194, endPoint x: 871, endPoint y: 216, distance: 22.2
click at [871, 216] on div "hero . moveRight ( 2 )" at bounding box center [1075, 420] width 447 height 464
type textarea "hero.moveRight(2)"
click at [871, 216] on div "hero . moveRight ( 2 )" at bounding box center [1071, 400] width 438 height 424
click at [871, 216] on div "hero . moveRight ( 2 )" at bounding box center [1075, 420] width 447 height 464
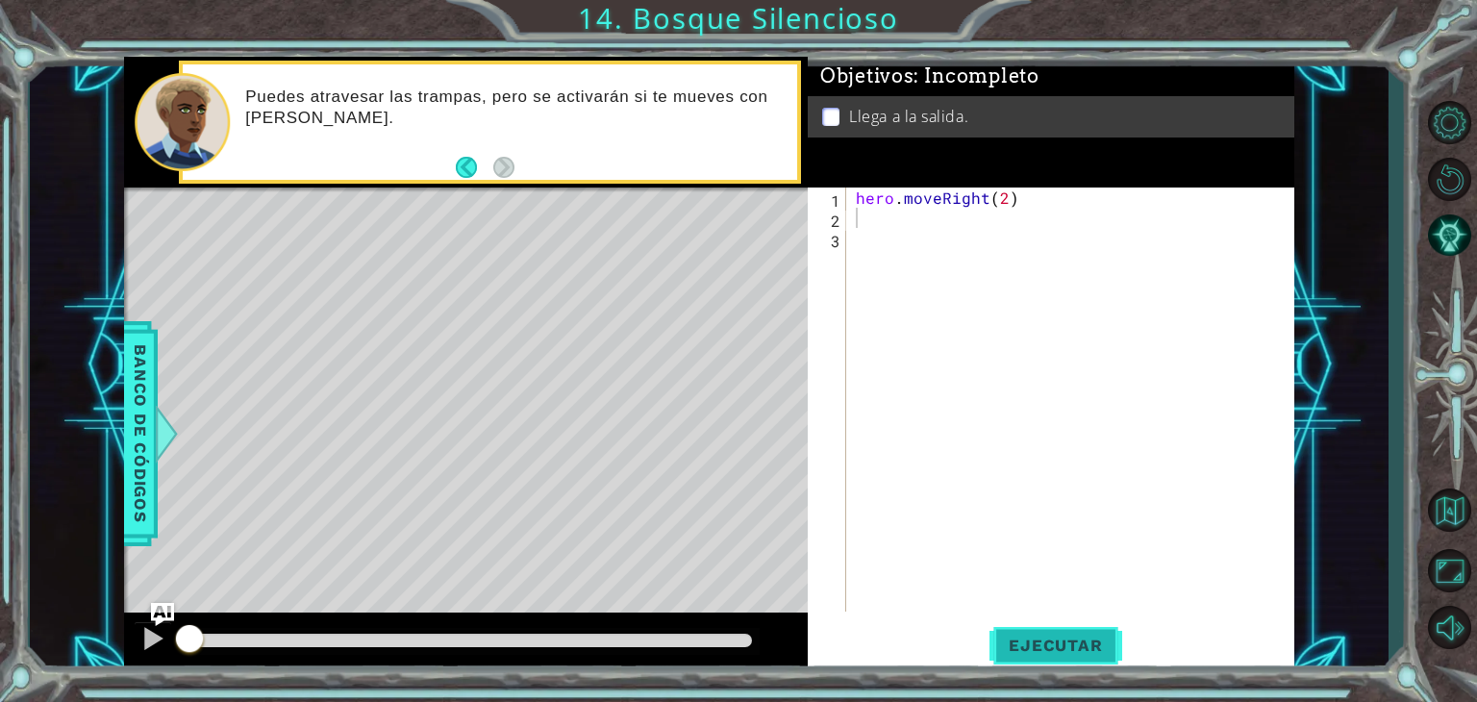
click at [1042, 638] on span "Ejecutar" at bounding box center [1056, 645] width 132 height 19
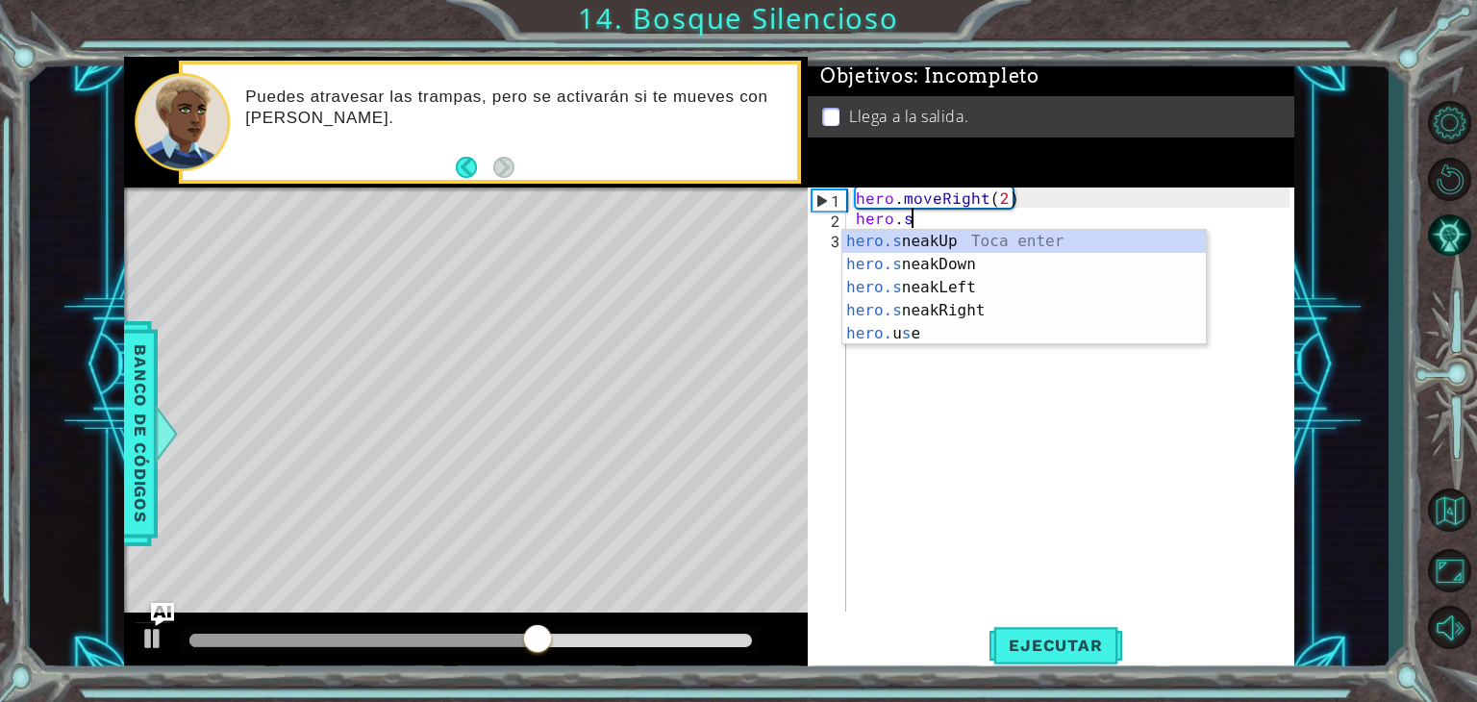
scroll to position [0, 3]
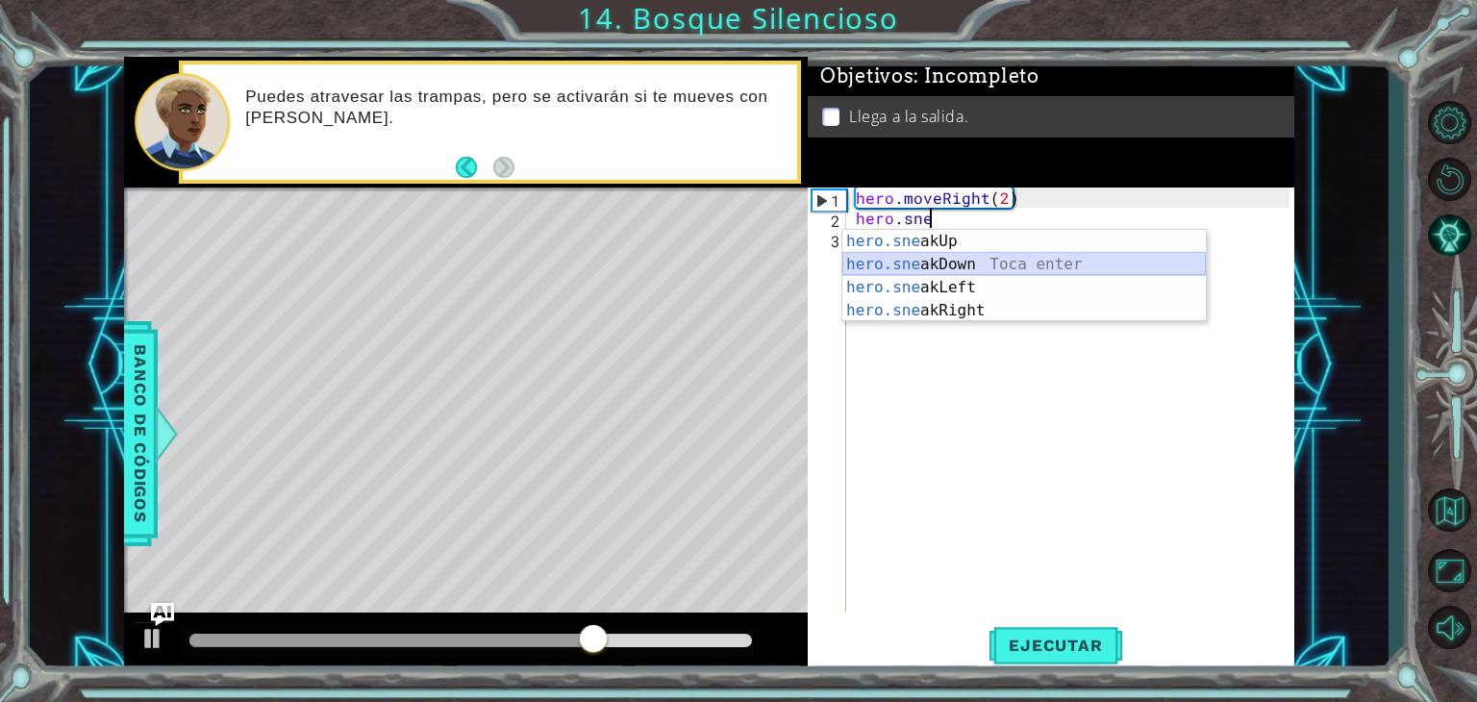
click at [915, 266] on div "hero.sne akUp Toca enter hero.sne akDown Toca enter hero.sne akLeft Toca enter …" at bounding box center [1024, 299] width 364 height 138
type textarea "hero.sneakDown(1)"
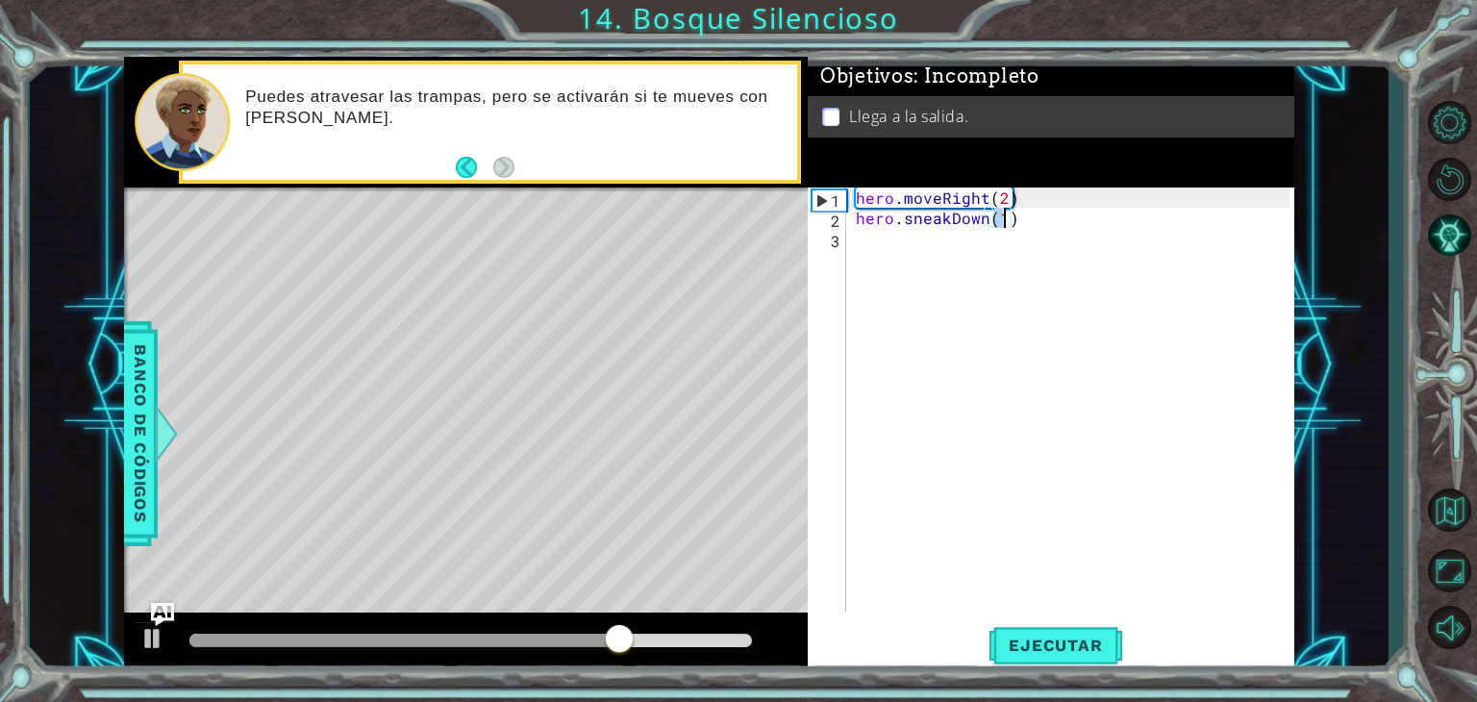
click at [915, 251] on div "hero . moveRight ( 2 ) hero . sneakDown ( 1 )" at bounding box center [1075, 420] width 447 height 464
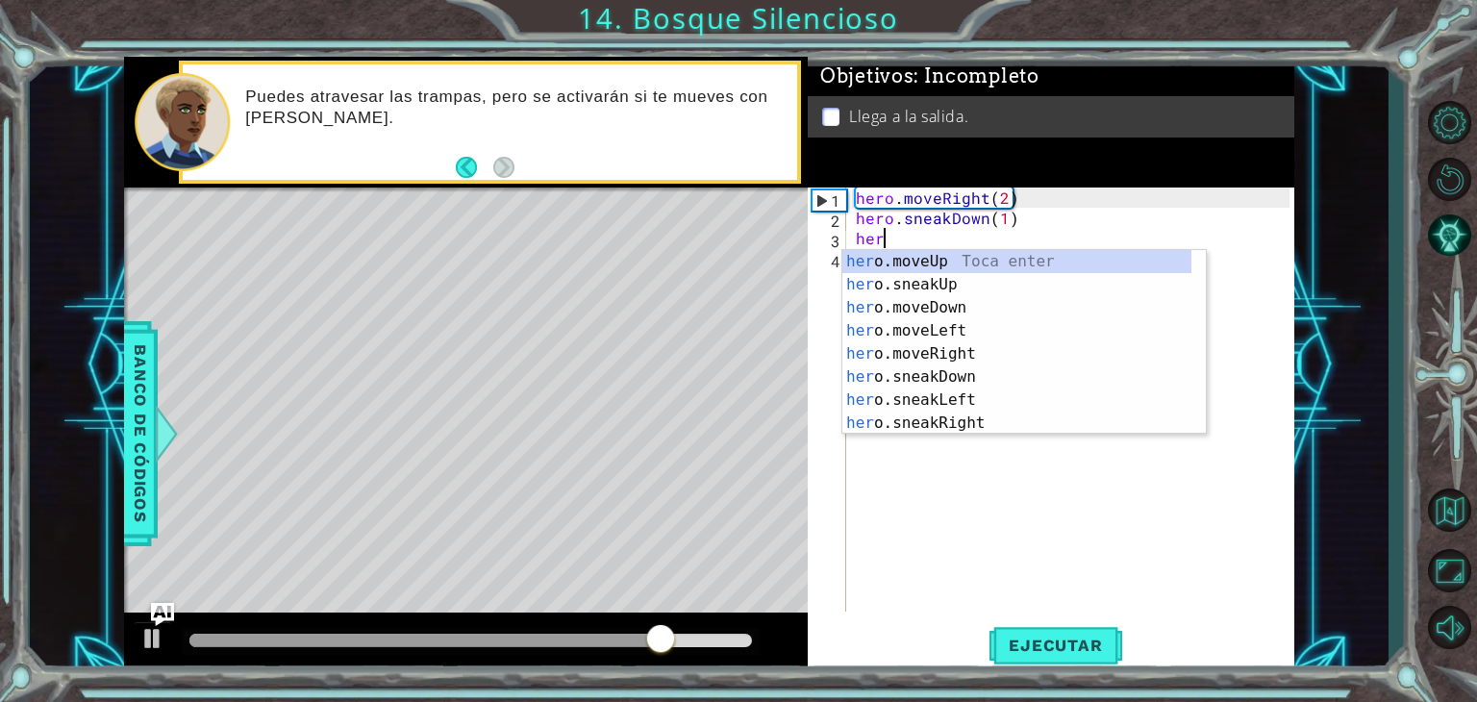
scroll to position [0, 0]
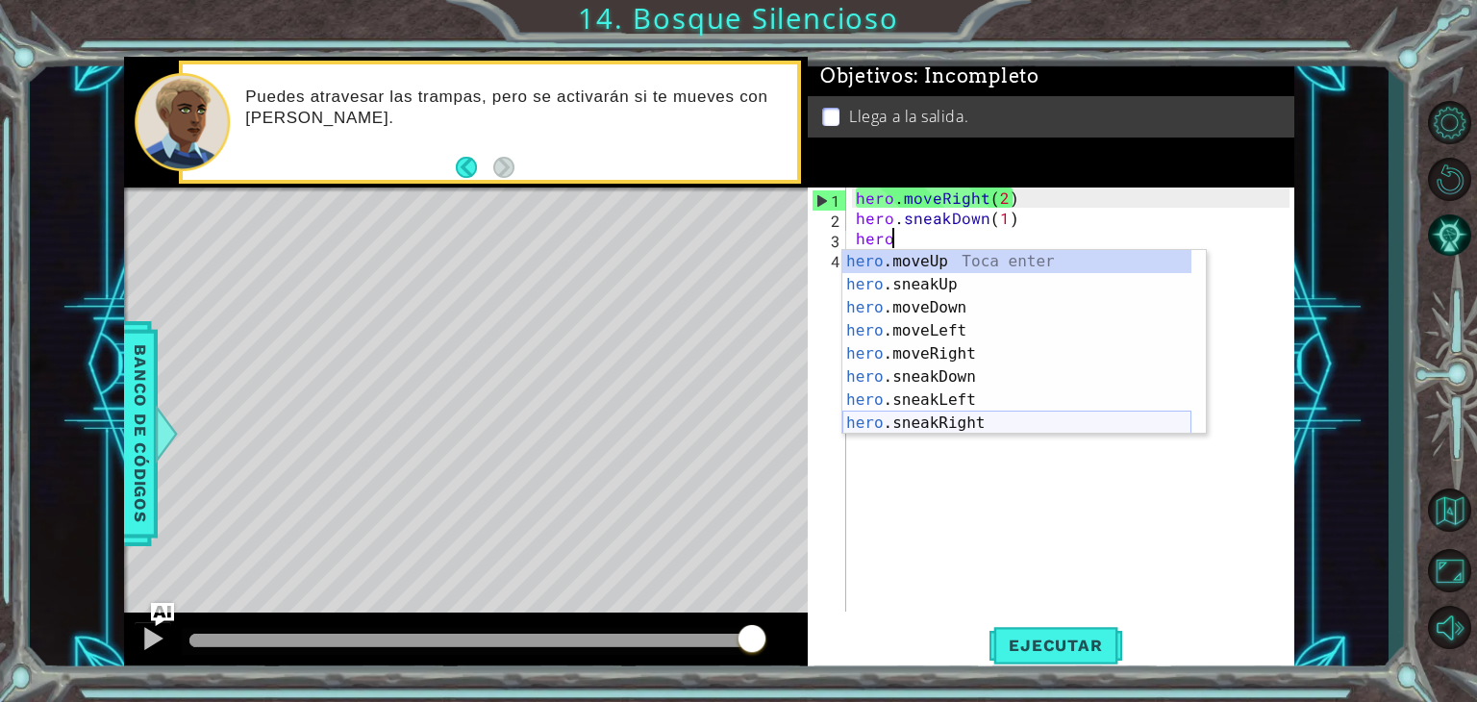
click at [974, 412] on div "hero .moveUp Toca enter hero .sneakUp Toca enter hero .moveDown Toca enter hero…" at bounding box center [1016, 365] width 349 height 231
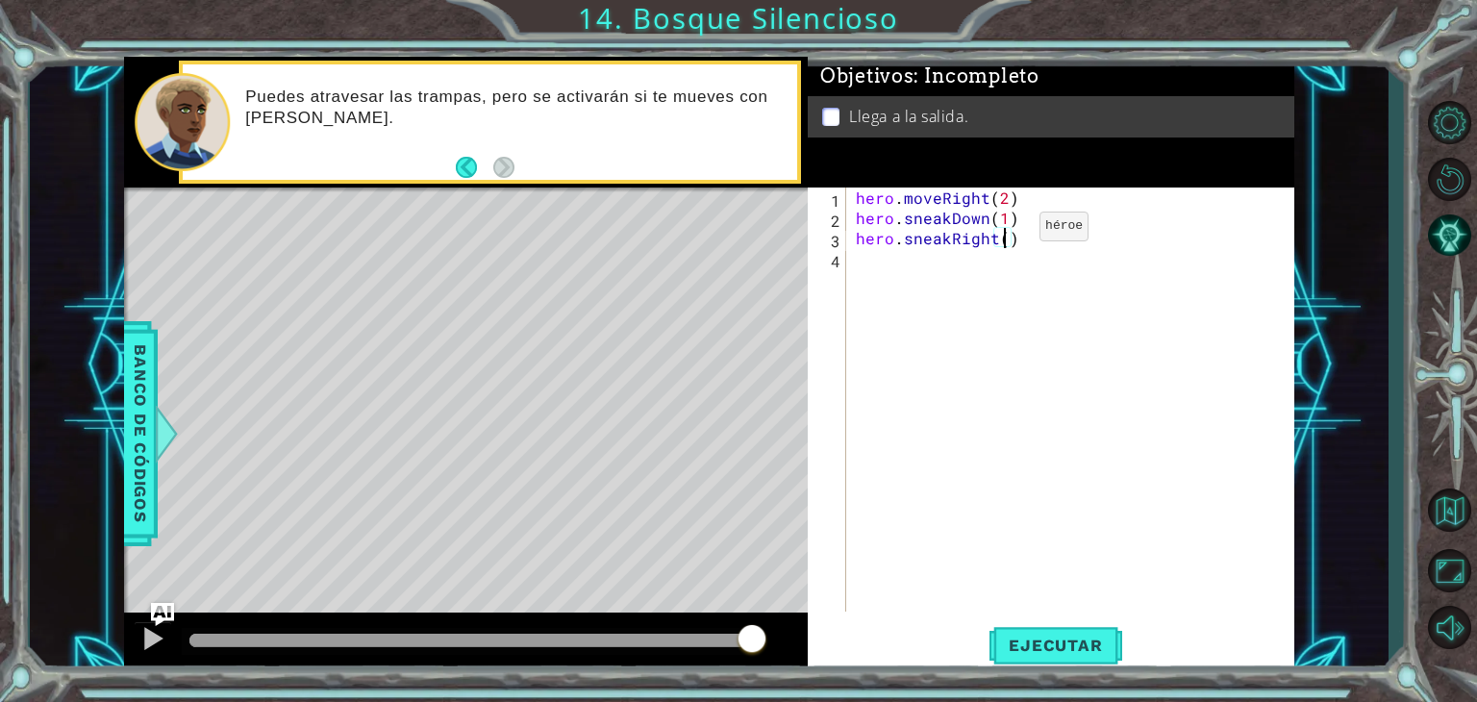
type textarea "hero.sneakRight(2)"
click at [967, 288] on div "hero . moveRight ( 2 ) hero . sneakDown ( 1 ) hero . sneakRight ( 2 )" at bounding box center [1075, 420] width 447 height 464
click at [967, 288] on body "1 ההההההההההההההההההההההההההההההההההההההההההההההההההההההההההההההההההההההההההההה…" at bounding box center [738, 351] width 1477 height 702
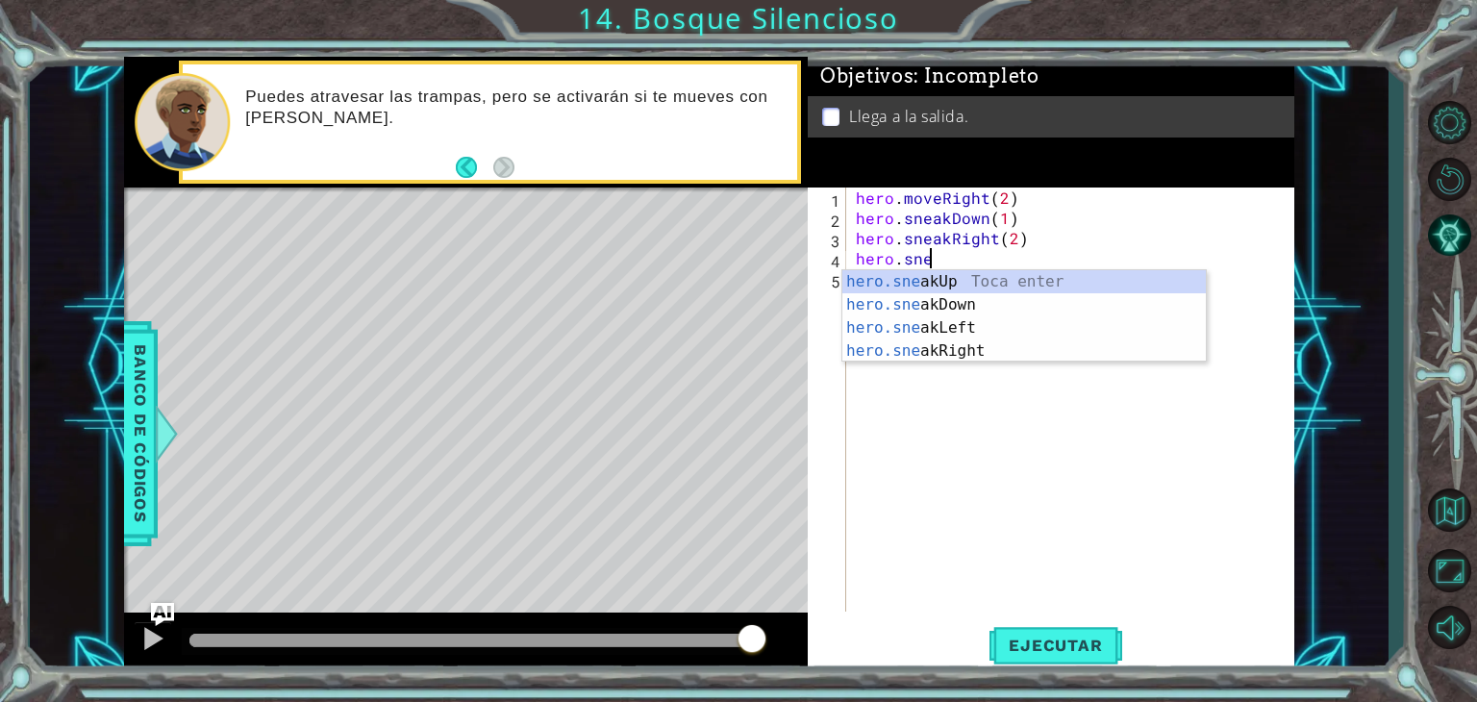
scroll to position [0, 4]
click at [950, 282] on div "hero.snea kUp Toca enter hero.snea kDown Toca enter hero.snea kLeft Toca enter …" at bounding box center [1024, 339] width 364 height 138
type textarea "hero.sneakUp(1)"
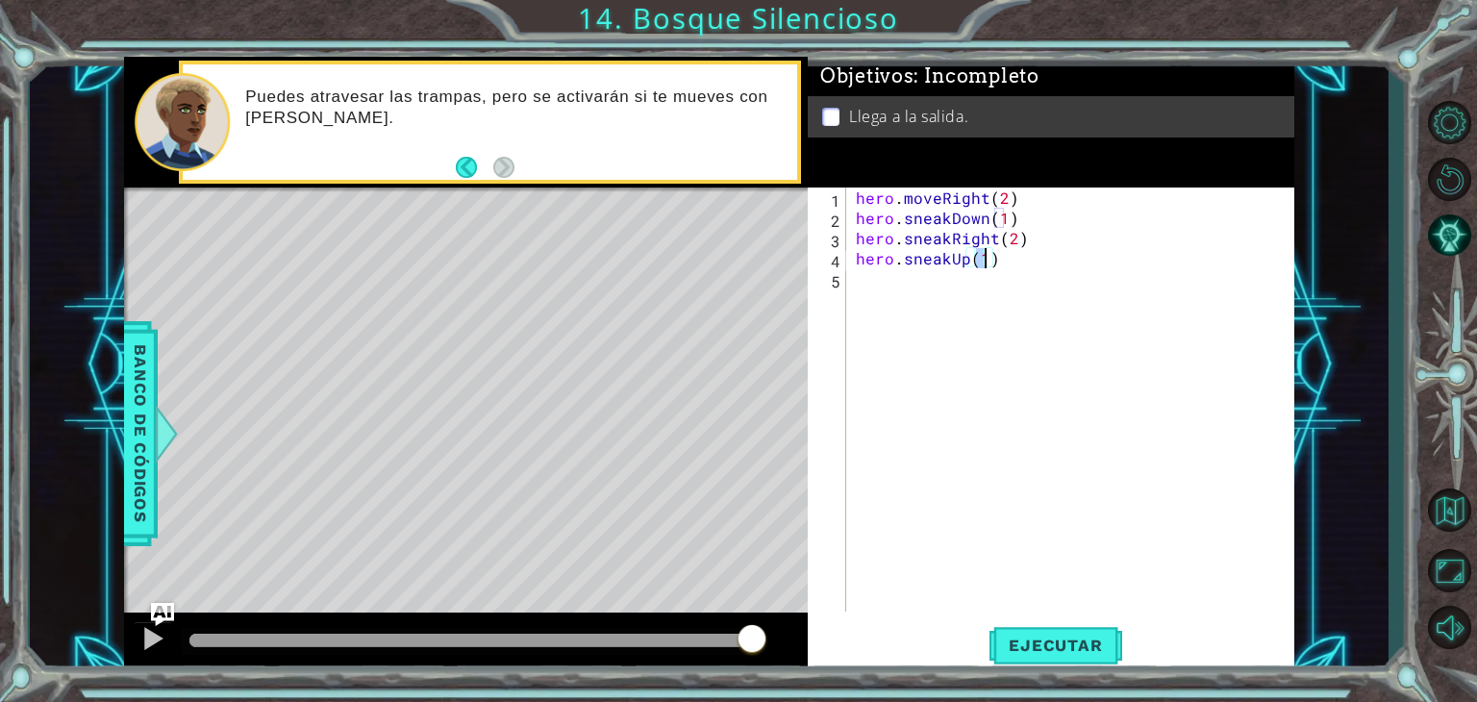
click at [950, 282] on div "hero . moveRight ( 2 ) hero . sneakDown ( 1 ) hero . sneakRight ( 2 ) hero . sn…" at bounding box center [1075, 420] width 447 height 464
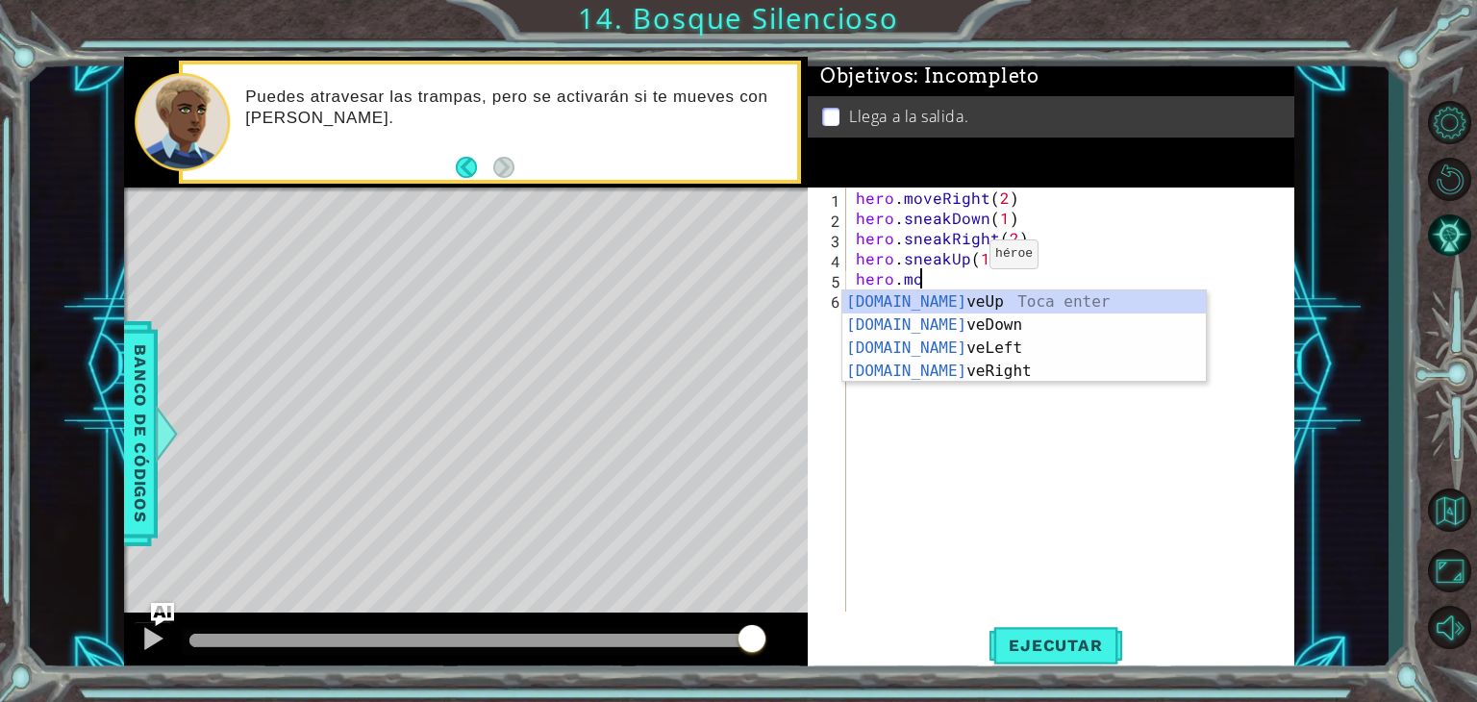
scroll to position [0, 3]
click at [995, 364] on div "hero.mov eUp Toca enter hero.mov eDown Toca enter hero.mov eLeft Toca enter her…" at bounding box center [1024, 359] width 364 height 138
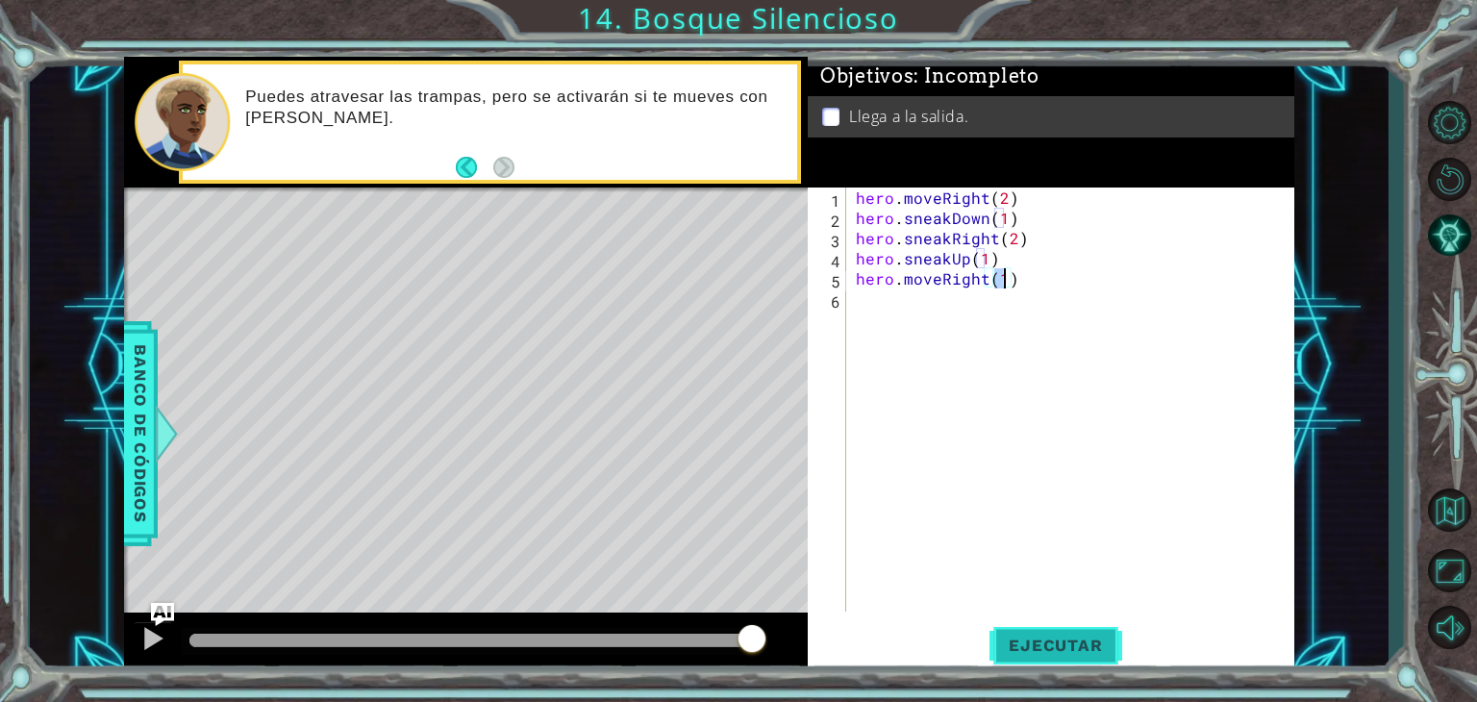
type textarea "hero.moveRight(1)"
click at [1069, 643] on span "Ejecutar" at bounding box center [1056, 645] width 132 height 19
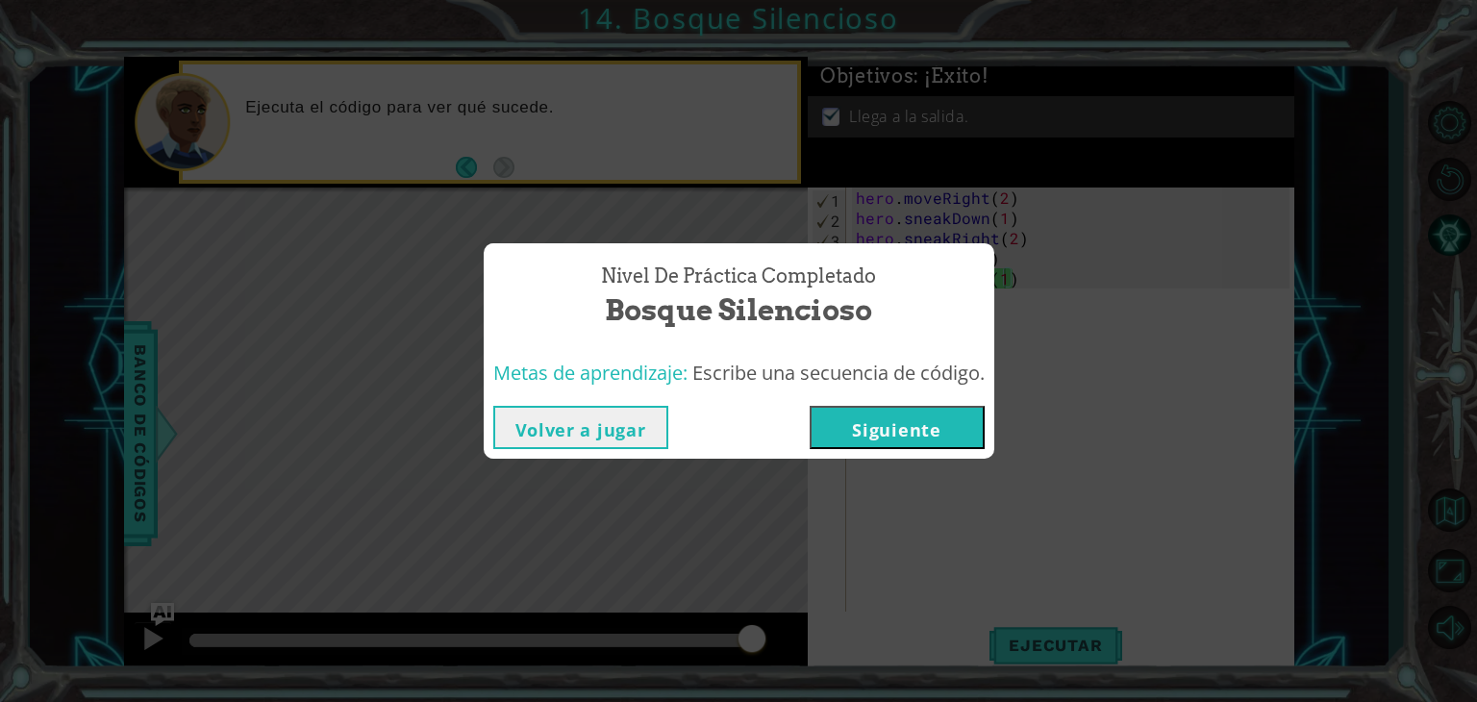
click at [911, 427] on button "Siguiente" at bounding box center [897, 427] width 175 height 43
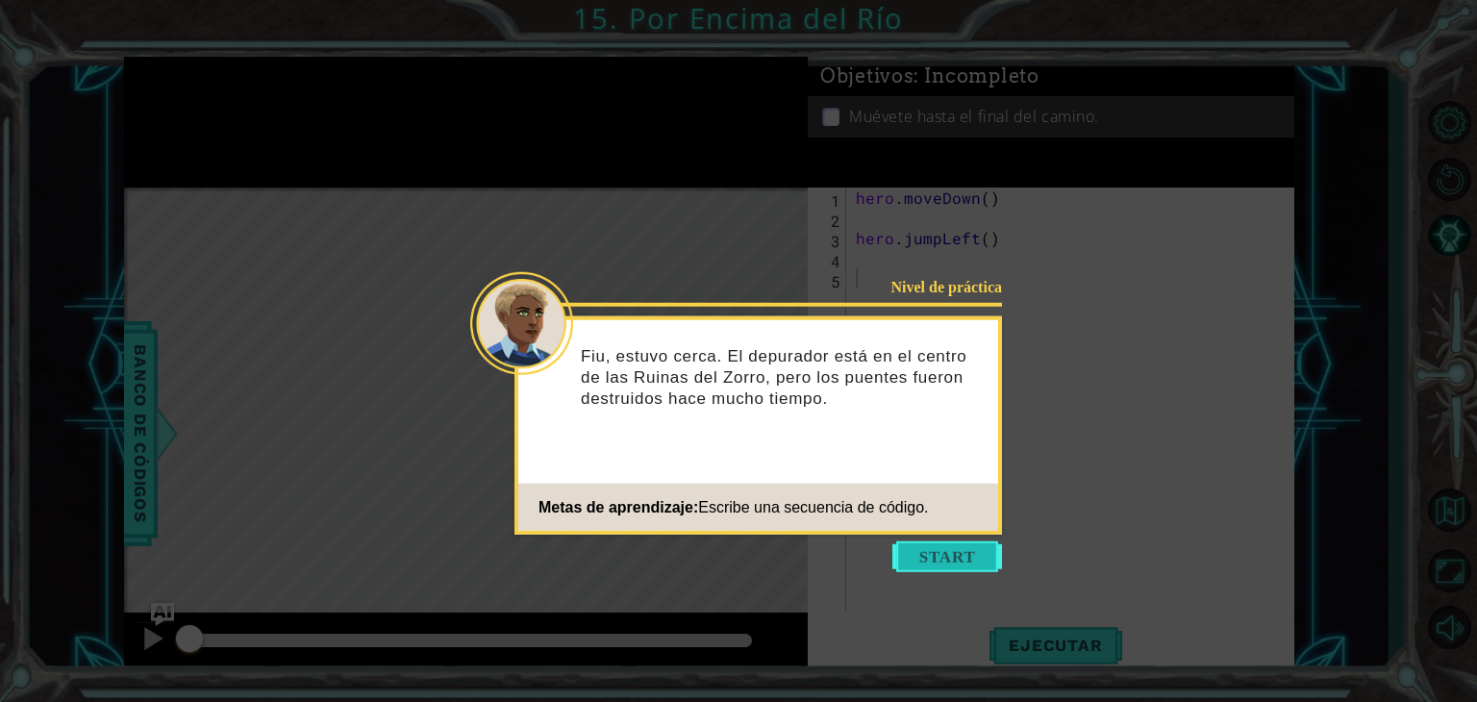
click at [943, 567] on button "Start" at bounding box center [947, 556] width 110 height 31
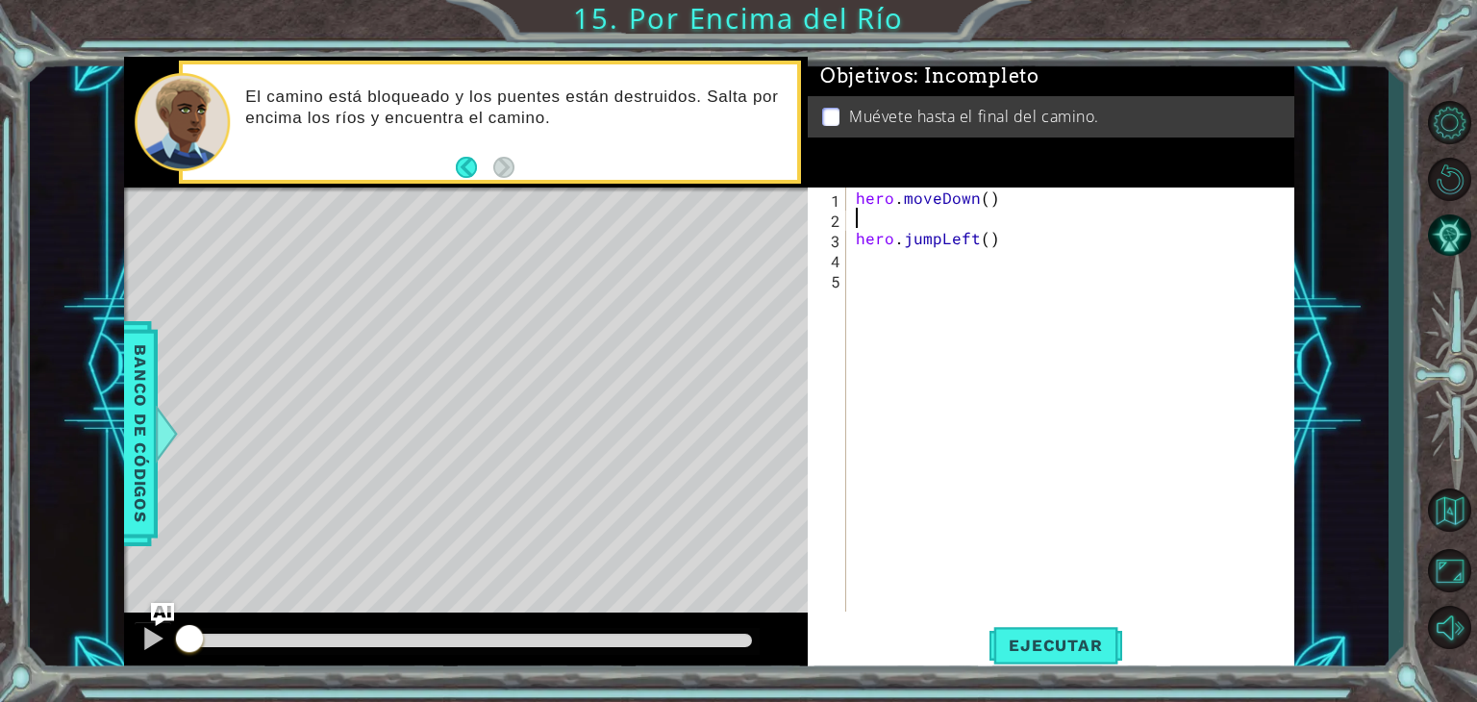
click at [874, 220] on div "hero . moveDown ( ) hero . jumpLeft ( )" at bounding box center [1075, 420] width 447 height 464
click at [846, 242] on div "1 2 3 4 5 hero . moveDown ( ) hero . jumpLeft ( ) ההההההההההההההההההההההההההההה…" at bounding box center [1049, 400] width 482 height 424
click at [1067, 205] on div "hero . moveDown ( ) hero . jumpLeft ( )" at bounding box center [1075, 420] width 447 height 464
click at [1073, 215] on div "hero . moveDown ( ) hero . jumpLeft ( )" at bounding box center [1075, 420] width 447 height 464
type textarea "hero.jumpLeft()"
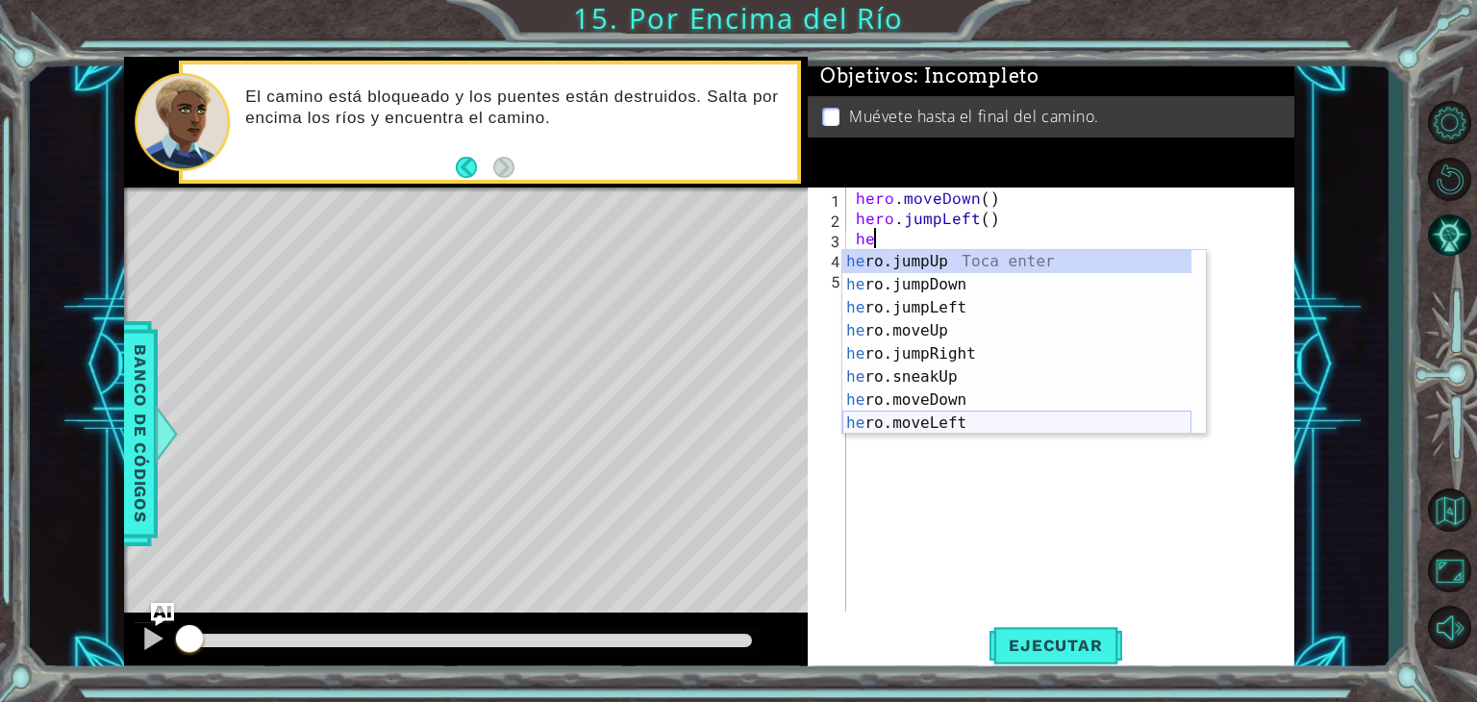
click at [1048, 426] on div "he ro.jumpUp Toca enter he ro.jumpDown Toca enter he ro.jumpLeft Toca enter he …" at bounding box center [1016, 365] width 349 height 231
type textarea "hero.moveLeft(1)"
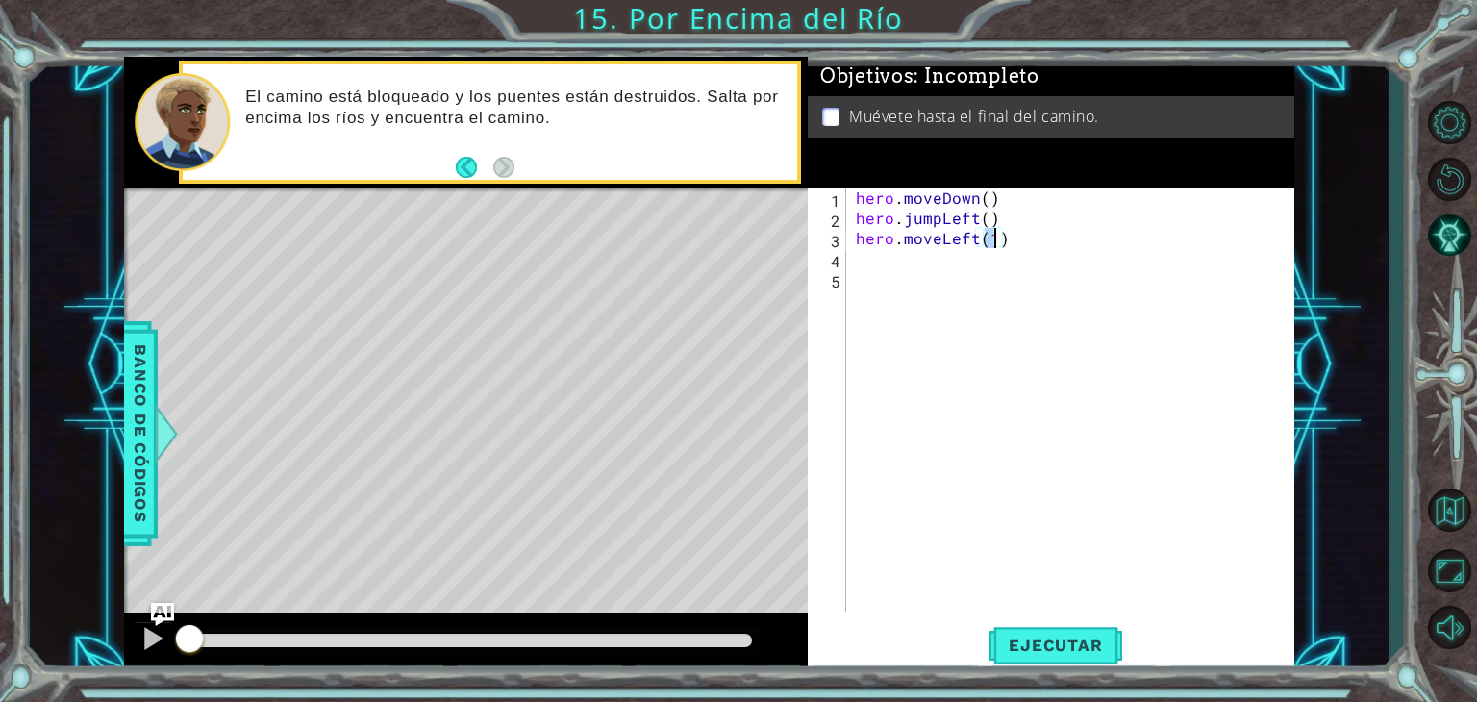
click at [874, 260] on div "hero . moveDown ( ) hero . jumpLeft ( ) hero . moveLeft ( 1 )" at bounding box center [1075, 420] width 447 height 464
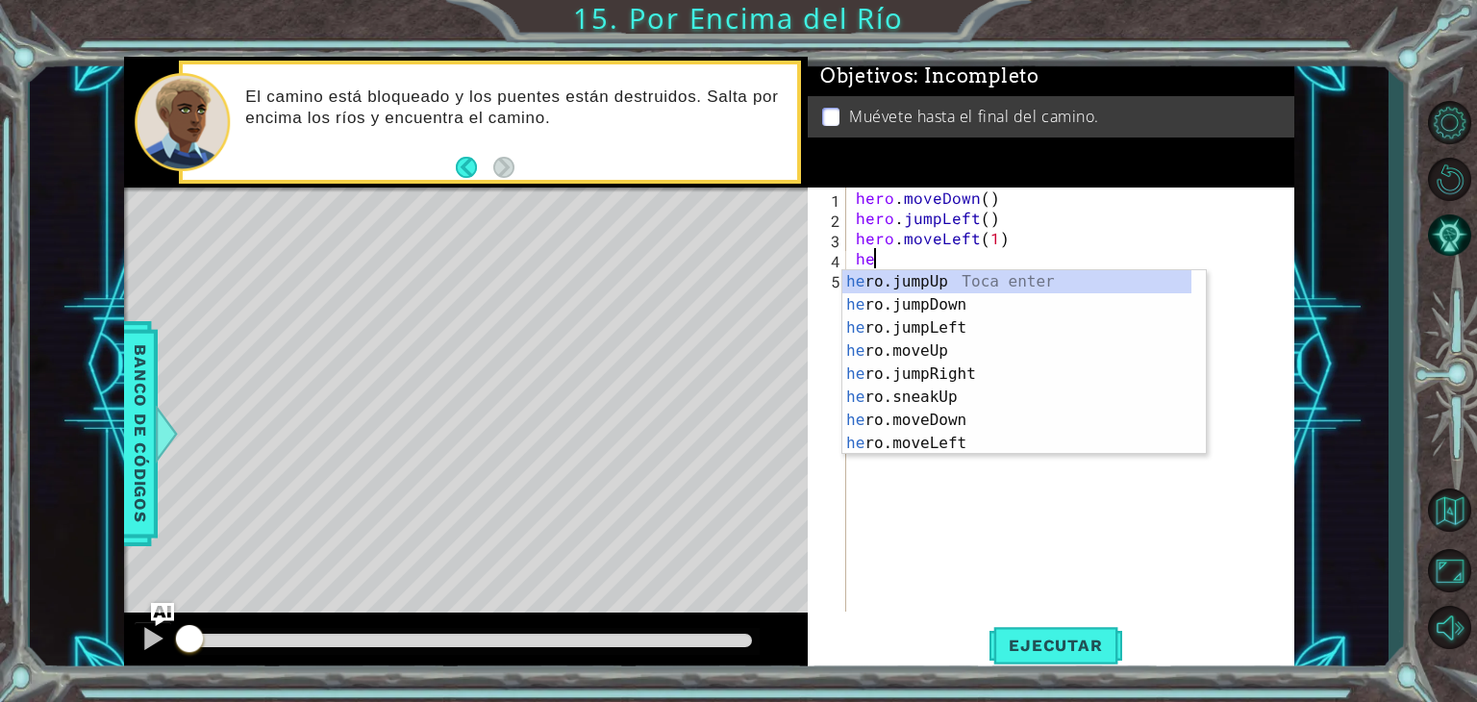
type textarea "hero"
click at [931, 307] on div "hero .jumpUp Toca enter hero .jumpDown Toca enter hero .jumpLeft Toca enter her…" at bounding box center [1016, 385] width 349 height 231
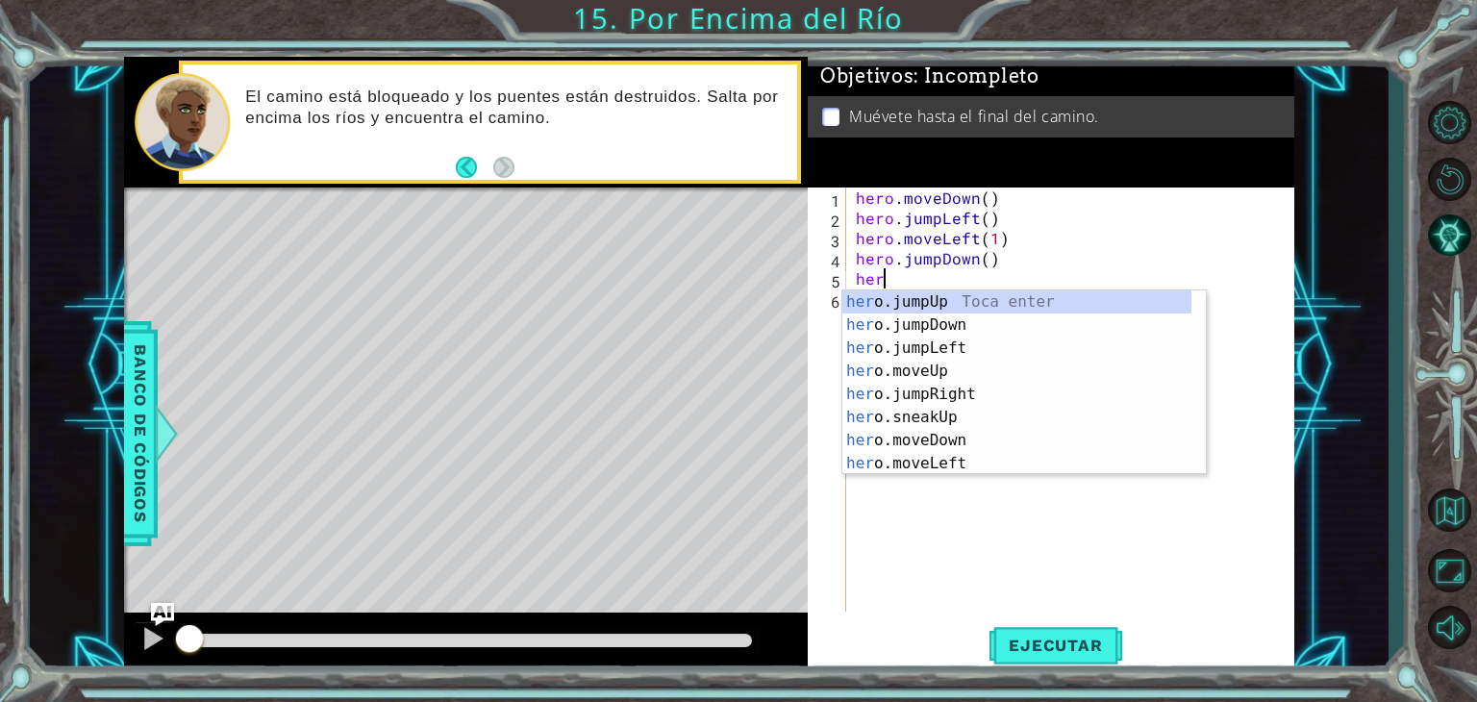
type textarea "hero"
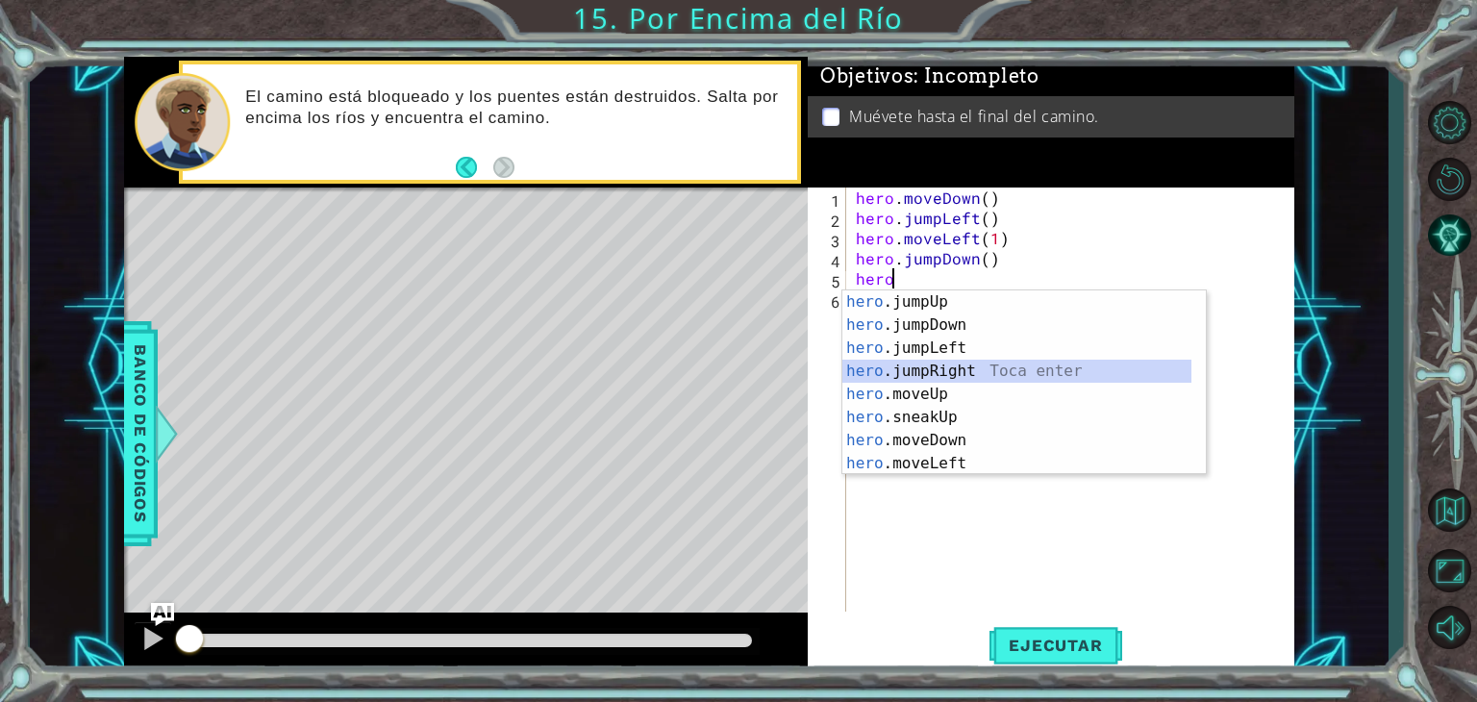
click at [956, 366] on div "hero .jumpUp Toca enter hero .jumpDown Toca enter hero .jumpLeft Toca enter her…" at bounding box center [1016, 405] width 349 height 231
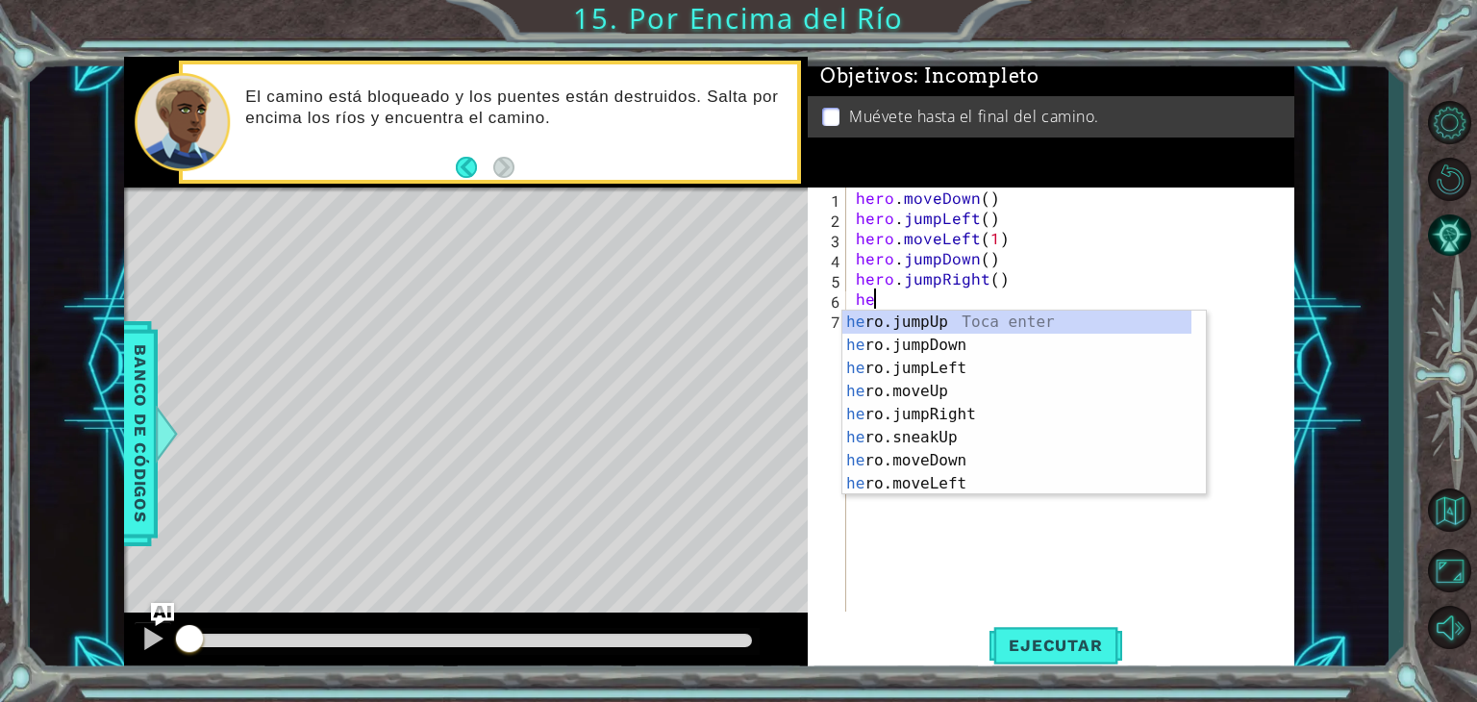
type textarea "hero"
click at [943, 399] on div "hero .jumpUp Toca enter hero .jumpDown Toca enter hero .jumpLeft Toca enter her…" at bounding box center [1016, 426] width 349 height 231
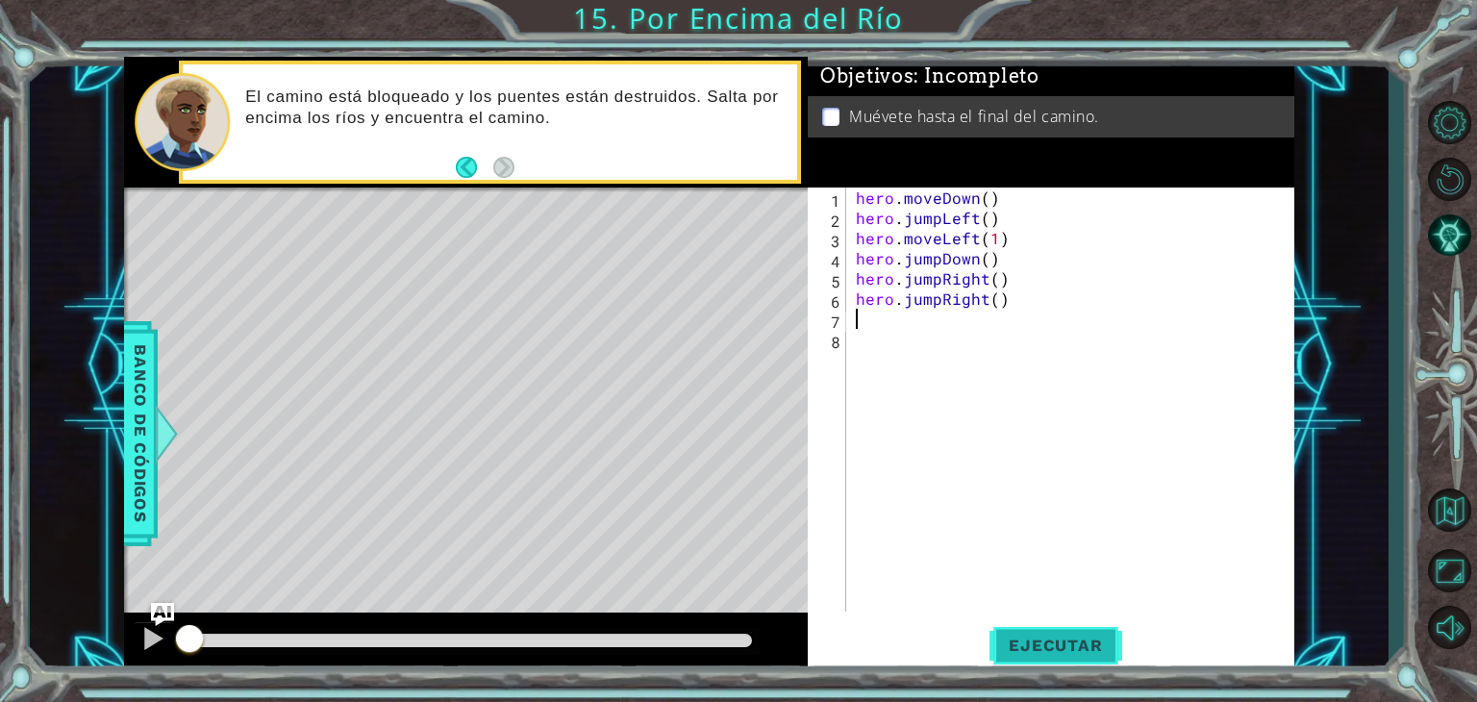
click at [1029, 650] on span "Ejecutar" at bounding box center [1056, 645] width 132 height 19
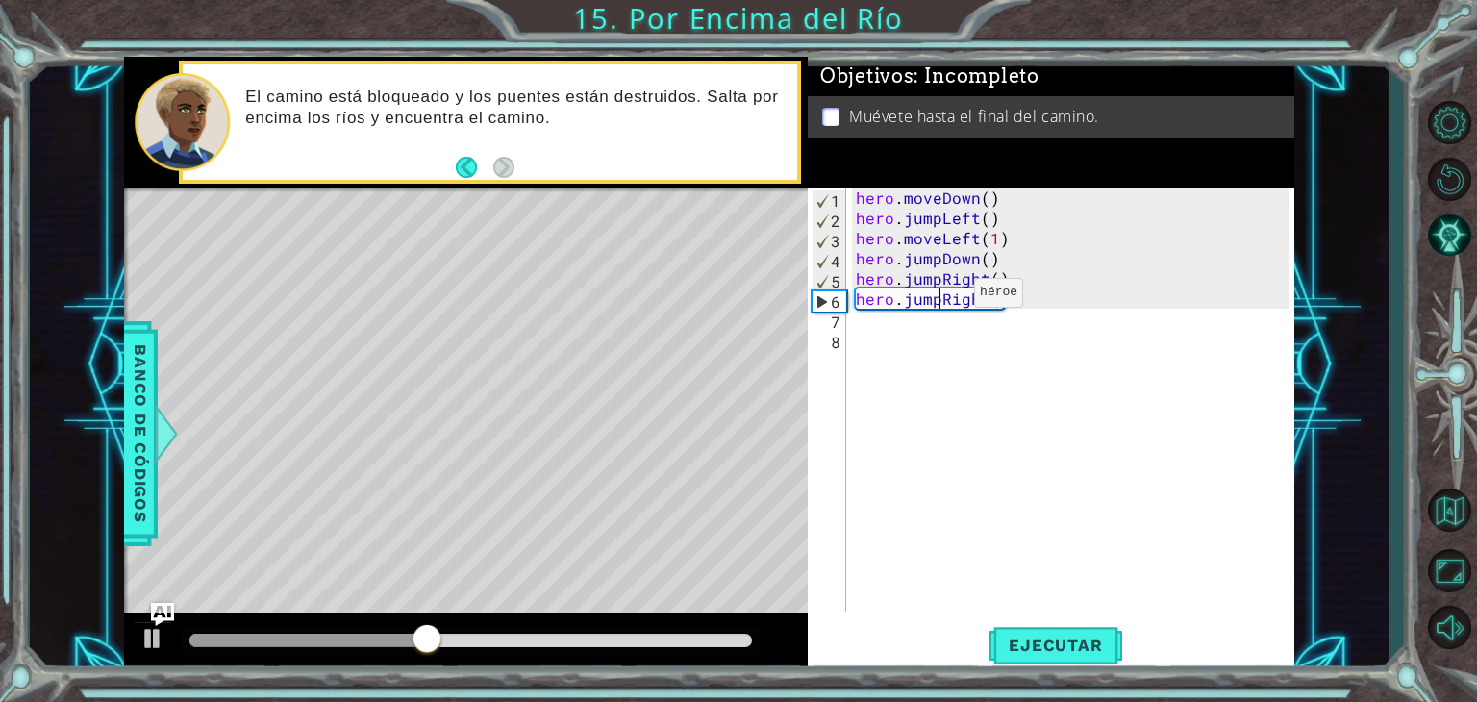
click at [941, 297] on div "hero . moveDown ( ) hero . jumpLeft ( ) hero . moveLeft ( 1 ) hero . jumpDown (…" at bounding box center [1075, 420] width 447 height 464
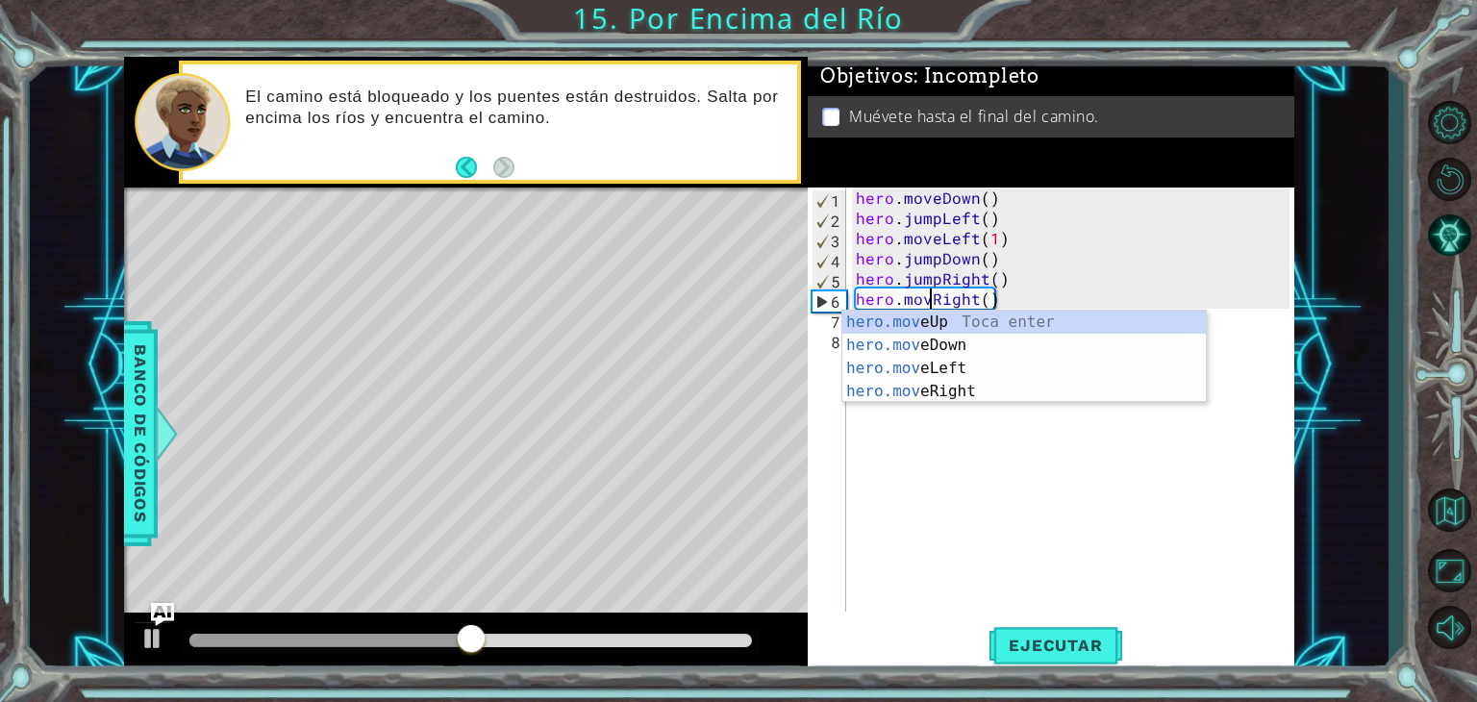
scroll to position [0, 4]
type textarea "hero.moveRight()"
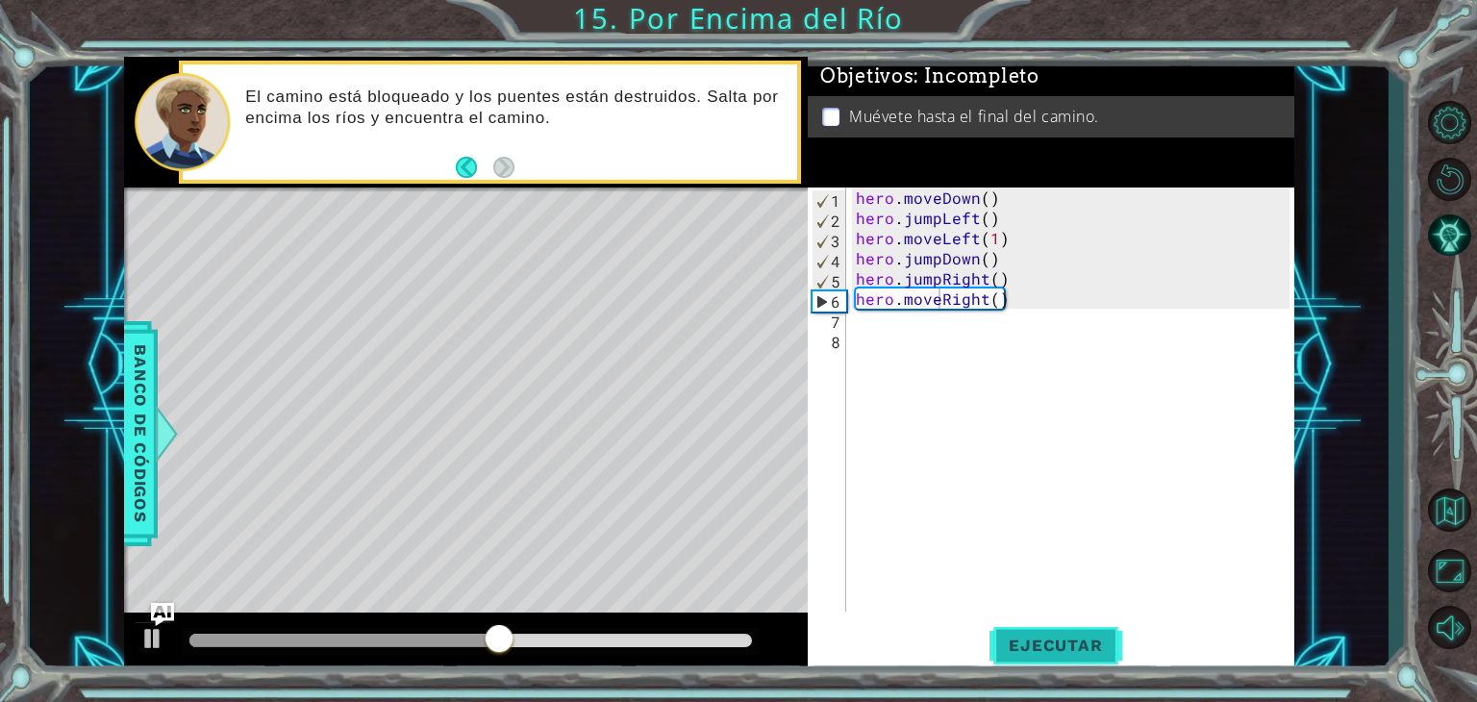
click at [1040, 624] on button "Ejecutar" at bounding box center [1056, 645] width 132 height 49
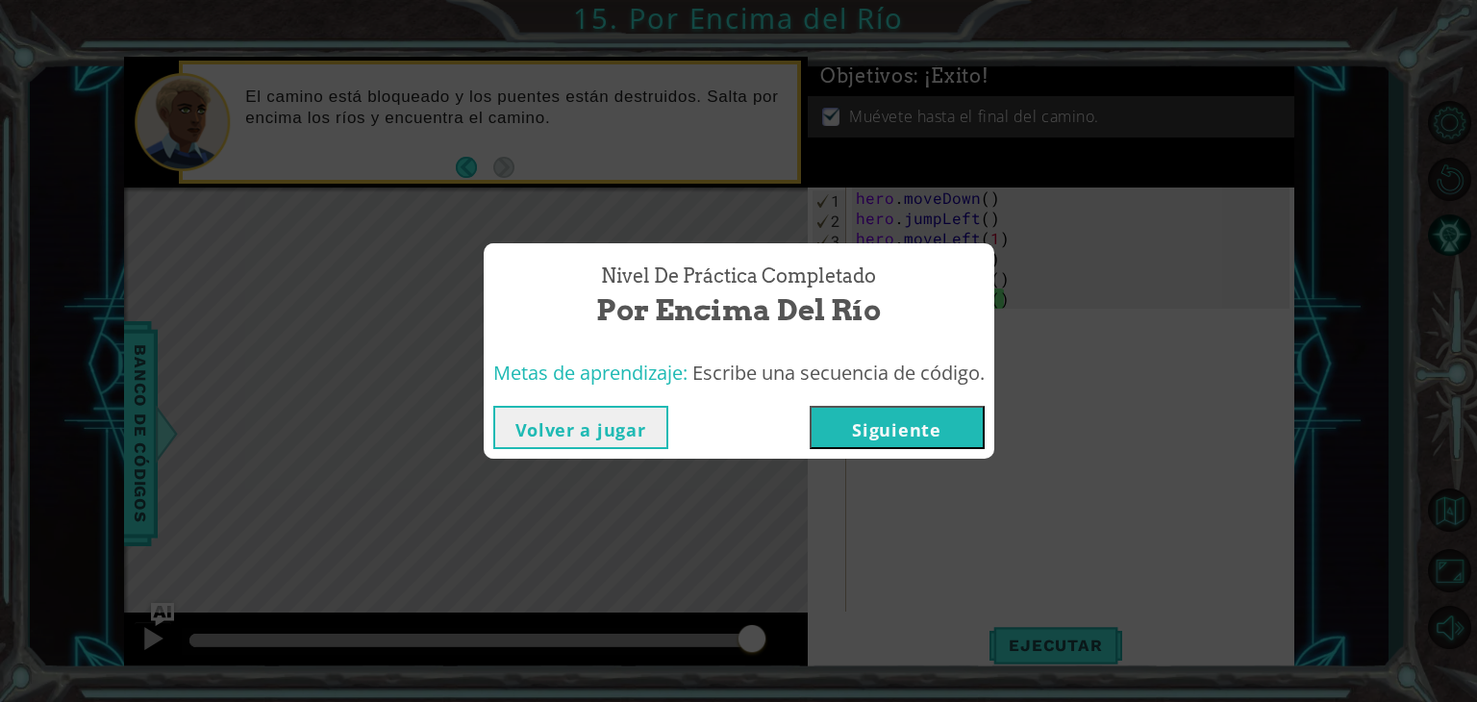
click at [912, 443] on button "Siguiente" at bounding box center [897, 427] width 175 height 43
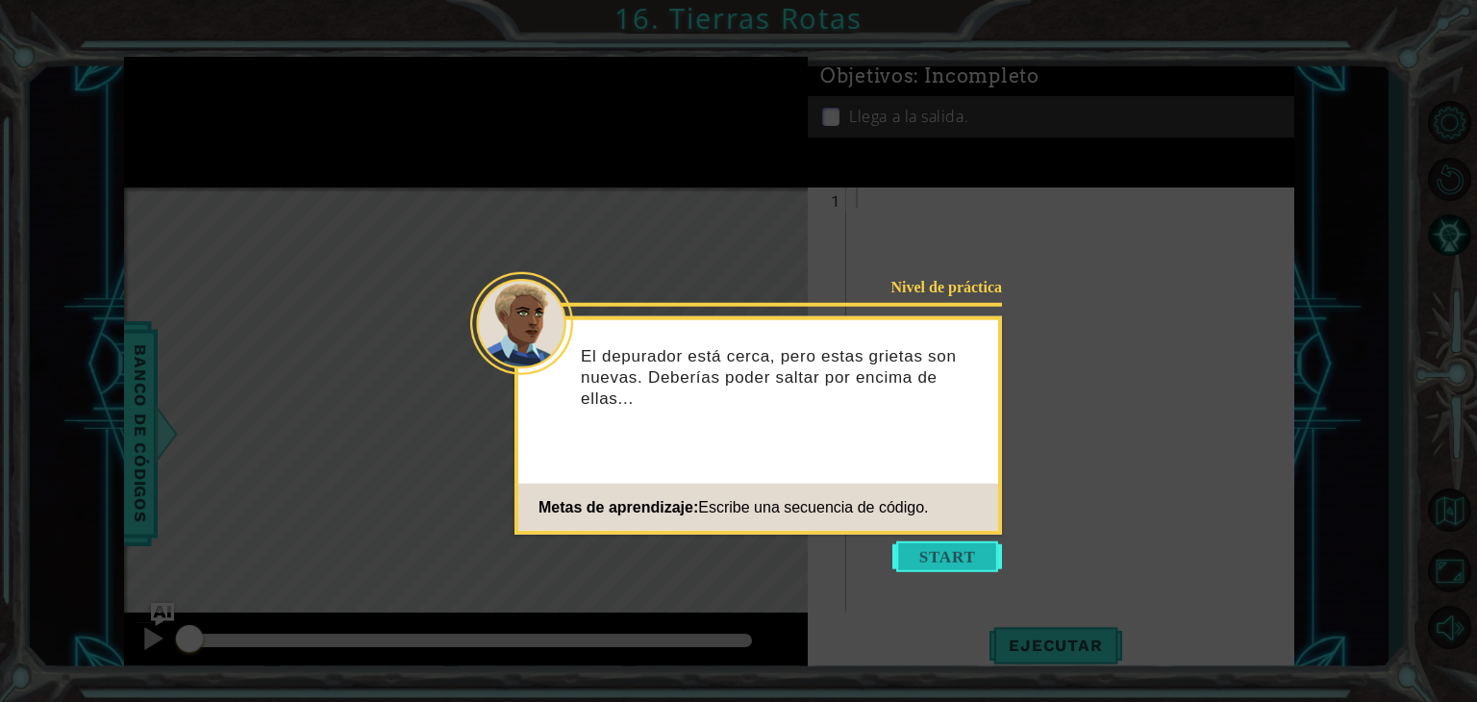
click at [950, 561] on button "Start" at bounding box center [947, 556] width 110 height 31
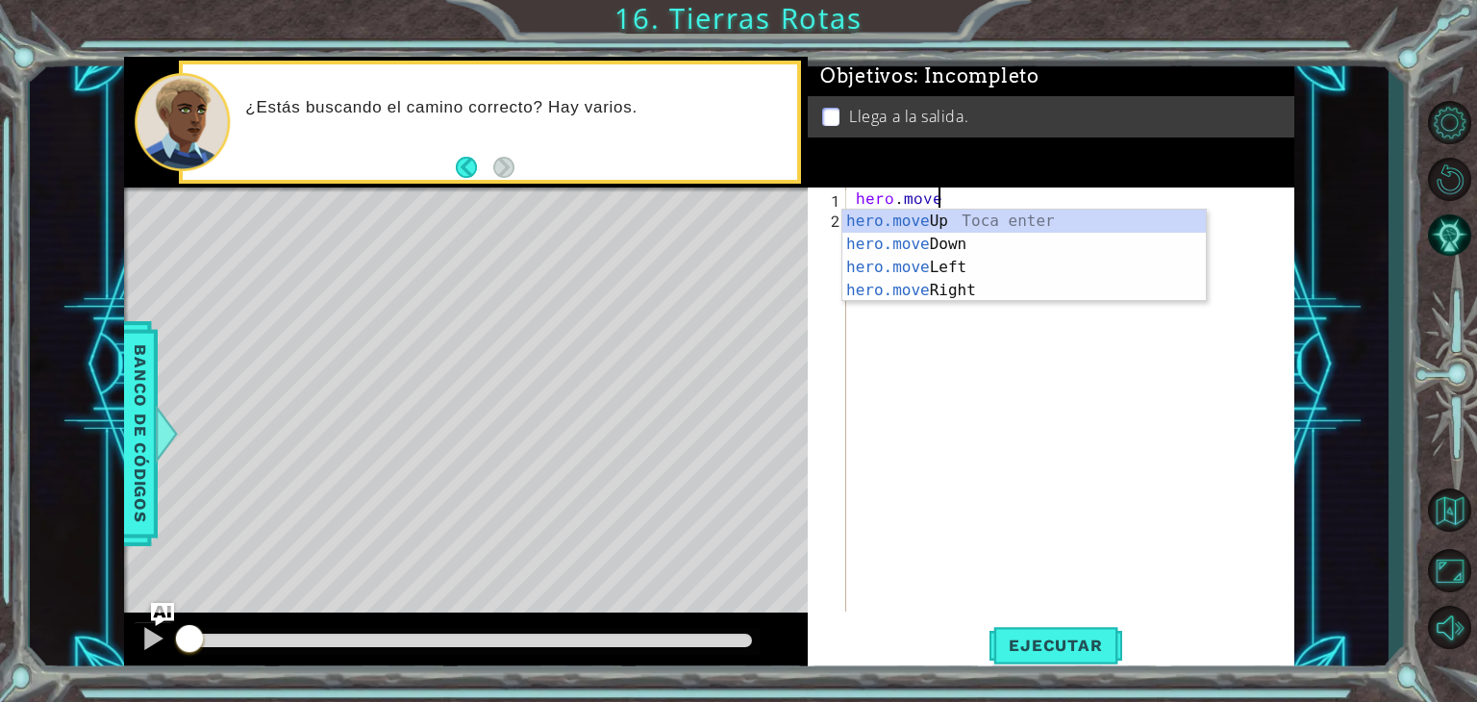
scroll to position [0, 4]
click at [956, 290] on div "hero.move Up Toca enter hero.move Down Toca enter hero.move Left Toca enter her…" at bounding box center [1024, 279] width 364 height 138
type textarea "hero.moveRight(1)"
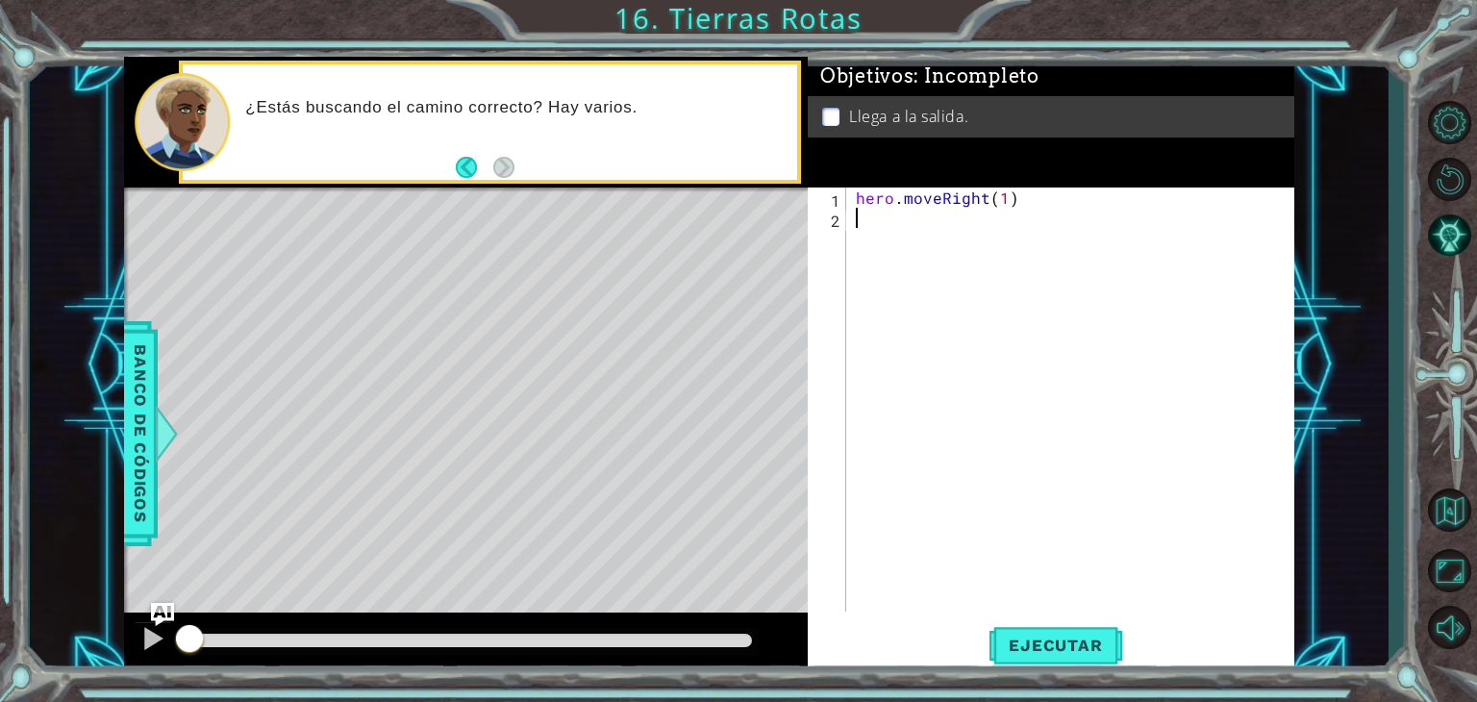
click at [904, 232] on div "hero . moveRight ( 1 )" at bounding box center [1075, 420] width 447 height 464
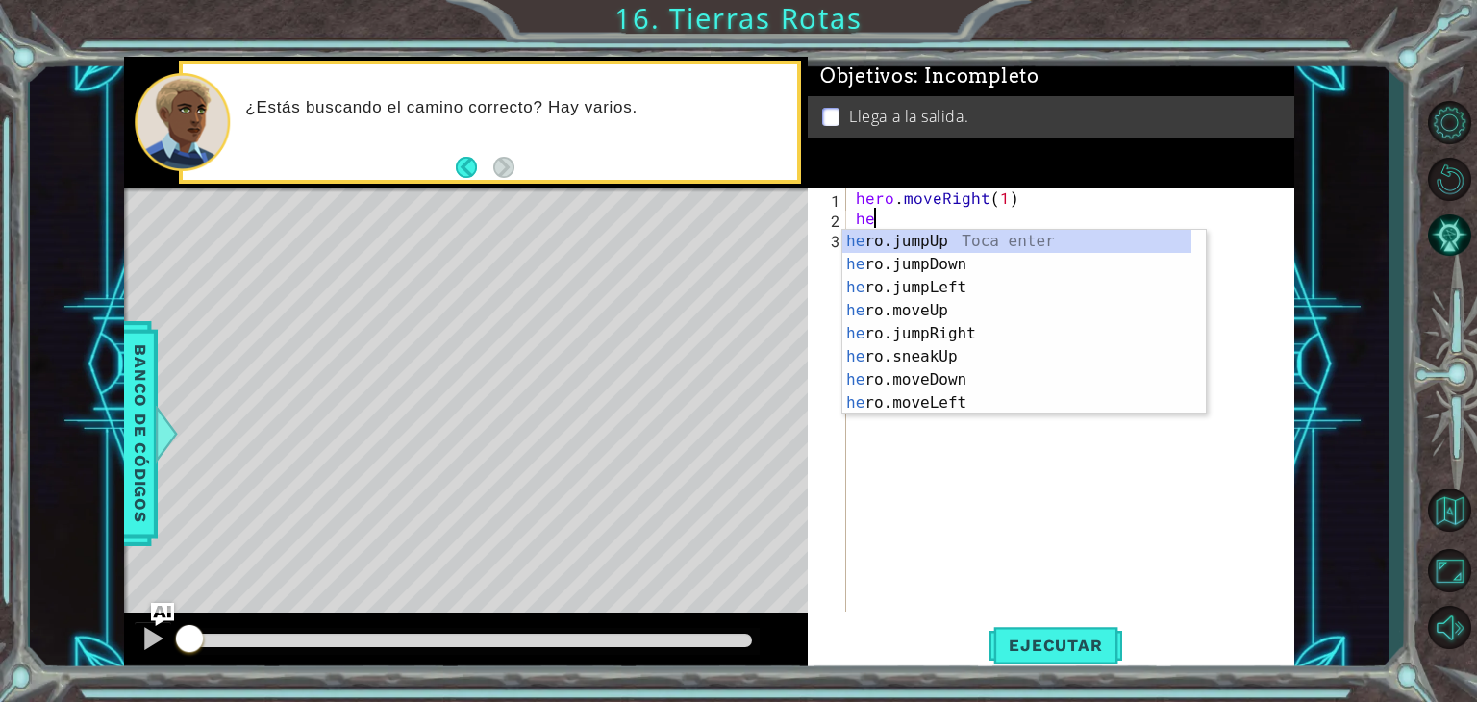
scroll to position [0, 0]
type textarea "hero"
click at [935, 306] on div "hero .jumpUp Toca enter hero .jumpDown Toca enter hero .jumpLeft Toca enter her…" at bounding box center [1016, 345] width 349 height 231
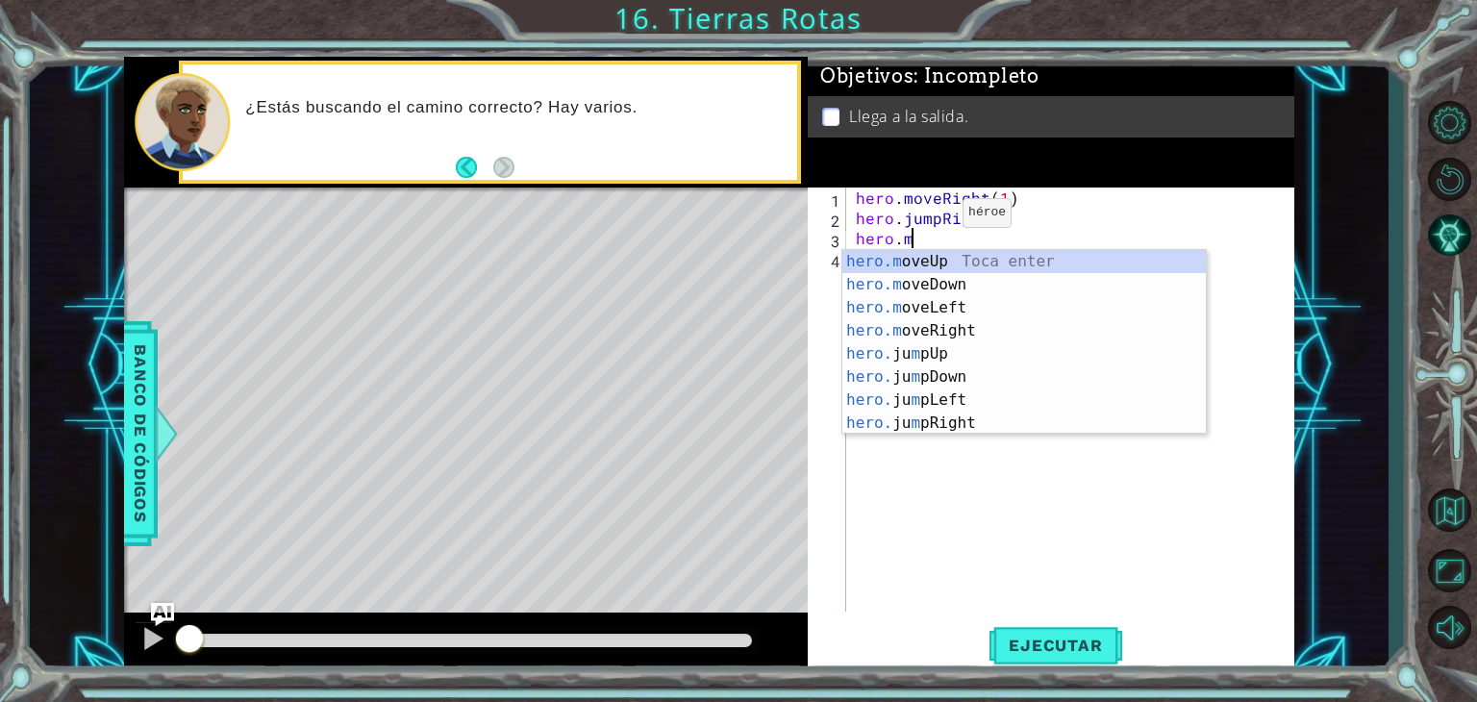
scroll to position [0, 3]
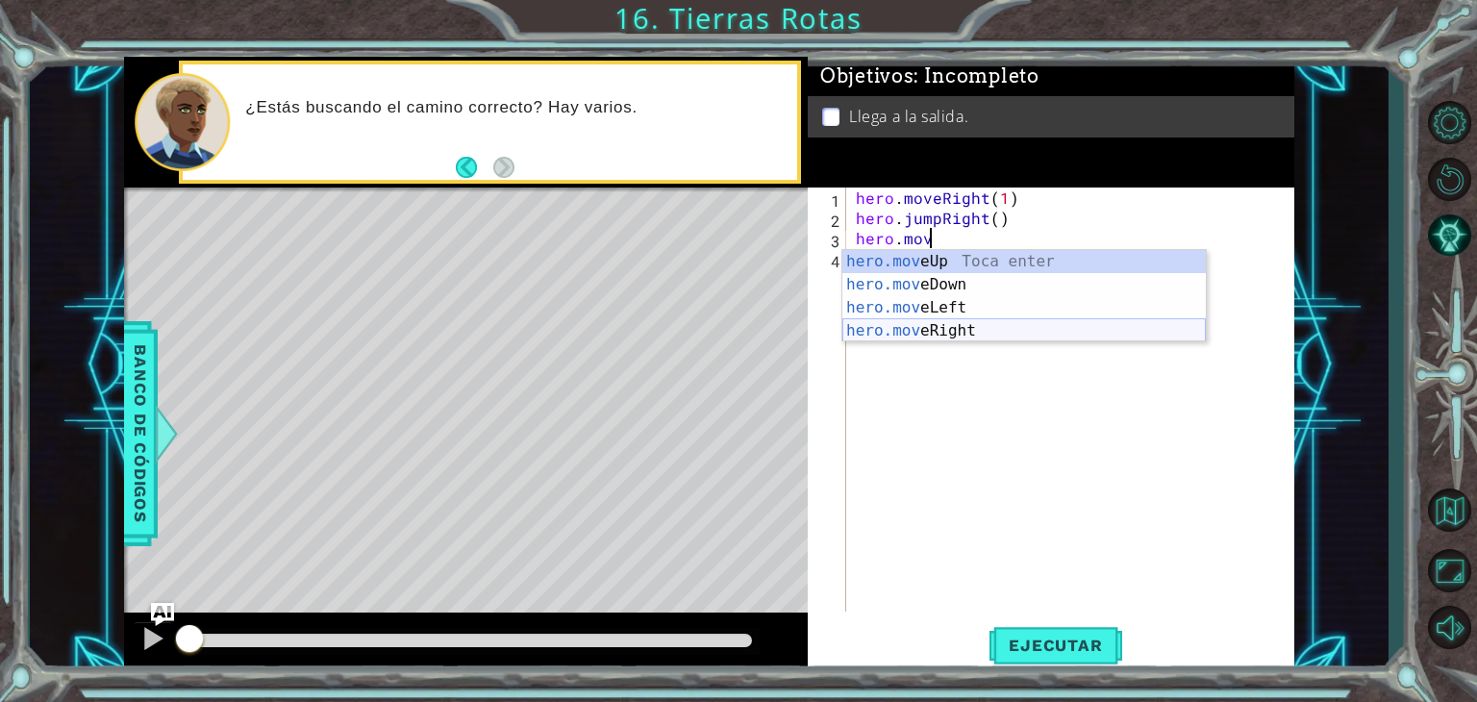
click at [944, 324] on div "hero.mov eUp Toca enter hero.mov eDown Toca enter hero.mov eLeft Toca enter her…" at bounding box center [1024, 319] width 364 height 138
type textarea "hero.moveRight(1)"
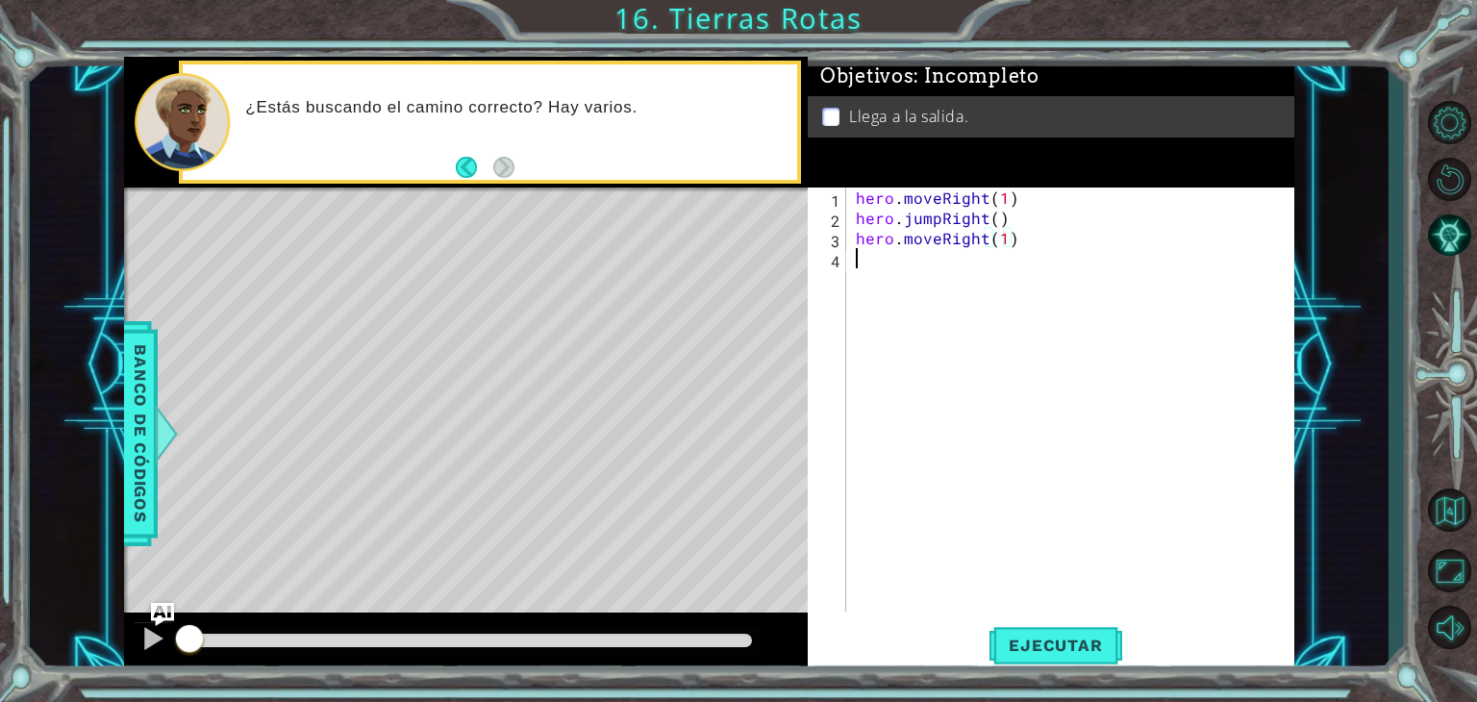
click at [915, 286] on div "hero . moveRight ( 1 ) hero . jumpRight ( ) hero . moveRight ( 1 )" at bounding box center [1075, 420] width 447 height 464
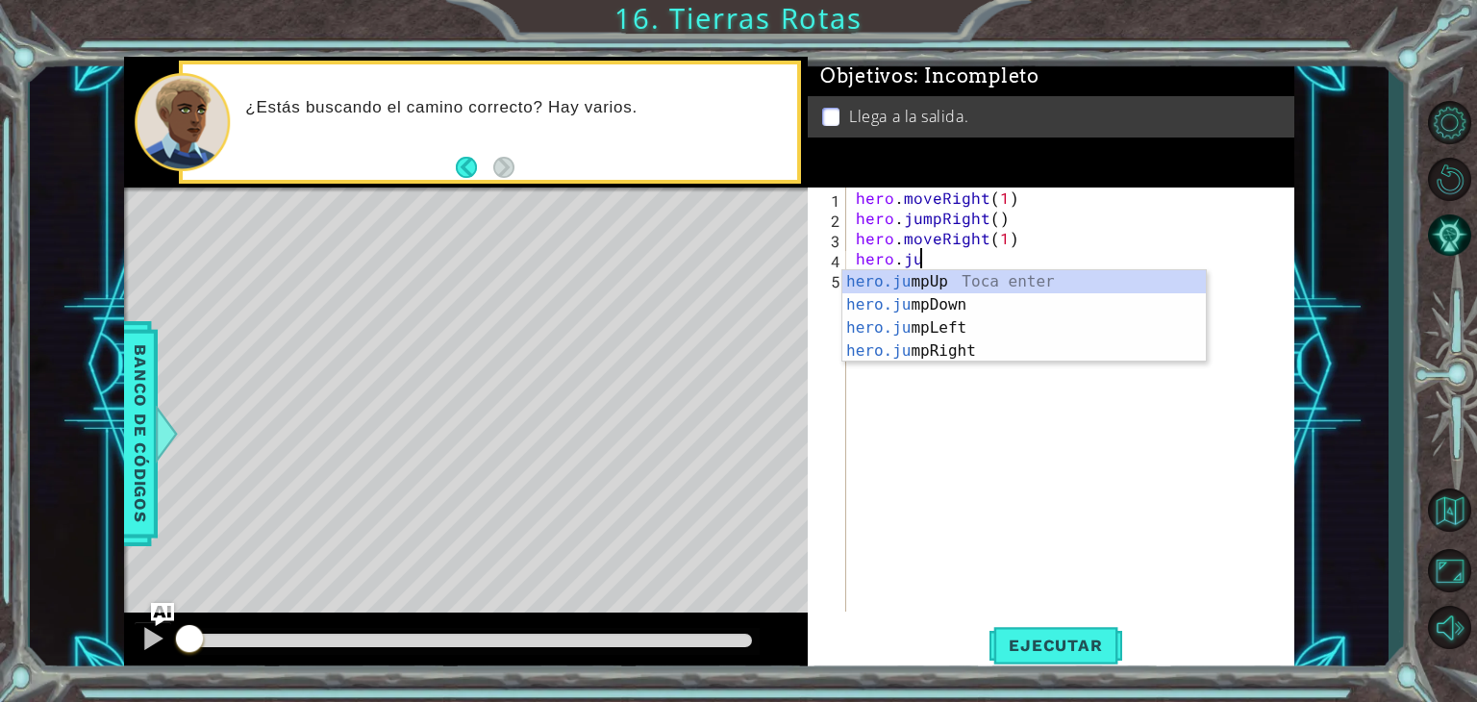
type textarea "hero.jum"
click at [915, 286] on div "hero.jum pUp Toca enter hero.jum pDown Toca enter hero.jum pLeft Toca enter her…" at bounding box center [1024, 339] width 364 height 138
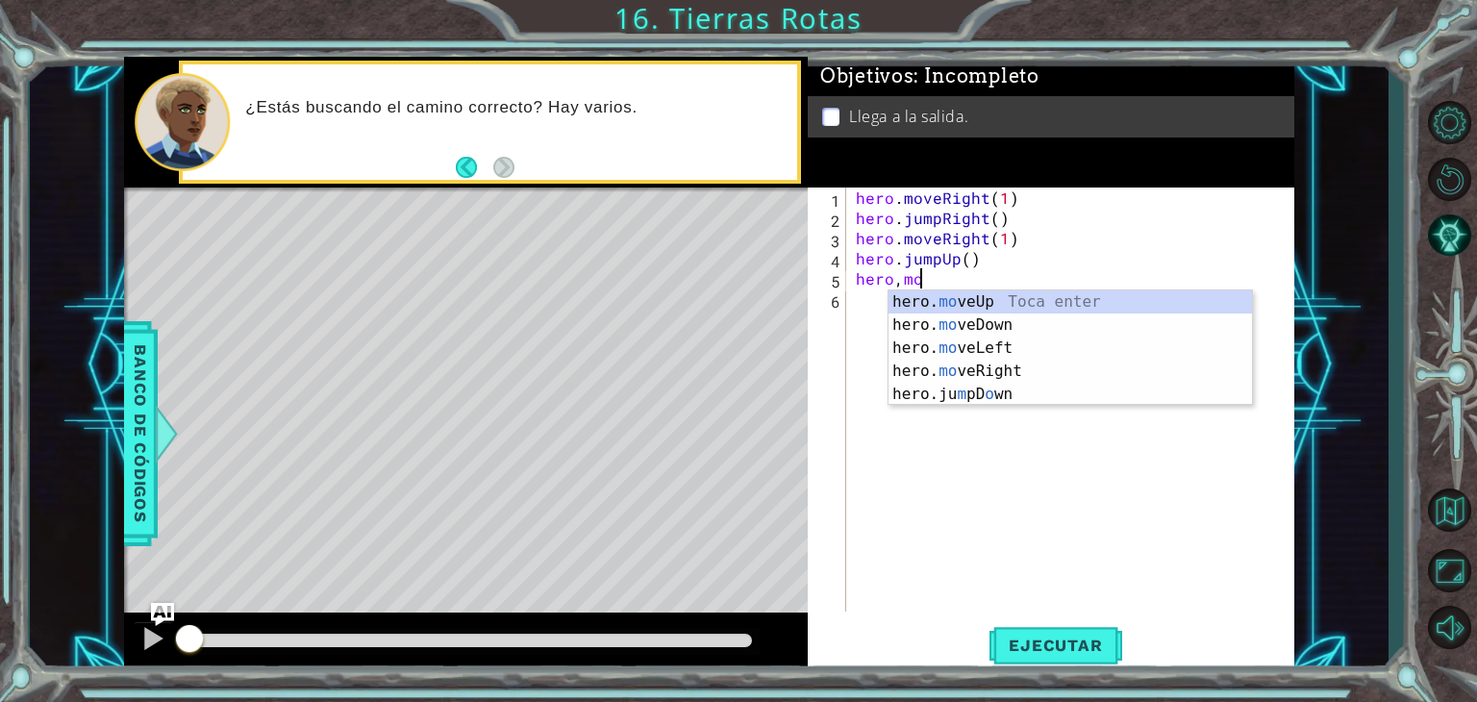
scroll to position [0, 4]
click at [923, 293] on div "hero. move Up Toca enter hero. move Down Toca enter hero. move Left Toca enter …" at bounding box center [1071, 359] width 364 height 138
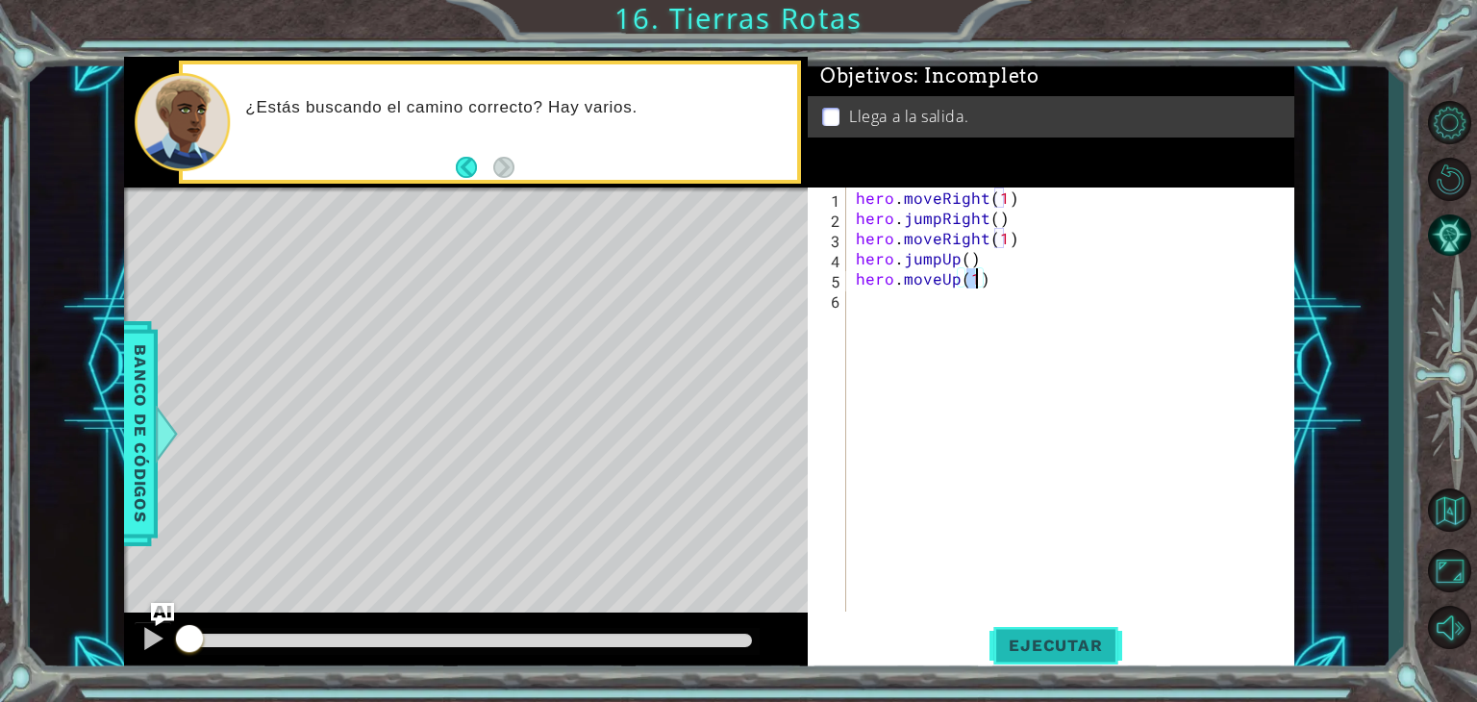
type textarea "hero.moveUp(1)"
click at [1018, 636] on span "Ejecutar" at bounding box center [1056, 645] width 132 height 19
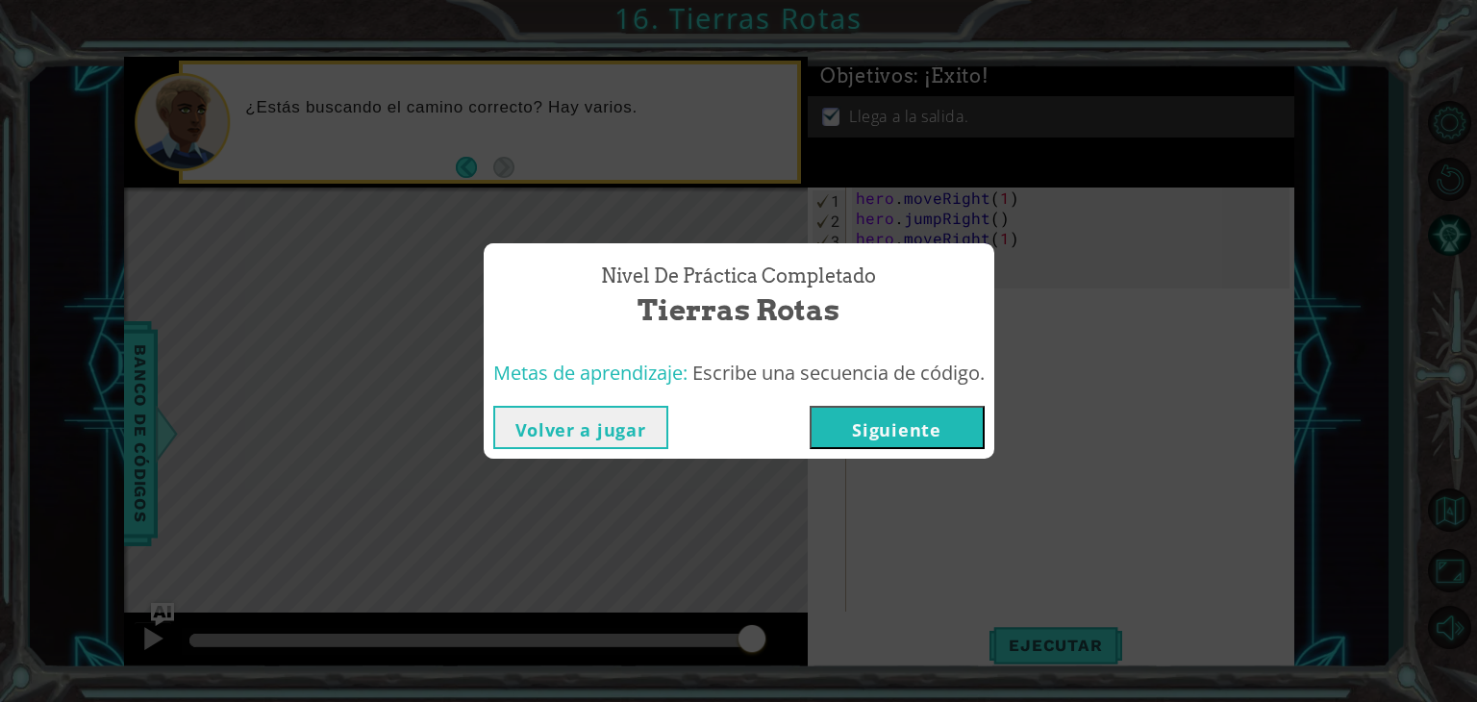
click at [885, 431] on button "Siguiente" at bounding box center [897, 427] width 175 height 43
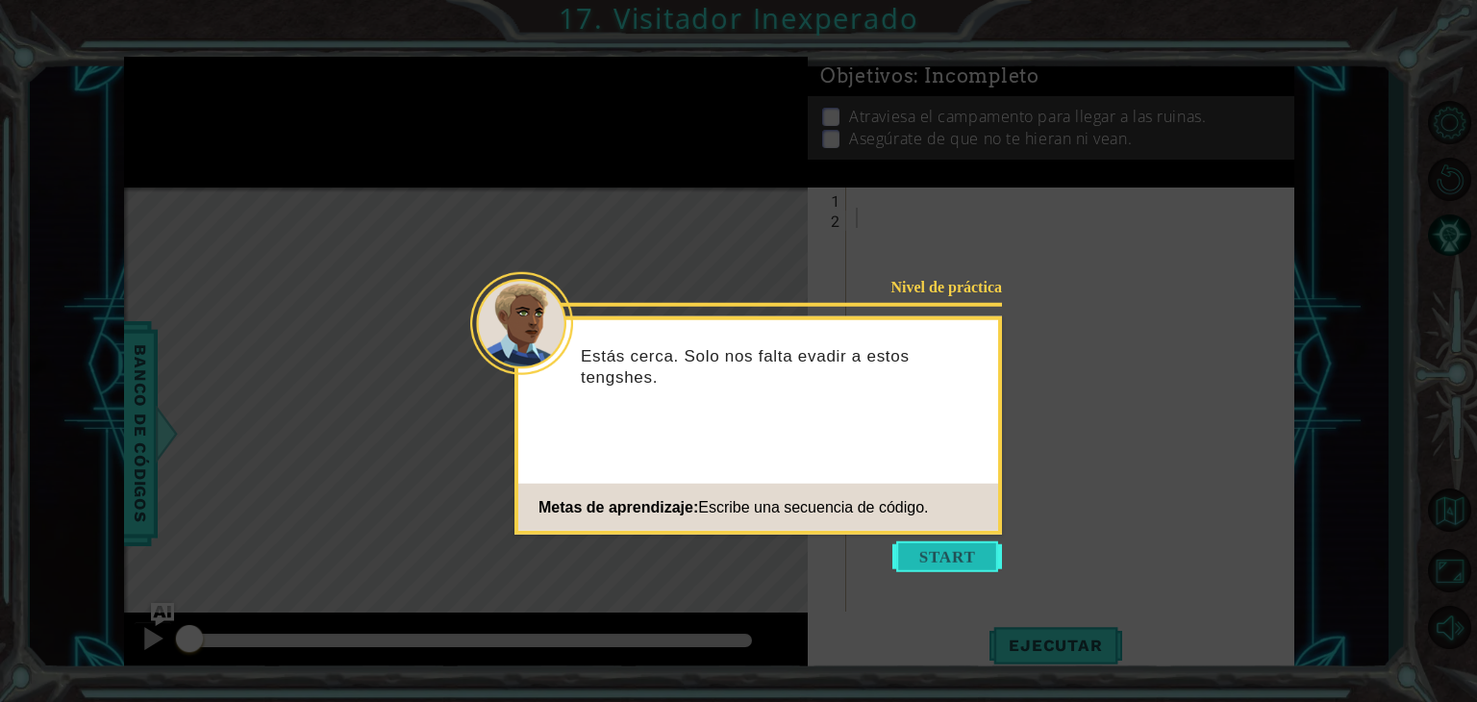
click at [929, 558] on button "Start" at bounding box center [947, 556] width 110 height 31
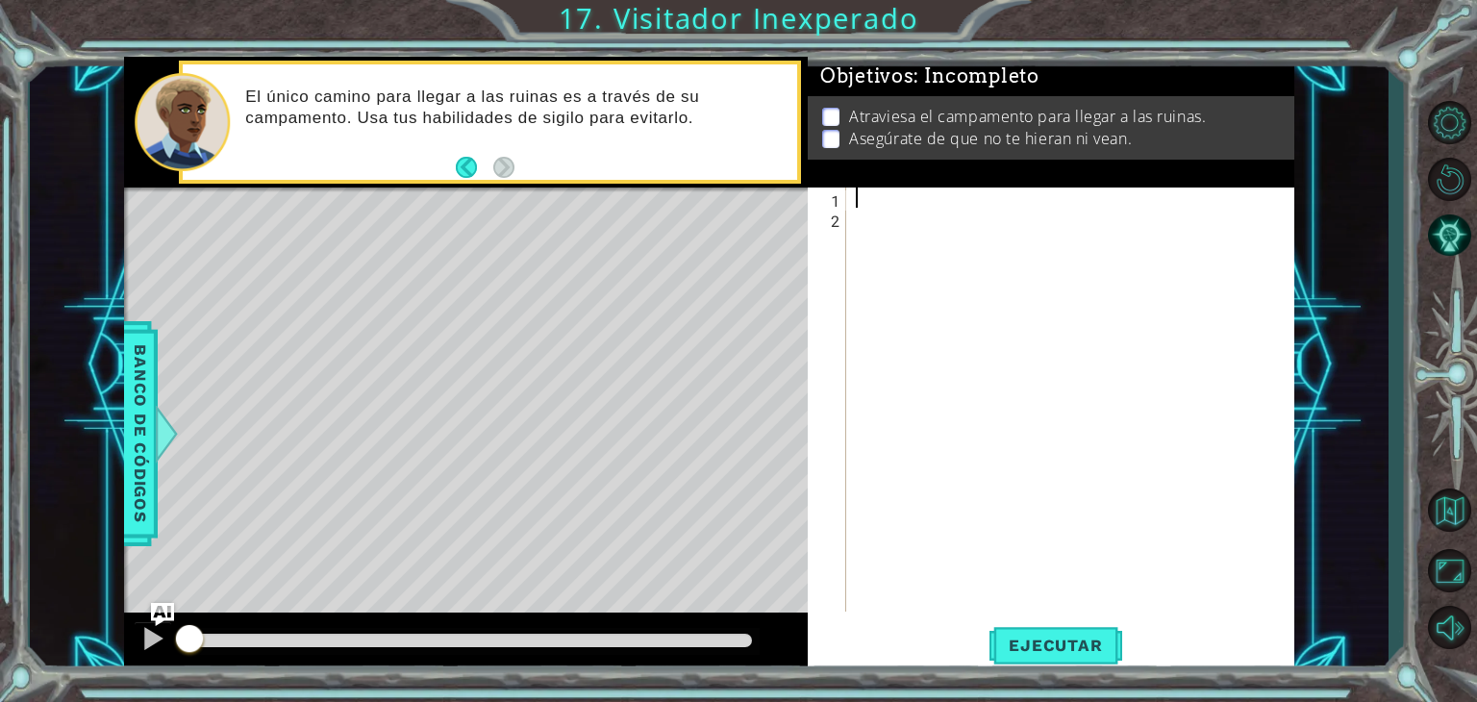
click at [865, 205] on div at bounding box center [1075, 420] width 447 height 464
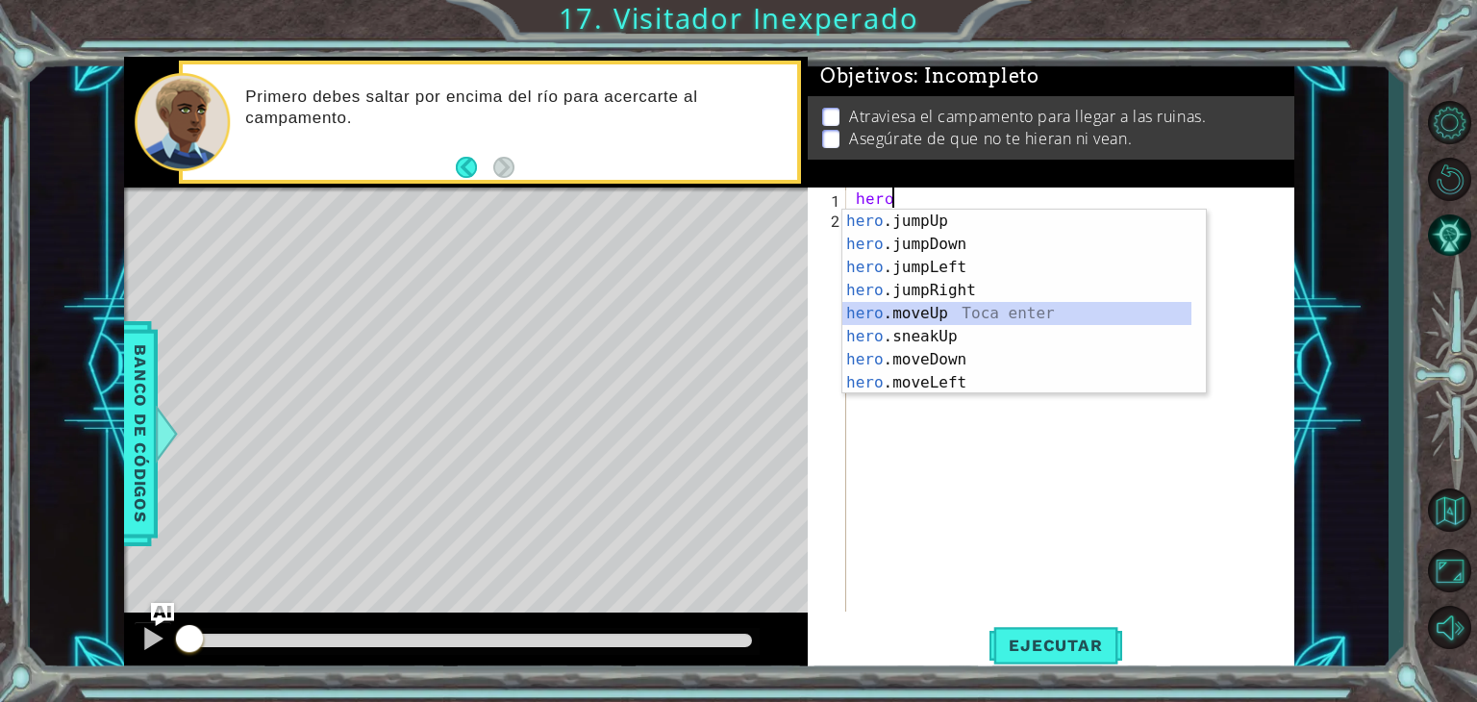
click at [857, 305] on div "hero .jumpUp Toca enter hero .jumpDown Toca enter hero .jumpLeft Toca enter her…" at bounding box center [1016, 325] width 349 height 231
type textarea "hero.moveUp(1)"
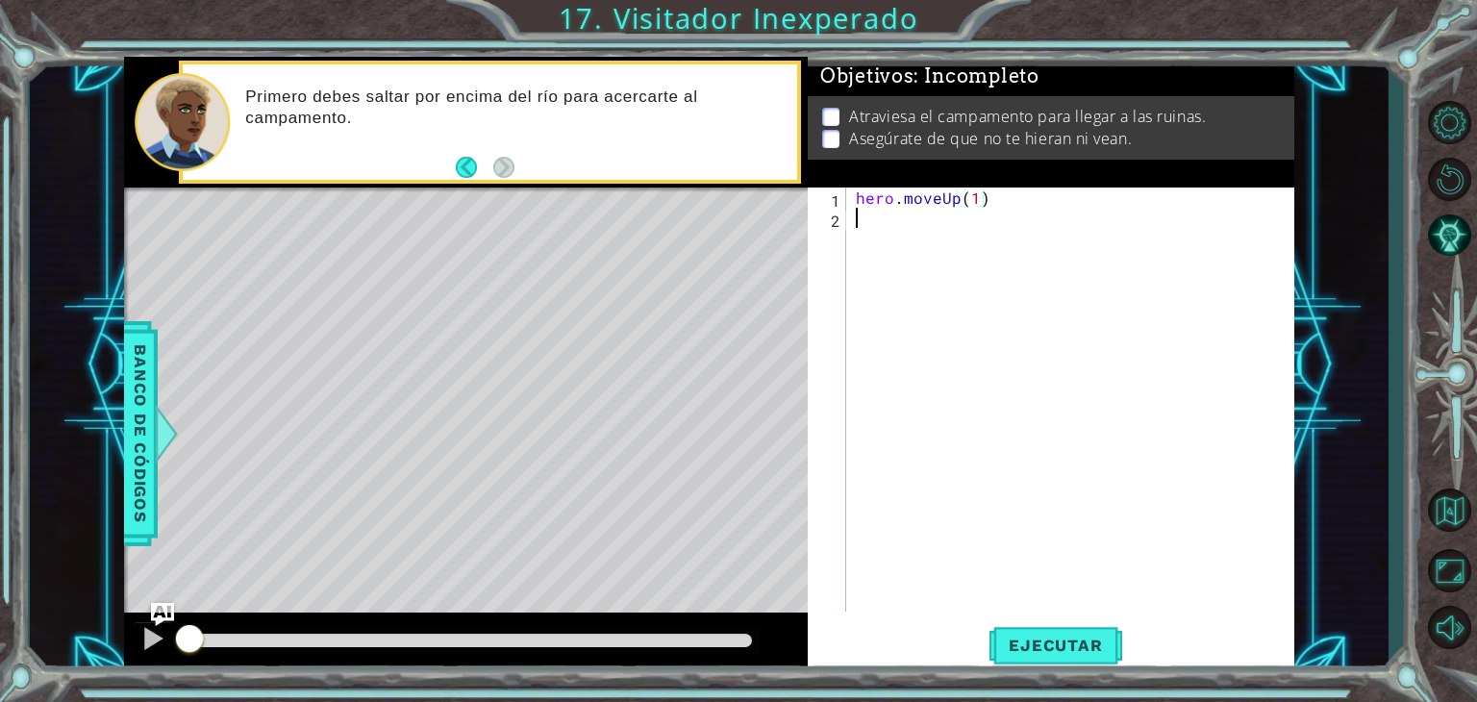
click at [901, 224] on div "hero . moveUp ( 1 )" at bounding box center [1075, 420] width 447 height 464
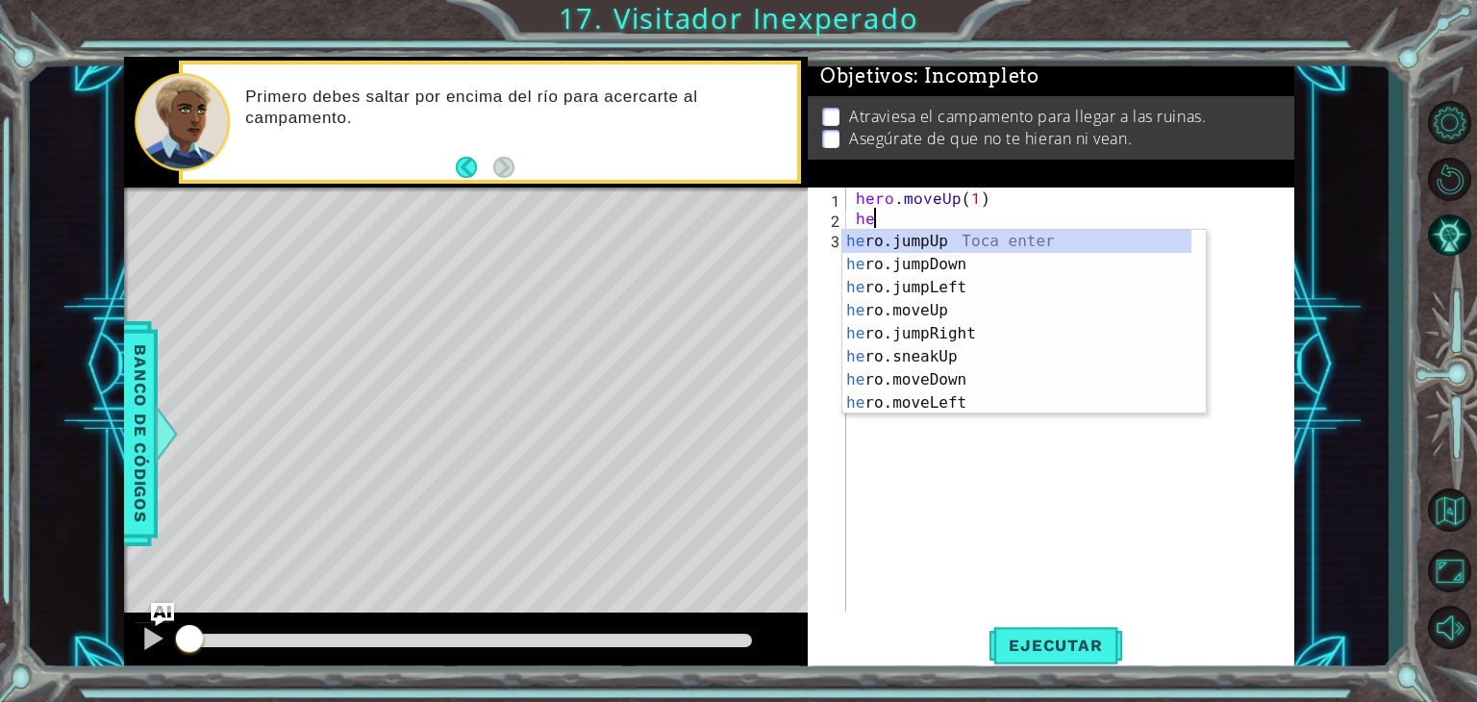
type textarea "hero"
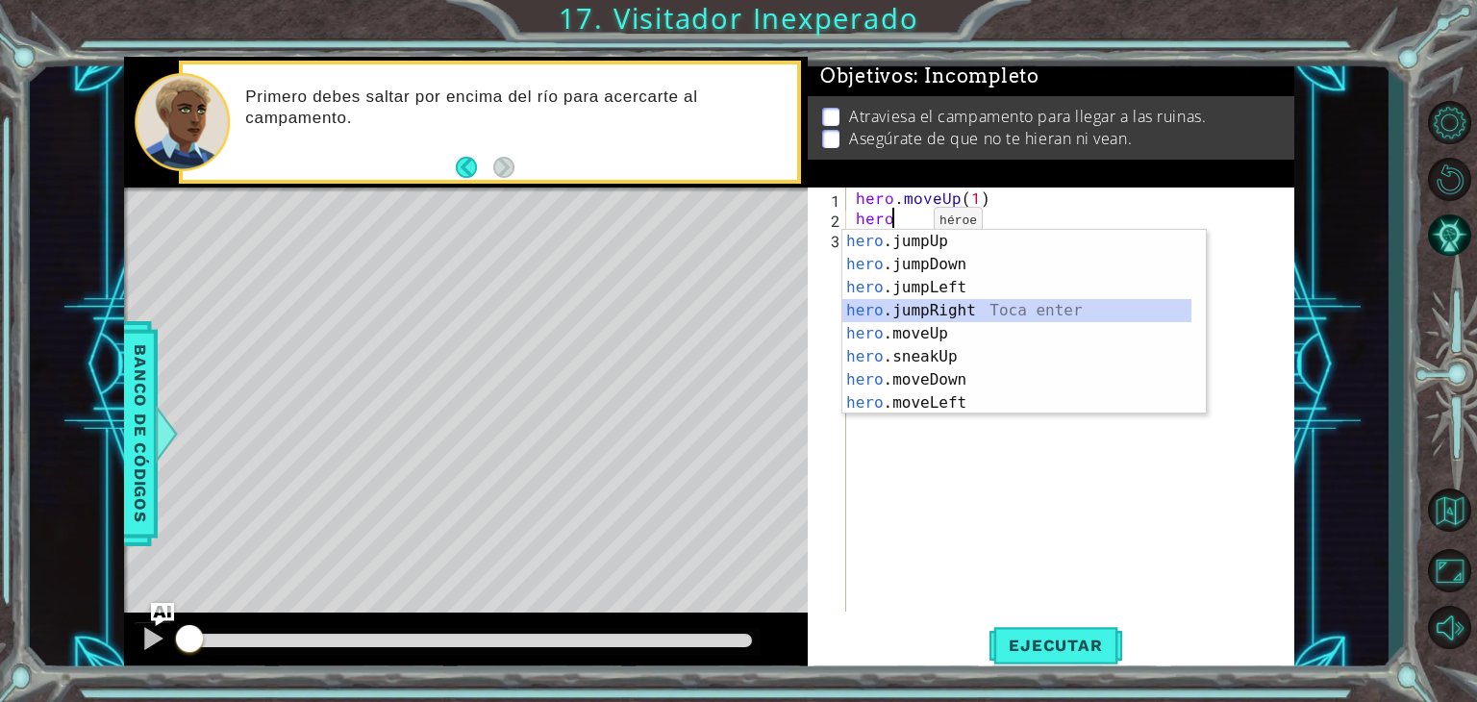
click at [931, 311] on div "hero .jumpUp Toca enter hero .jumpDown Toca enter hero .jumpLeft Toca enter her…" at bounding box center [1016, 345] width 349 height 231
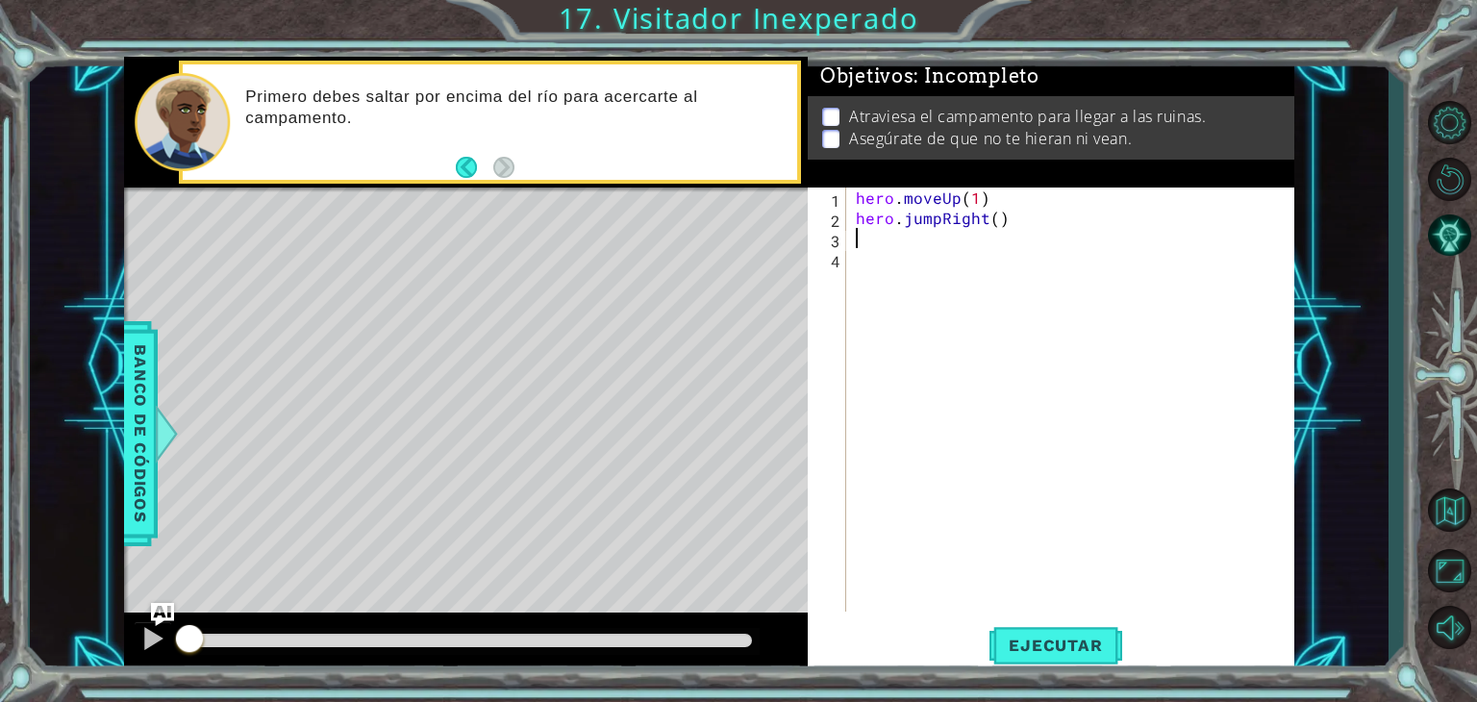
click at [906, 246] on div "hero . moveUp ( 1 ) hero . jumpRight ( )" at bounding box center [1075, 420] width 447 height 464
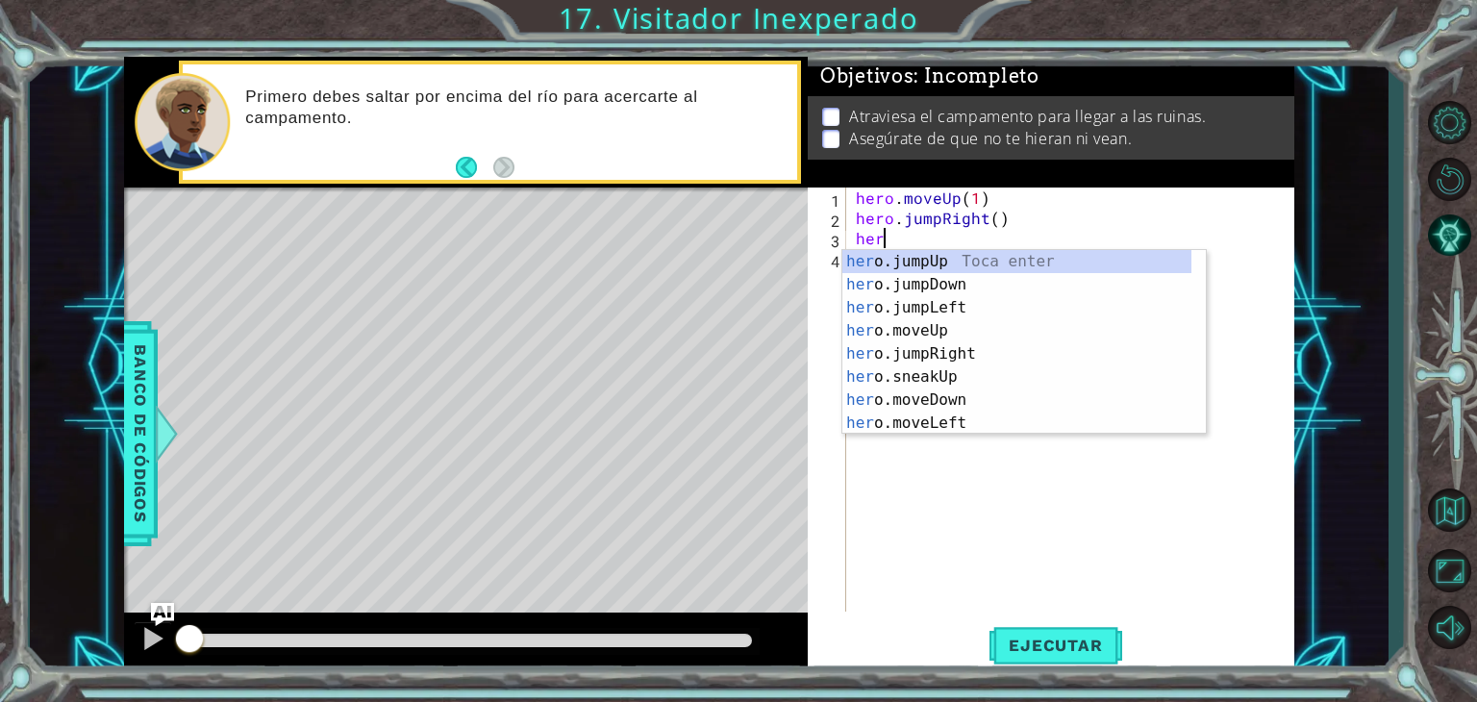
type textarea "hero"
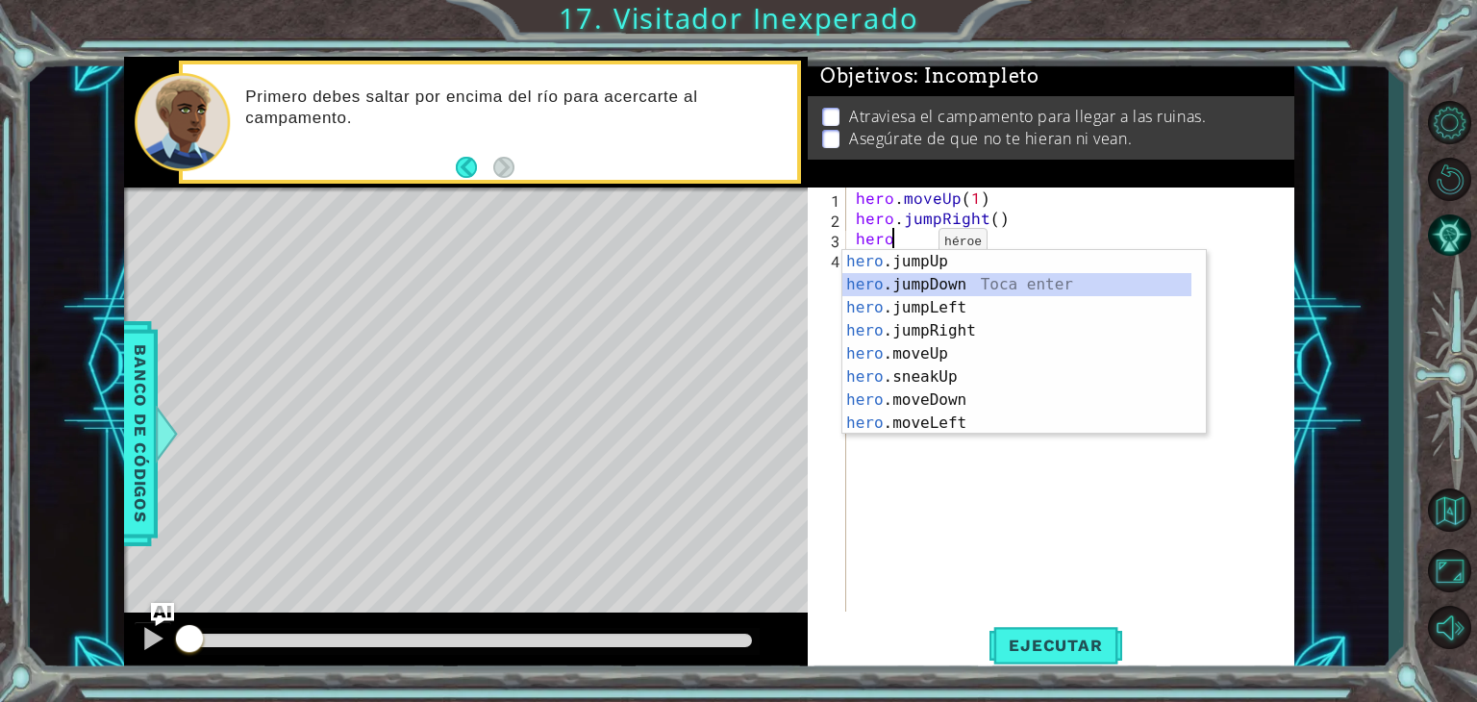
click at [908, 276] on div "hero .jumpUp Toca enter hero .jumpDown Toca enter hero .jumpLeft Toca enter her…" at bounding box center [1016, 365] width 349 height 231
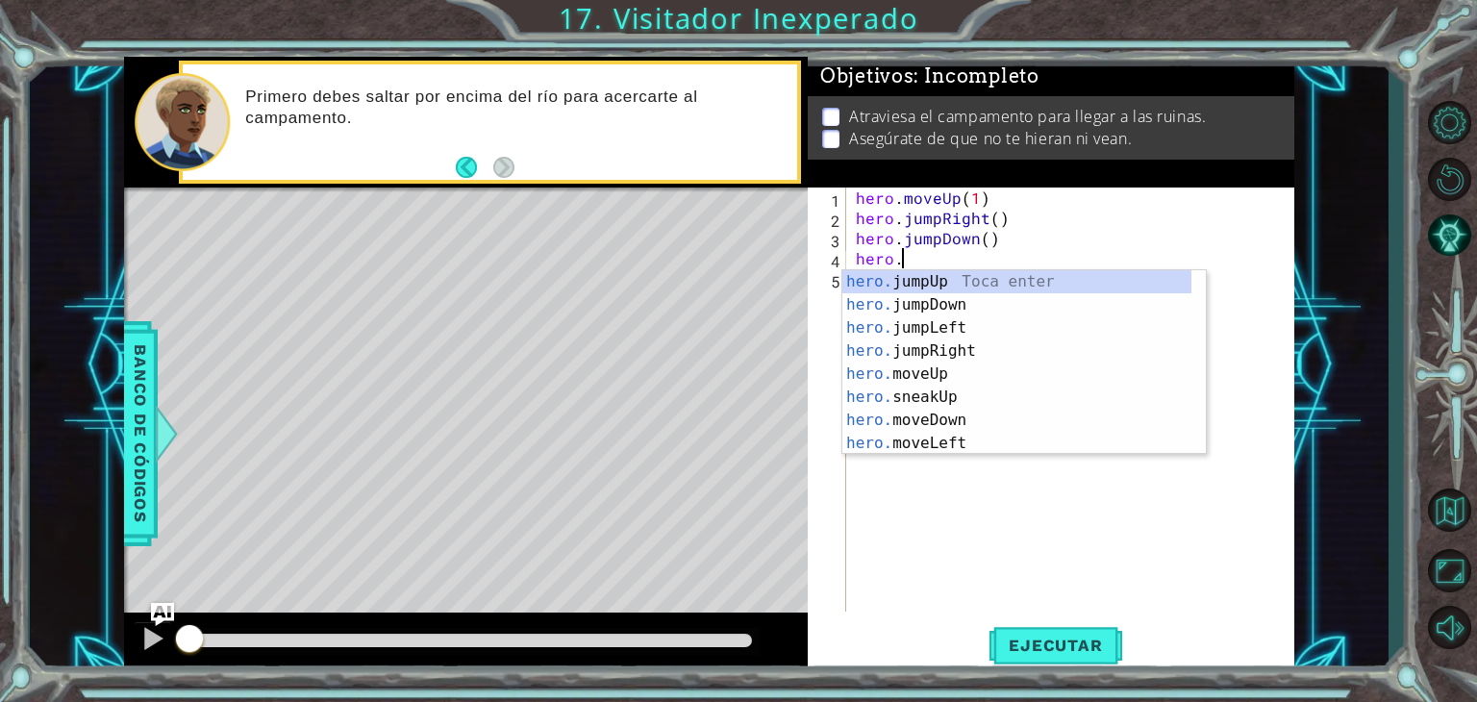
scroll to position [0, 3]
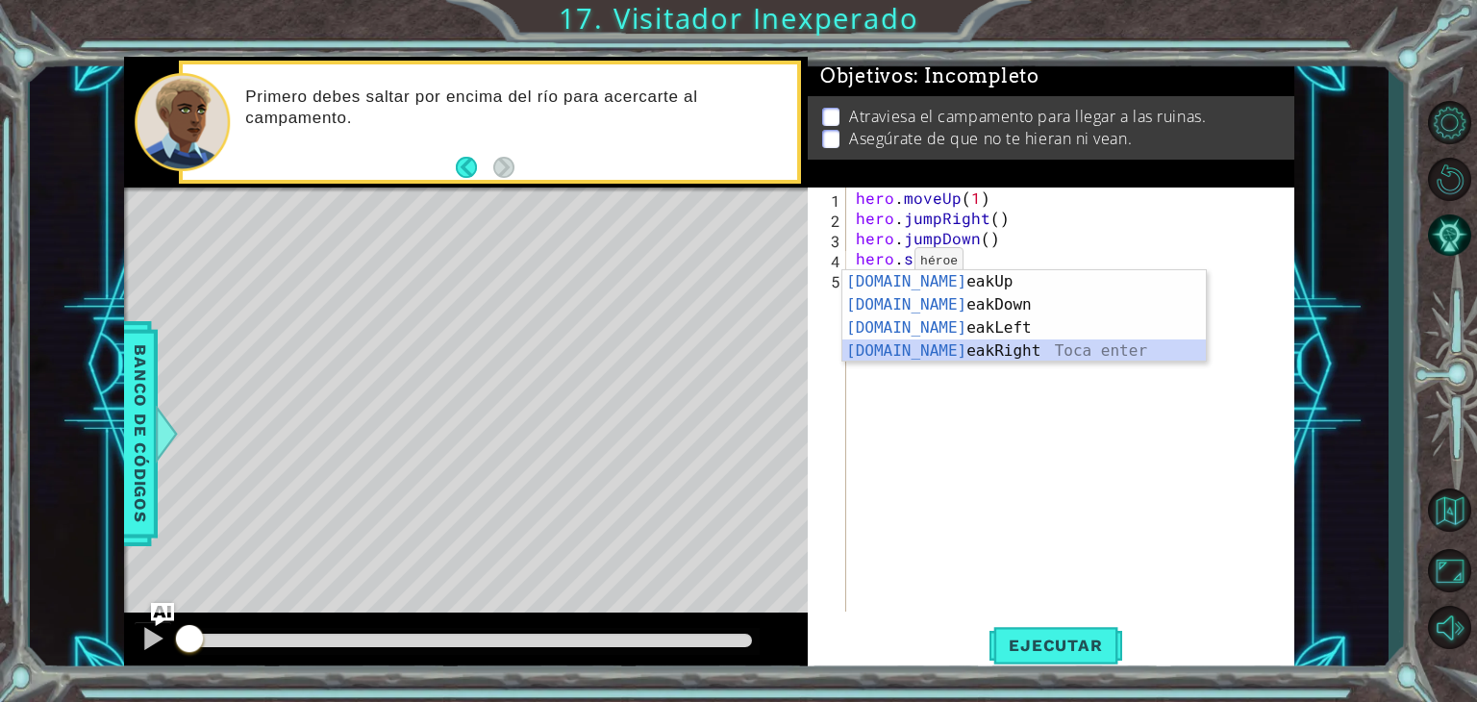
click at [913, 346] on div "[DOMAIN_NAME] eakUp Toca enter [DOMAIN_NAME] eakDown Toca enter [DOMAIN_NAME] e…" at bounding box center [1024, 339] width 364 height 138
type textarea "hero.sneakRight(1)"
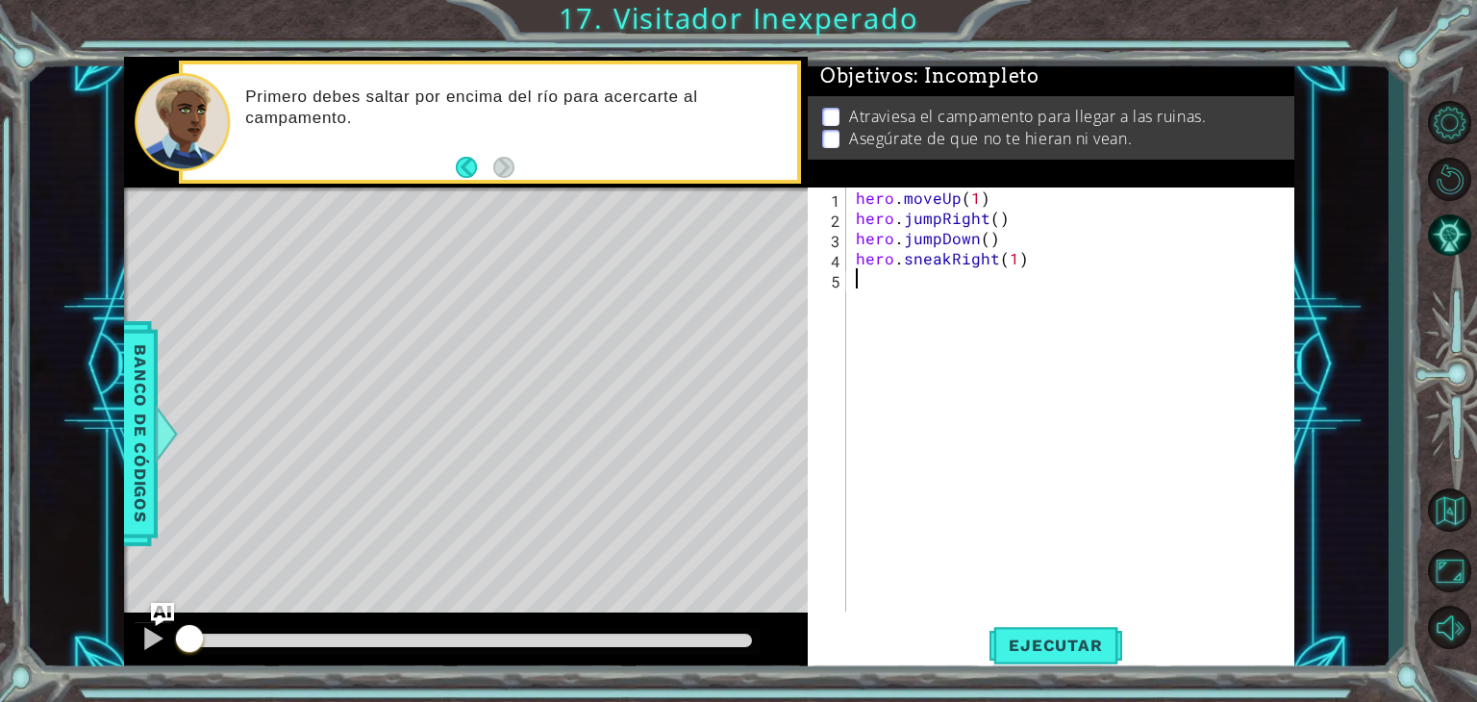
click at [908, 286] on div "hero . moveUp ( 1 ) hero . jumpRight ( ) hero . jumpDown ( ) hero . sneakRight …" at bounding box center [1075, 420] width 447 height 464
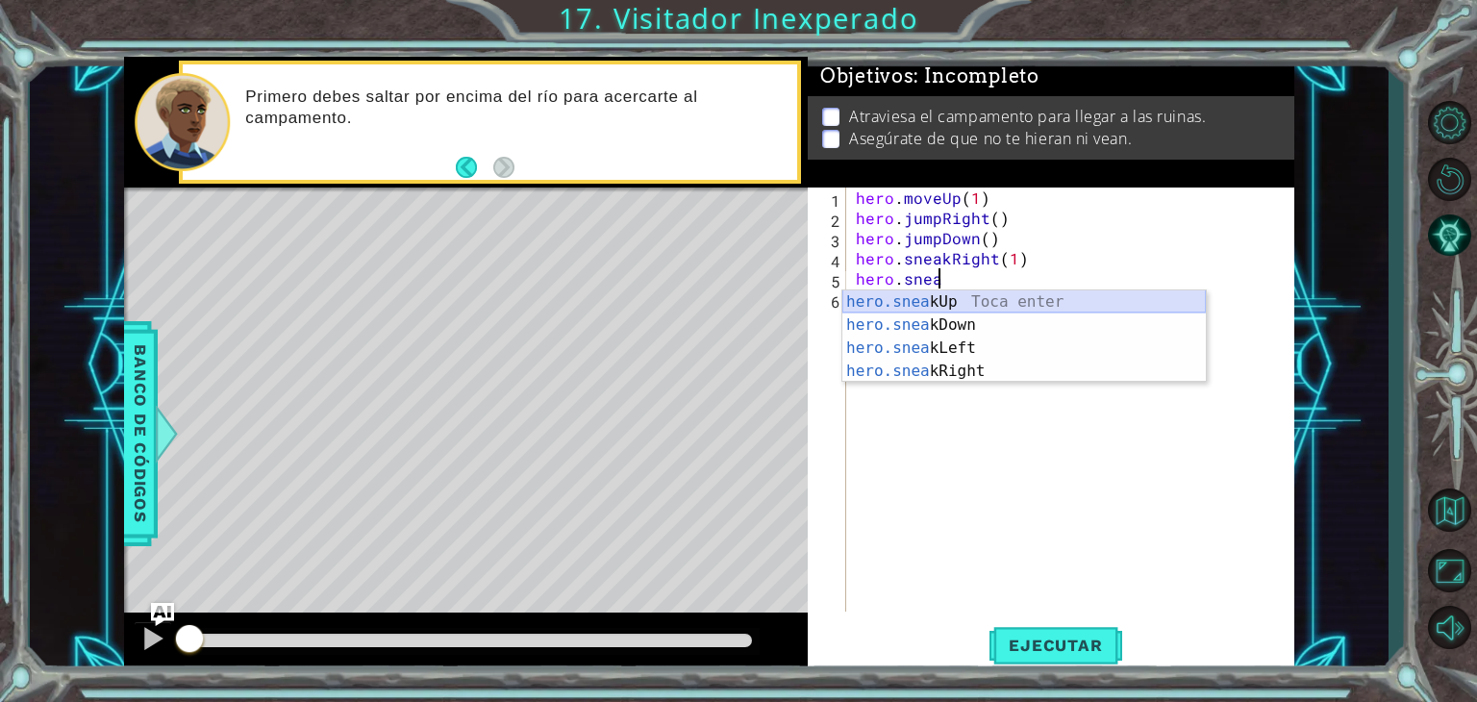
click at [915, 296] on div "hero.snea kUp Toca enter hero.snea kDown Toca enter hero.snea kLeft Toca enter …" at bounding box center [1024, 359] width 364 height 138
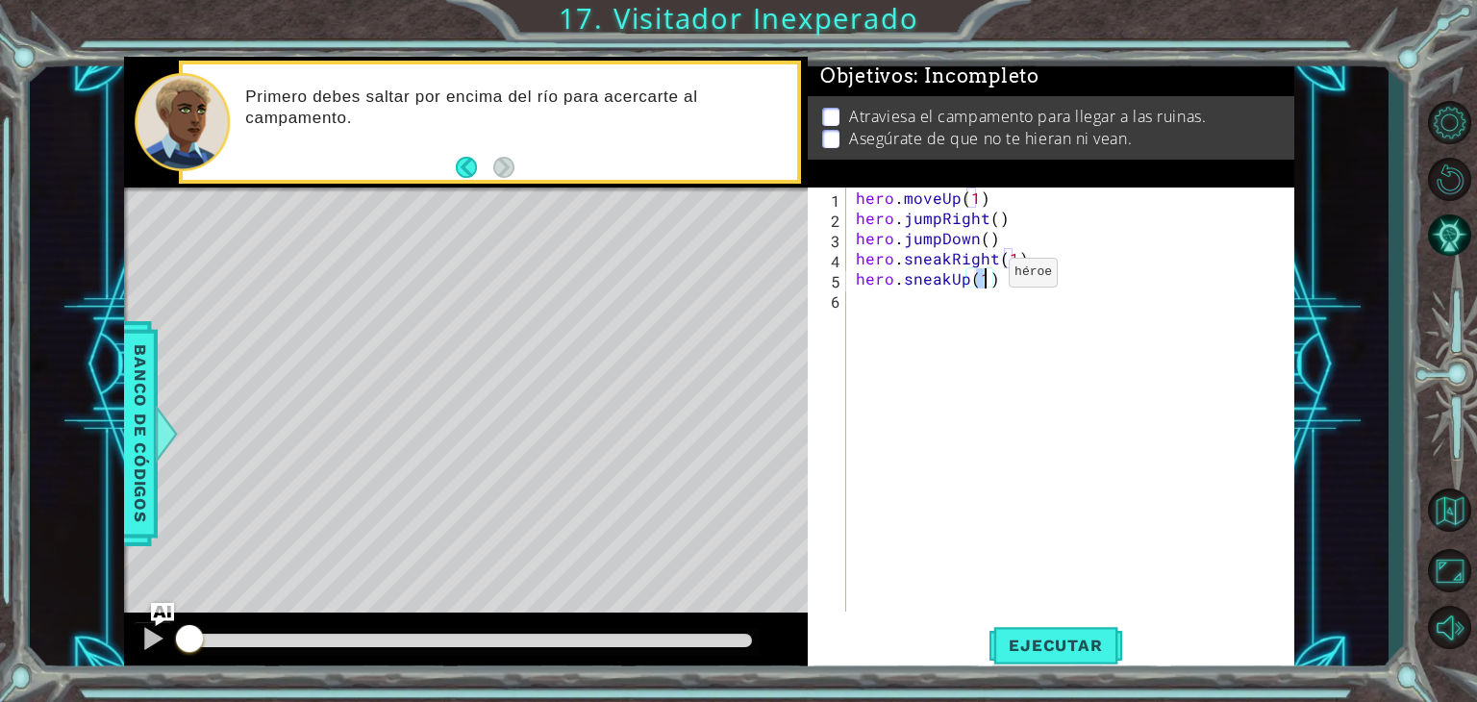
type textarea "hero.sneakUp(2)"
click at [962, 293] on div "hero . moveUp ( 1 ) hero . jumpRight ( ) hero . jumpDown ( ) hero . sneakRight …" at bounding box center [1075, 420] width 447 height 464
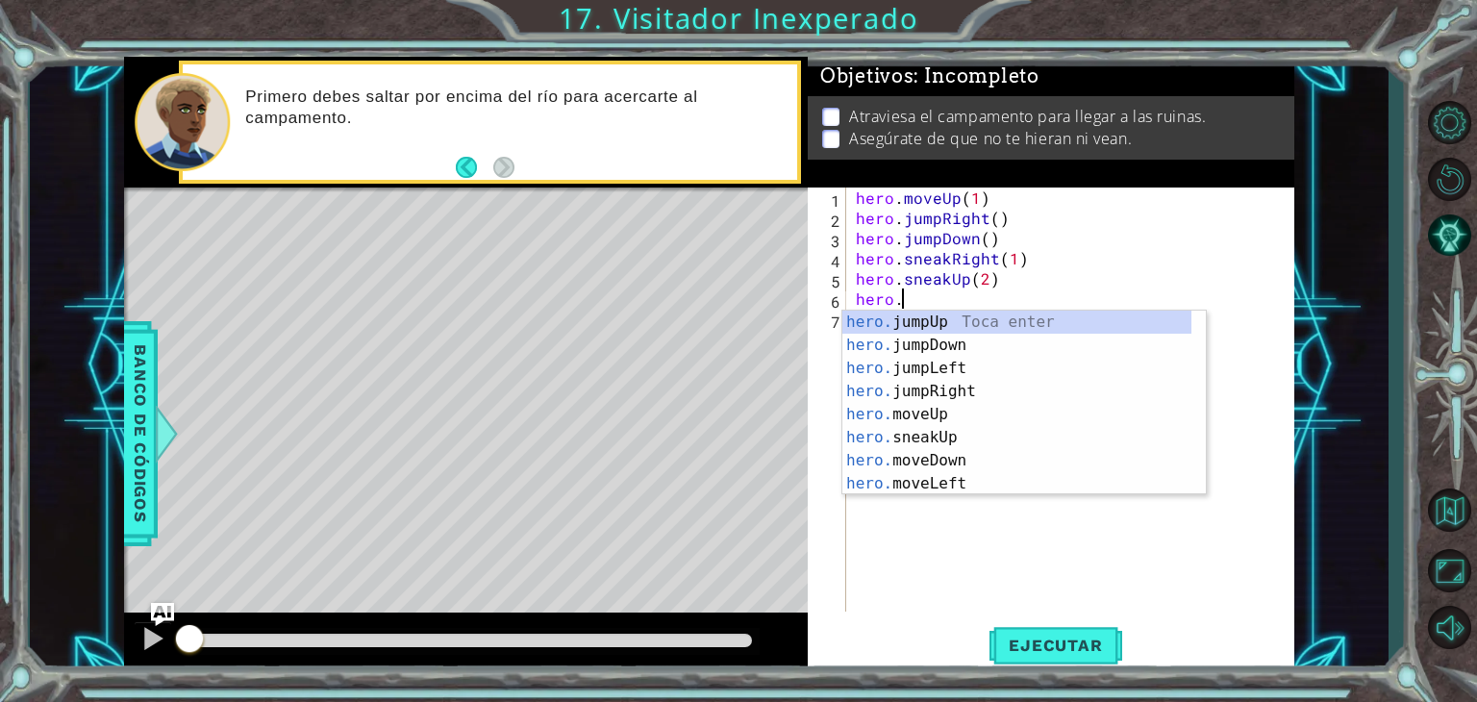
scroll to position [0, 3]
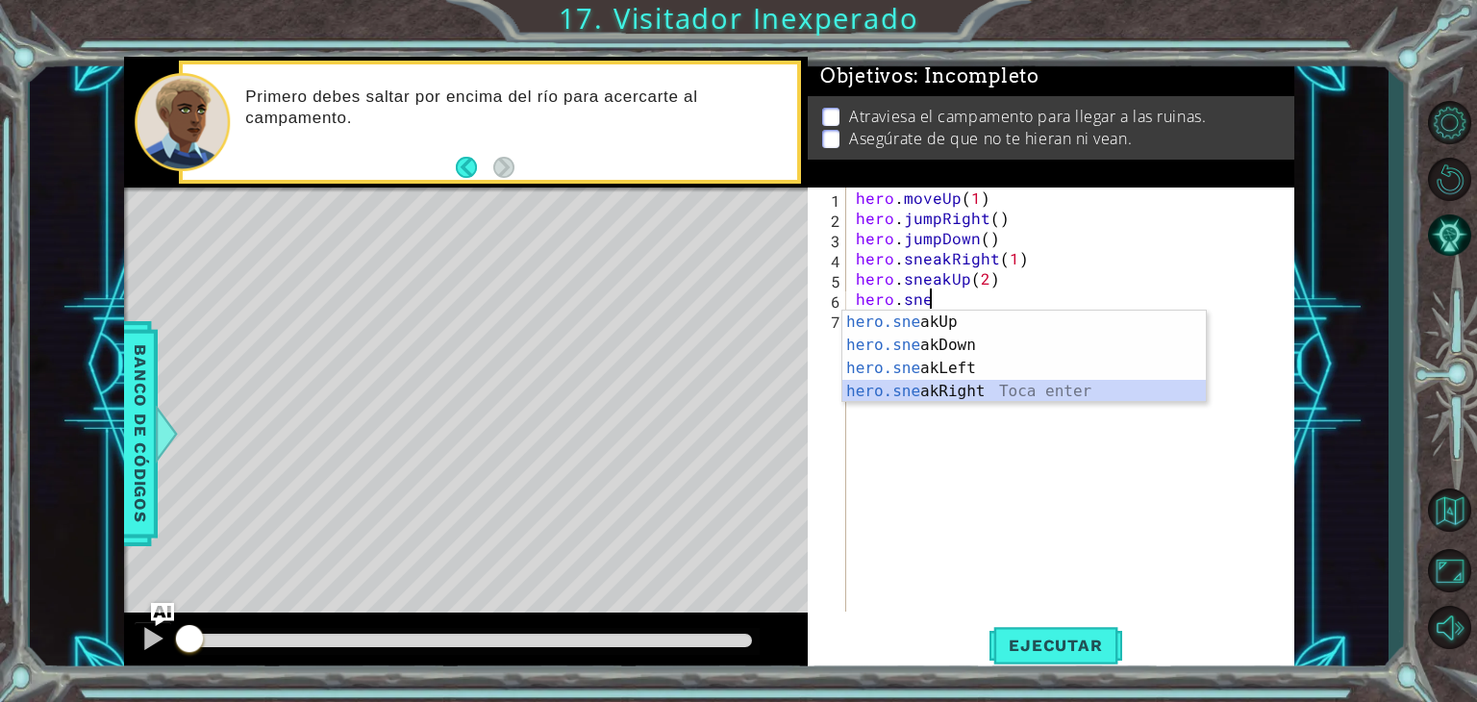
click at [956, 395] on div "hero.sne akUp Toca enter hero.sne akDown Toca enter hero.sne akLeft Toca enter …" at bounding box center [1024, 380] width 364 height 138
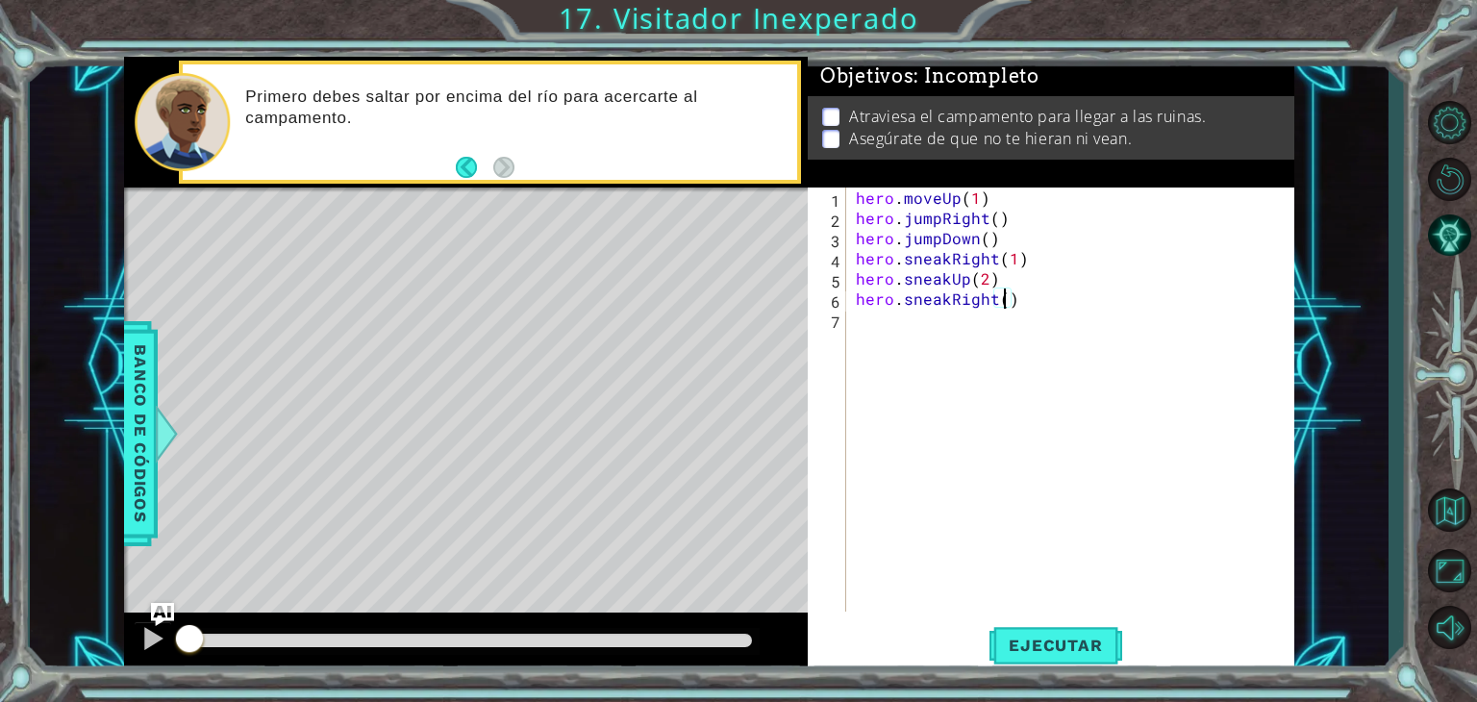
type textarea "hero.sneakRight(2)"
click at [991, 328] on div "hero . moveUp ( 1 ) hero . jumpRight ( ) hero . jumpDown ( ) hero . sneakRight …" at bounding box center [1075, 420] width 447 height 464
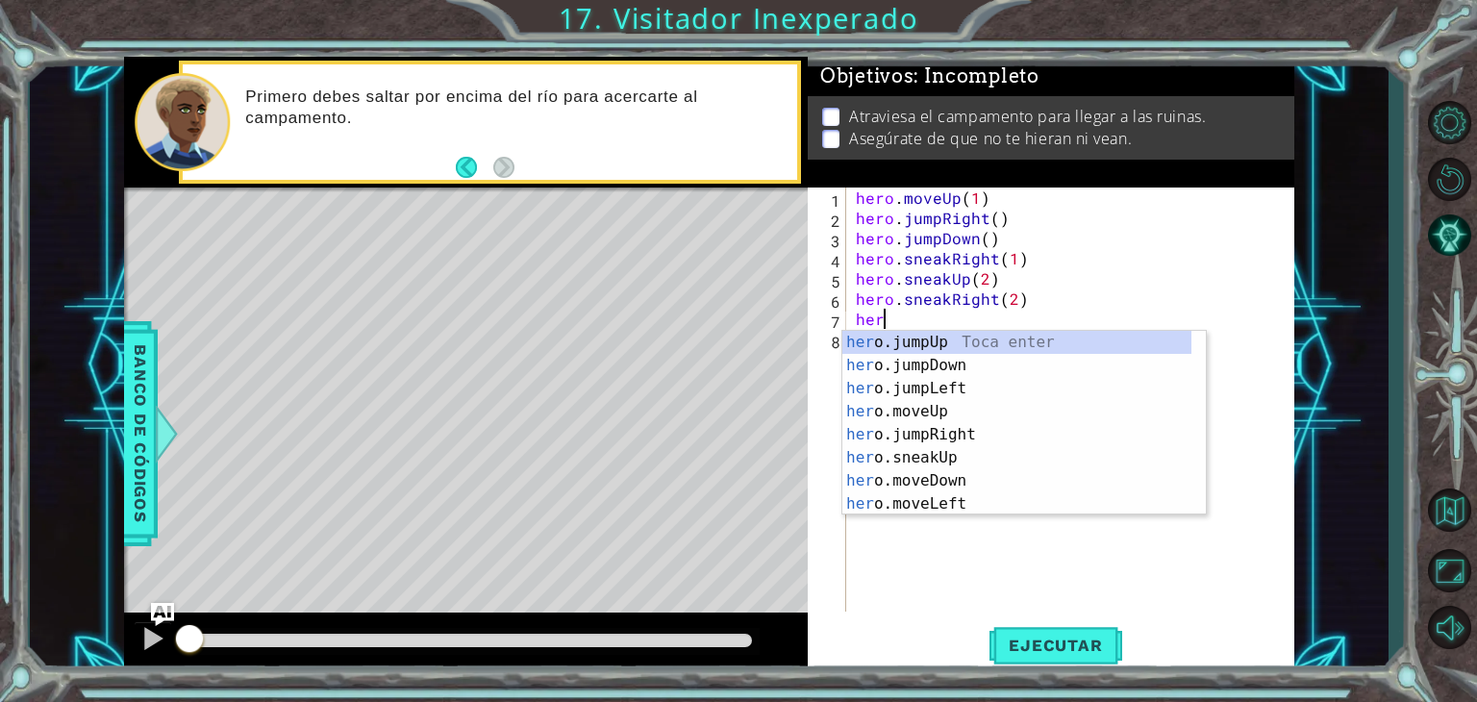
scroll to position [0, 0]
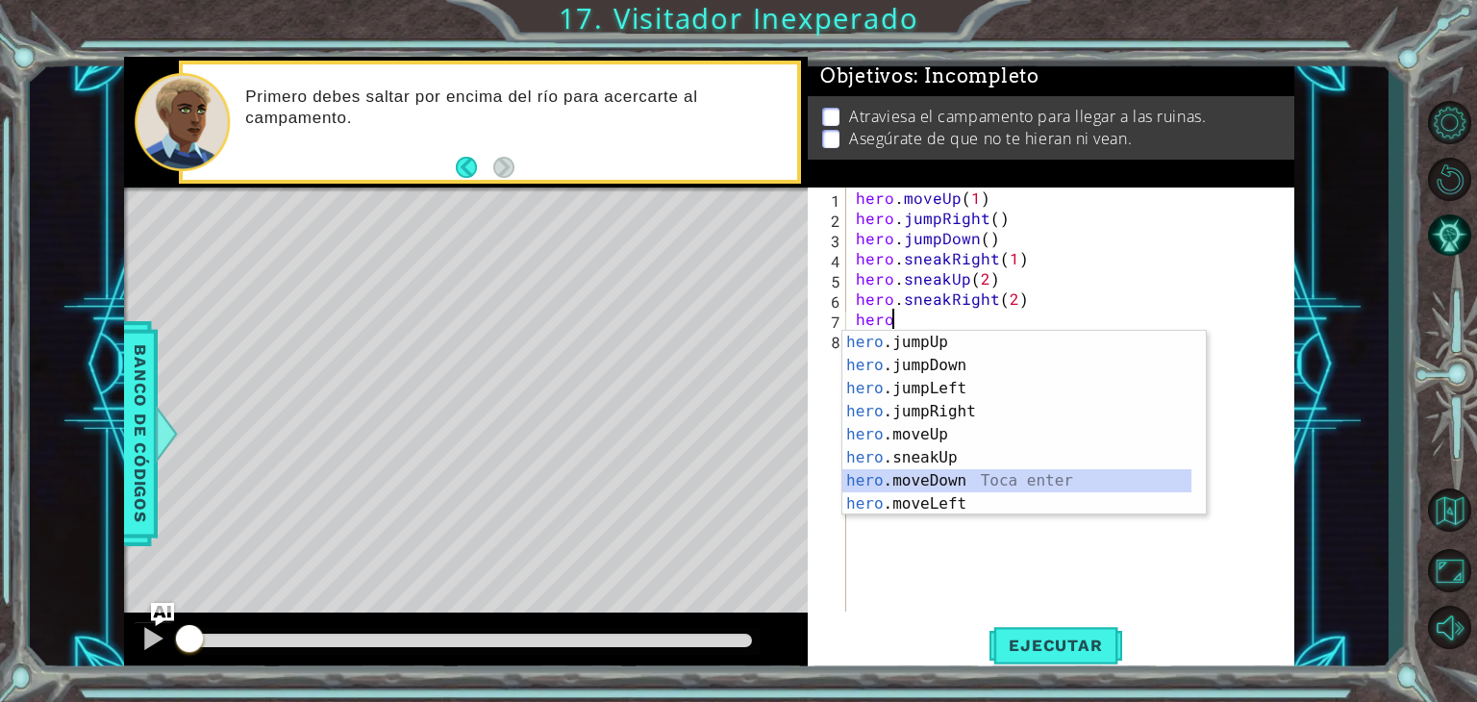
click at [949, 476] on div "hero .jumpUp Toca enter hero .jumpDown Toca enter hero .jumpLeft Toca enter her…" at bounding box center [1016, 446] width 349 height 231
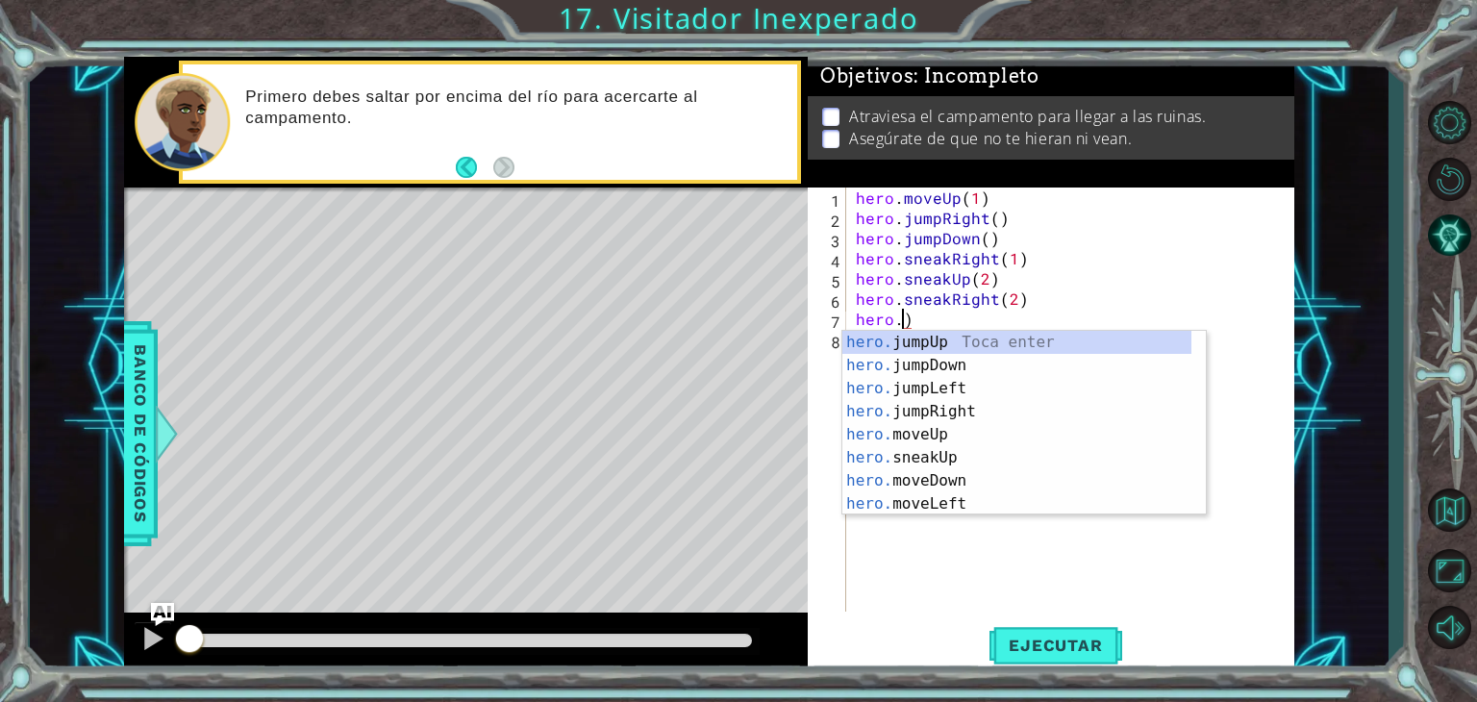
scroll to position [0, 3]
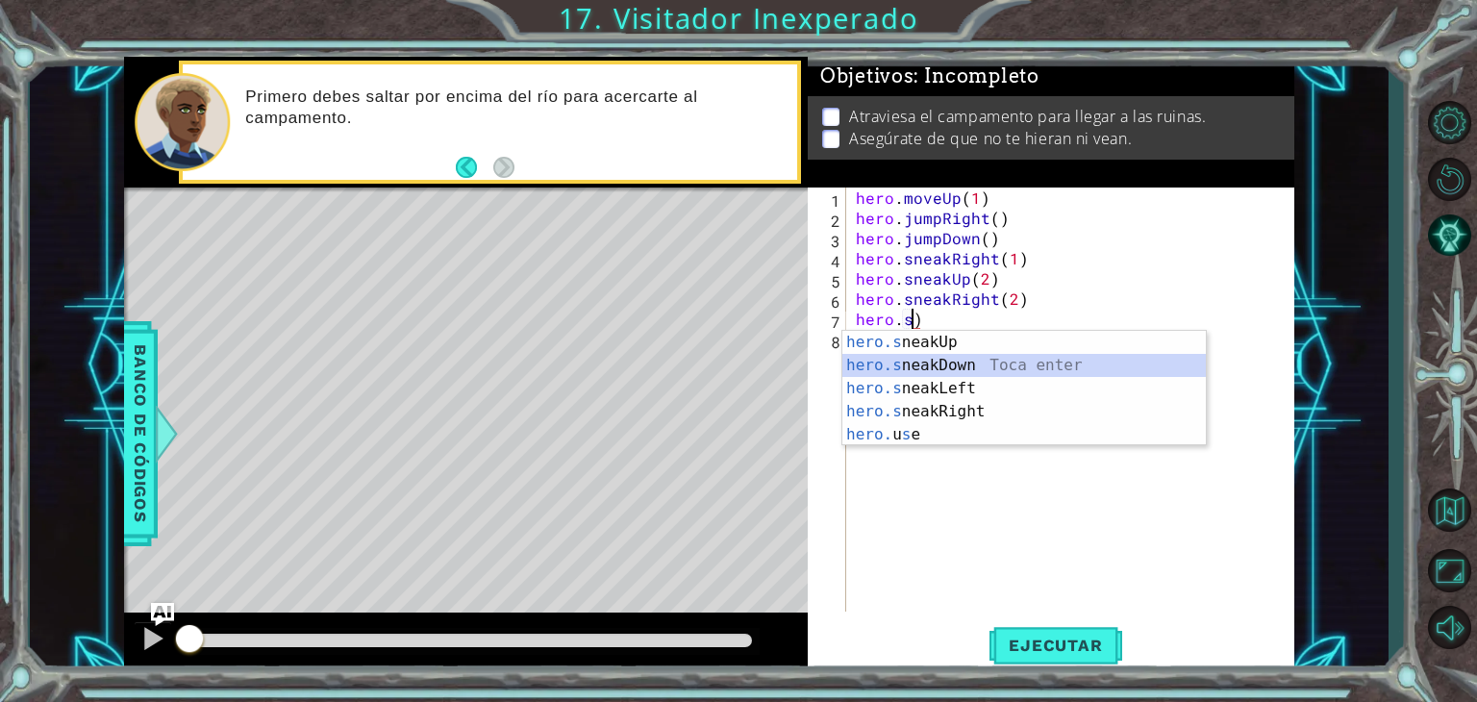
click at [962, 360] on div "hero.s neakUp Toca enter hero.s neakDown Toca enter hero.s neakLeft Toca enter …" at bounding box center [1024, 412] width 364 height 162
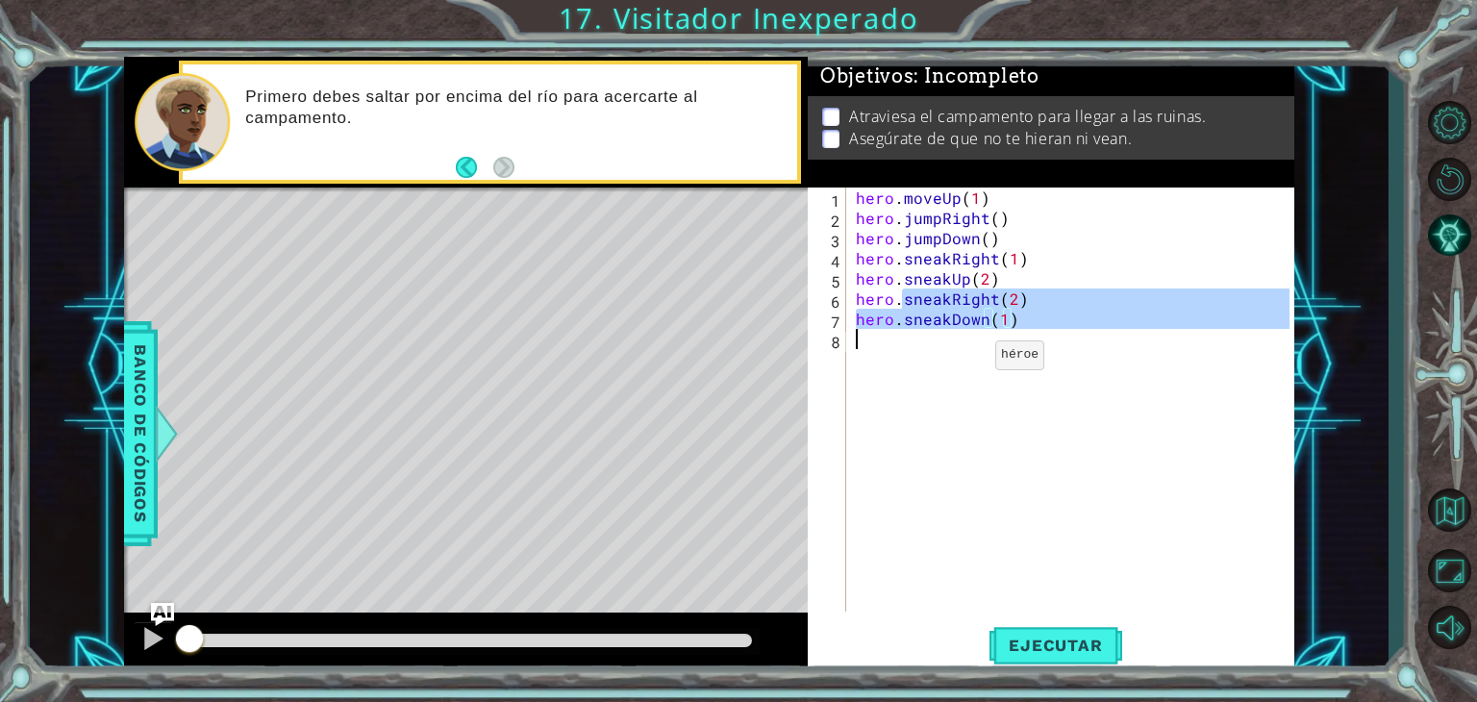
click at [962, 360] on div "hero . moveUp ( 1 ) hero . jumpRight ( ) hero . jumpDown ( ) hero . sneakRight …" at bounding box center [1075, 420] width 447 height 464
click at [1004, 321] on div "hero . moveUp ( 1 ) hero . jumpRight ( ) hero . jumpDown ( ) hero . sneakRight …" at bounding box center [1071, 400] width 438 height 424
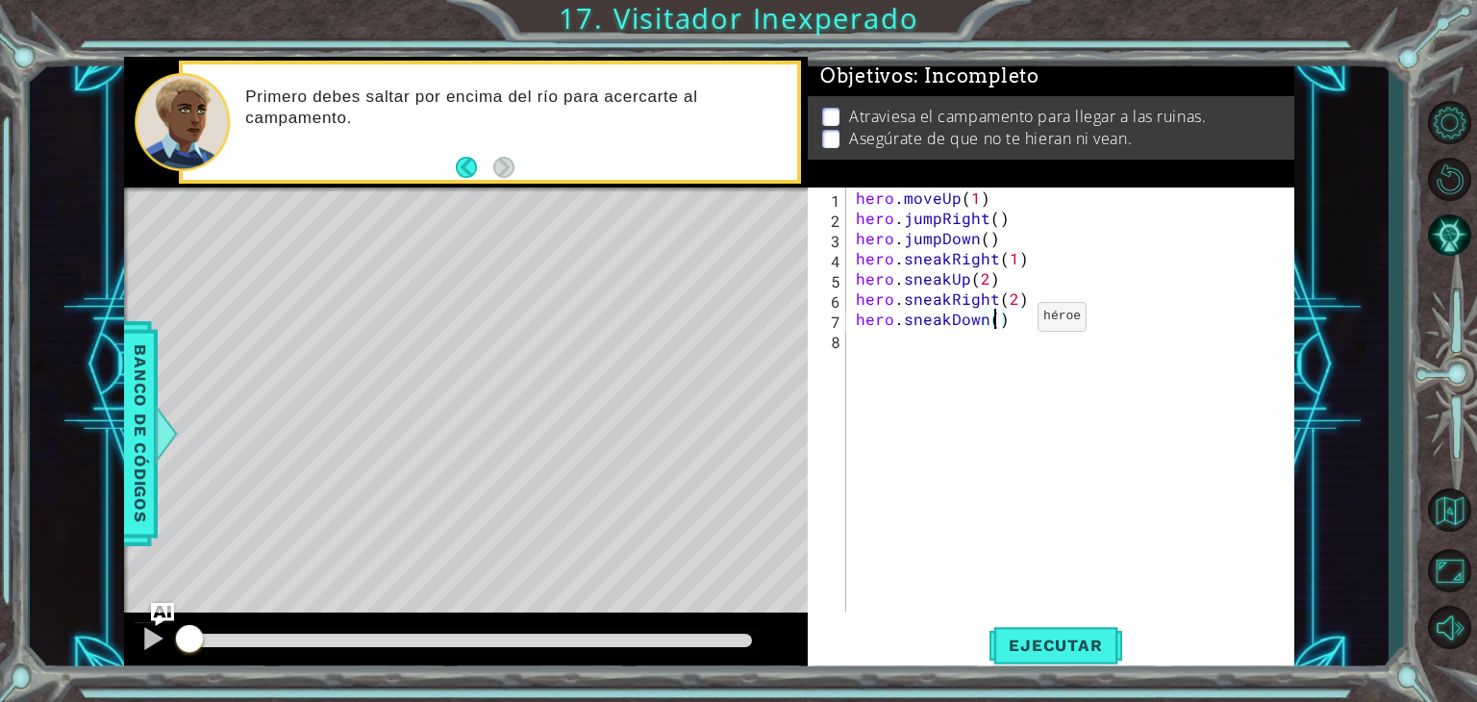
scroll to position [0, 8]
type textarea "hero.sneakDown(2)"
click at [1001, 647] on span "Ejecutar" at bounding box center [1056, 645] width 132 height 19
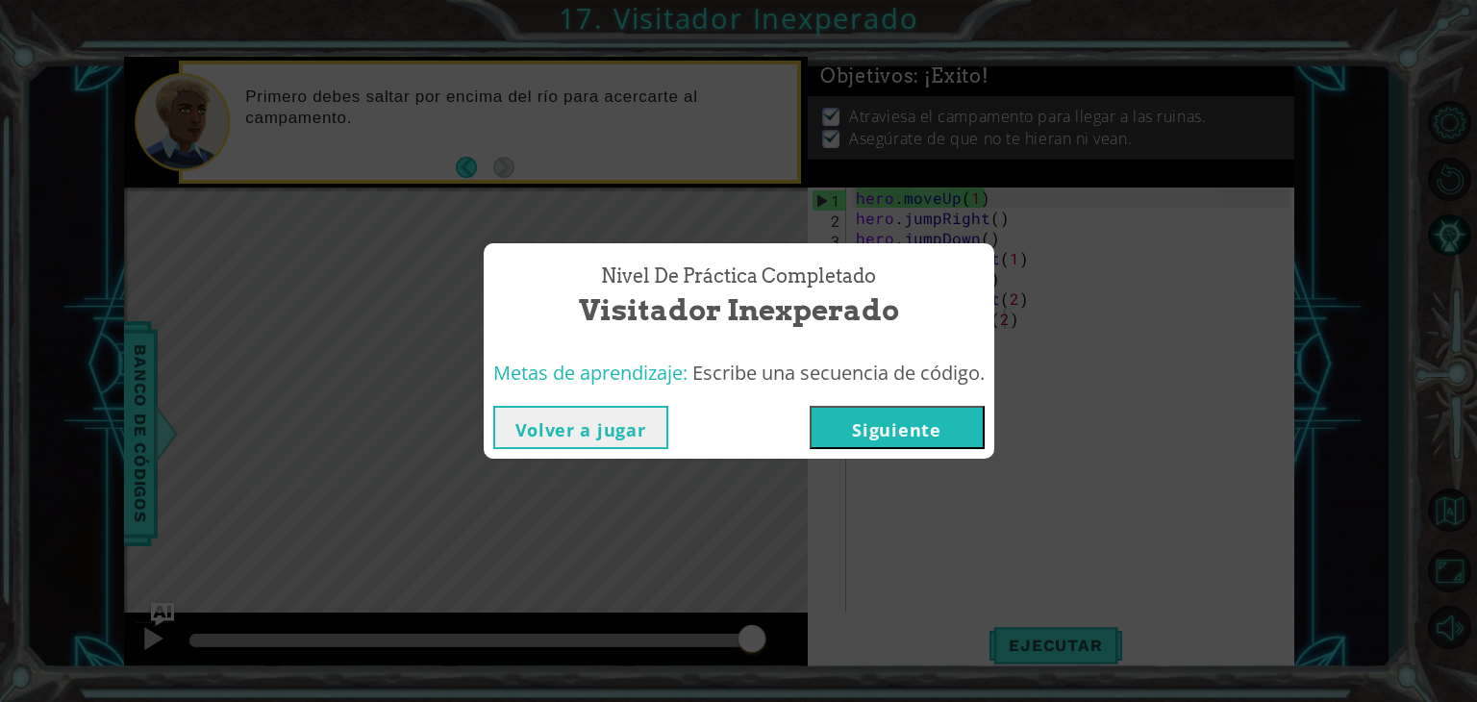
click at [913, 440] on button "Siguiente" at bounding box center [897, 427] width 175 height 43
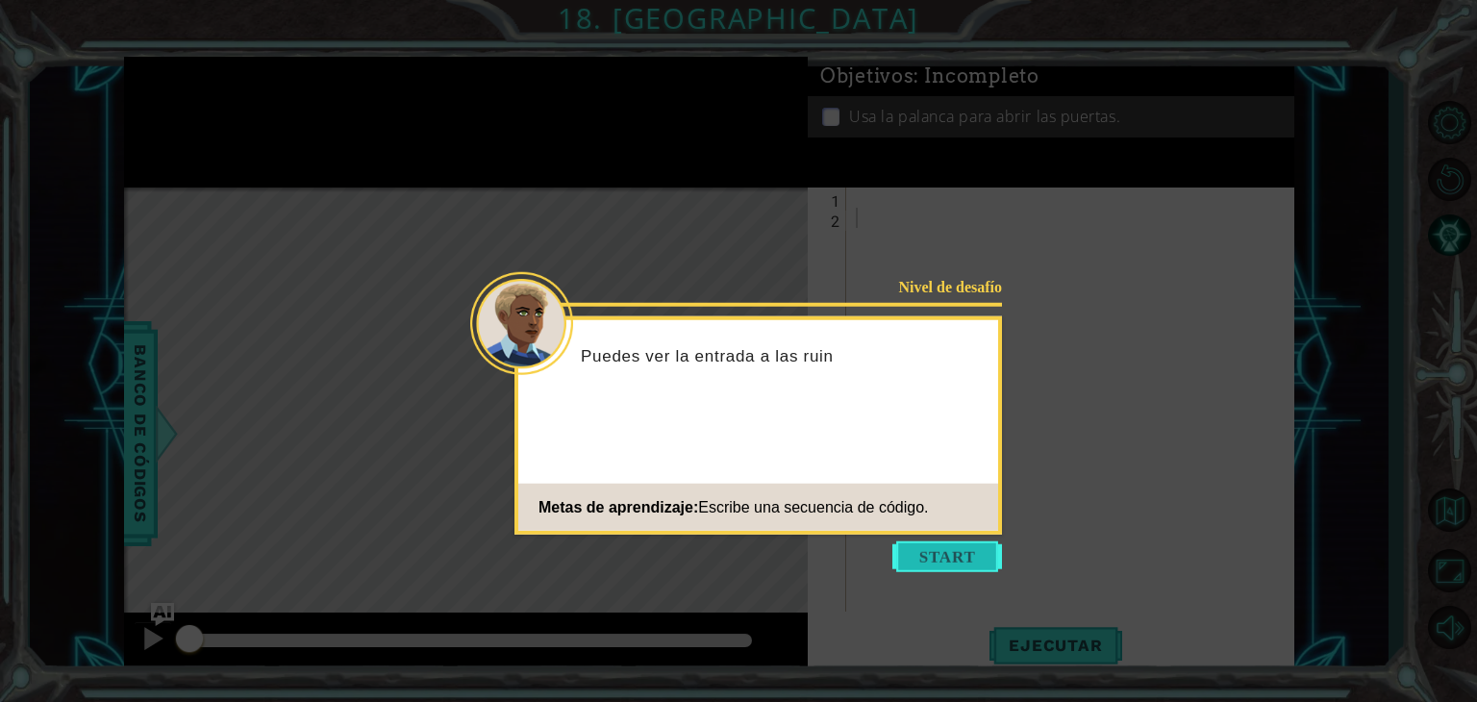
click at [912, 550] on button "Start" at bounding box center [947, 556] width 110 height 31
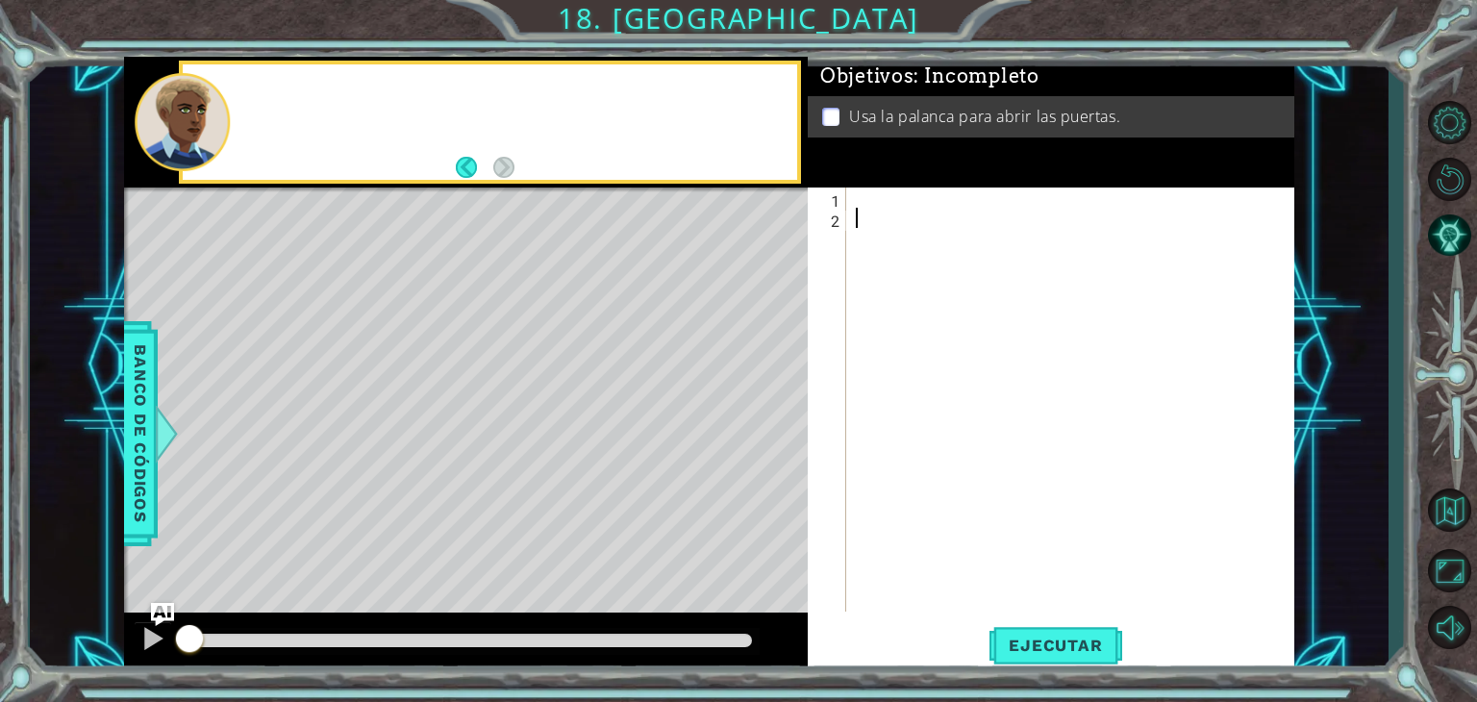
click at [912, 550] on div at bounding box center [1075, 420] width 447 height 464
click at [889, 205] on div at bounding box center [1075, 420] width 447 height 464
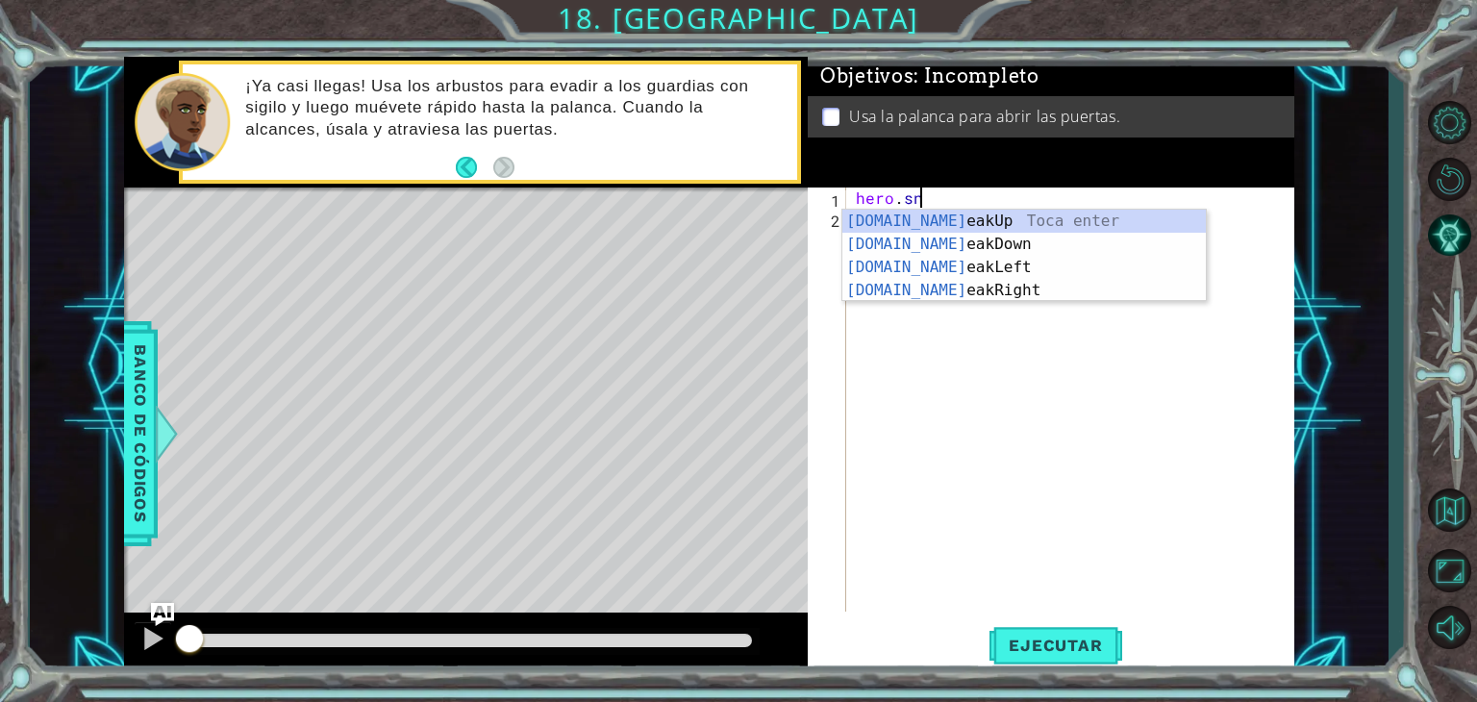
scroll to position [0, 3]
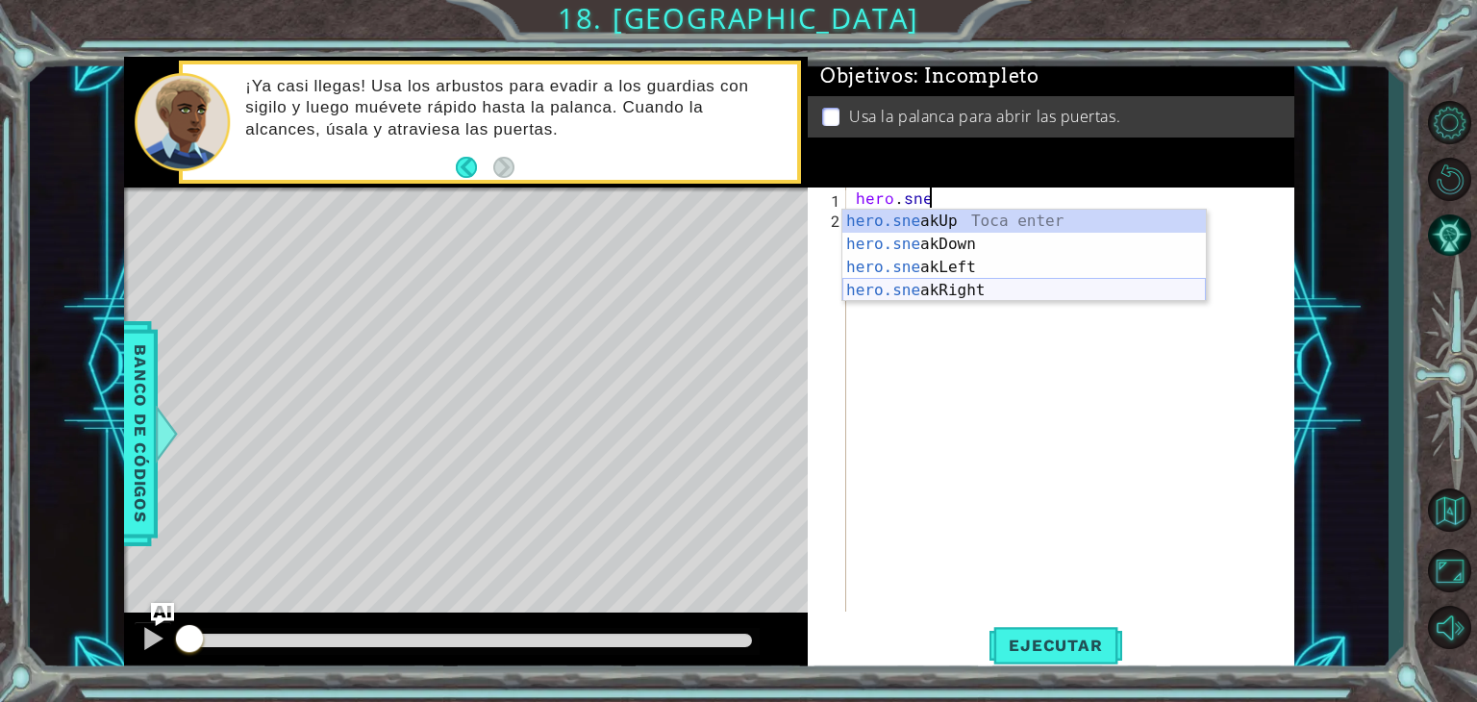
click at [953, 283] on div "hero.sne akUp Toca enter hero.sne akDown Toca enter hero.sne akLeft Toca enter …" at bounding box center [1024, 279] width 364 height 138
type textarea "hero.sneakRight(1)"
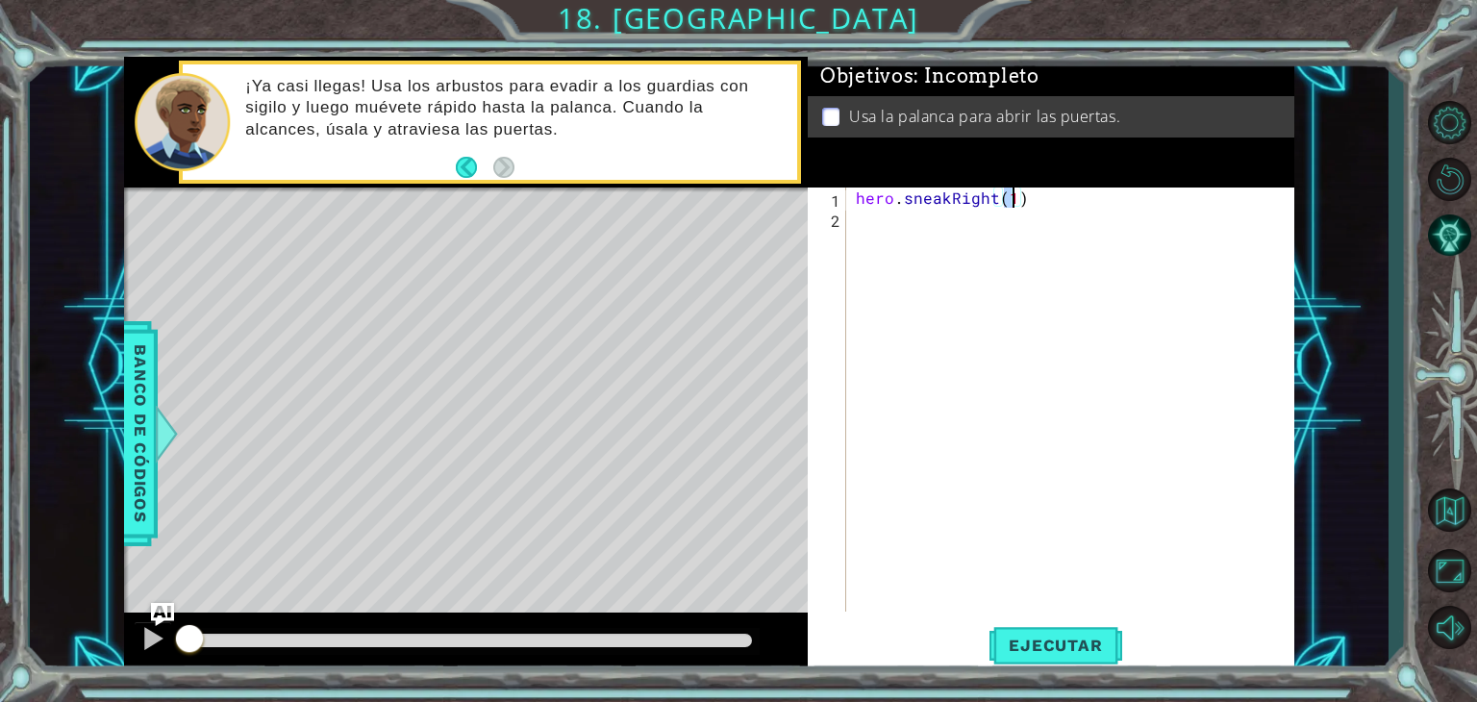
click at [931, 219] on div "hero . sneakRight ( 1 )" at bounding box center [1075, 420] width 447 height 464
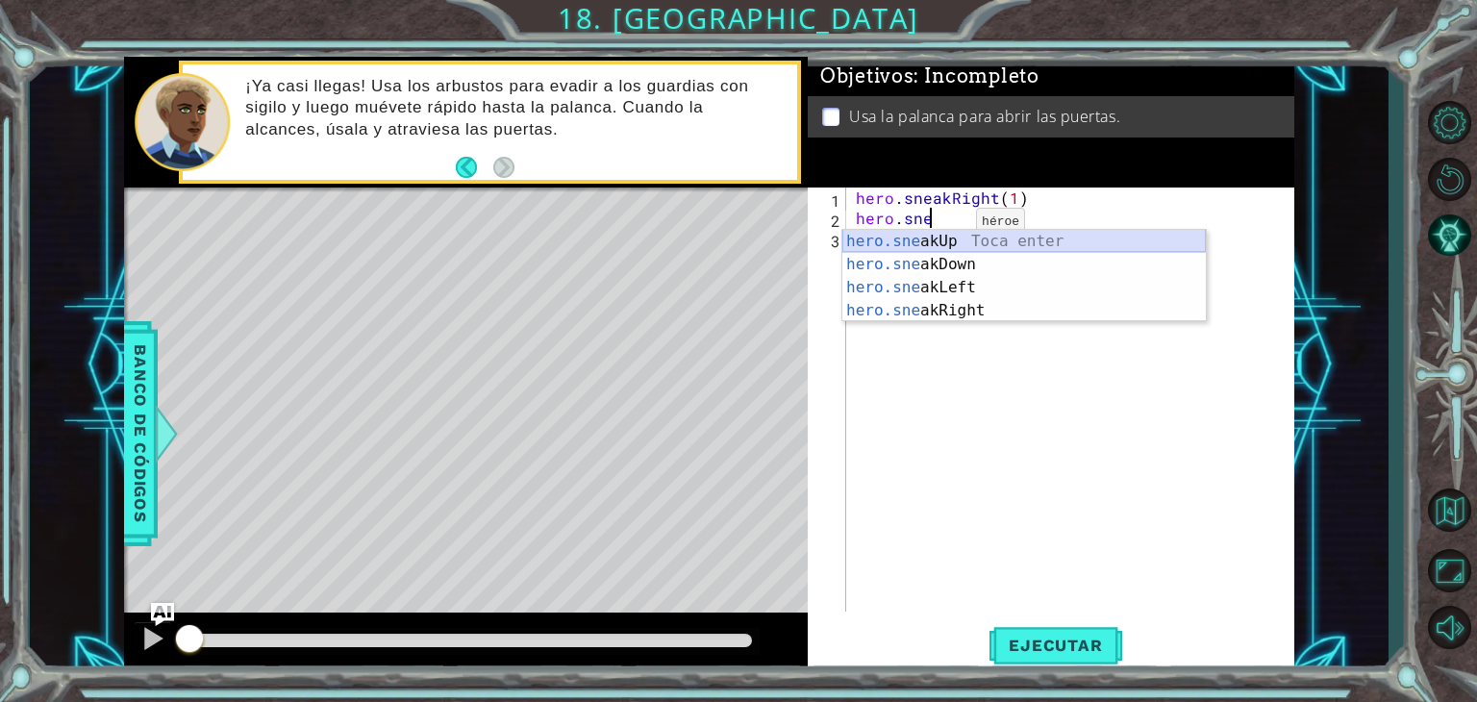
click at [963, 242] on div "hero.sne akUp Toca enter hero.sne akDown Toca enter hero.sne akLeft Toca enter …" at bounding box center [1024, 299] width 364 height 138
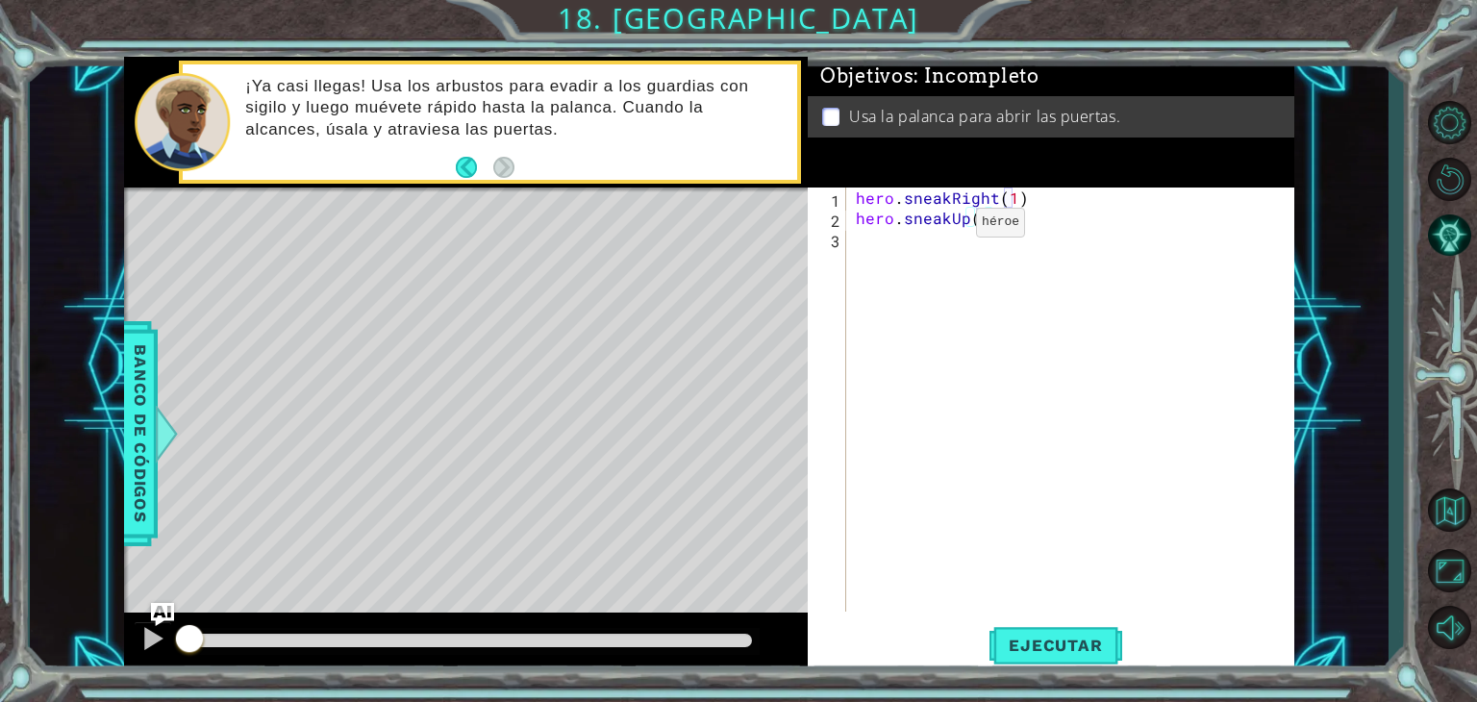
type textarea "hero.sneakUp(2)"
click at [963, 243] on div "hero . sneakRight ( 1 ) hero . sneakUp ( 2 )" at bounding box center [1075, 420] width 447 height 464
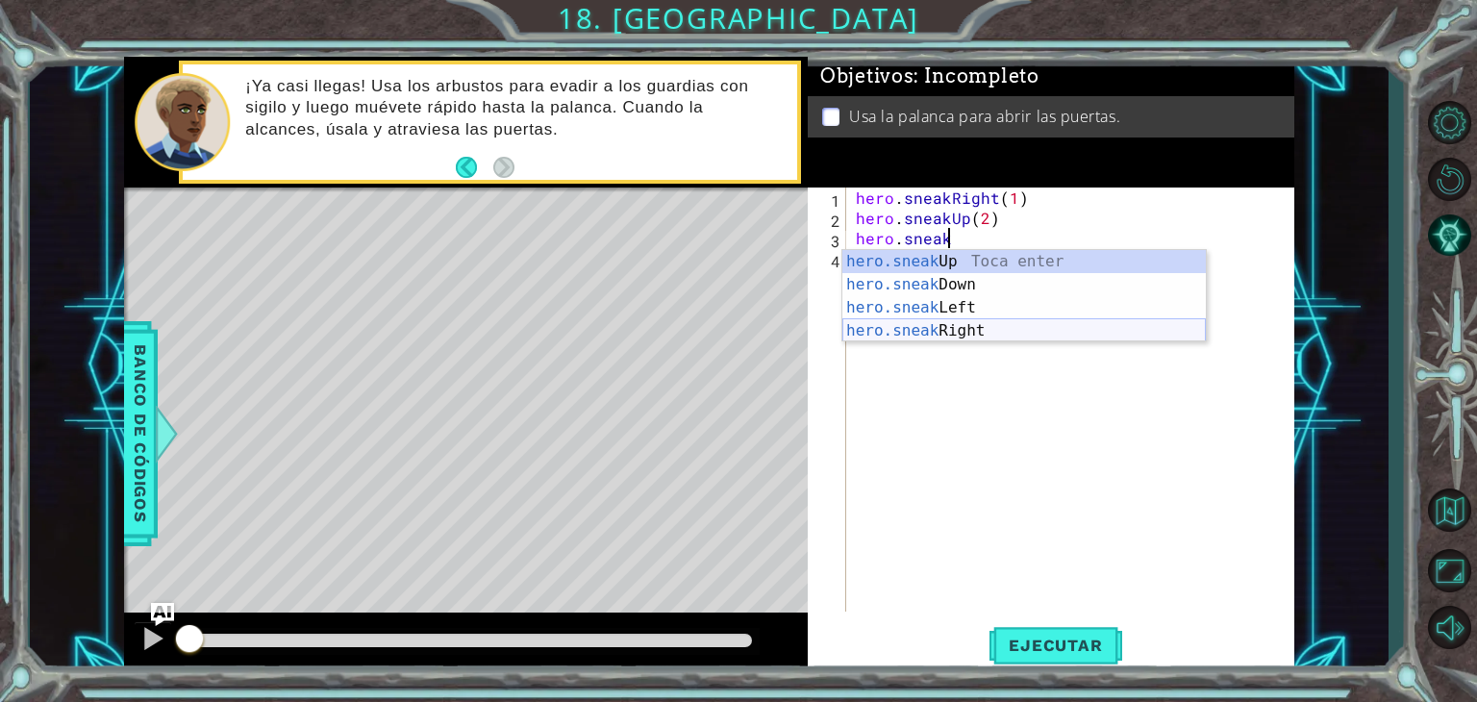
click at [984, 327] on div "hero.sneak Up Toca enter hero.sneak Down Toca enter hero.sneak Left Toca enter …" at bounding box center [1024, 319] width 364 height 138
type textarea "hero.sneakRight(1)"
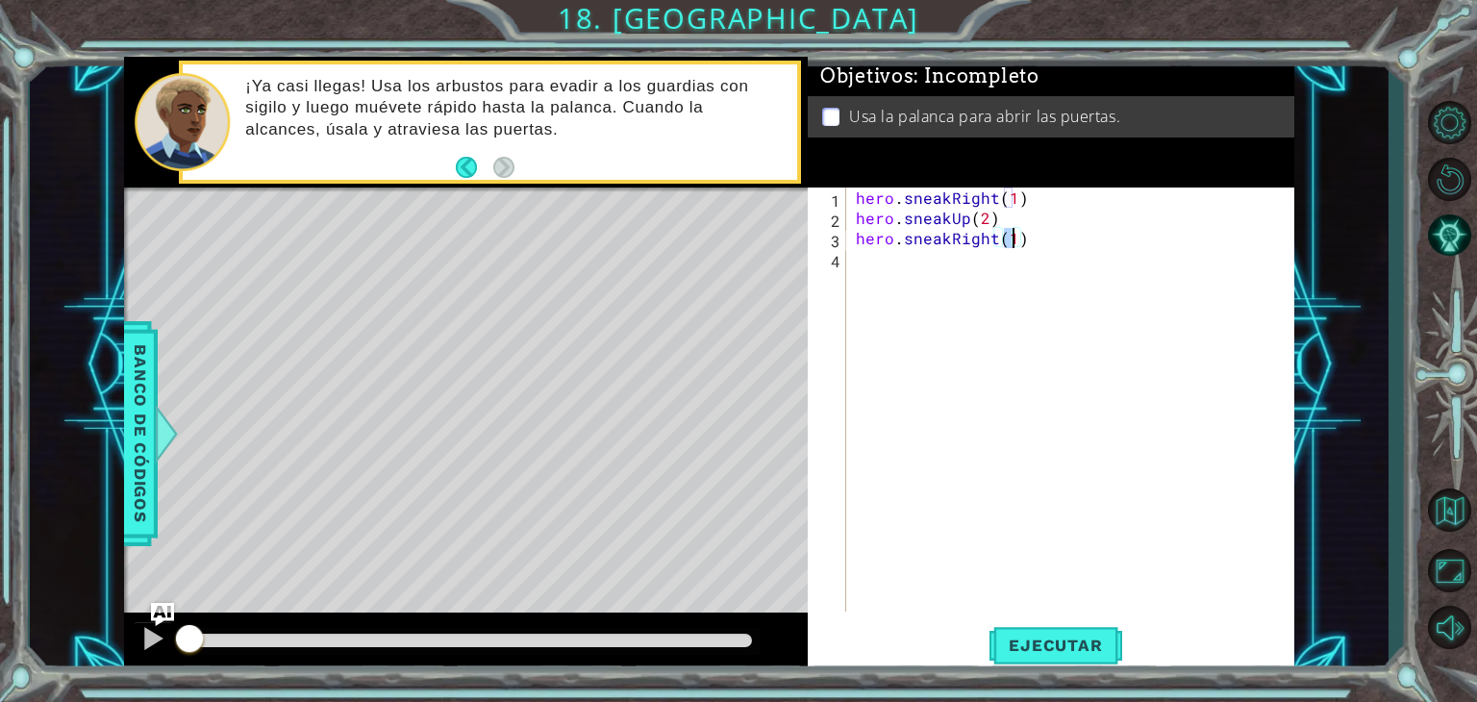
click at [934, 287] on div "hero . sneakRight ( 1 ) hero . sneakUp ( 2 ) hero . sneakRight ( 1 )" at bounding box center [1075, 420] width 447 height 464
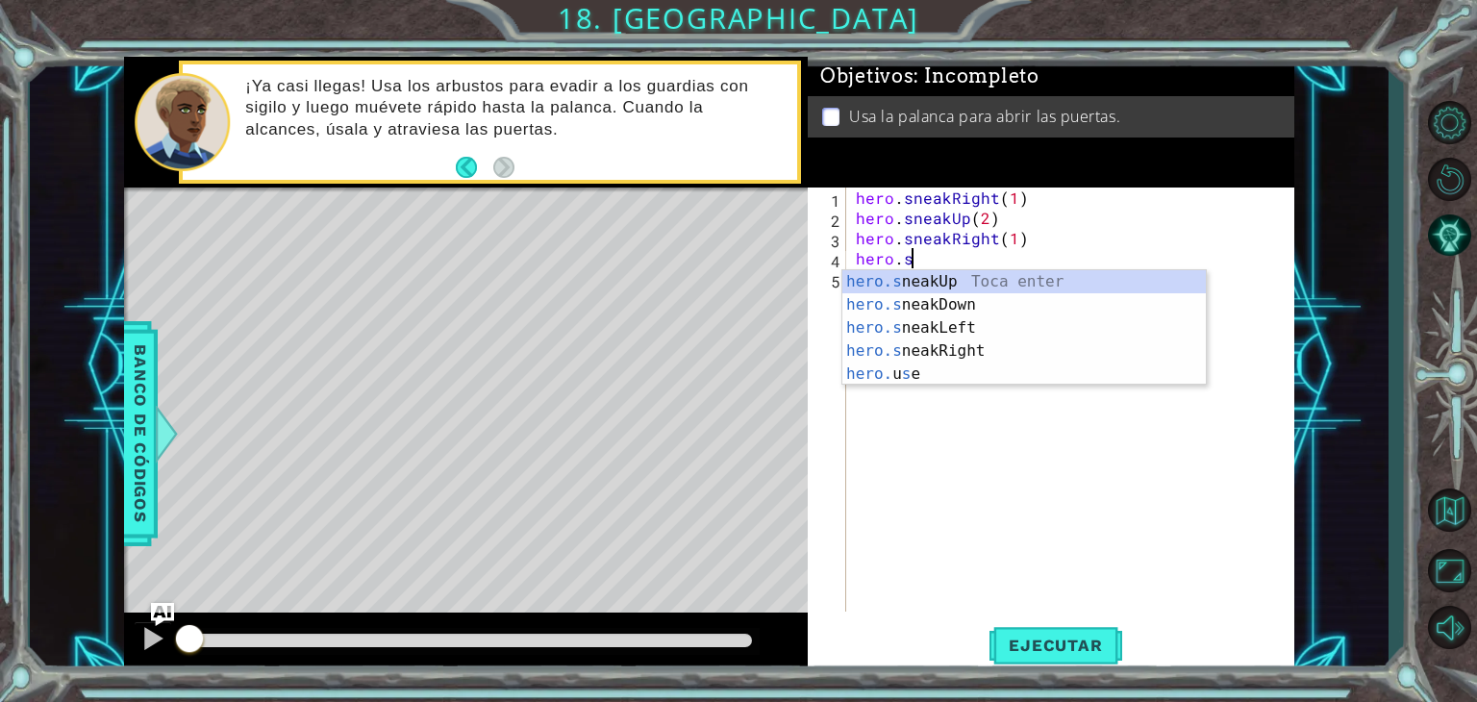
scroll to position [0, 3]
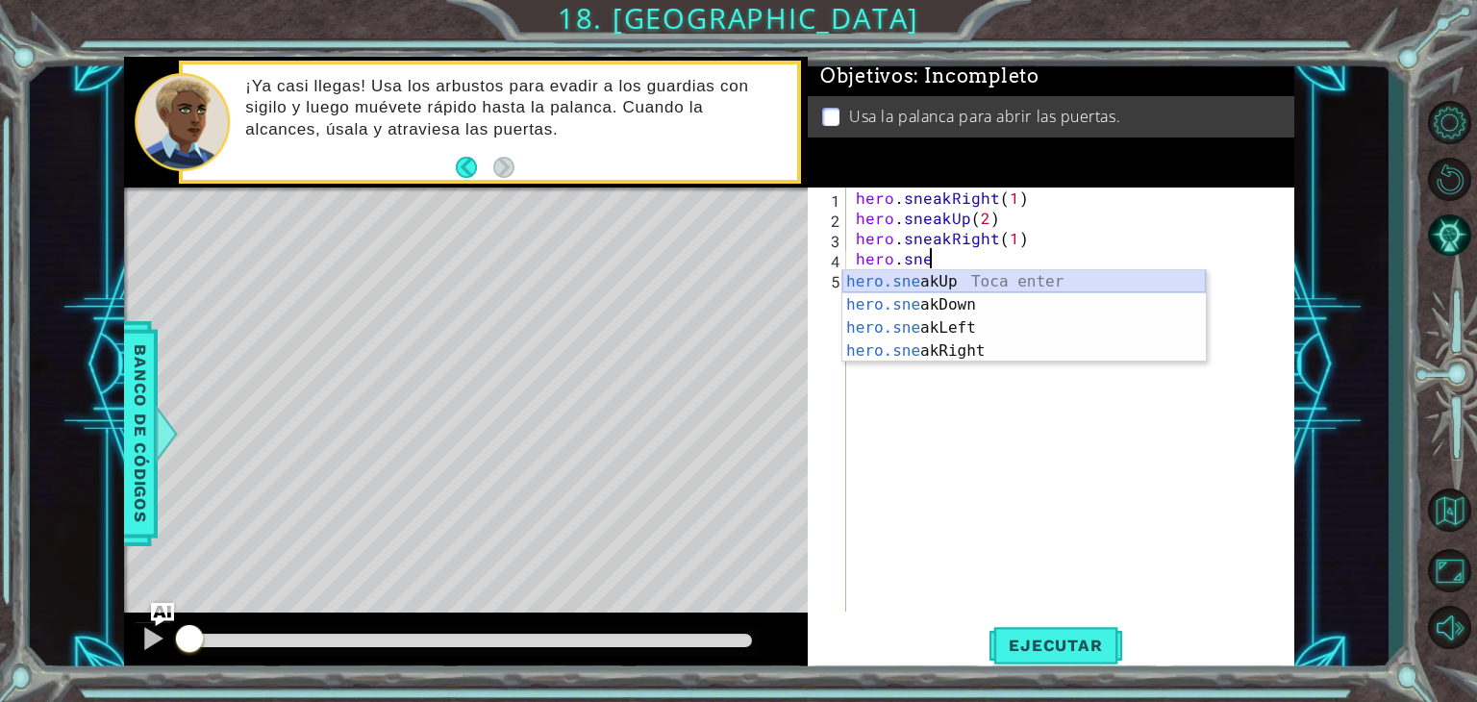
click at [933, 280] on div "hero.sne akUp Toca enter hero.sne akDown Toca enter hero.sne akLeft Toca enter …" at bounding box center [1024, 339] width 364 height 138
type textarea "hero.sneakUp(1)"
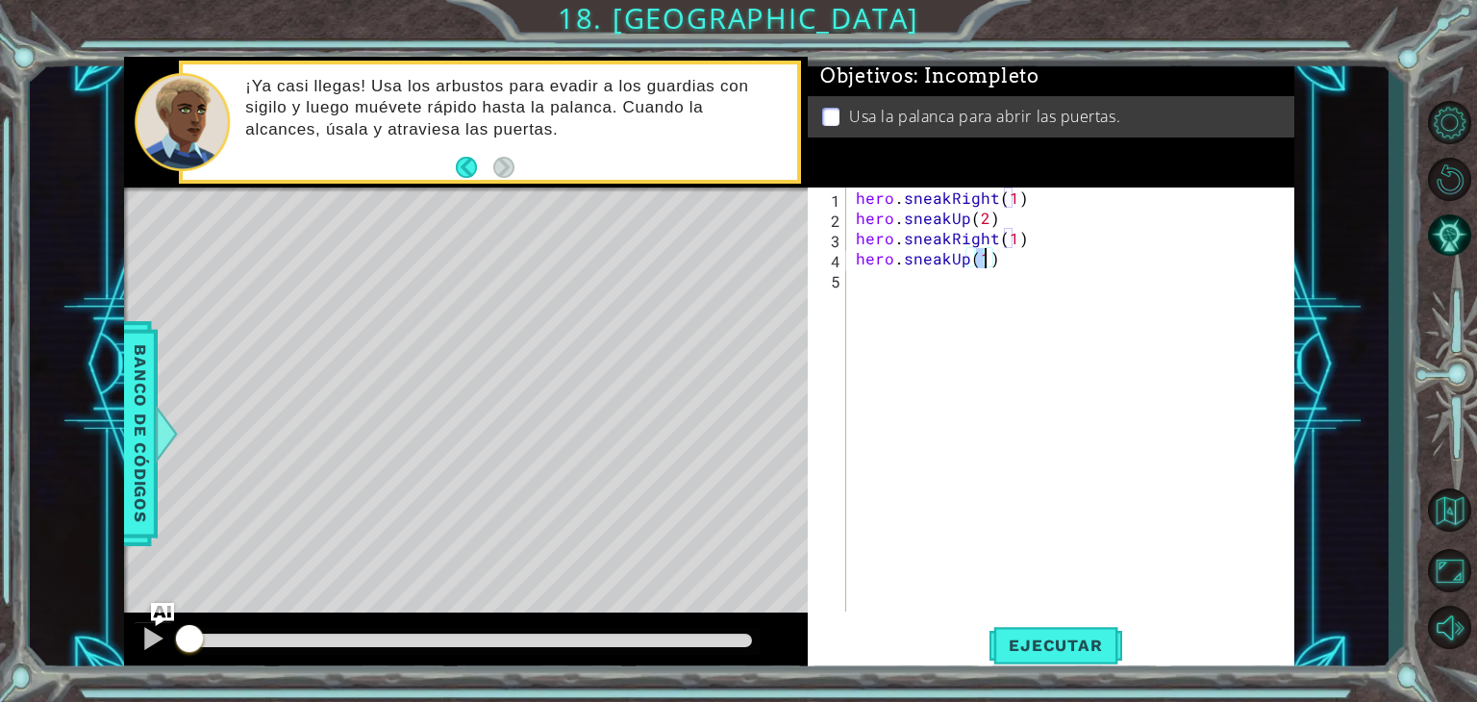
click at [919, 280] on div "hero . sneakRight ( 1 ) hero . sneakUp ( 2 ) hero . sneakRight ( 1 ) hero . sne…" at bounding box center [1075, 420] width 447 height 464
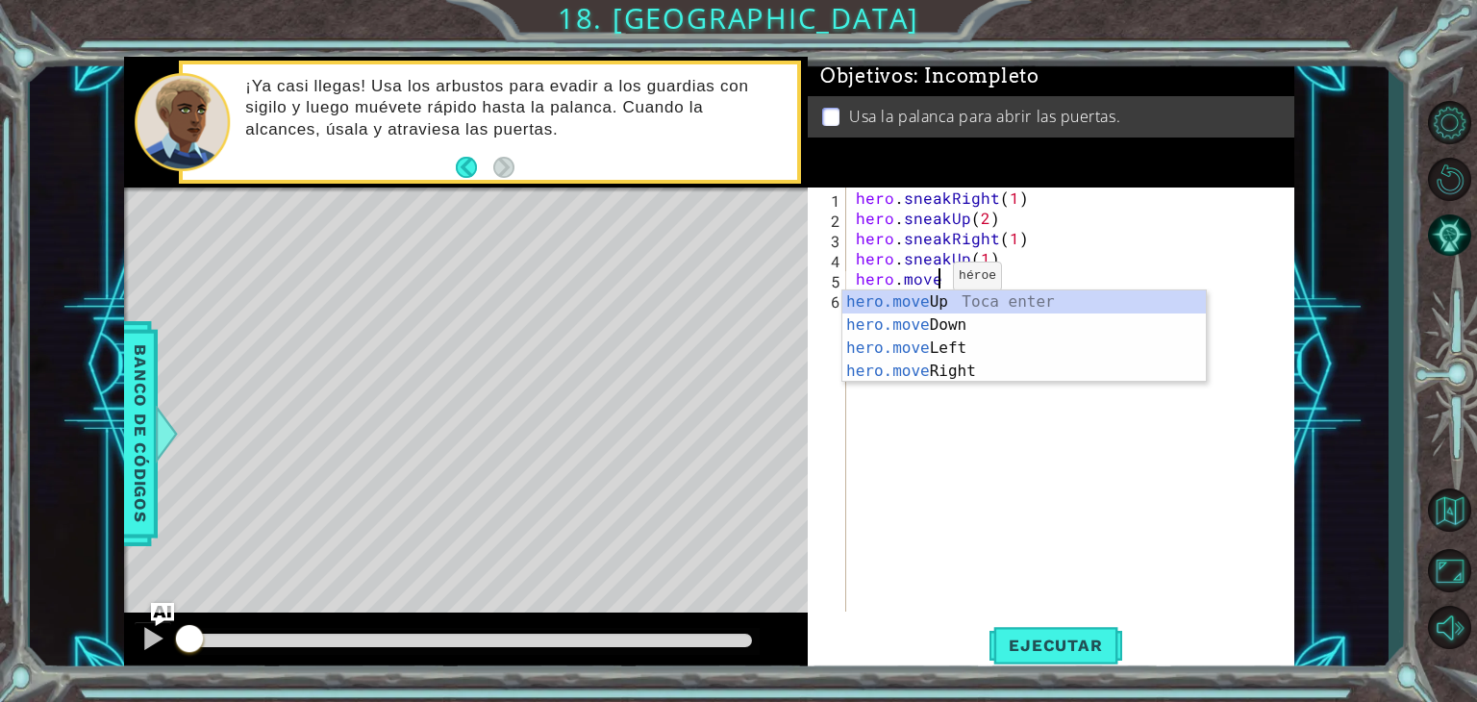
scroll to position [0, 4]
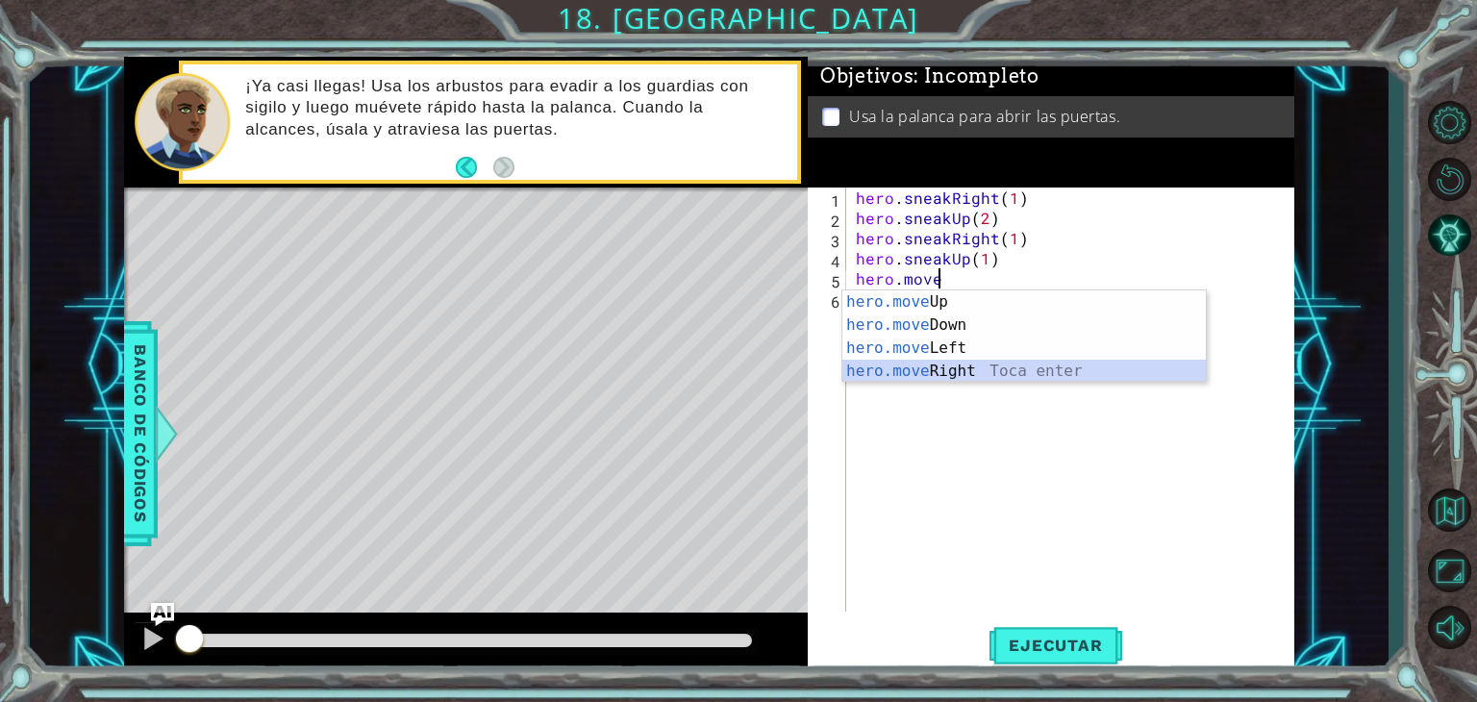
click at [948, 362] on div "hero.move Up Toca enter hero.move Down Toca enter hero.move Left Toca enter her…" at bounding box center [1024, 359] width 364 height 138
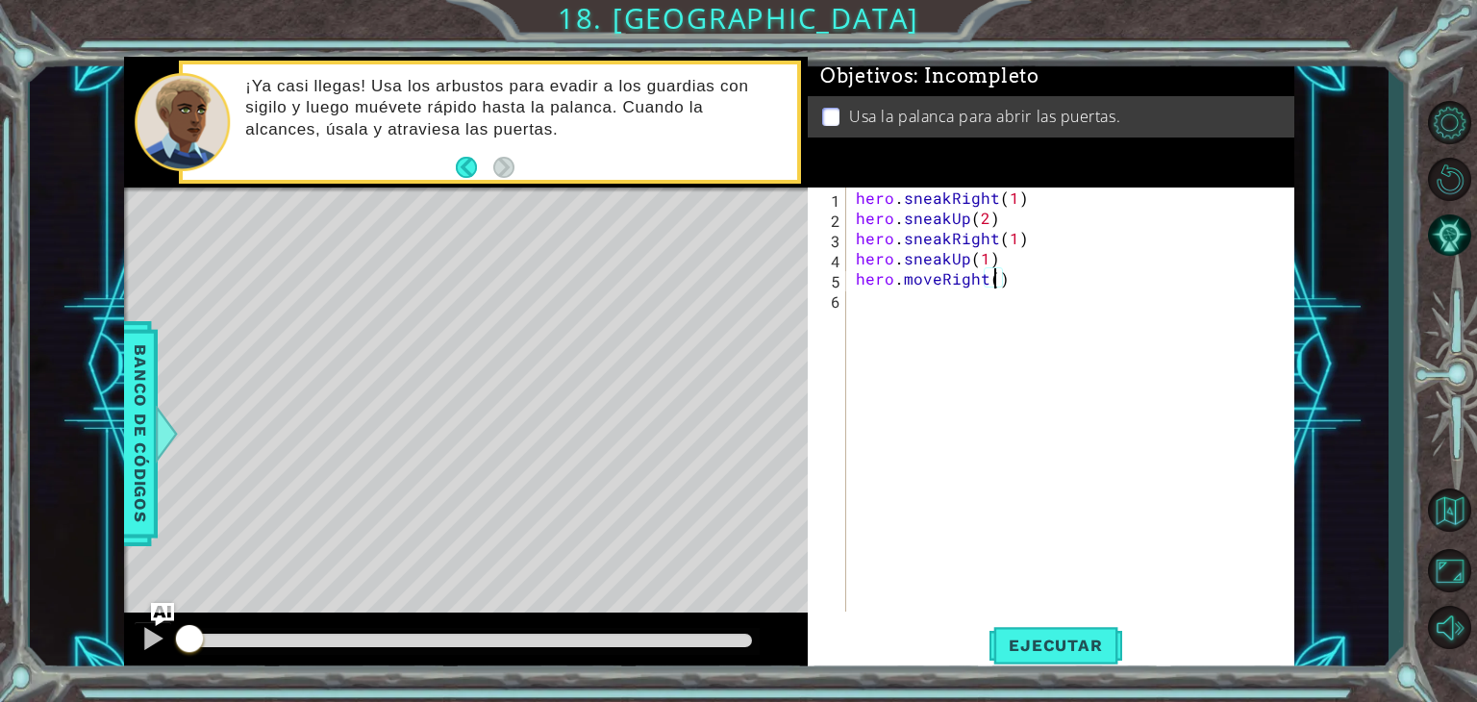
scroll to position [0, 8]
type textarea "hero.moveRight(2)"
click at [1042, 627] on button "Ejecutar" at bounding box center [1056, 645] width 132 height 49
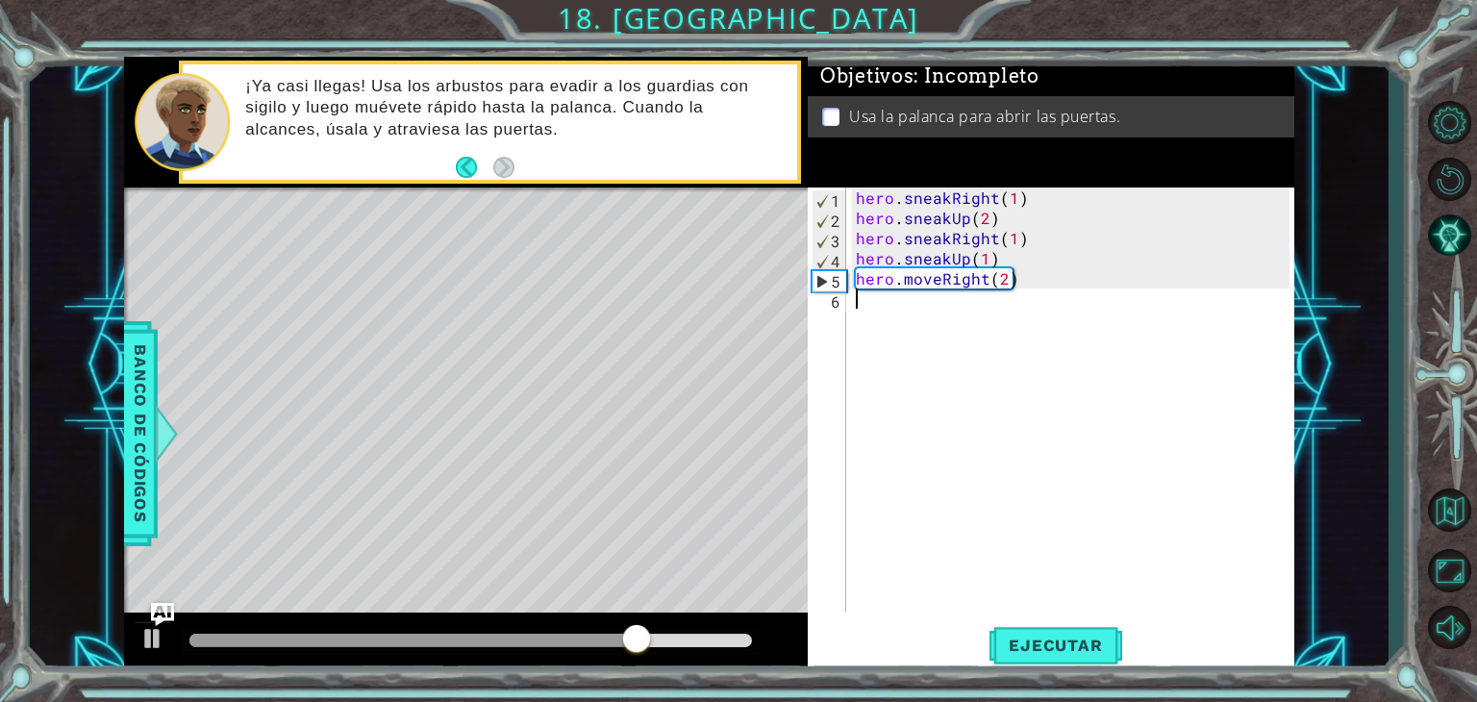
click at [998, 319] on div "hero . sneakRight ( 1 ) hero . sneakUp ( 2 ) hero . sneakRight ( 1 ) hero . sne…" at bounding box center [1075, 420] width 447 height 464
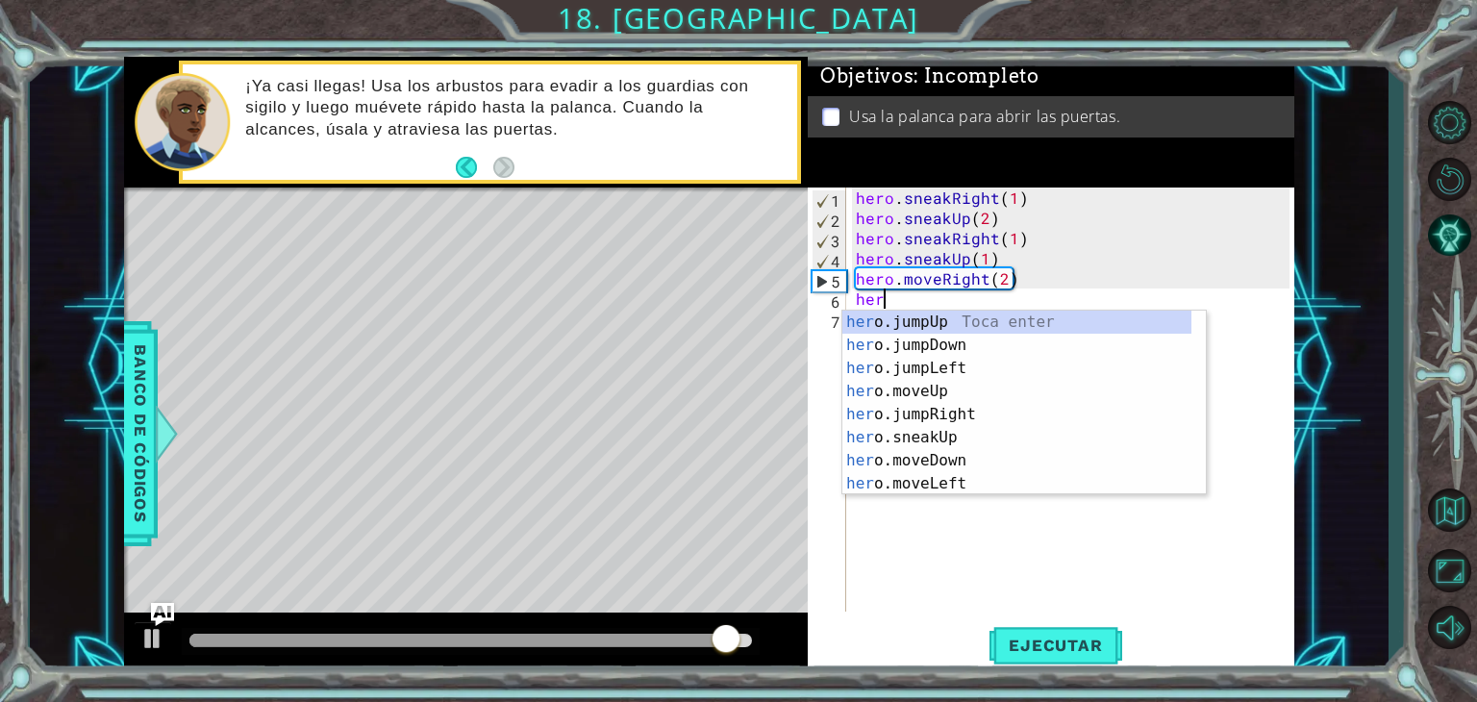
scroll to position [0, 0]
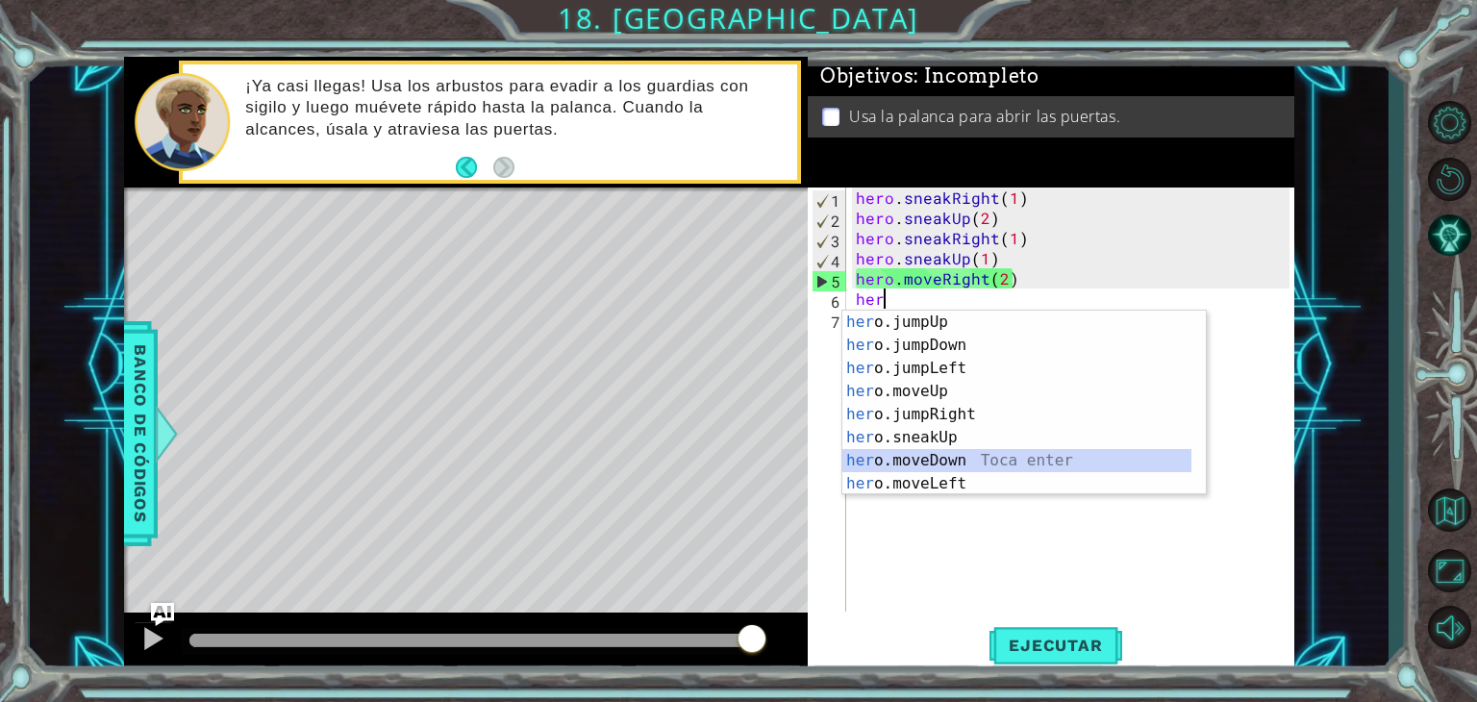
click at [954, 461] on div "her o.jumpUp Toca enter her o.jumpDown Toca enter her o.jumpLeft Toca enter her…" at bounding box center [1016, 426] width 349 height 231
type textarea "hero.moveDown(1)"
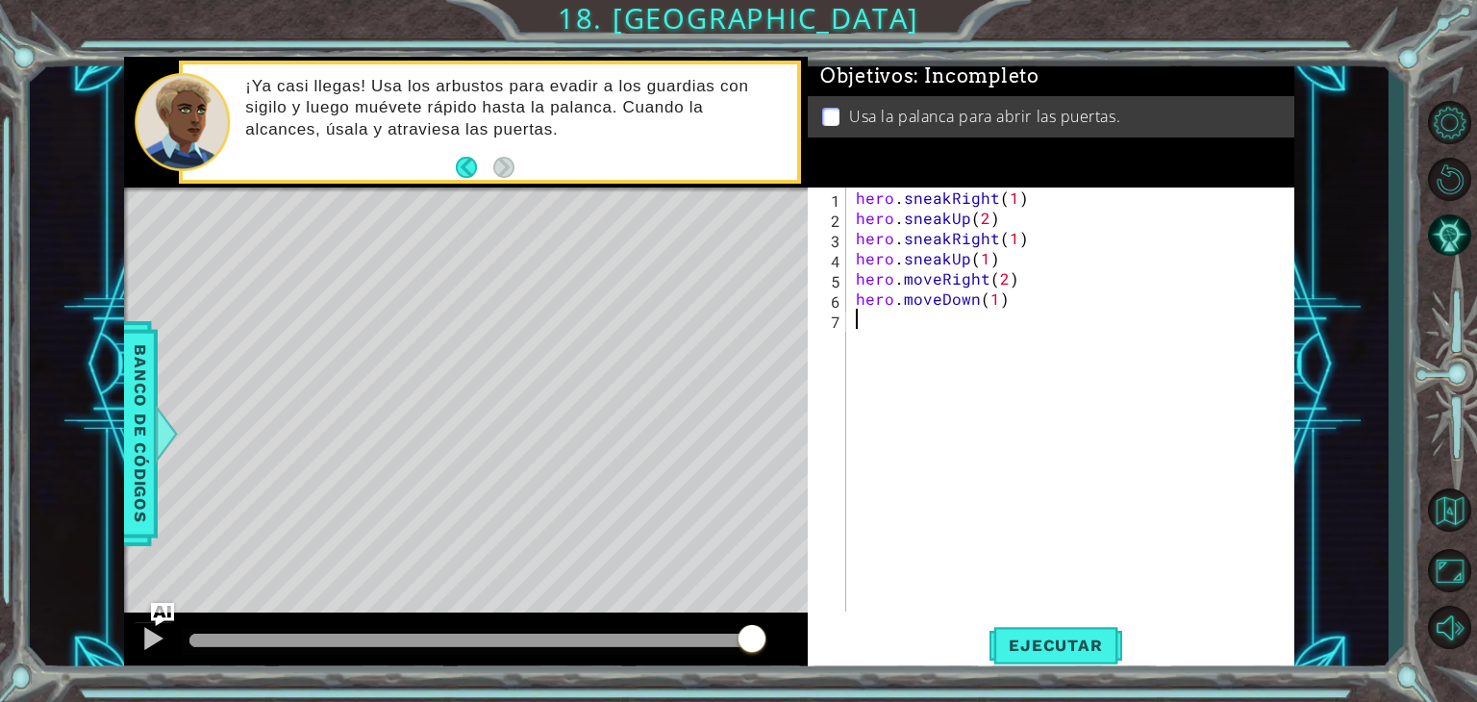
click at [958, 326] on div "hero . sneakRight ( 1 ) hero . sneakUp ( 2 ) hero . sneakRight ( 1 ) hero . sne…" at bounding box center [1075, 420] width 447 height 464
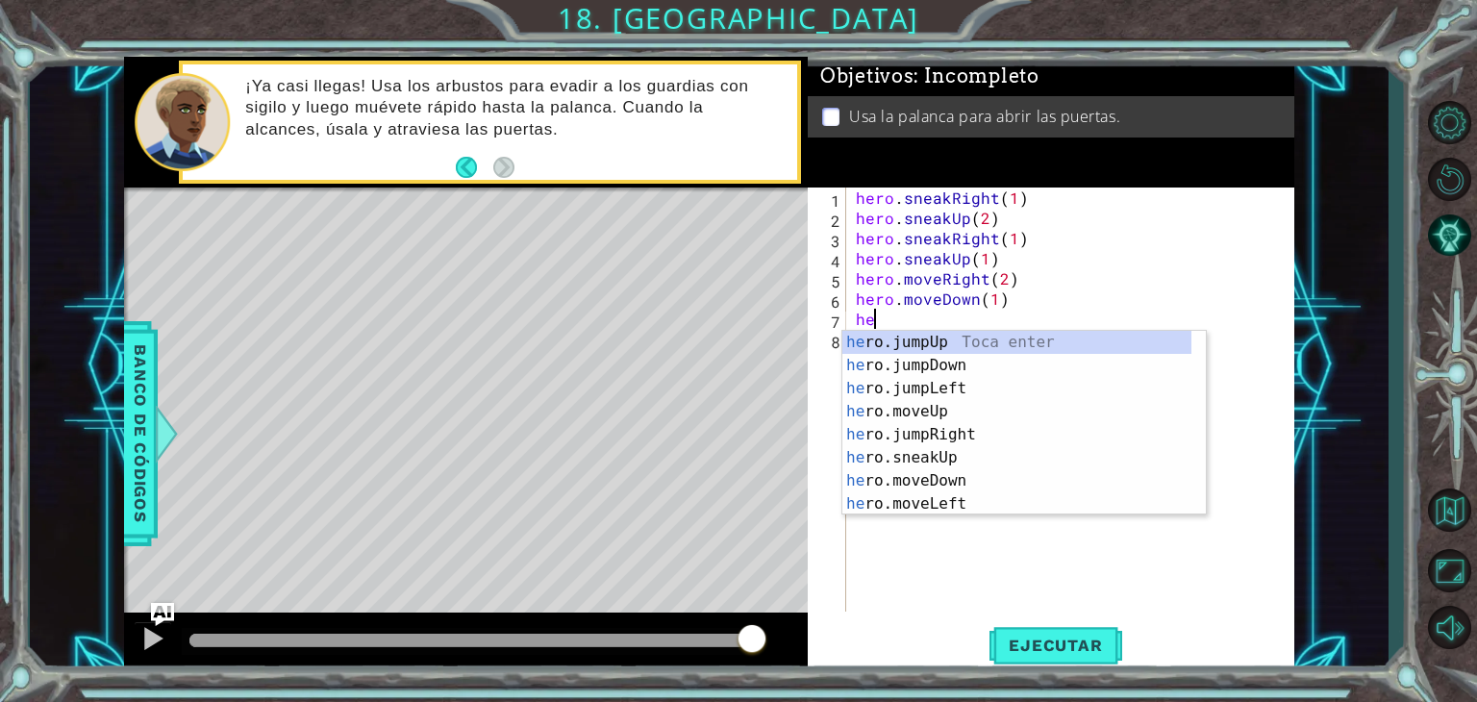
type textarea "her"
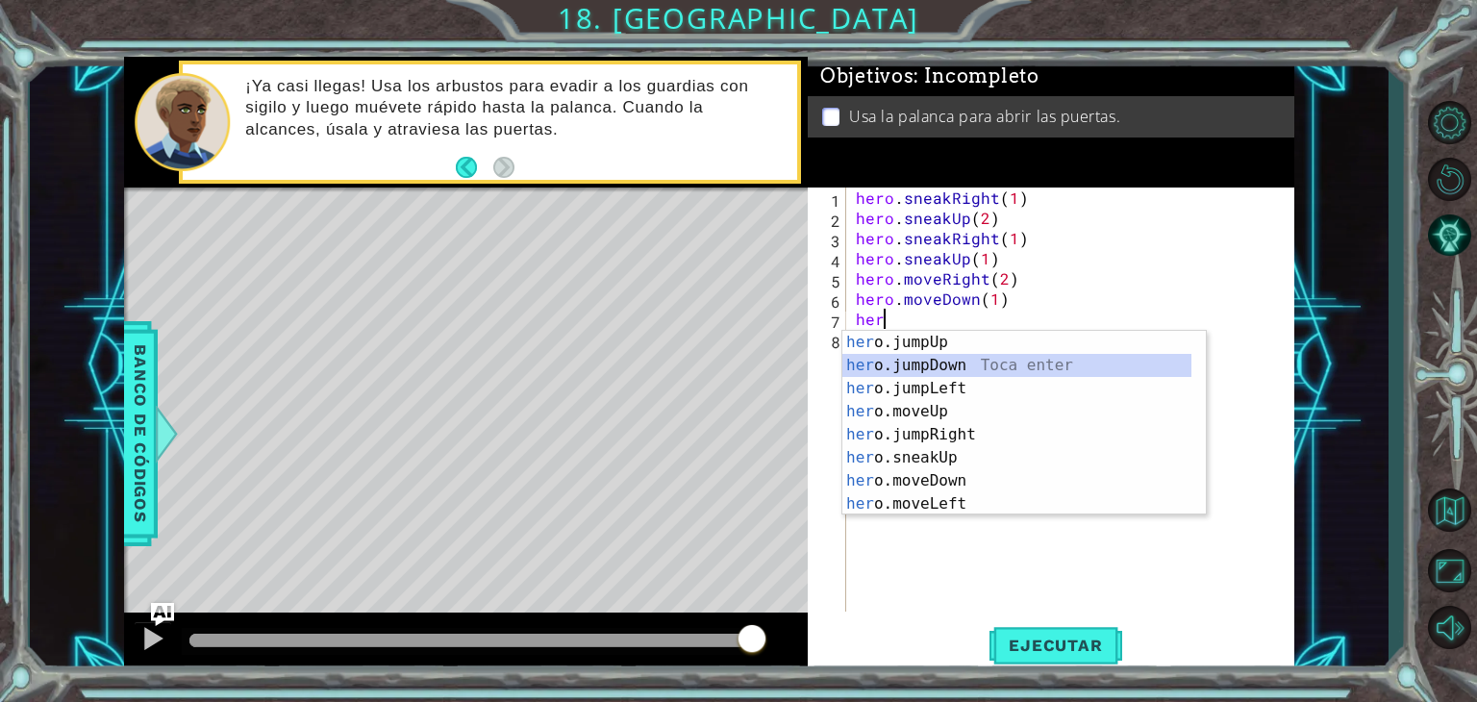
click at [947, 359] on div "her o.jumpUp Toca enter her o.jumpDown Toca enter her o.jumpLeft Toca enter her…" at bounding box center [1016, 446] width 349 height 231
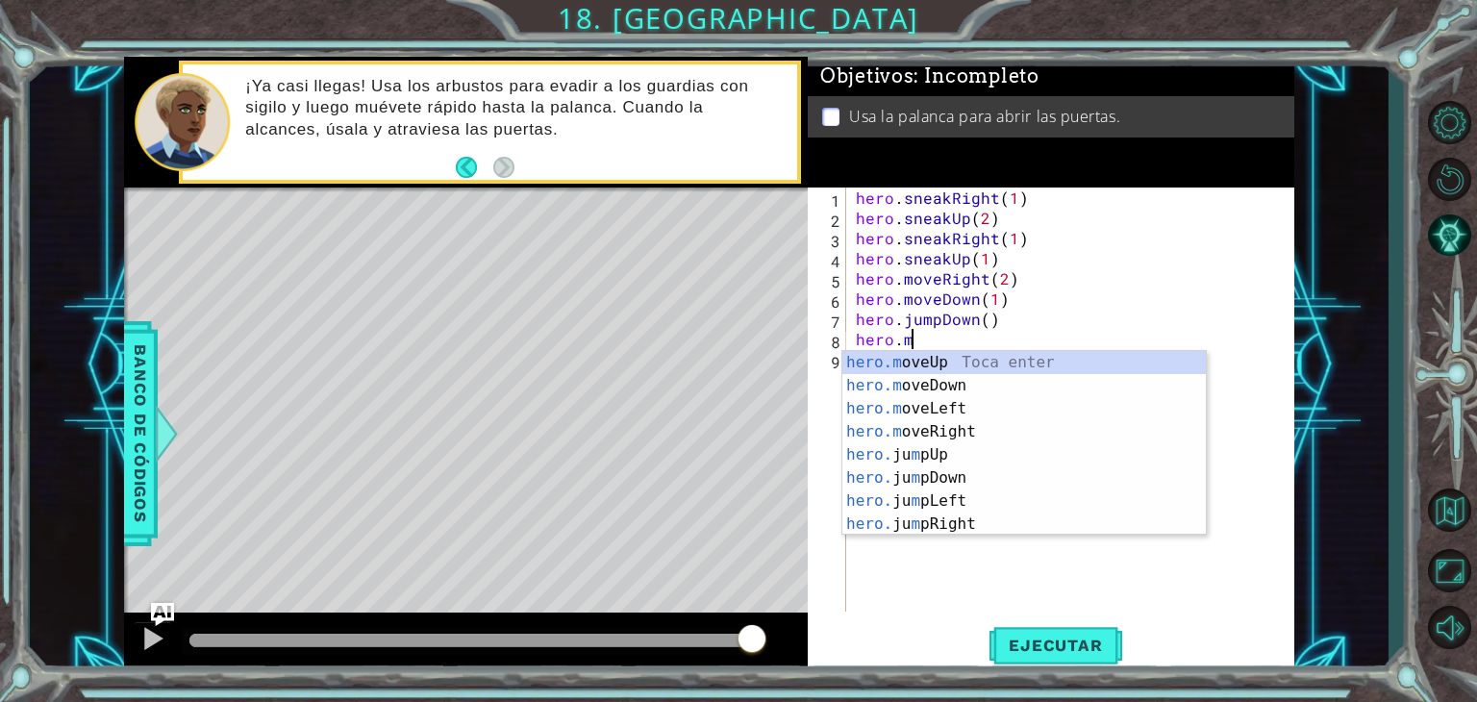
scroll to position [0, 2]
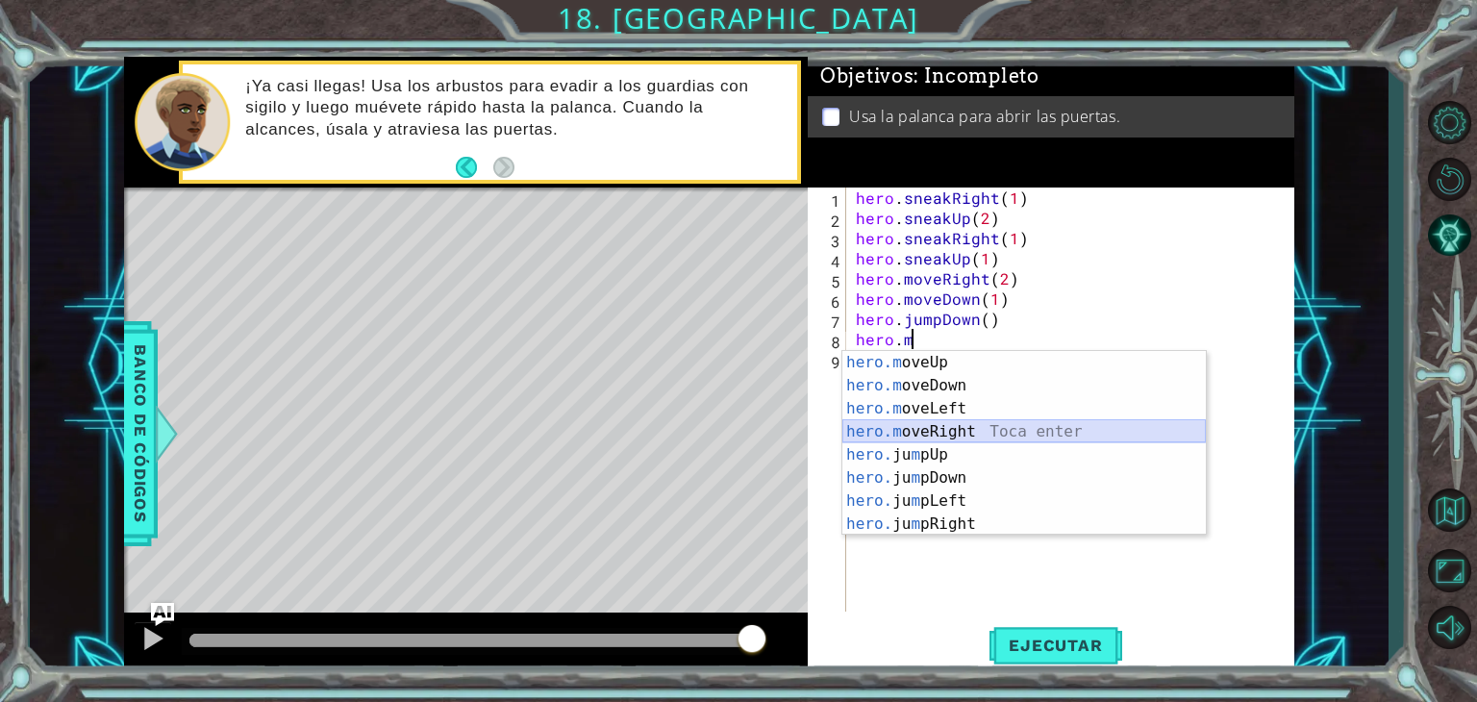
drag, startPoint x: 925, startPoint y: 420, endPoint x: 970, endPoint y: 425, distance: 45.5
click at [970, 425] on div "hero.m oveUp Toca enter hero.m oveDown Toca enter hero.m oveLeft Toca enter her…" at bounding box center [1024, 466] width 364 height 231
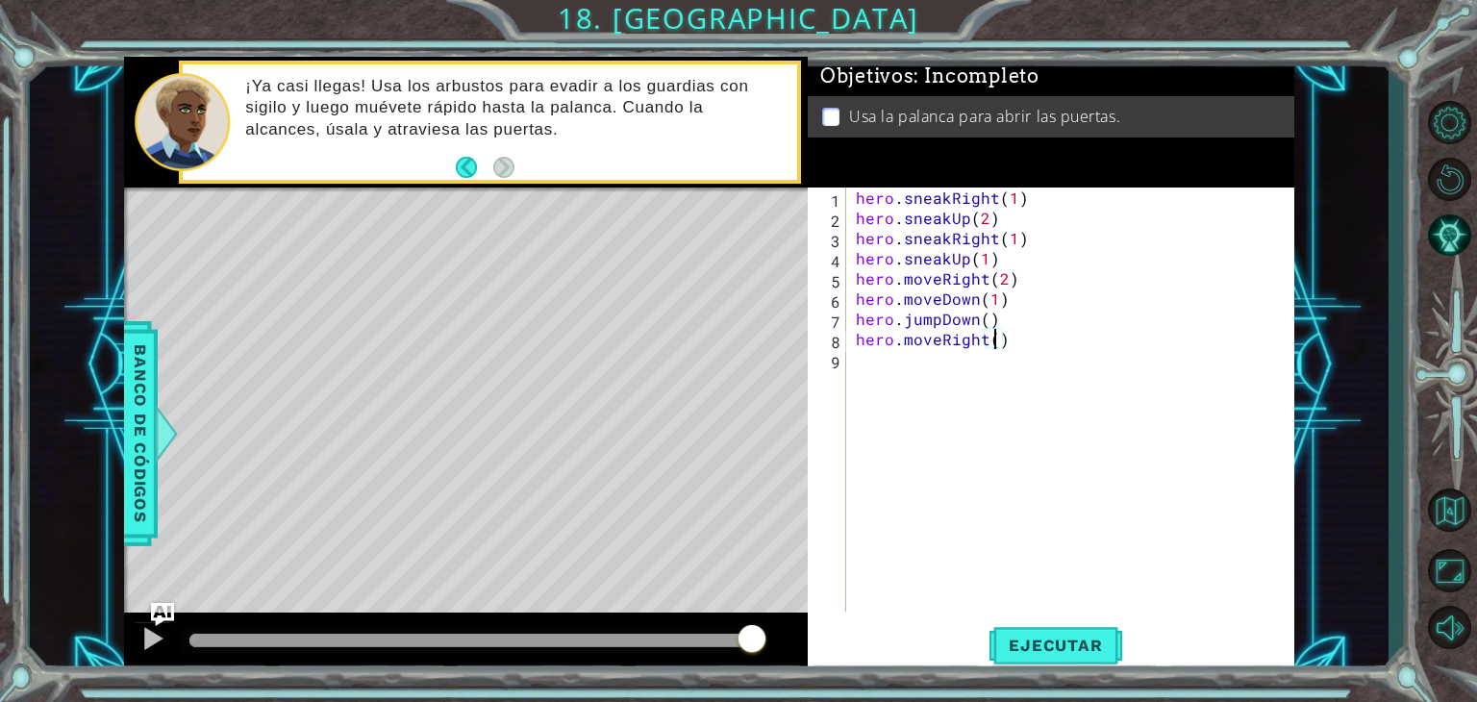
type textarea "hero.moveRight(2)"
click at [923, 375] on div "hero . sneakRight ( 1 ) hero . sneakUp ( 2 ) hero . sneakRight ( 1 ) hero . sne…" at bounding box center [1075, 420] width 447 height 464
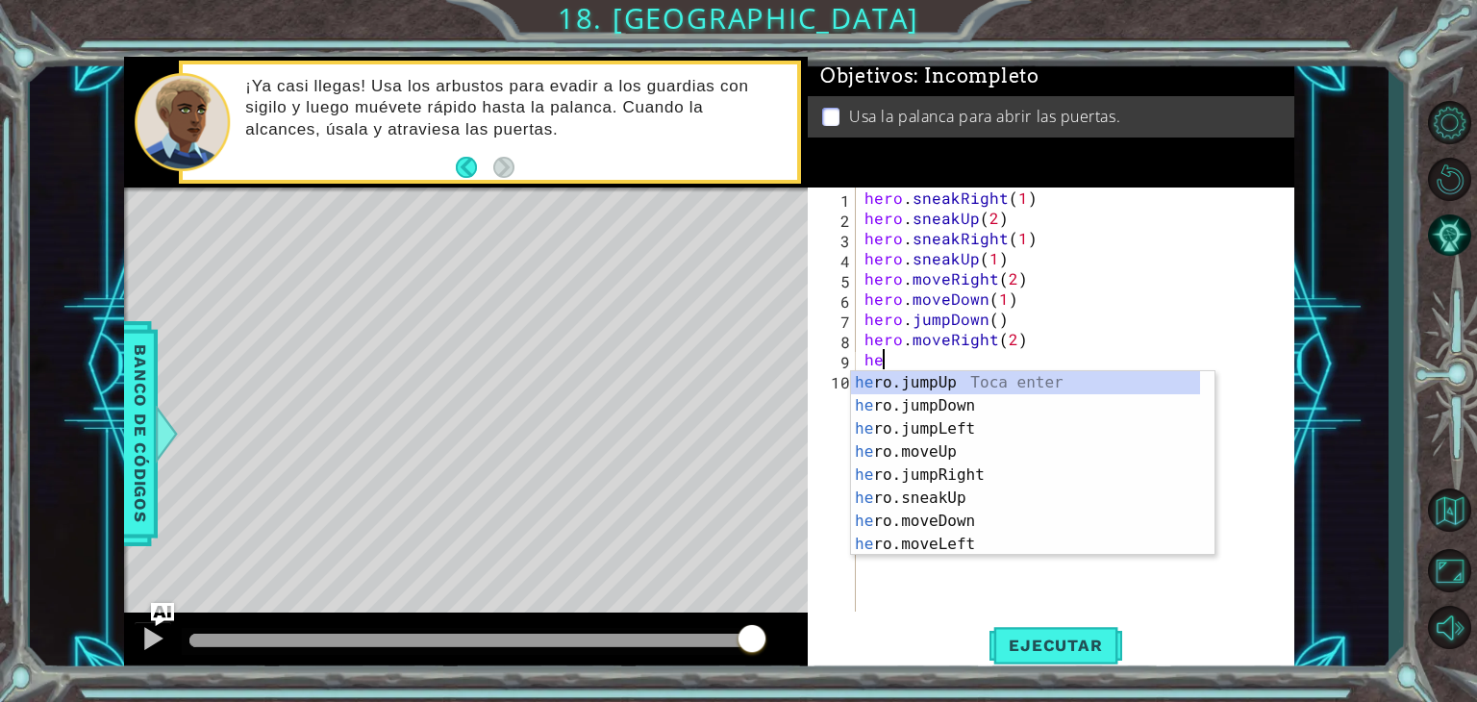
type textarea "hero"
click at [923, 375] on div "hero .jumpUp Toca enter hero .jumpDown Toca enter hero .jumpLeft Toca enter her…" at bounding box center [1025, 486] width 349 height 231
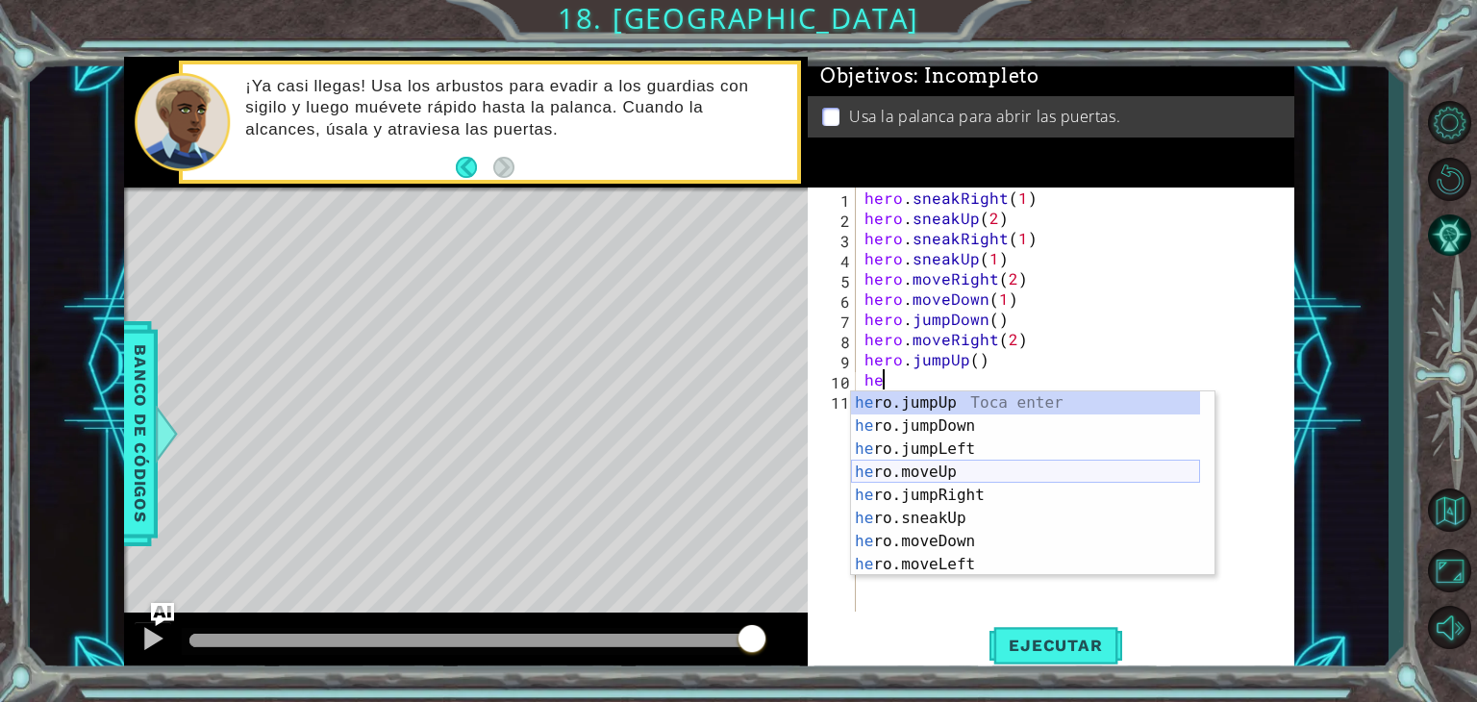
click at [928, 466] on div "he ro.jumpUp Toca enter he ro.jumpDown Toca enter he ro.jumpLeft Toca enter he …" at bounding box center [1025, 506] width 349 height 231
type textarea "hero.moveUp(1)"
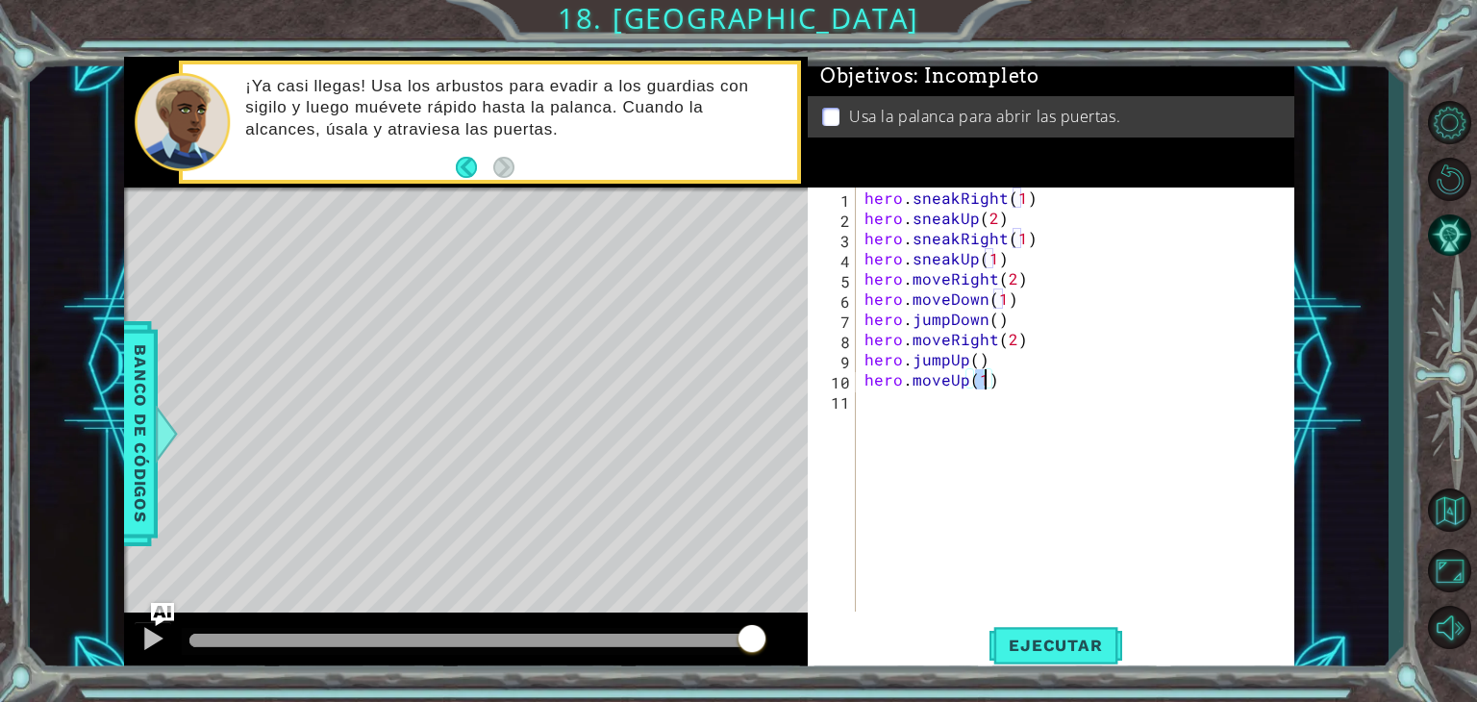
click at [879, 421] on div "hero . sneakRight ( 1 ) hero . sneakUp ( 2 ) hero . sneakRight ( 1 ) hero . sne…" at bounding box center [1080, 420] width 439 height 464
type textarea "hero.use("lever")"
click at [1041, 645] on span "Ejecutar" at bounding box center [1056, 645] width 132 height 19
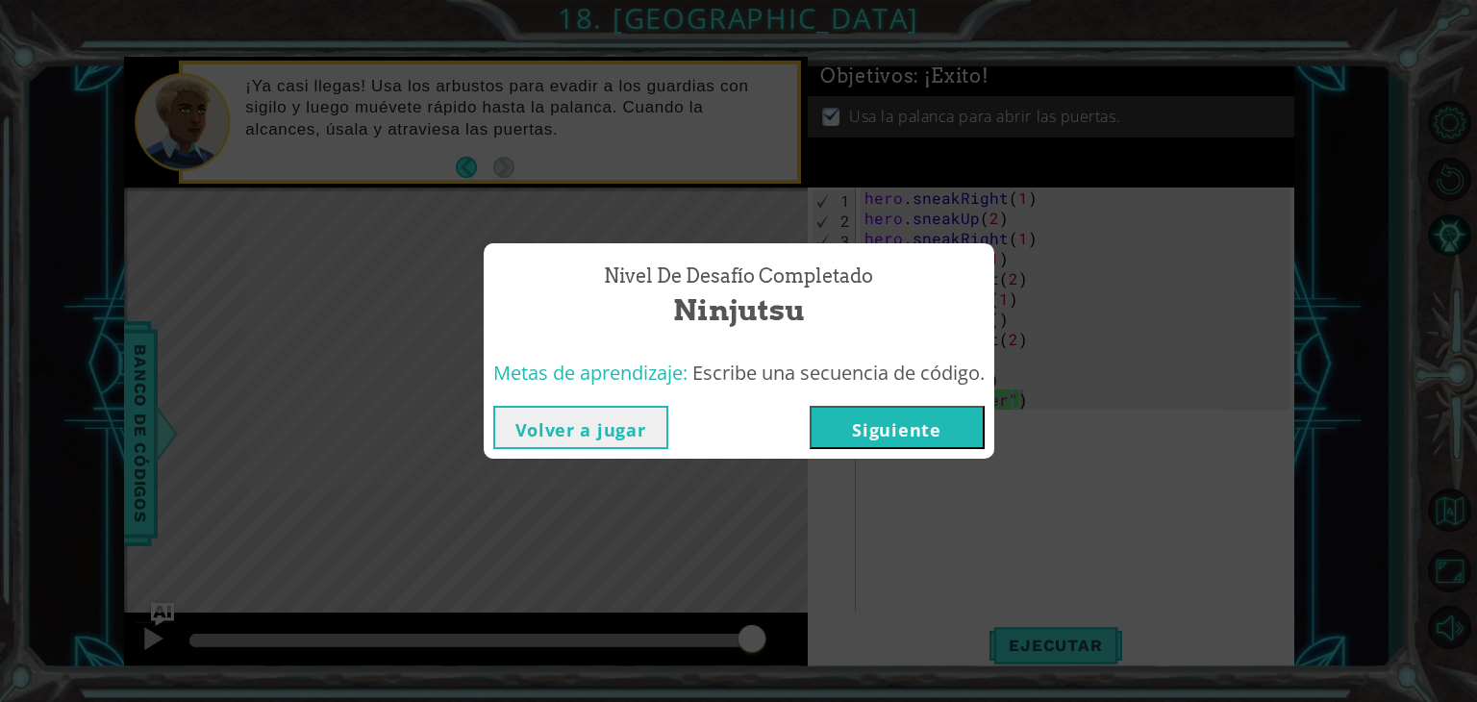
click at [895, 421] on button "Siguiente" at bounding box center [897, 427] width 175 height 43
